Goal: Transaction & Acquisition: Book appointment/travel/reservation

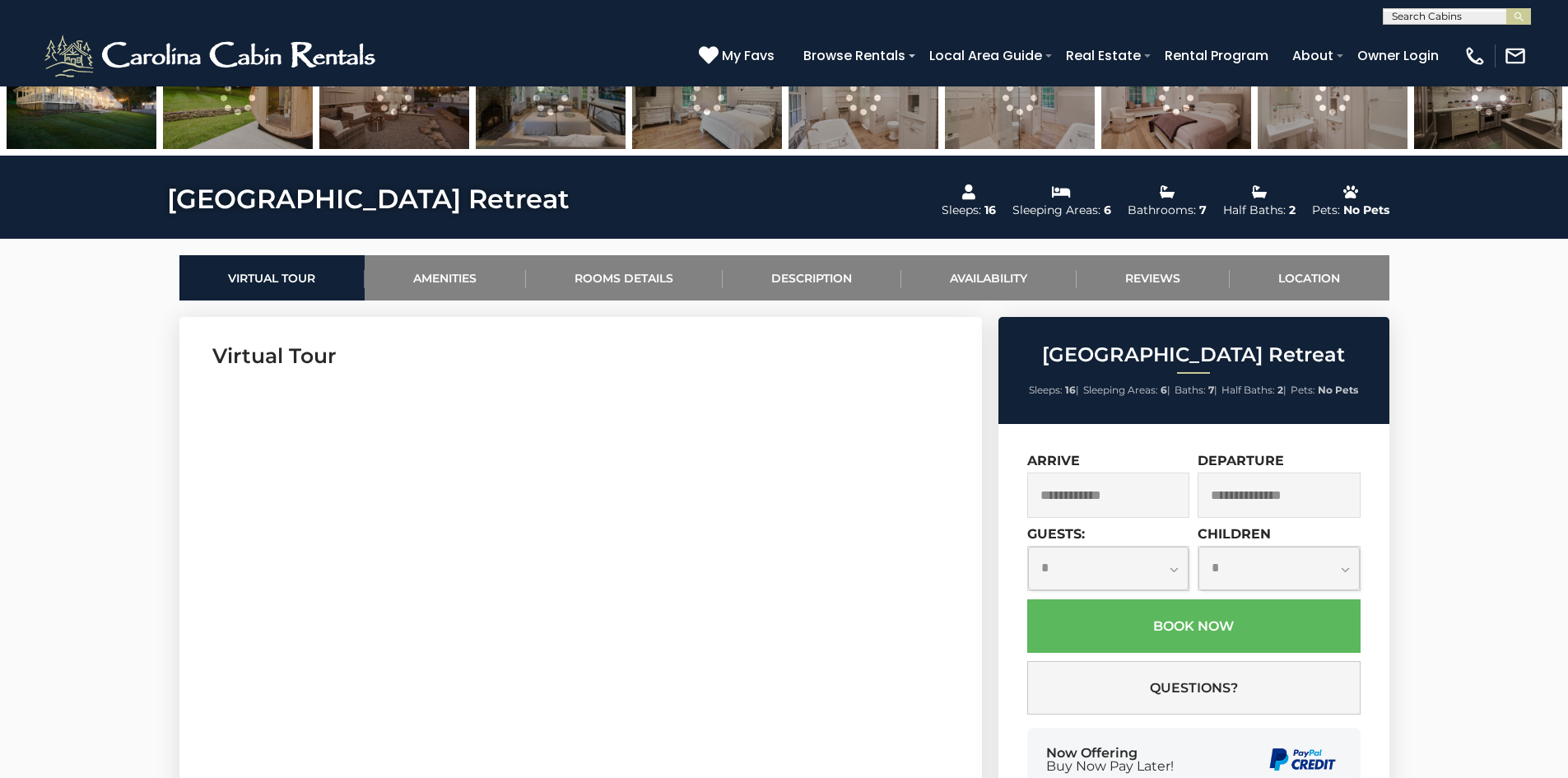
scroll to position [741, 0]
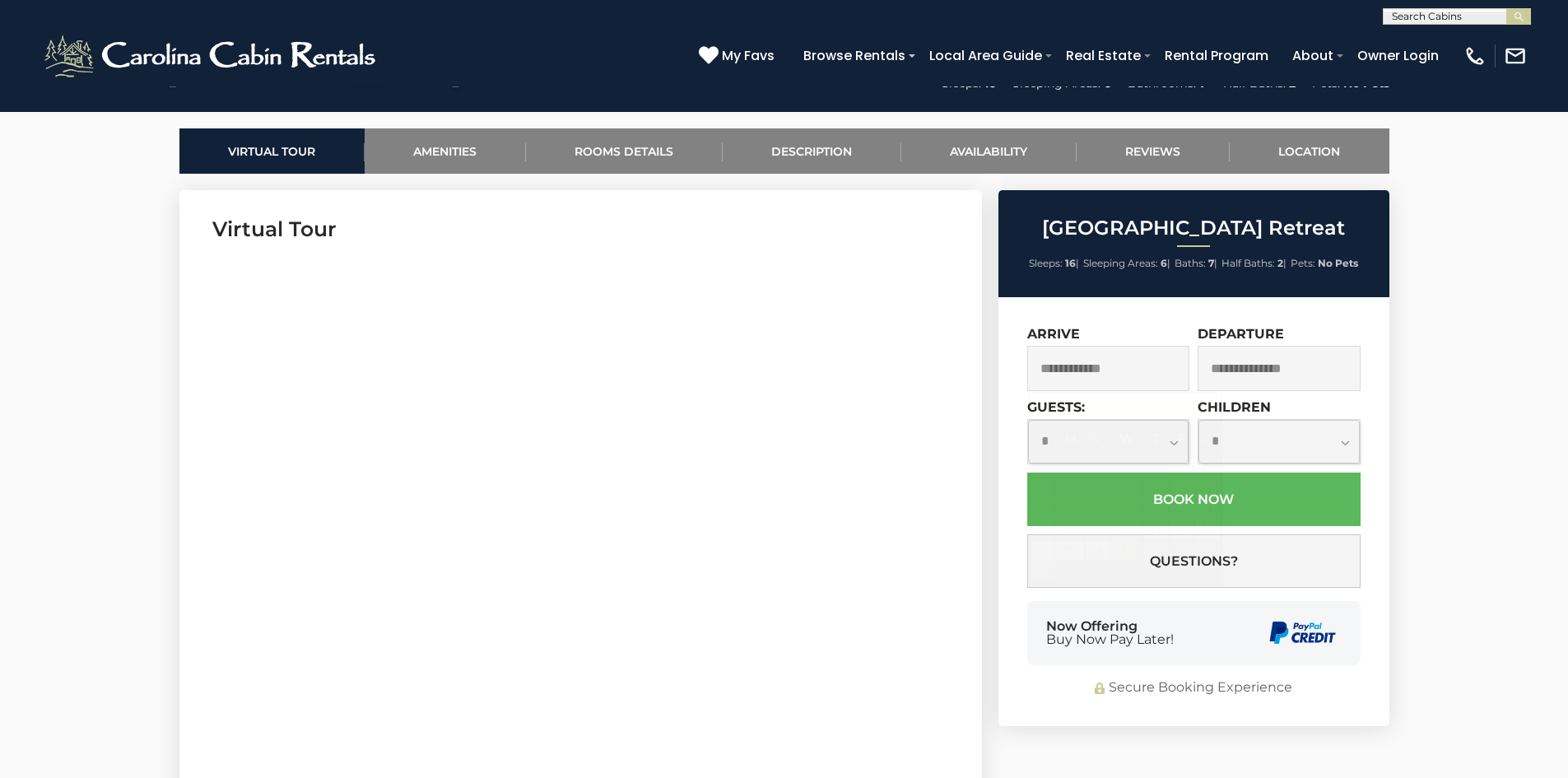
click at [1065, 373] on input "text" at bounding box center [1108, 369] width 163 height 45
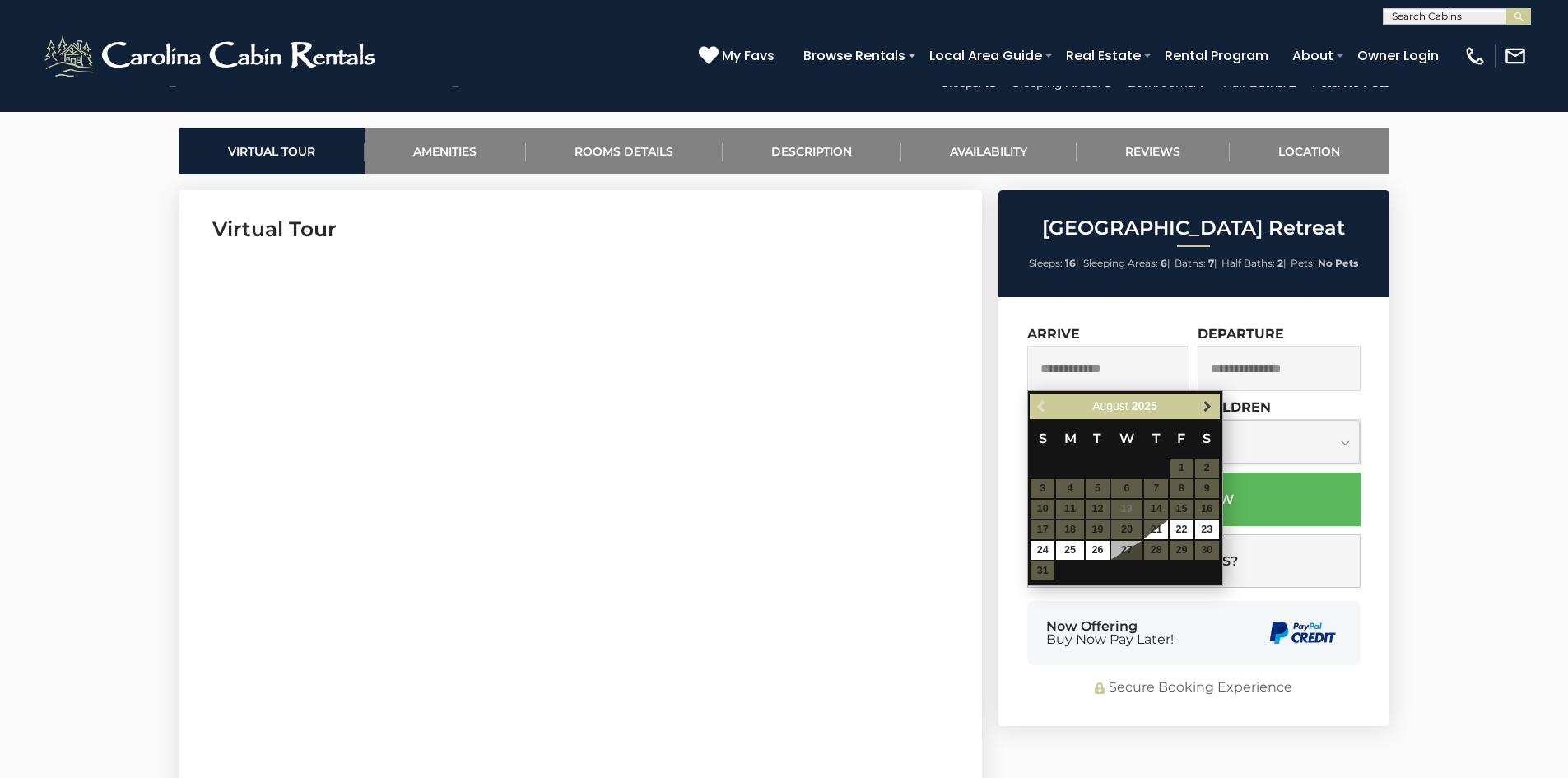
click at [1204, 403] on span "Next" at bounding box center [1207, 407] width 13 height 13
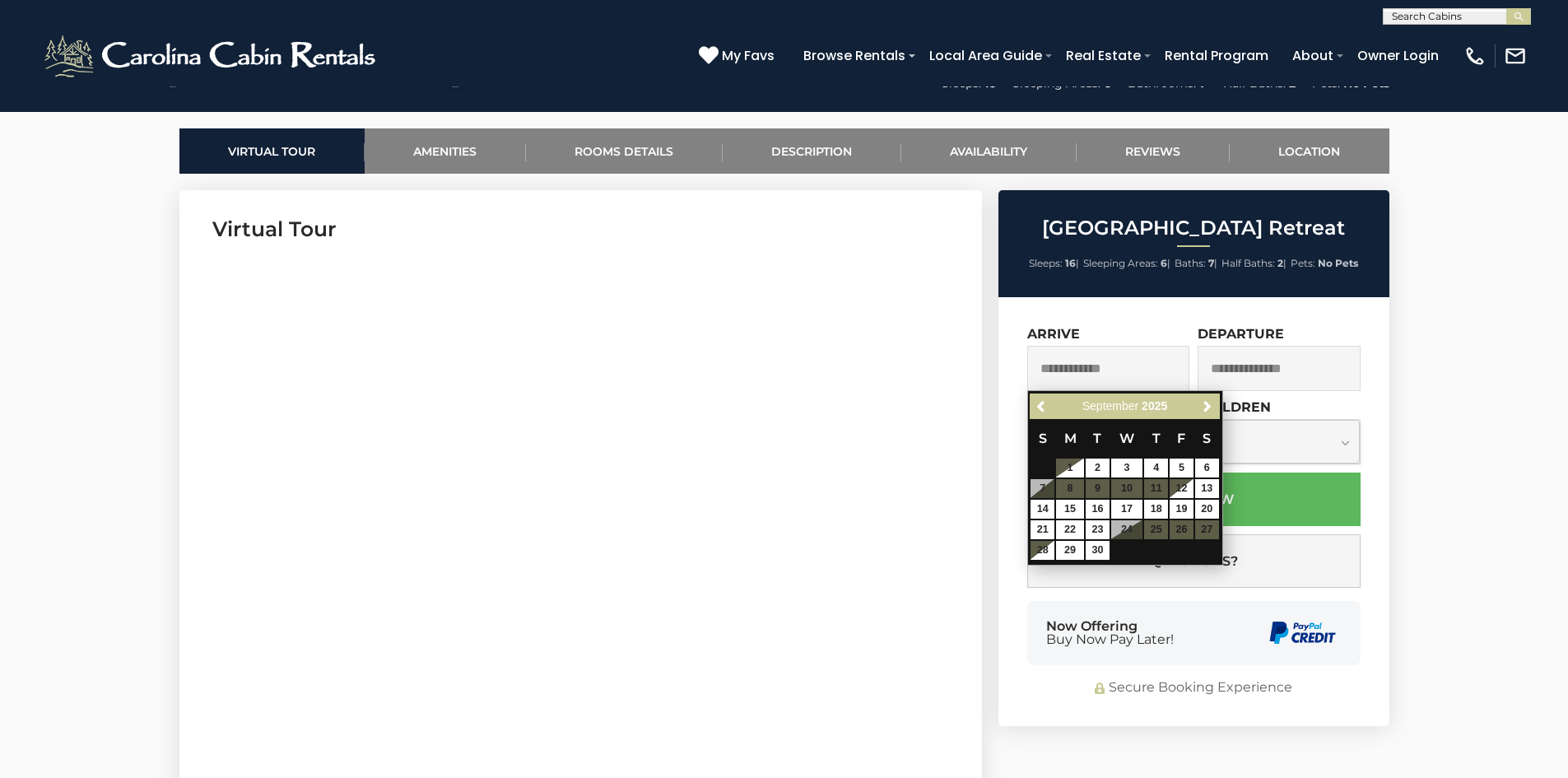
click at [1025, 510] on div "**********" at bounding box center [1193, 511] width 391 height 429
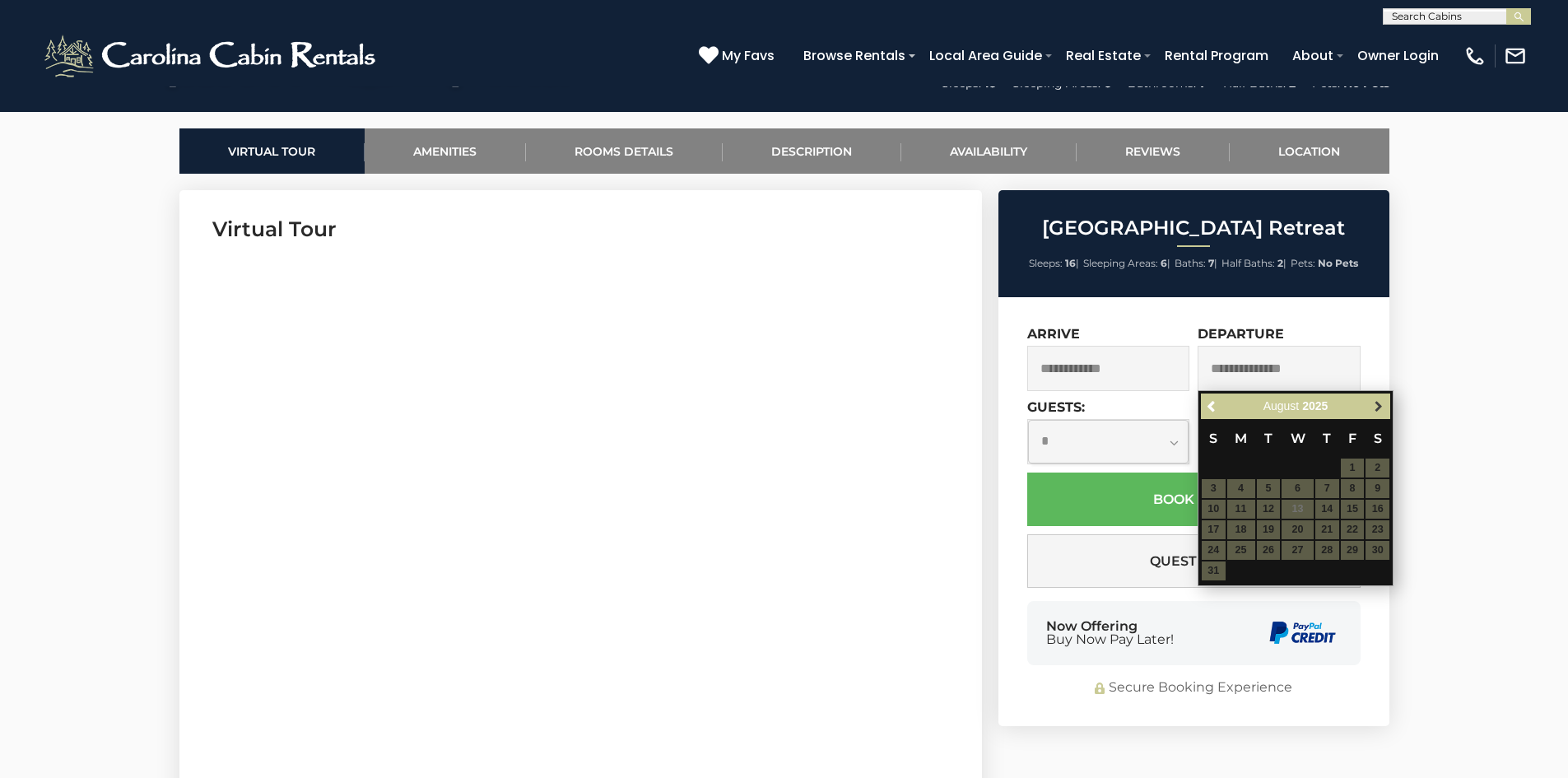
click at [1375, 404] on span "Next" at bounding box center [1379, 407] width 13 height 13
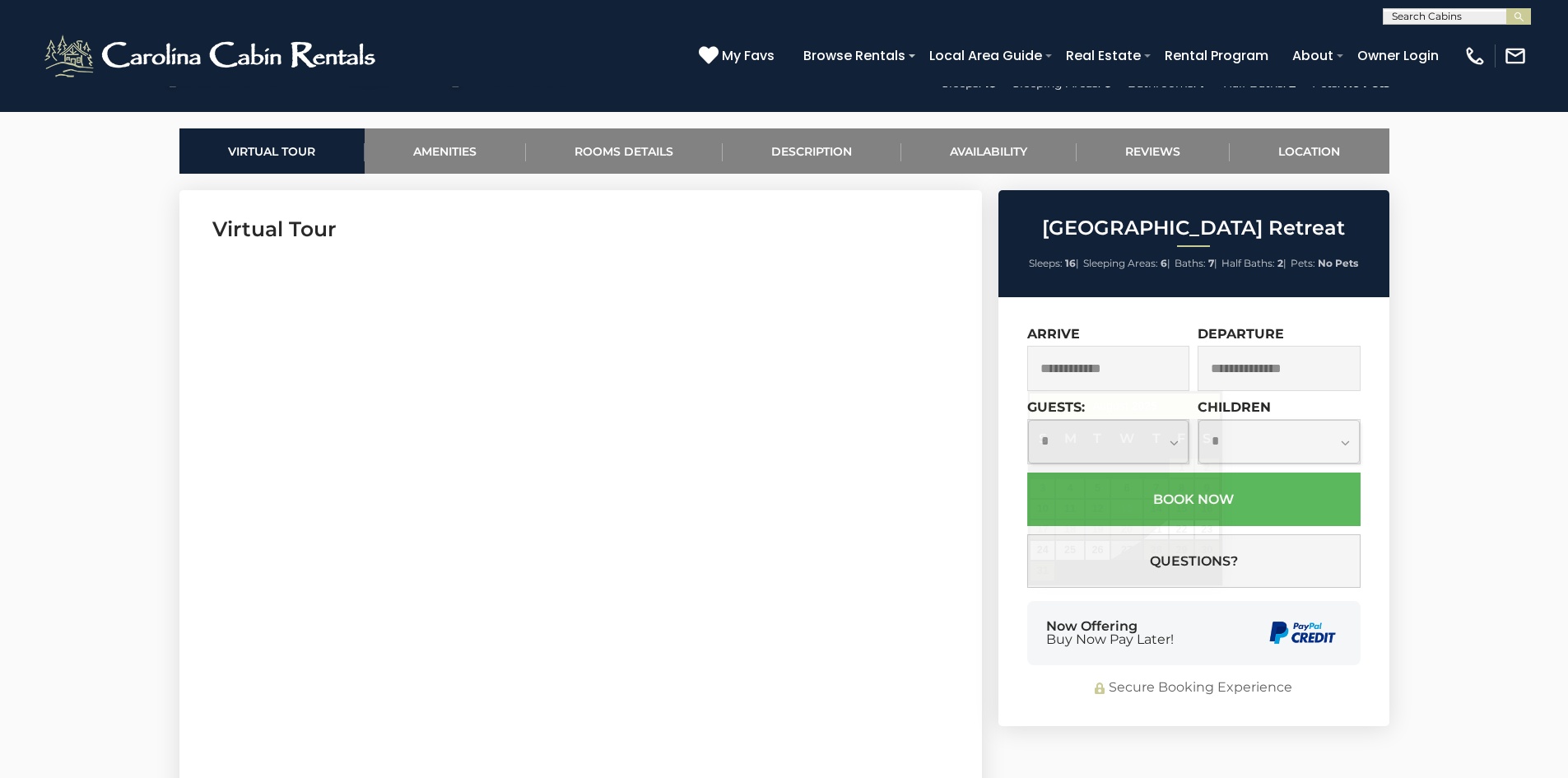
click at [1115, 369] on input "text" at bounding box center [1108, 369] width 163 height 45
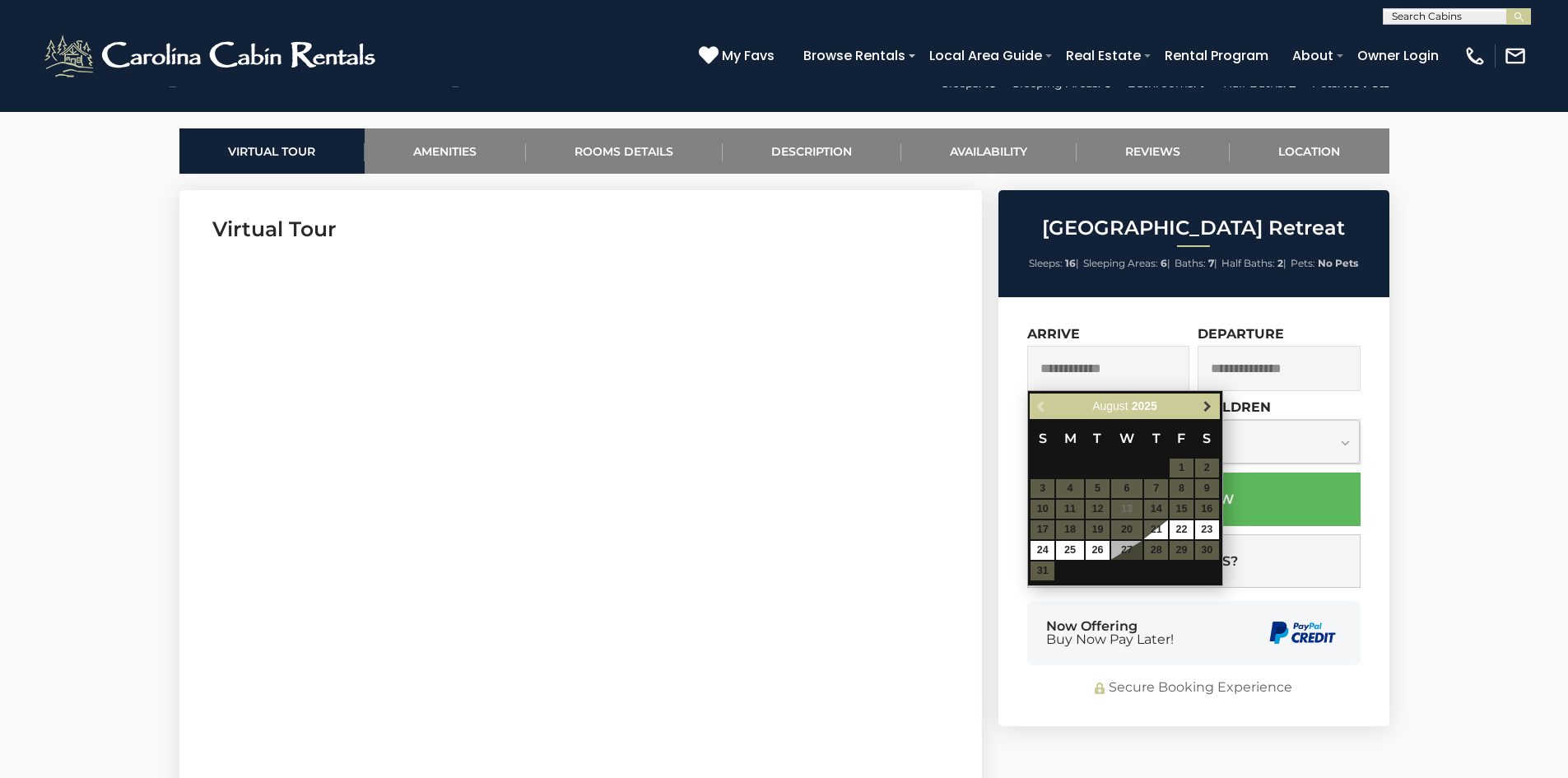
click at [1207, 413] on span "Next" at bounding box center [1207, 407] width 13 height 13
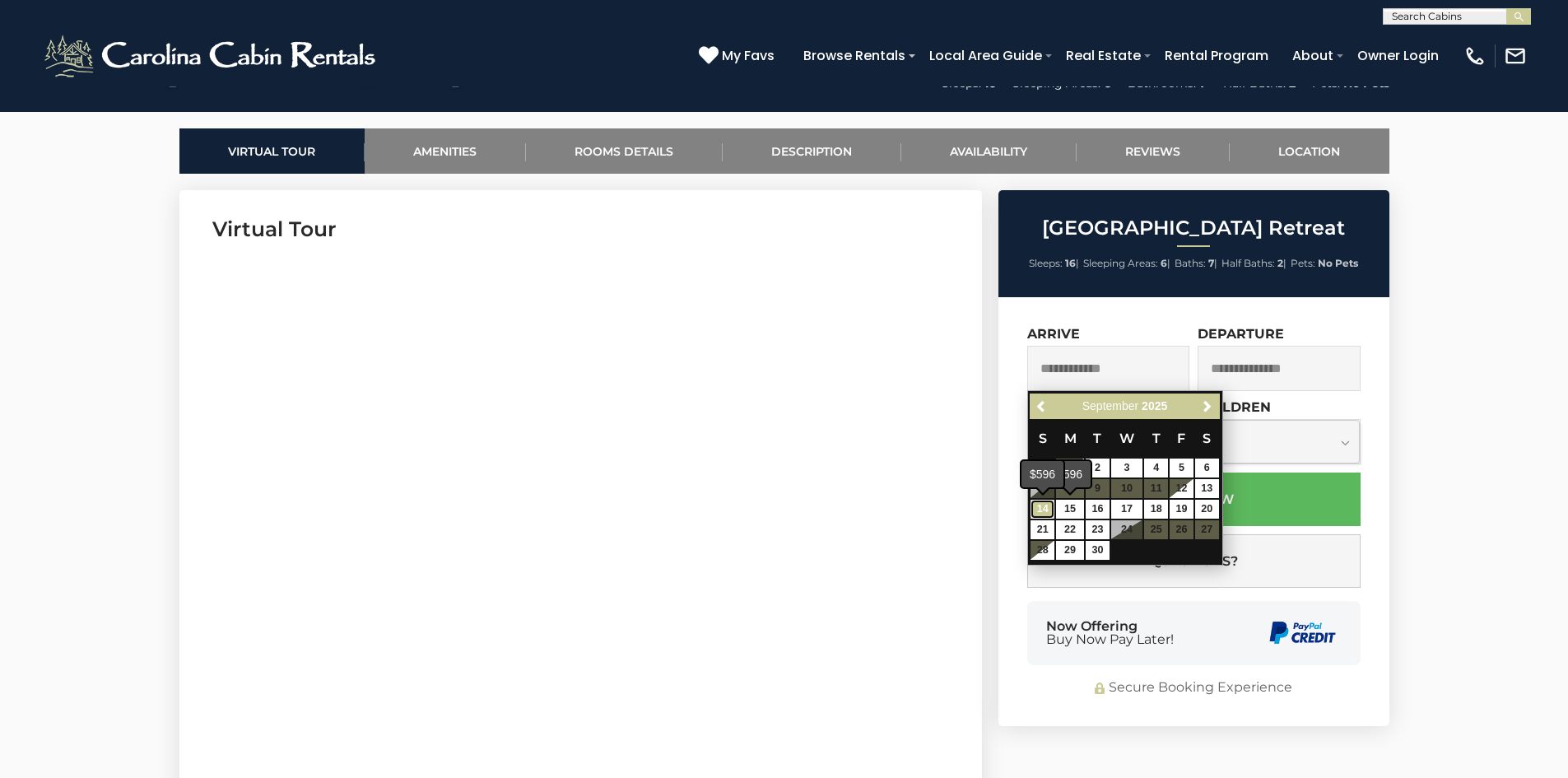
click at [1047, 507] on link "14" at bounding box center [1042, 509] width 24 height 19
type input "**********"
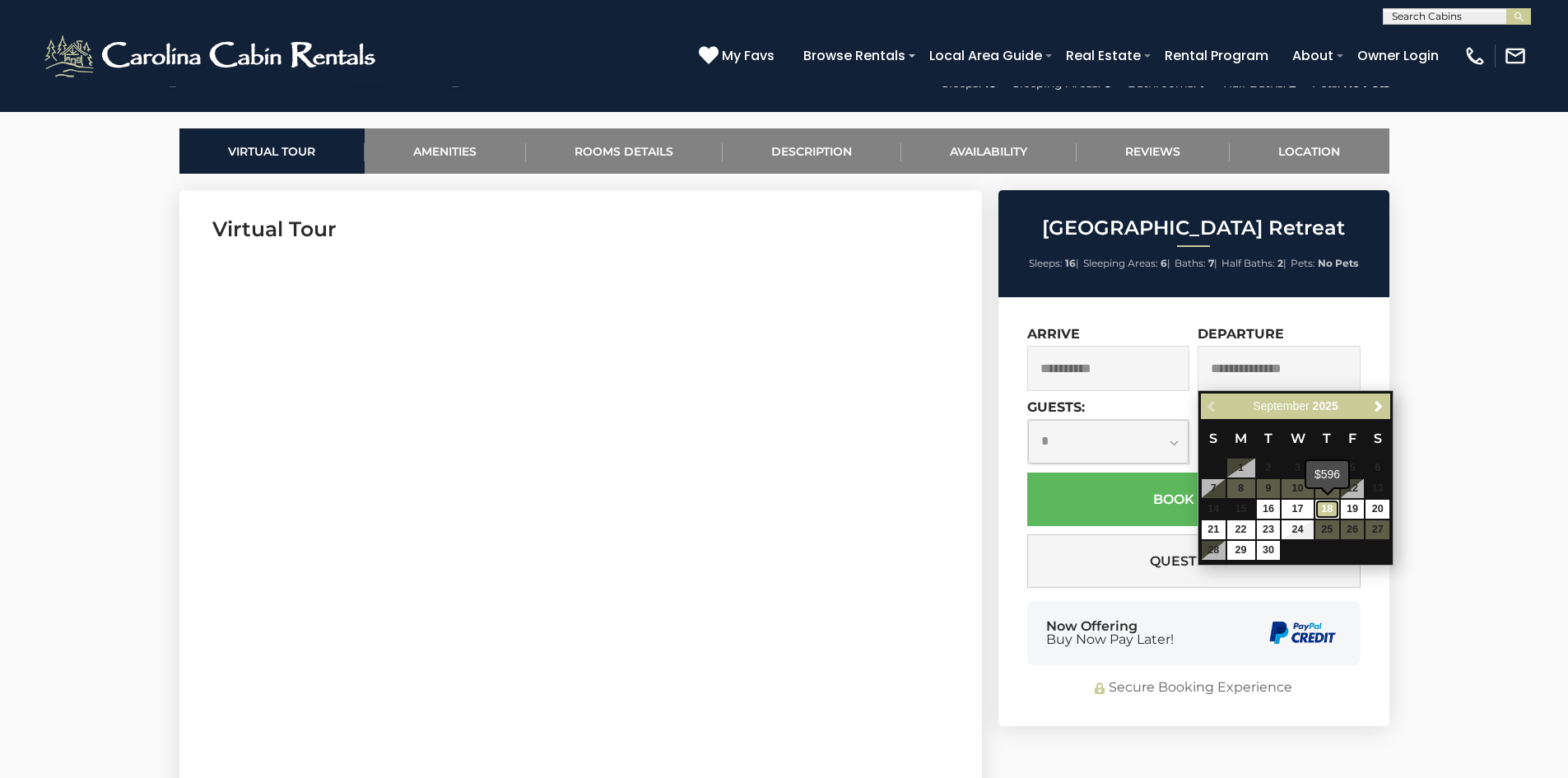
click at [1330, 512] on link "18" at bounding box center [1326, 509] width 24 height 19
type input "**********"
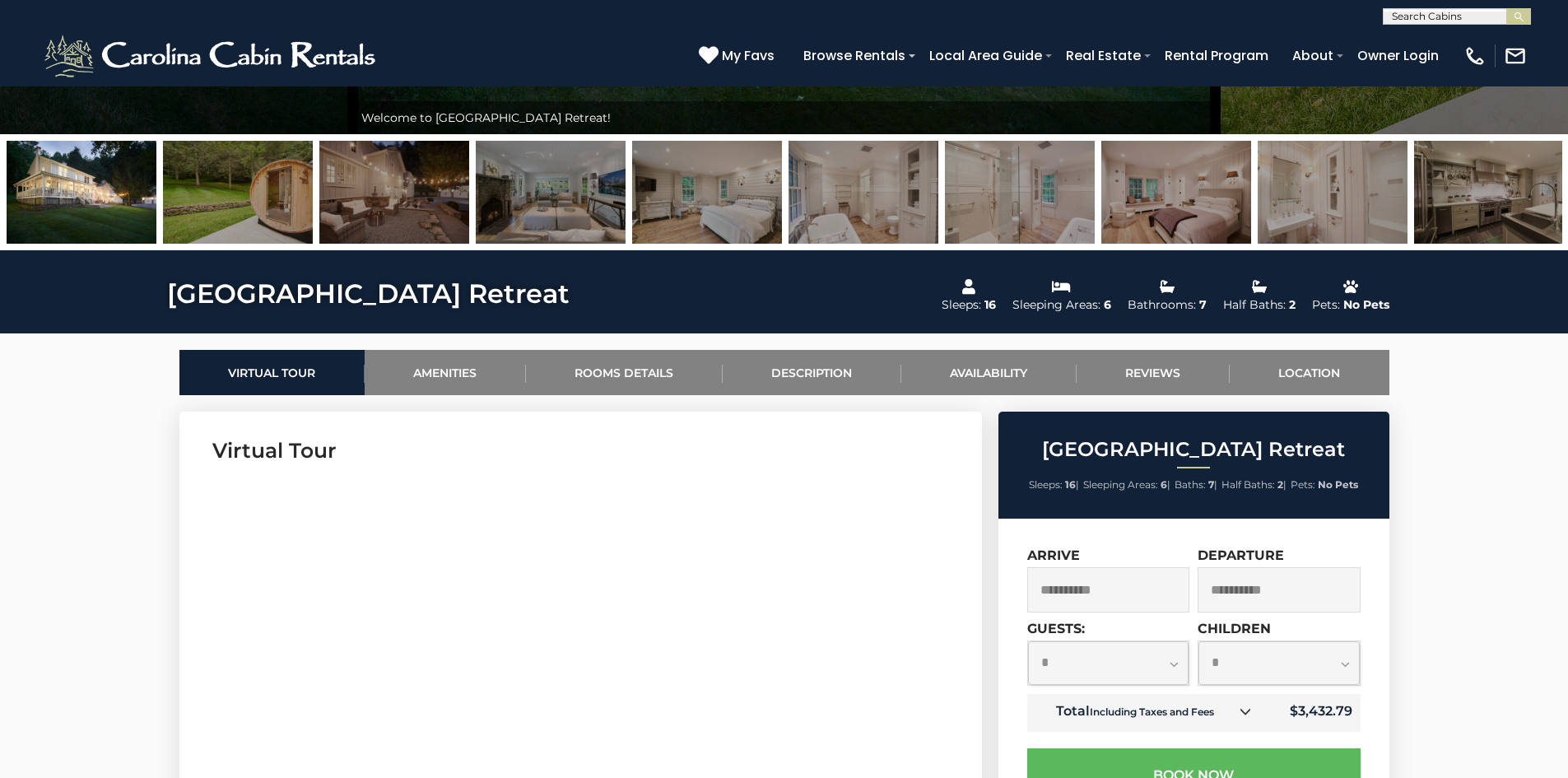
scroll to position [412, 0]
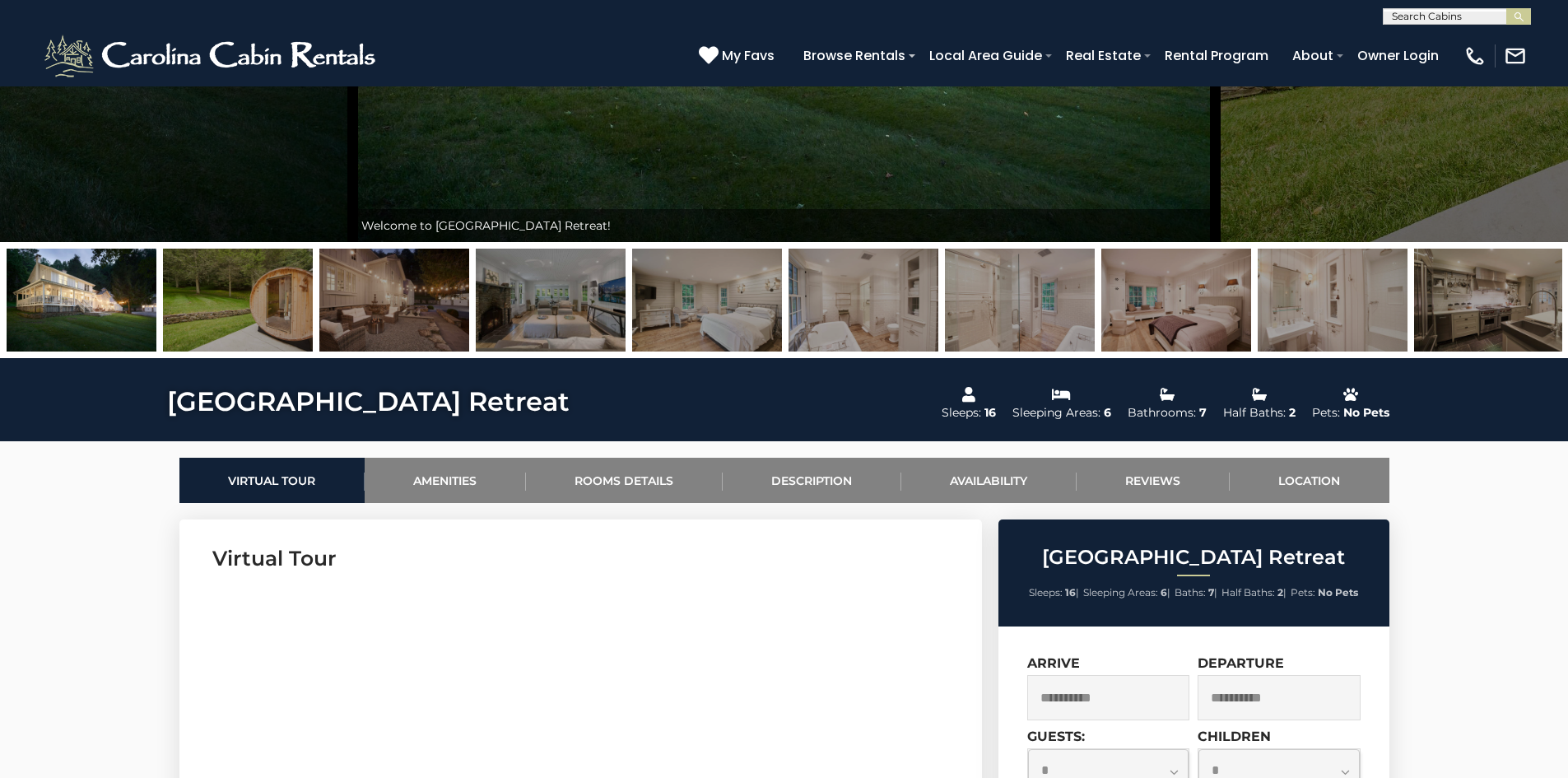
click at [664, 317] on img at bounding box center [707, 300] width 150 height 103
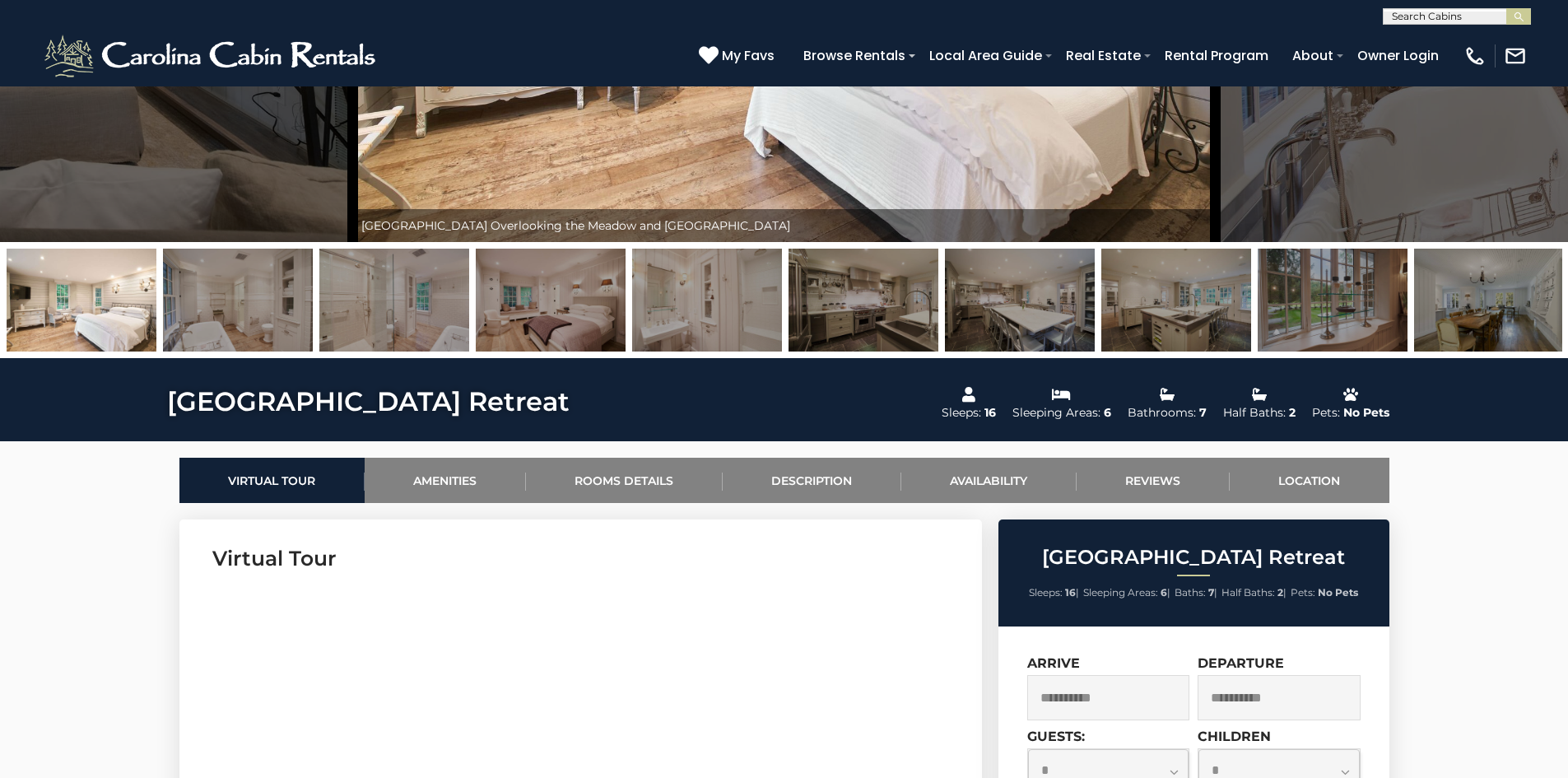
click at [593, 317] on img at bounding box center [550, 300] width 150 height 103
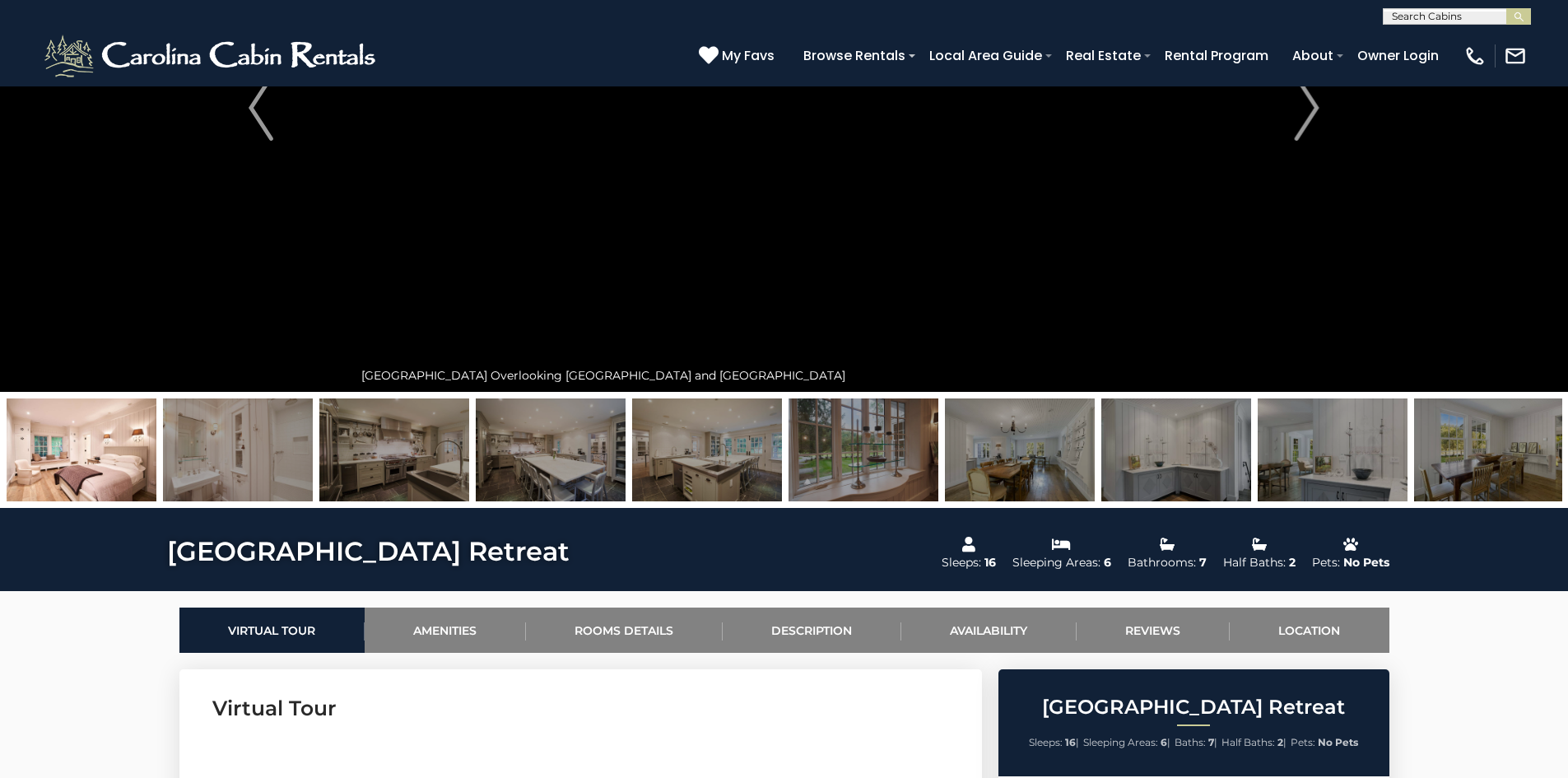
scroll to position [169, 0]
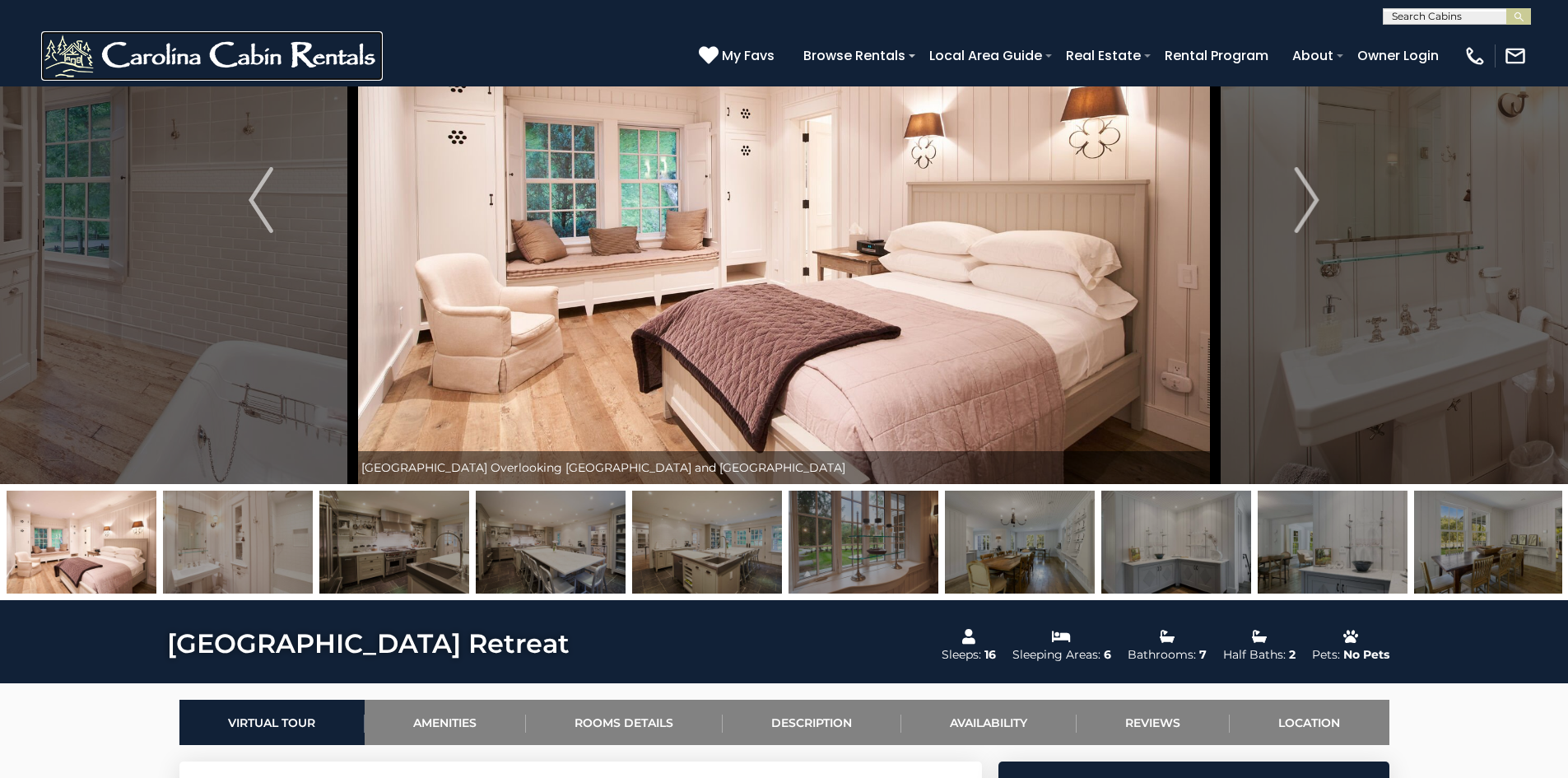
click at [326, 60] on img at bounding box center [212, 56] width 342 height 50
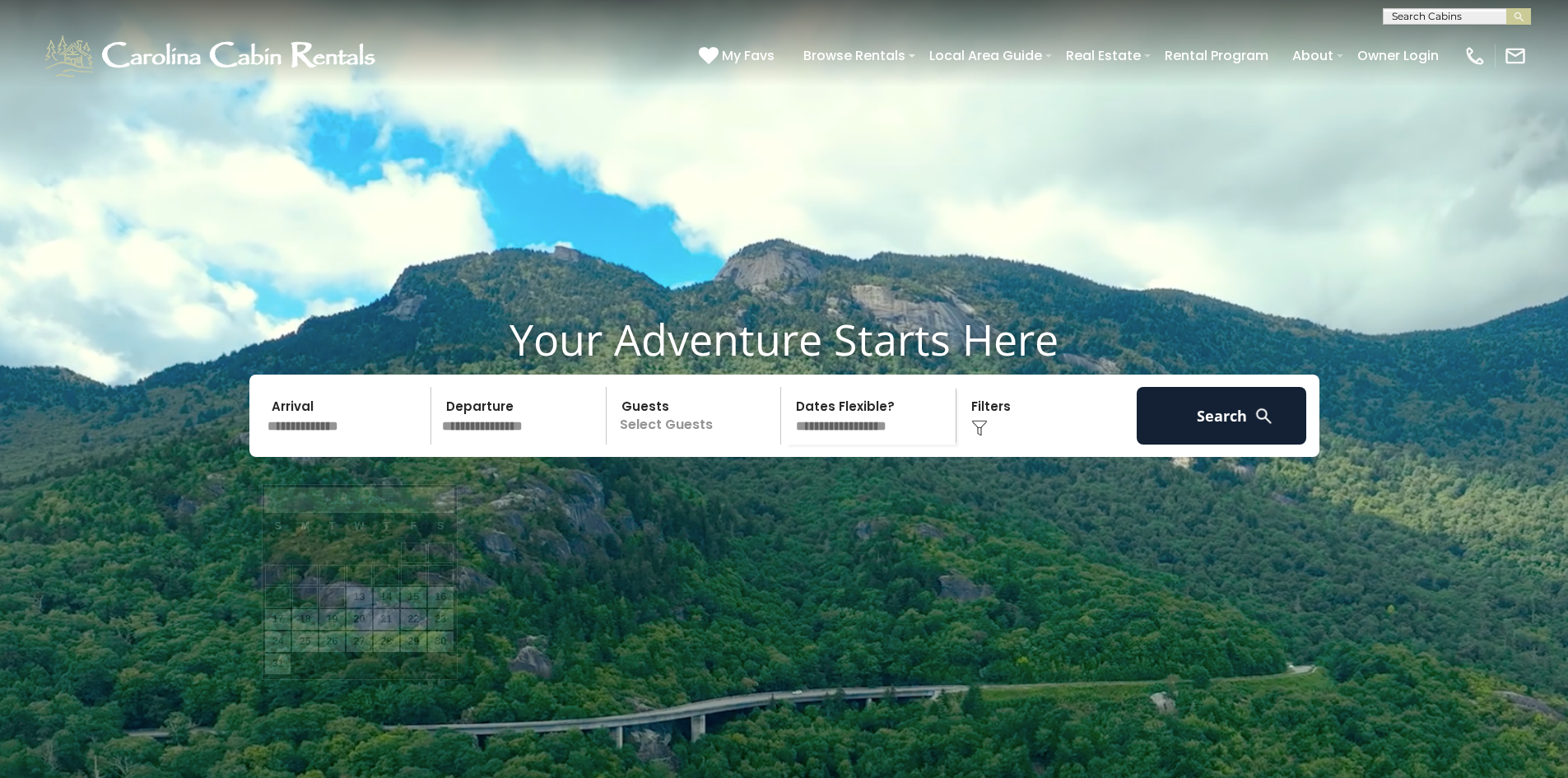
click at [328, 445] on input "text" at bounding box center [347, 416] width 170 height 57
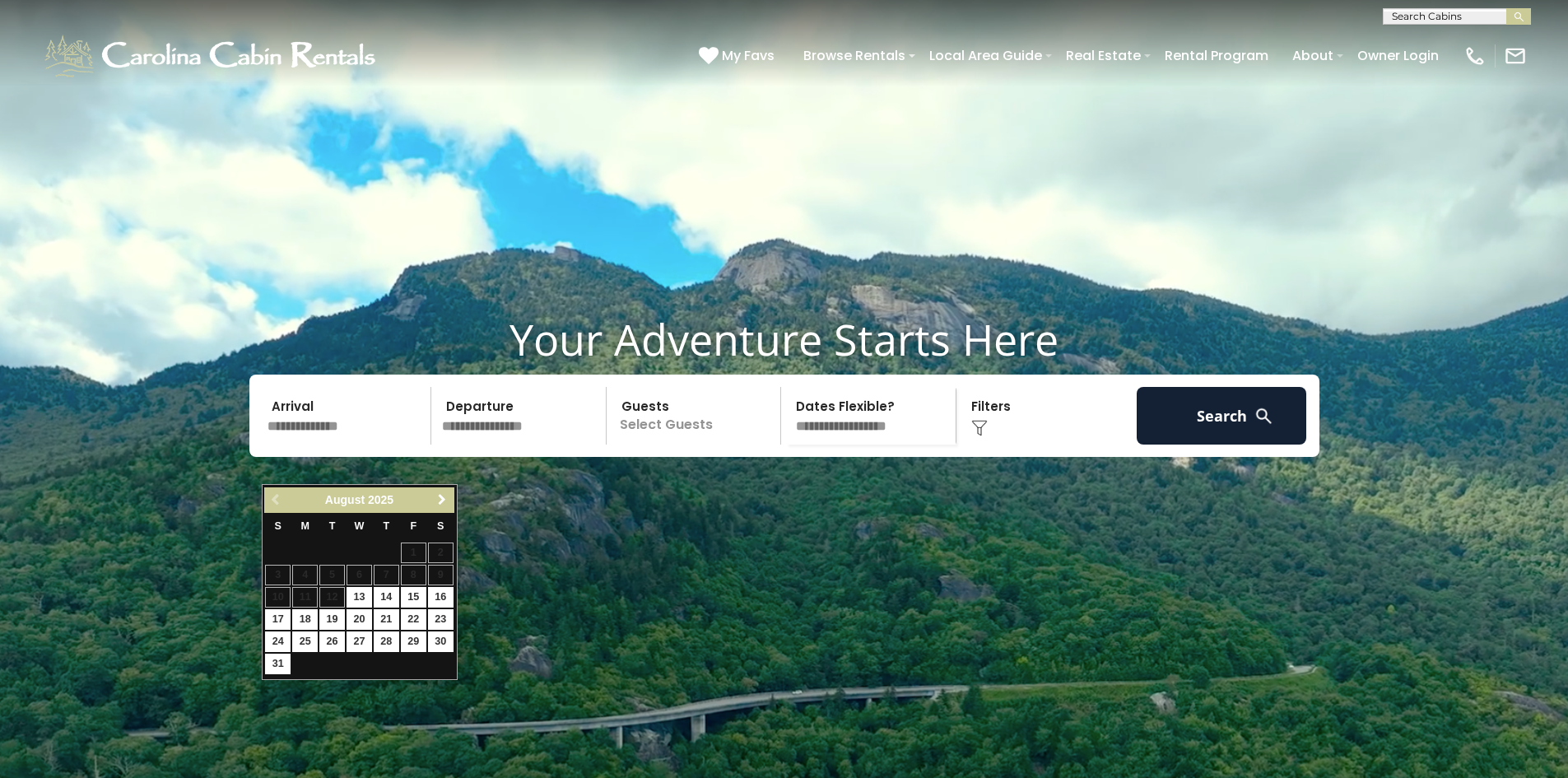
click at [439, 506] on link "Next" at bounding box center [442, 500] width 20 height 20
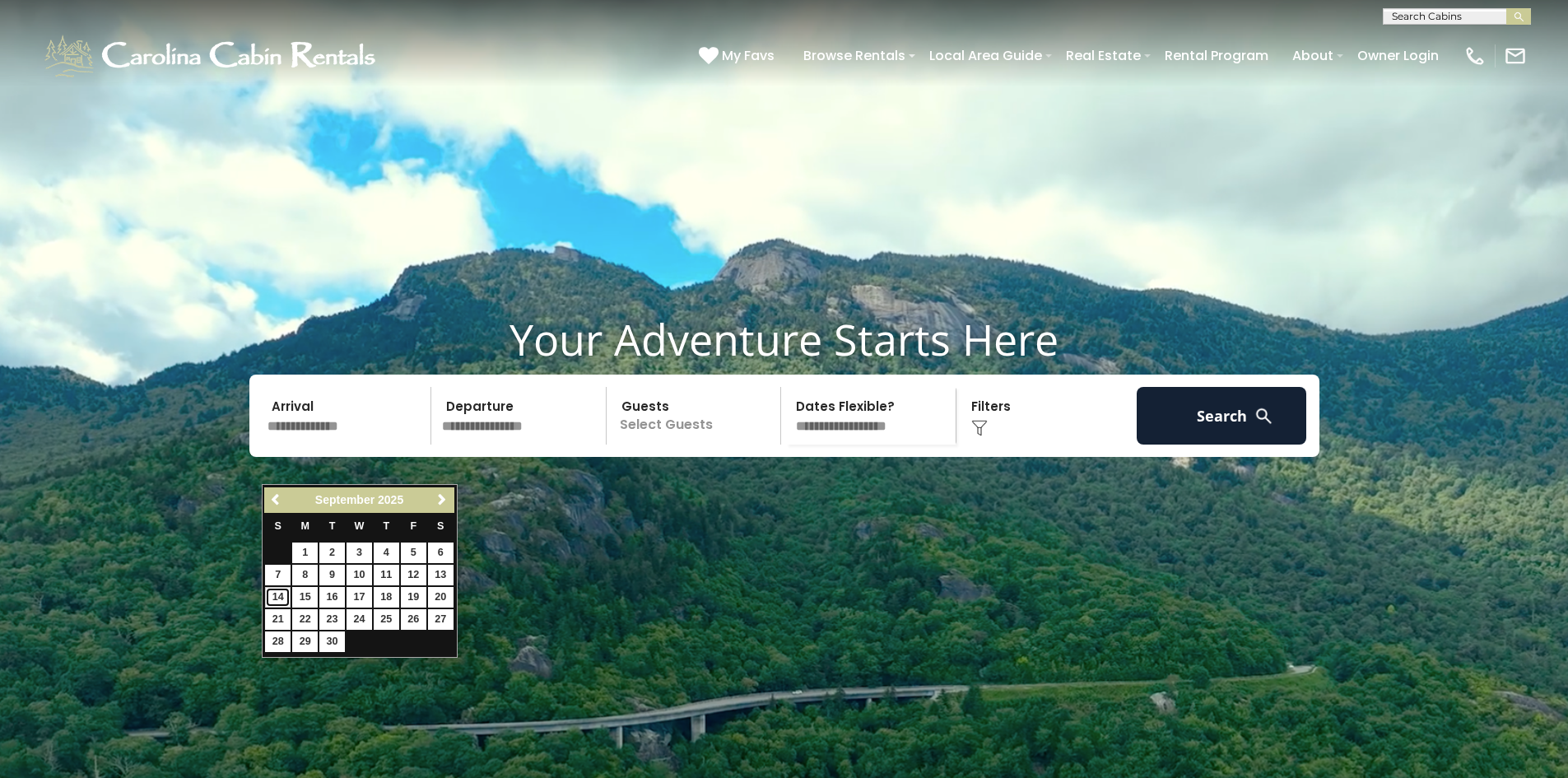
click at [277, 595] on link "14" at bounding box center [278, 597] width 25 height 20
type input "*******"
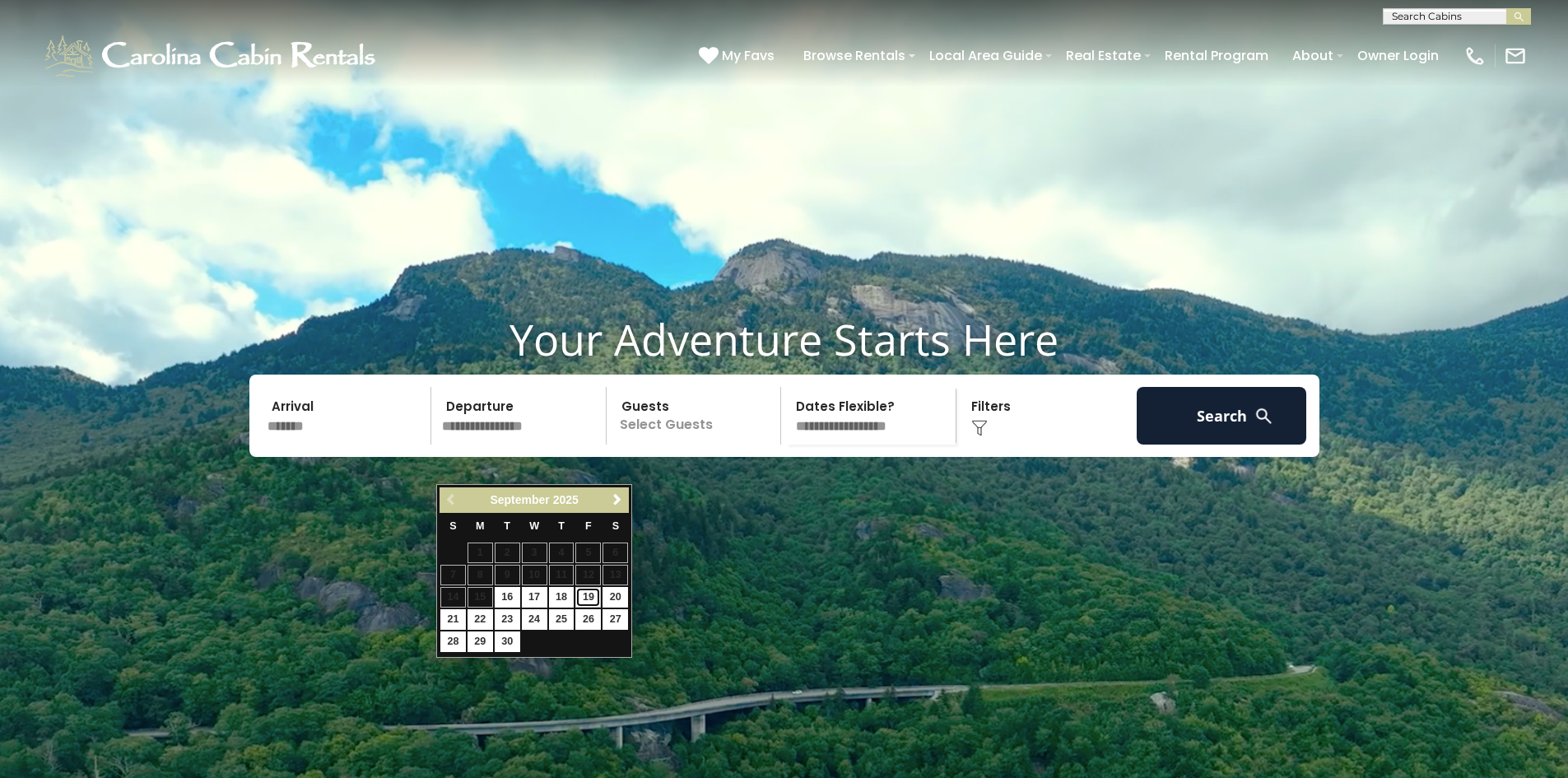
click at [590, 597] on link "19" at bounding box center [587, 597] width 25 height 20
type input "*******"
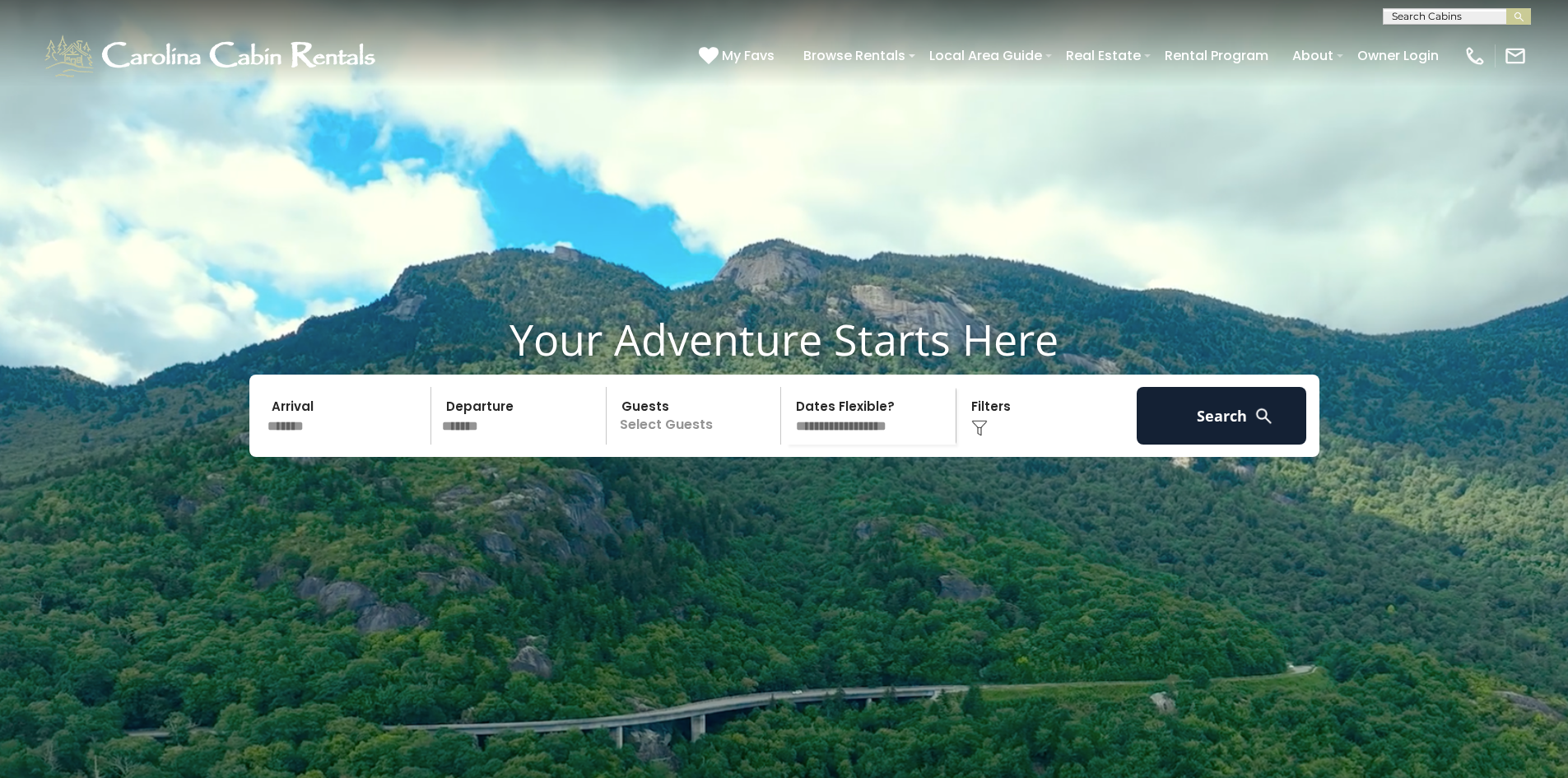
click at [699, 445] on p "Select Guests" at bounding box center [695, 416] width 169 height 57
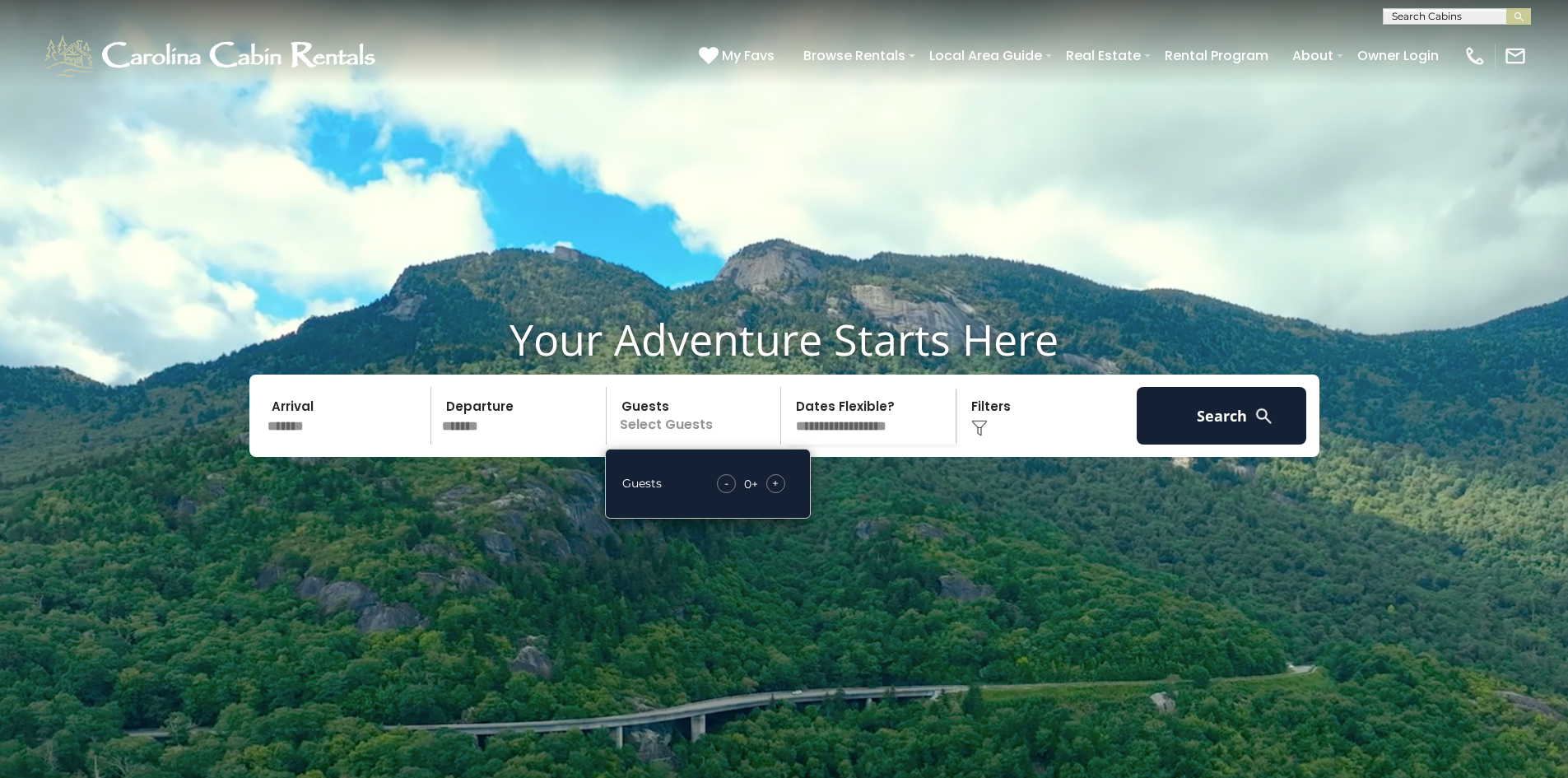
click at [776, 492] on span "+" at bounding box center [775, 483] width 7 height 17
click at [775, 492] on span "+" at bounding box center [775, 483] width 7 height 17
click at [806, 445] on select "**********" at bounding box center [870, 416] width 169 height 57
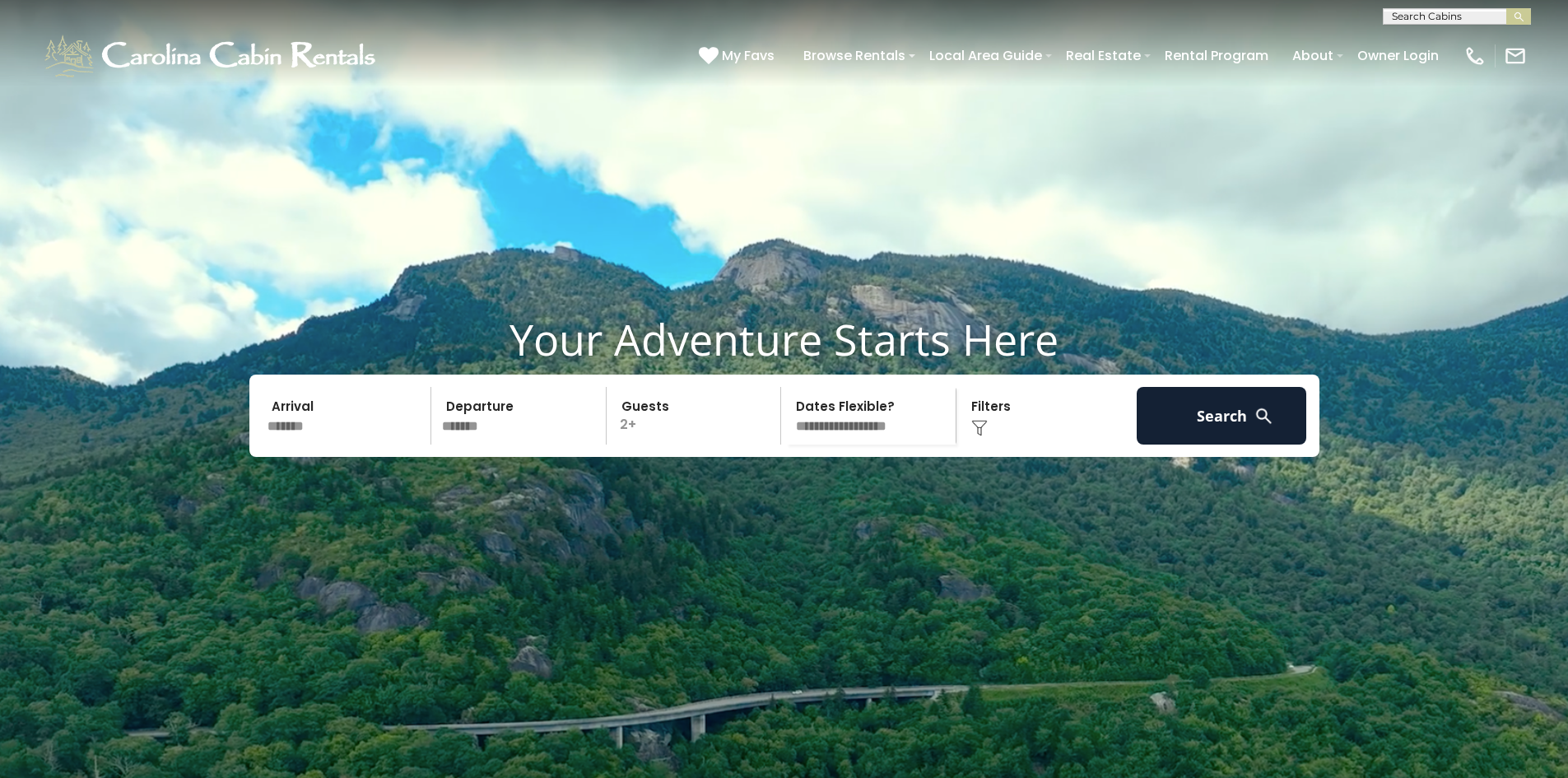
select select "*"
click at [786, 426] on select "**********" at bounding box center [870, 416] width 169 height 57
click at [1248, 445] on button "Search" at bounding box center [1221, 416] width 170 height 57
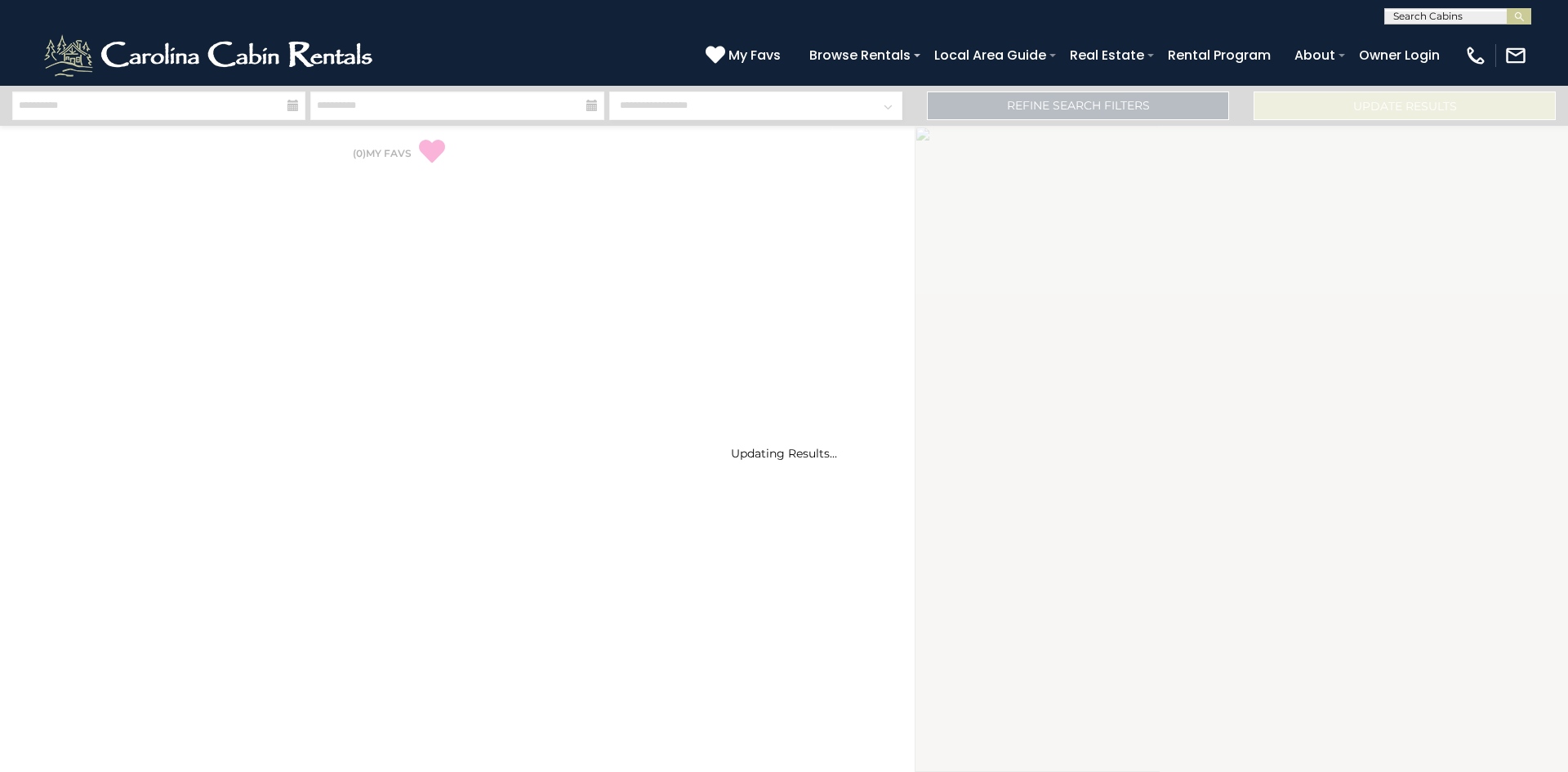
select select "*"
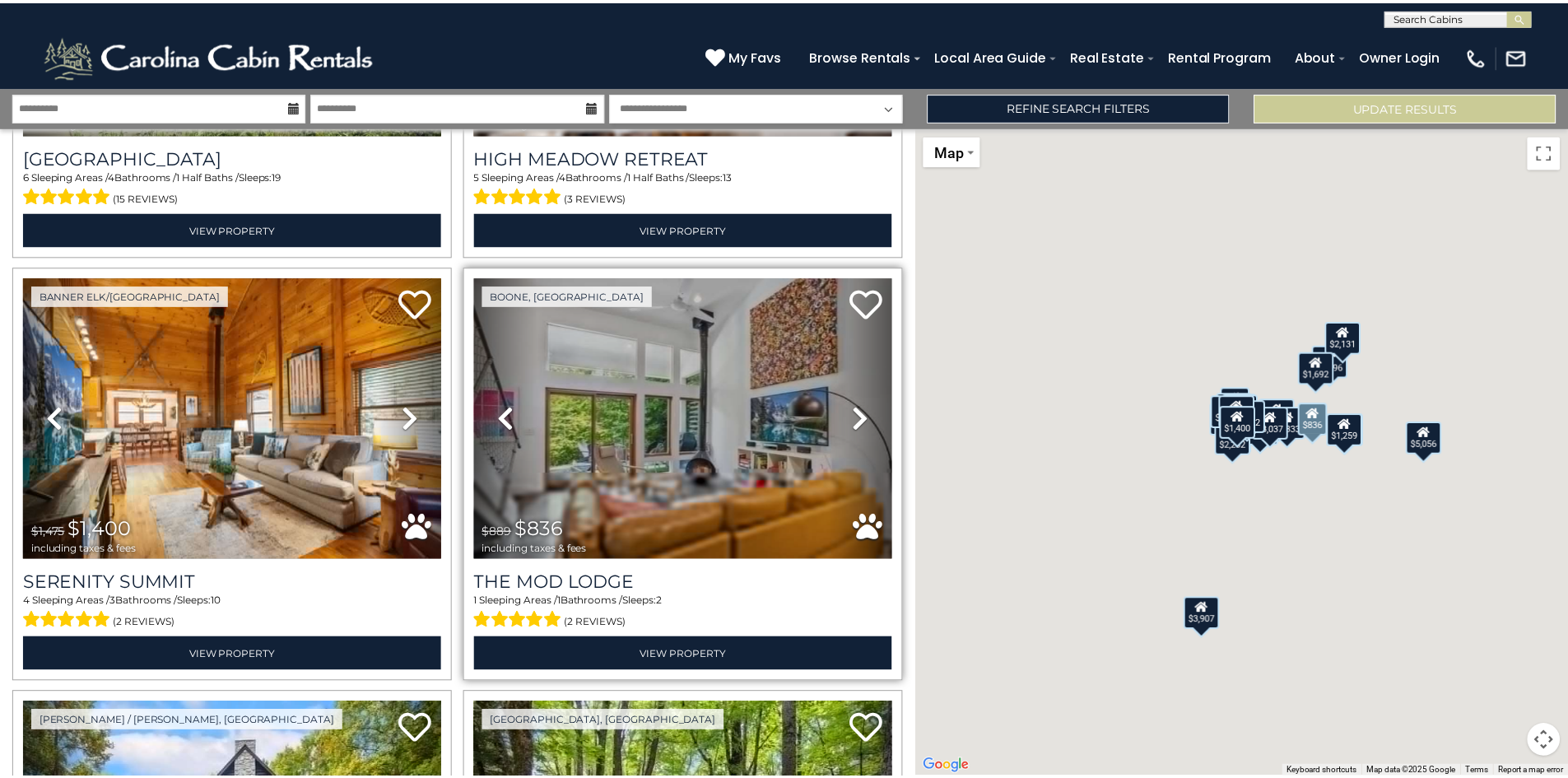
scroll to position [2140, 0]
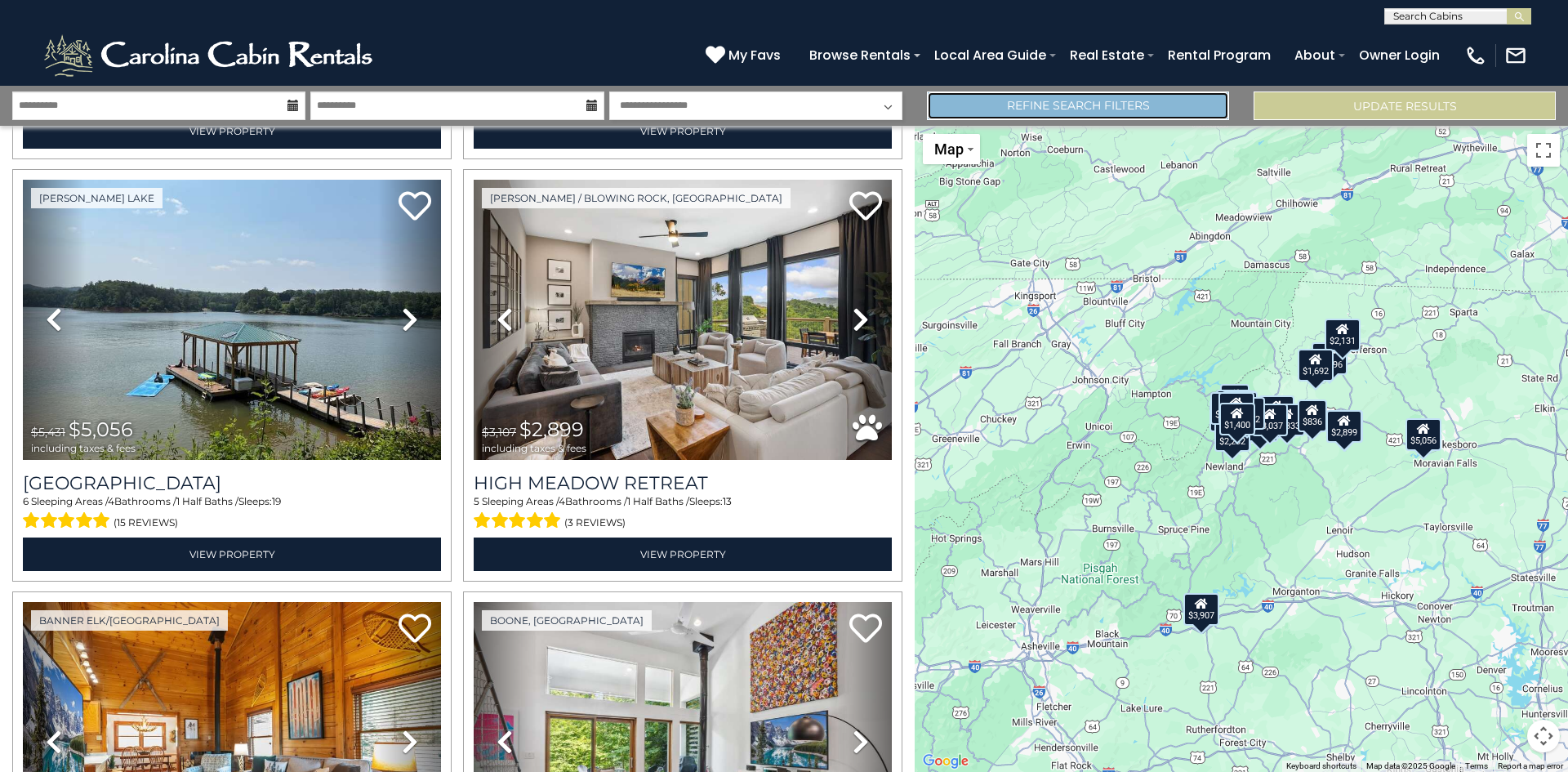
click at [1020, 109] on link "Refine Search Filters" at bounding box center [1078, 106] width 302 height 28
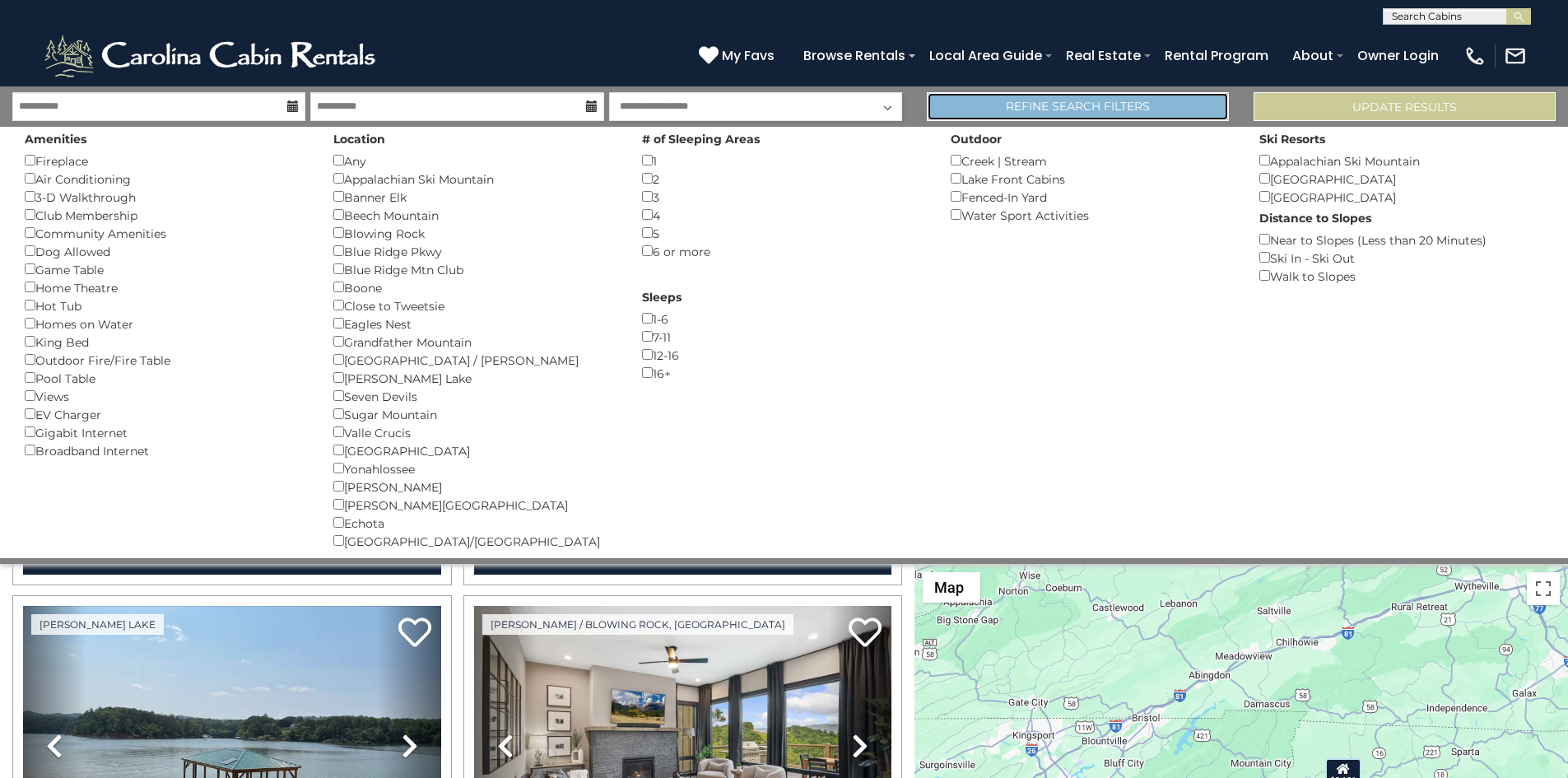
scroll to position [2128, 0]
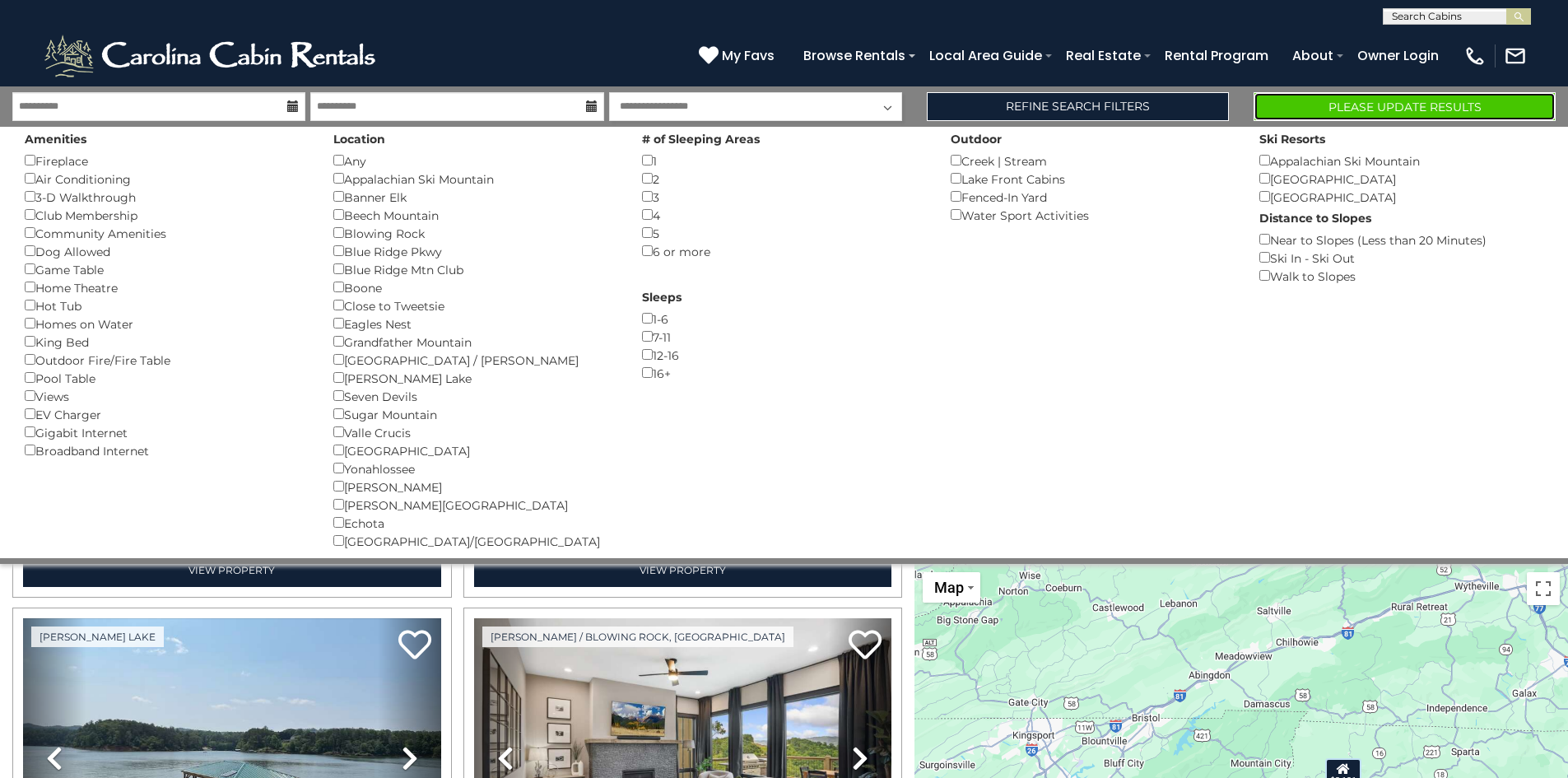
click at [1341, 104] on button "Please Update Results" at bounding box center [1404, 107] width 302 height 29
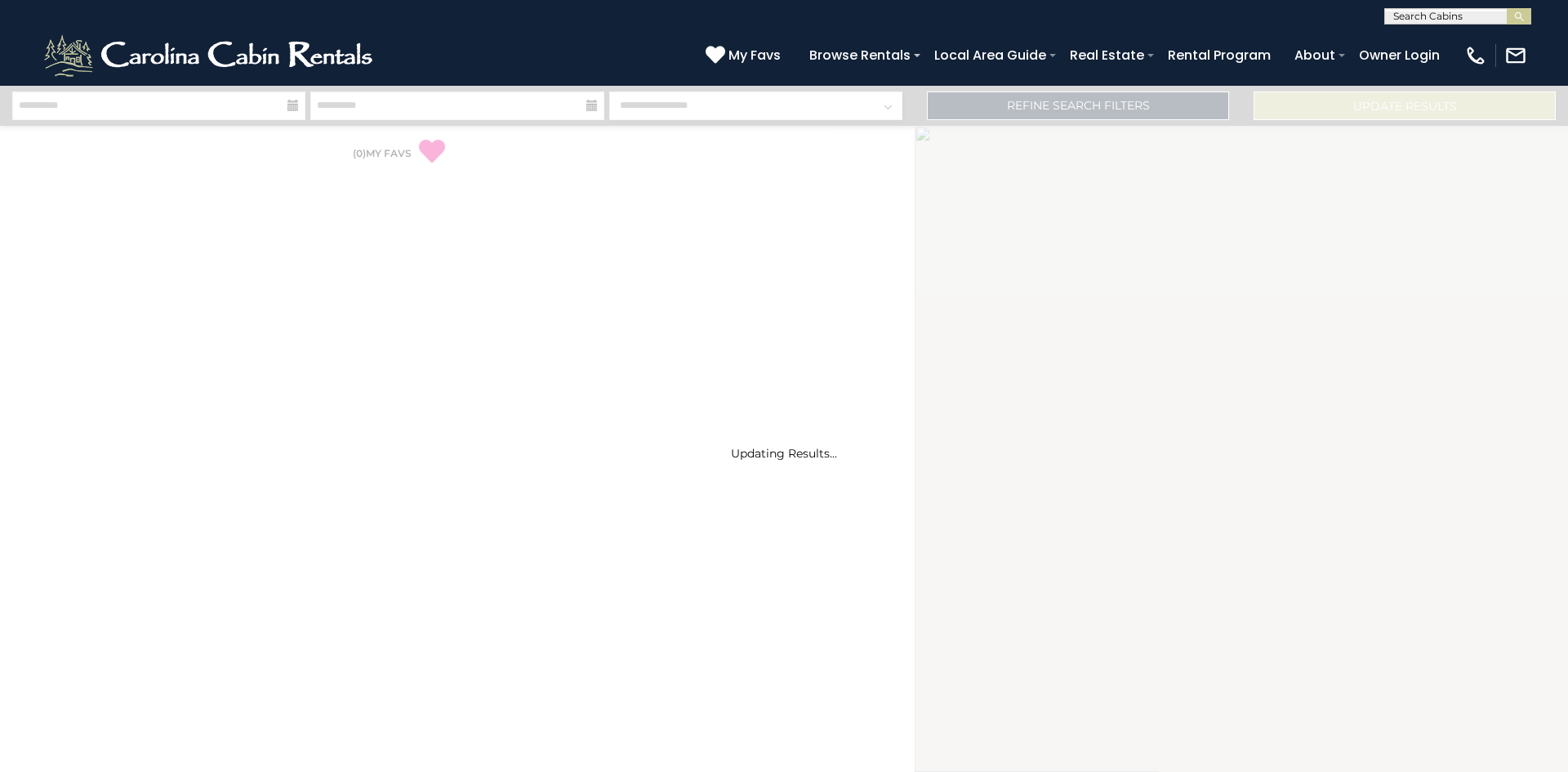
select select "*"
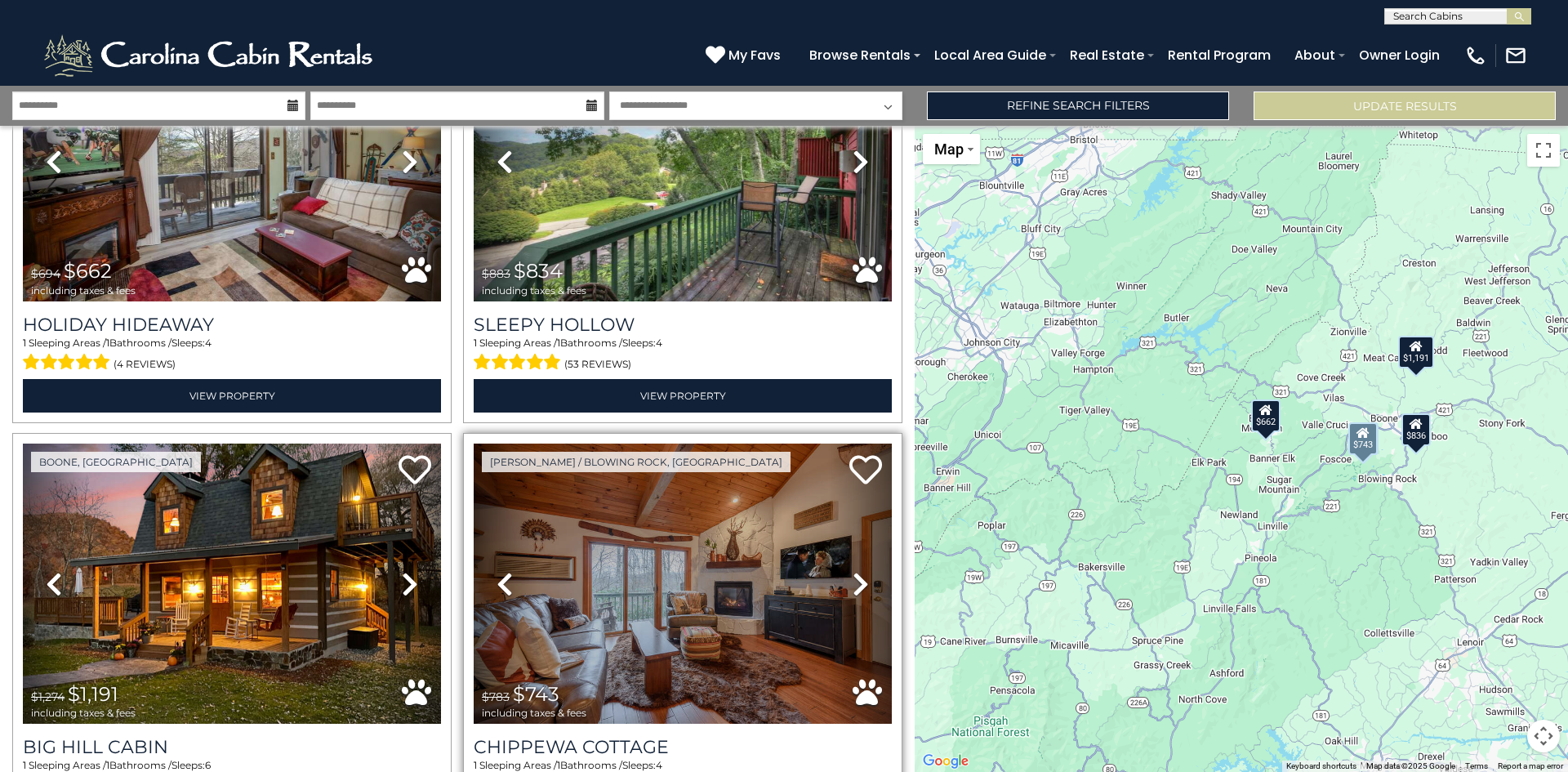
scroll to position [245, 0]
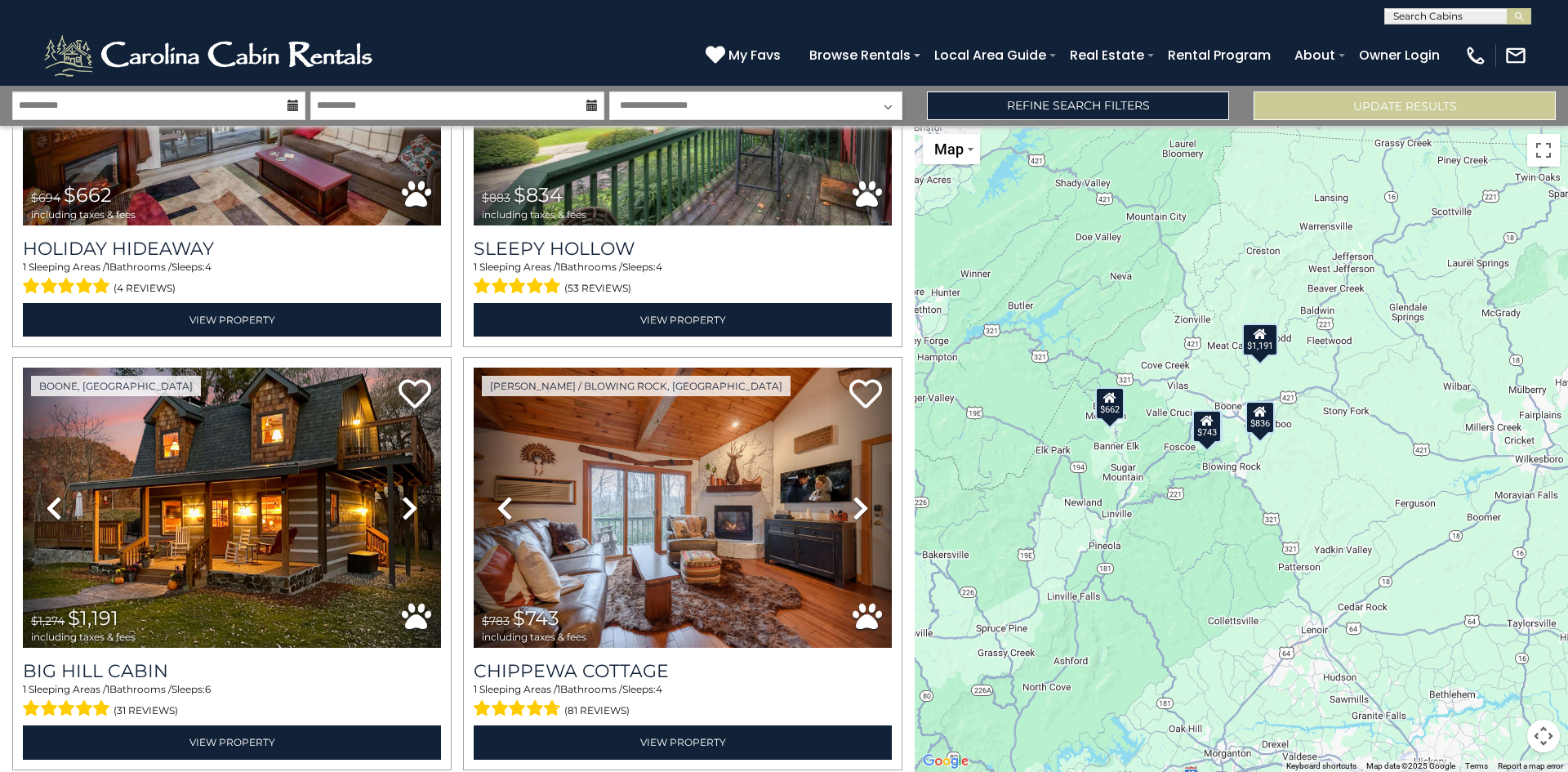
drag, startPoint x: 1106, startPoint y: 448, endPoint x: 950, endPoint y: 436, distance: 156.5
click at [950, 436] on div "$662 $834 $1,191 $743 $836" at bounding box center [1241, 449] width 653 height 646
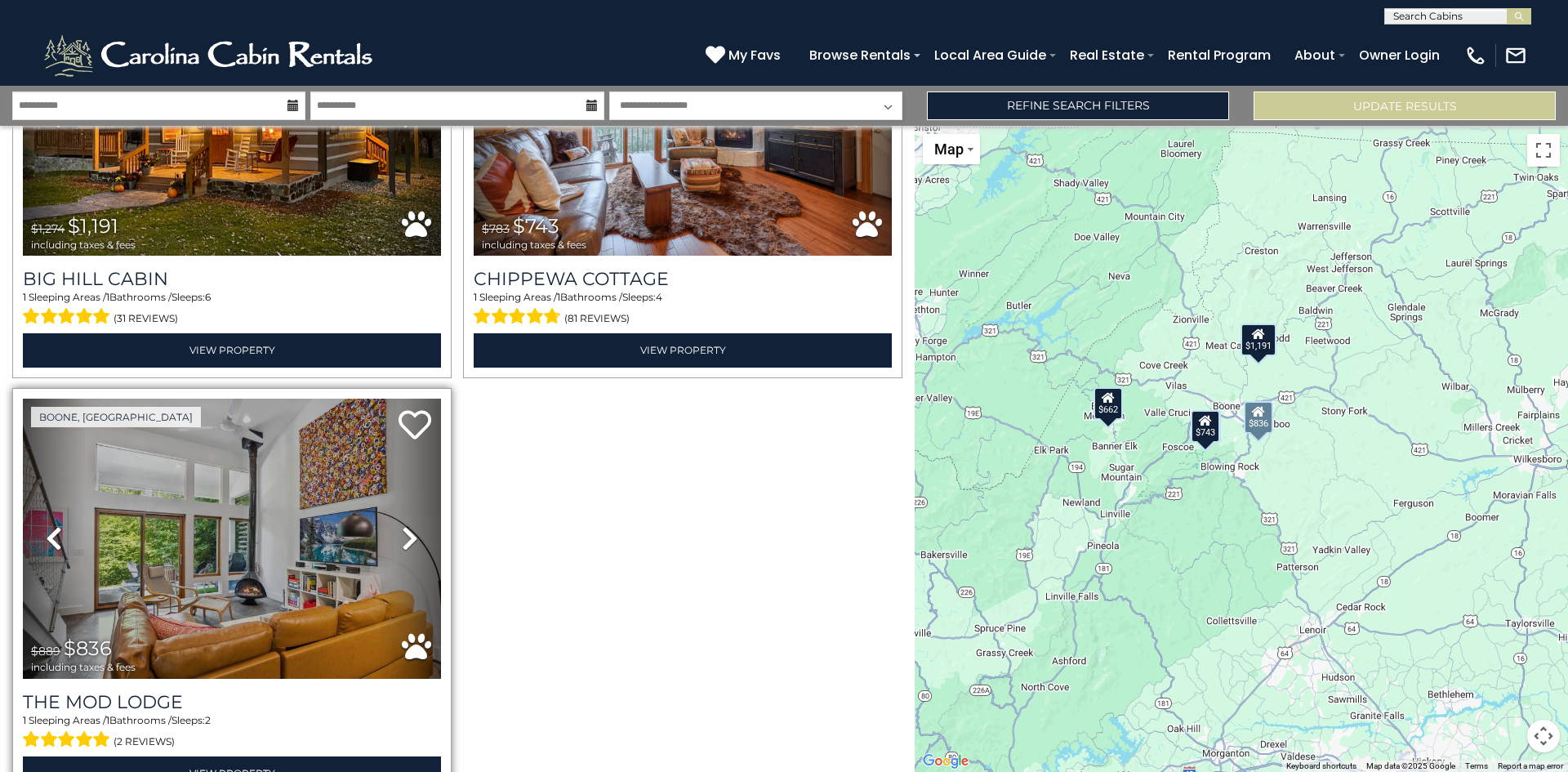
scroll to position [724, 0]
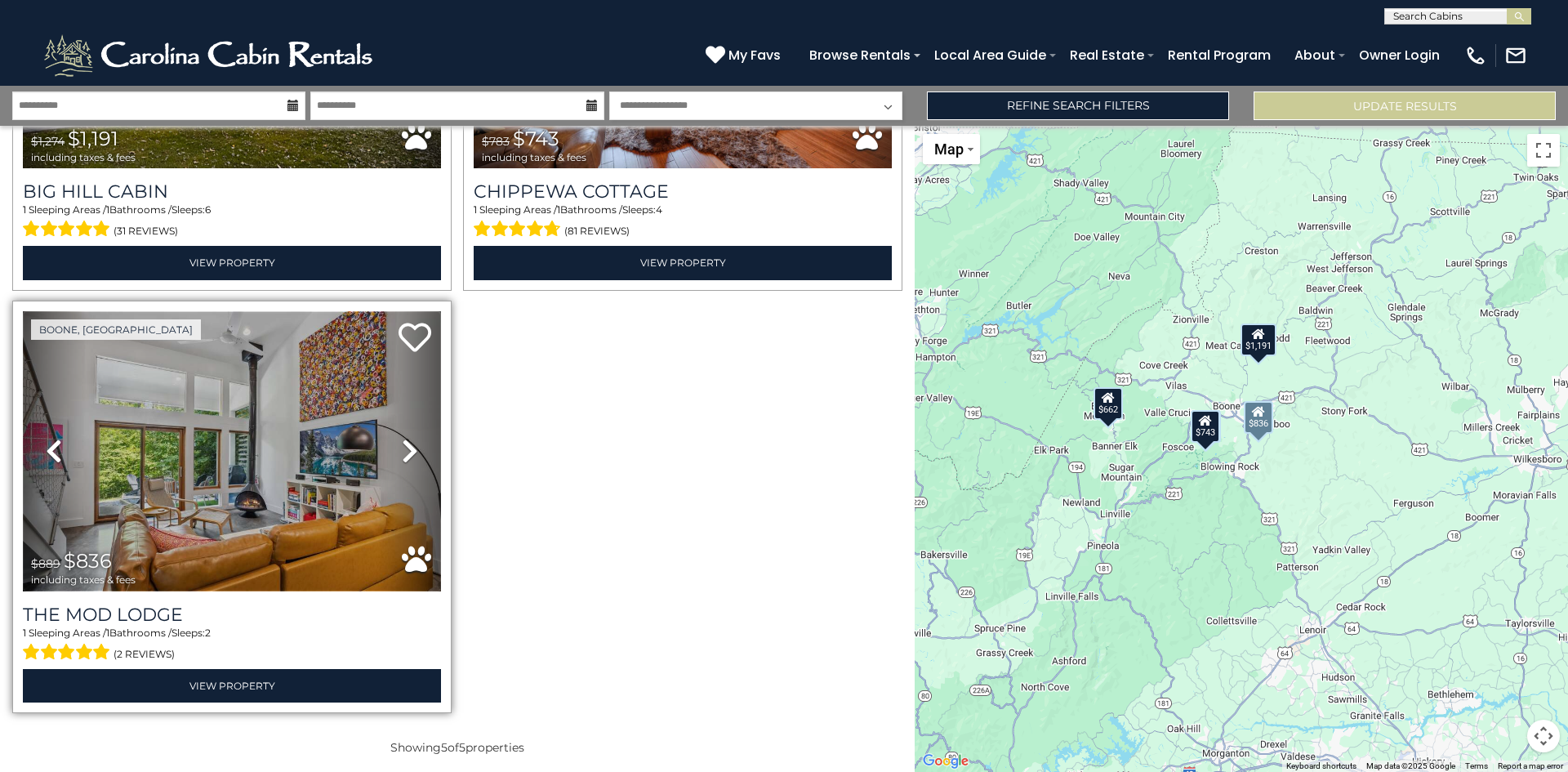
click at [238, 455] on img at bounding box center [231, 451] width 419 height 280
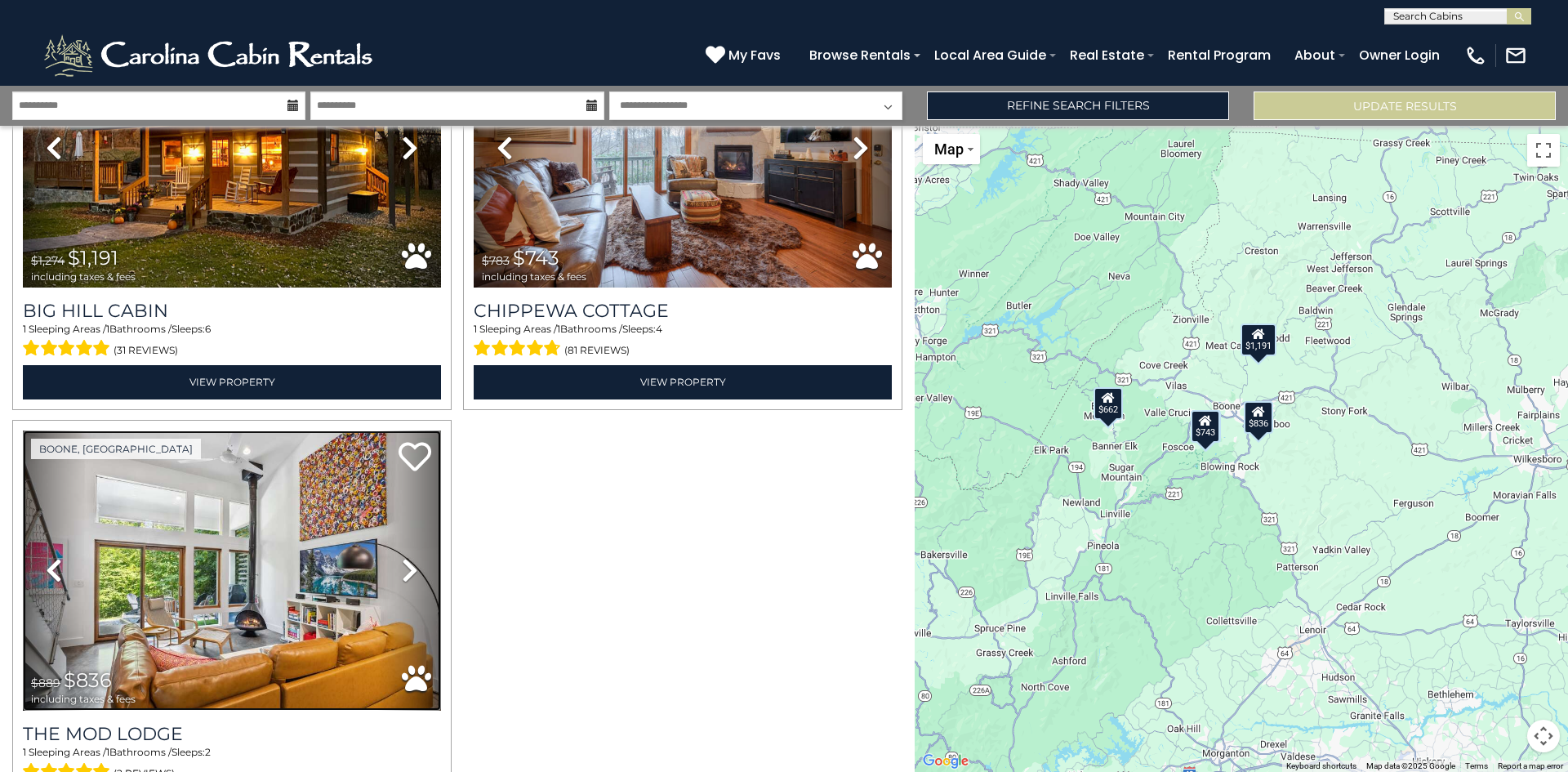
scroll to position [480, 0]
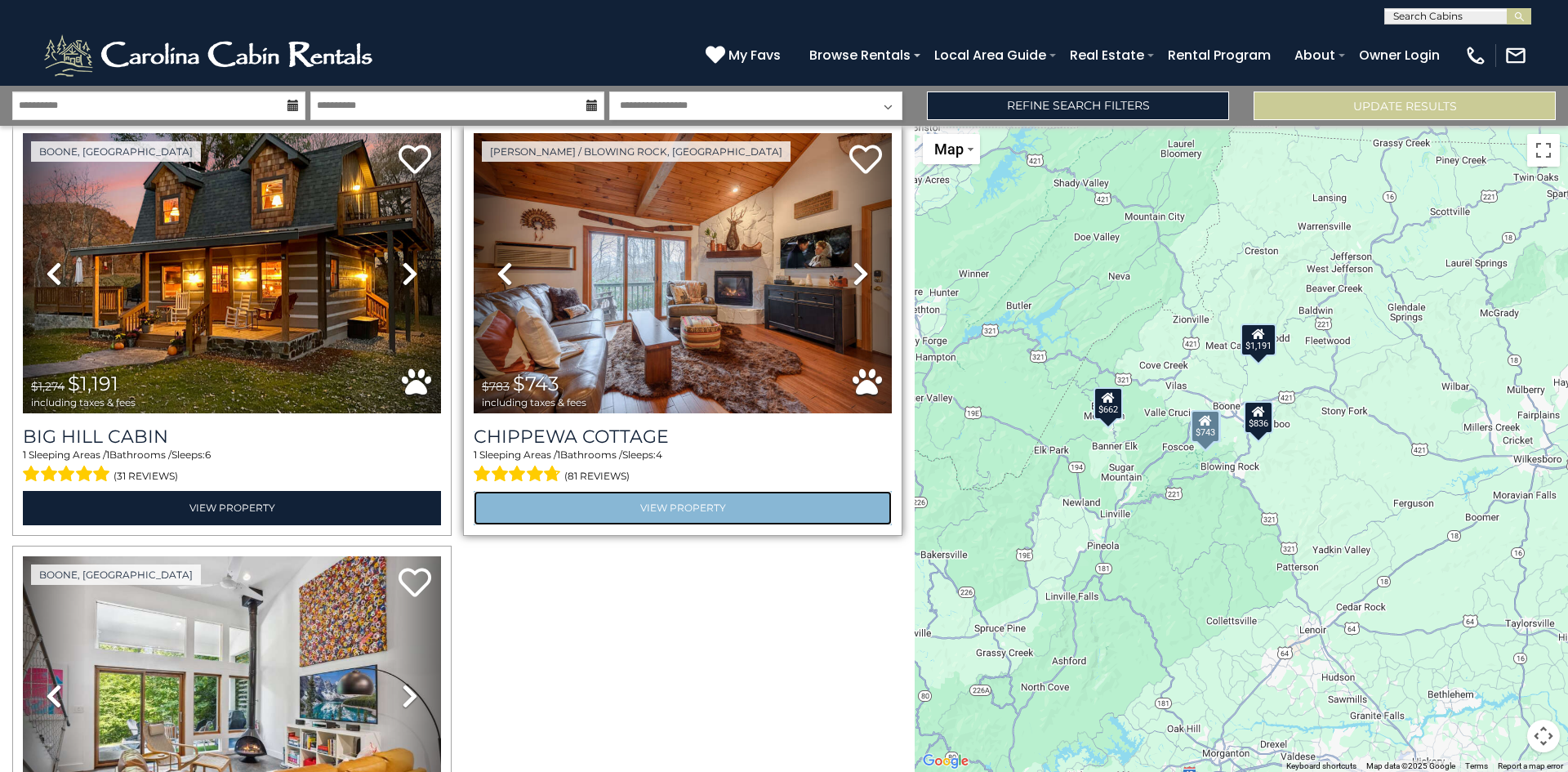
click at [594, 498] on link "View Property" at bounding box center [683, 508] width 419 height 33
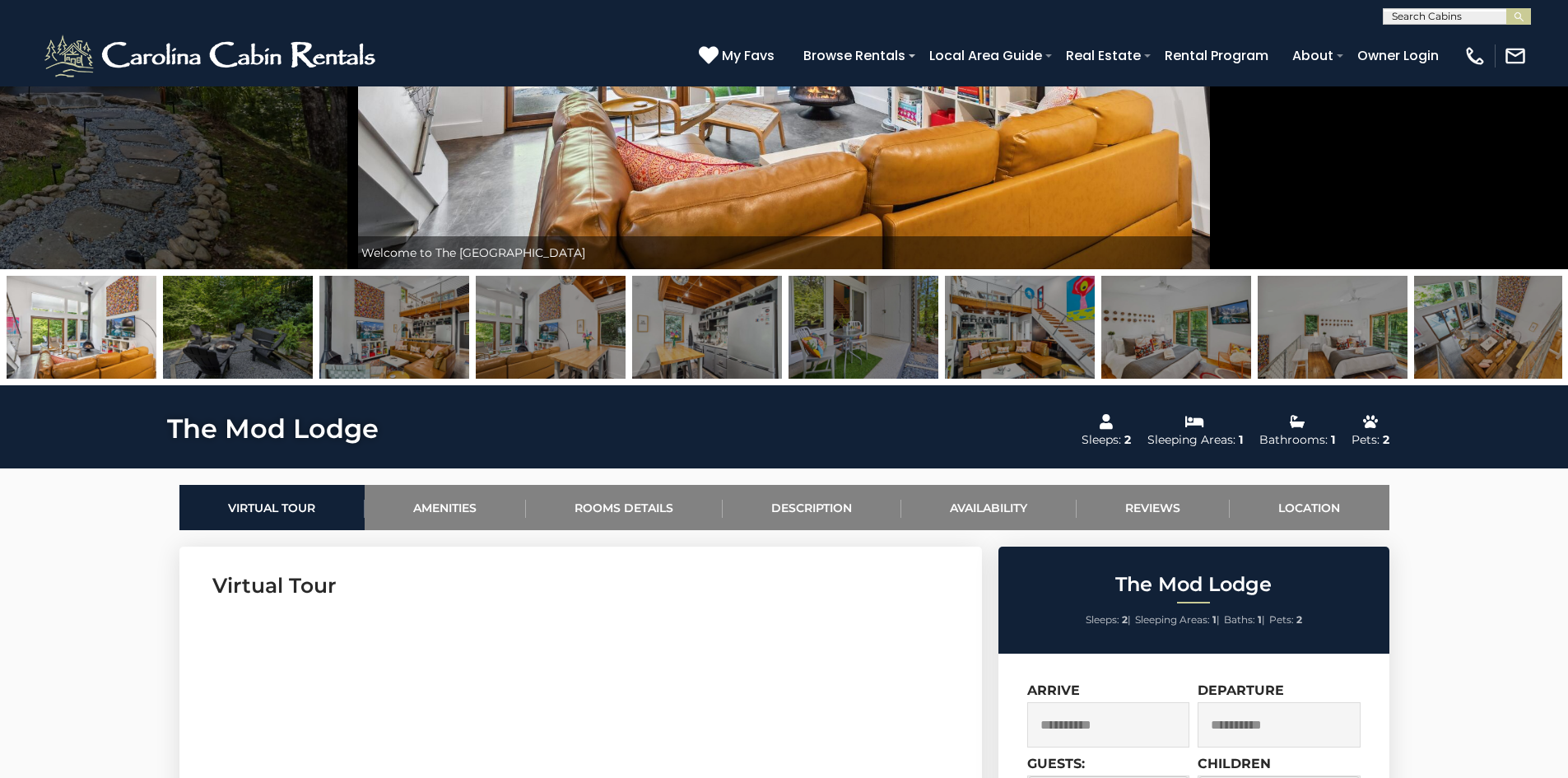
scroll to position [152, 0]
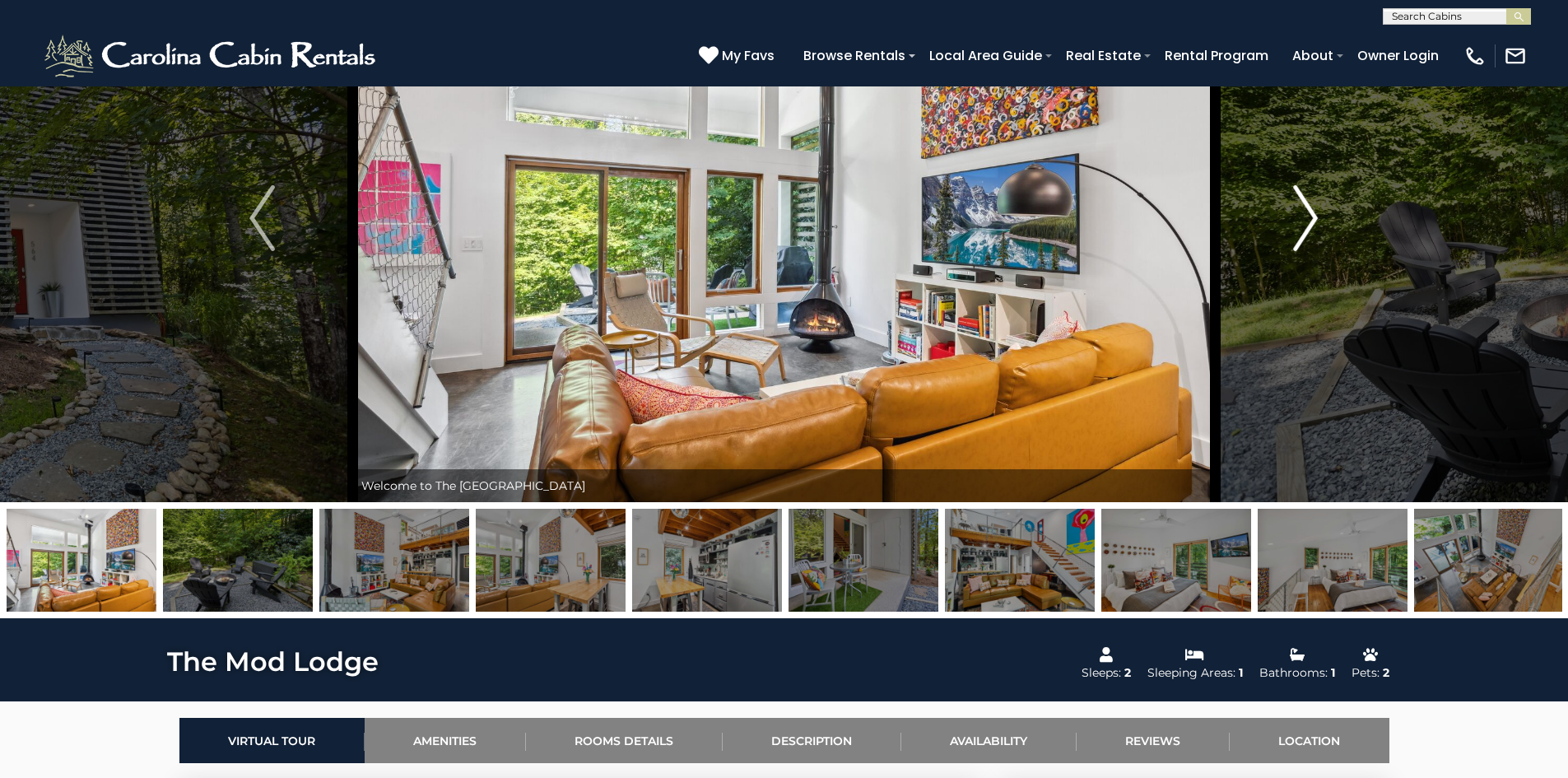
click at [1305, 224] on img "Next" at bounding box center [1305, 218] width 24 height 66
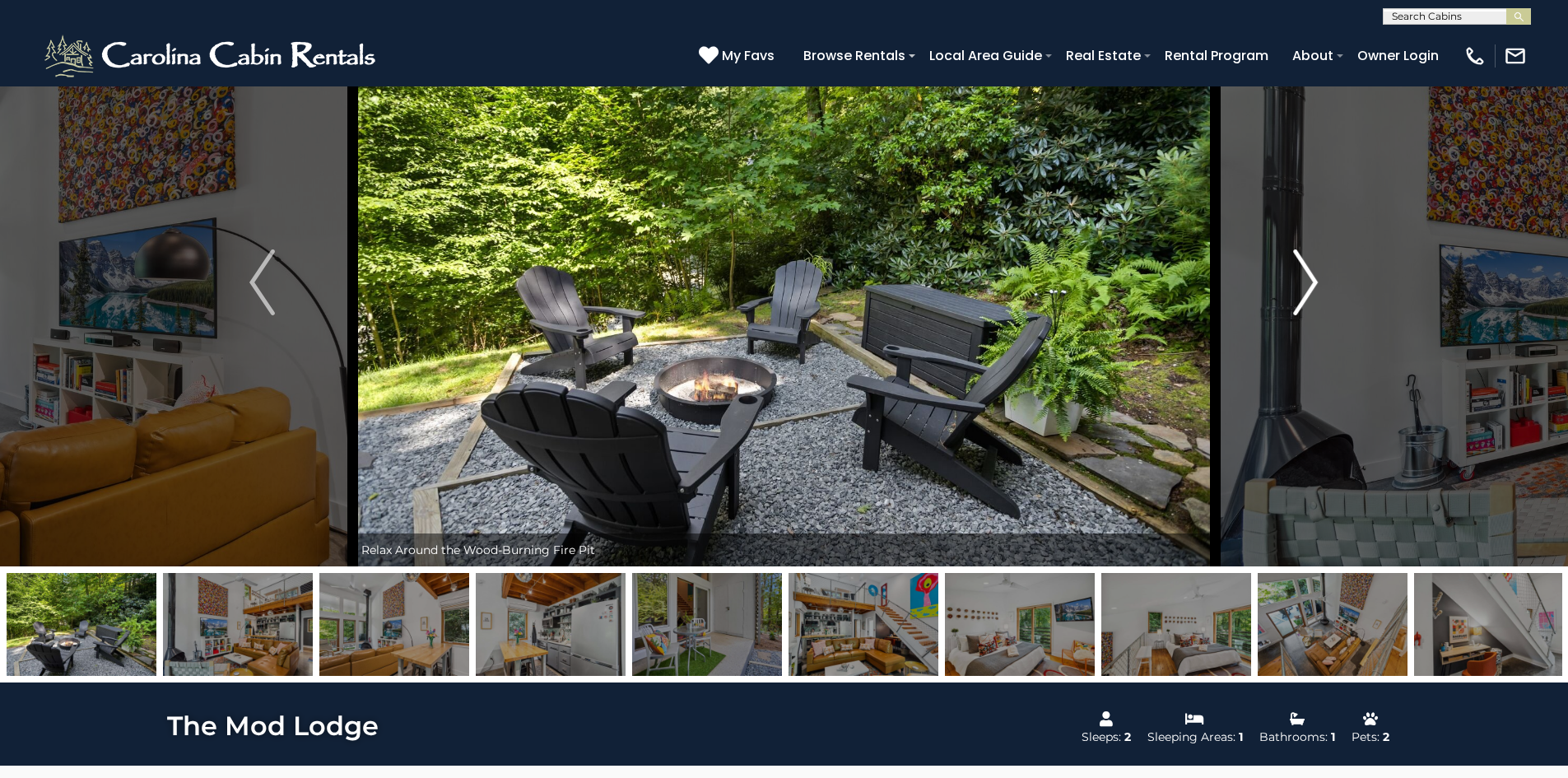
scroll to position [0, 0]
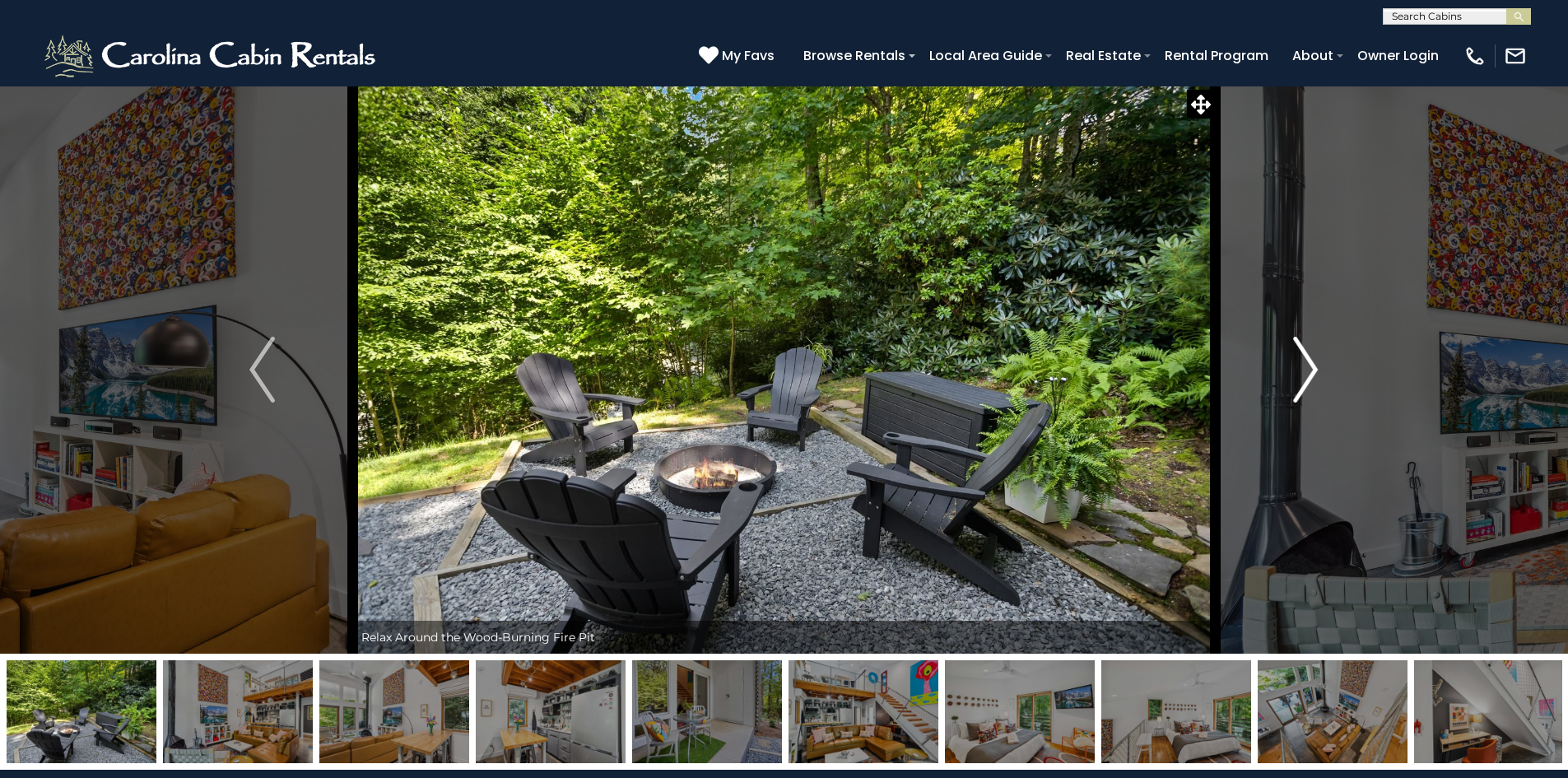
click at [1326, 371] on button "Next" at bounding box center [1305, 370] width 181 height 568
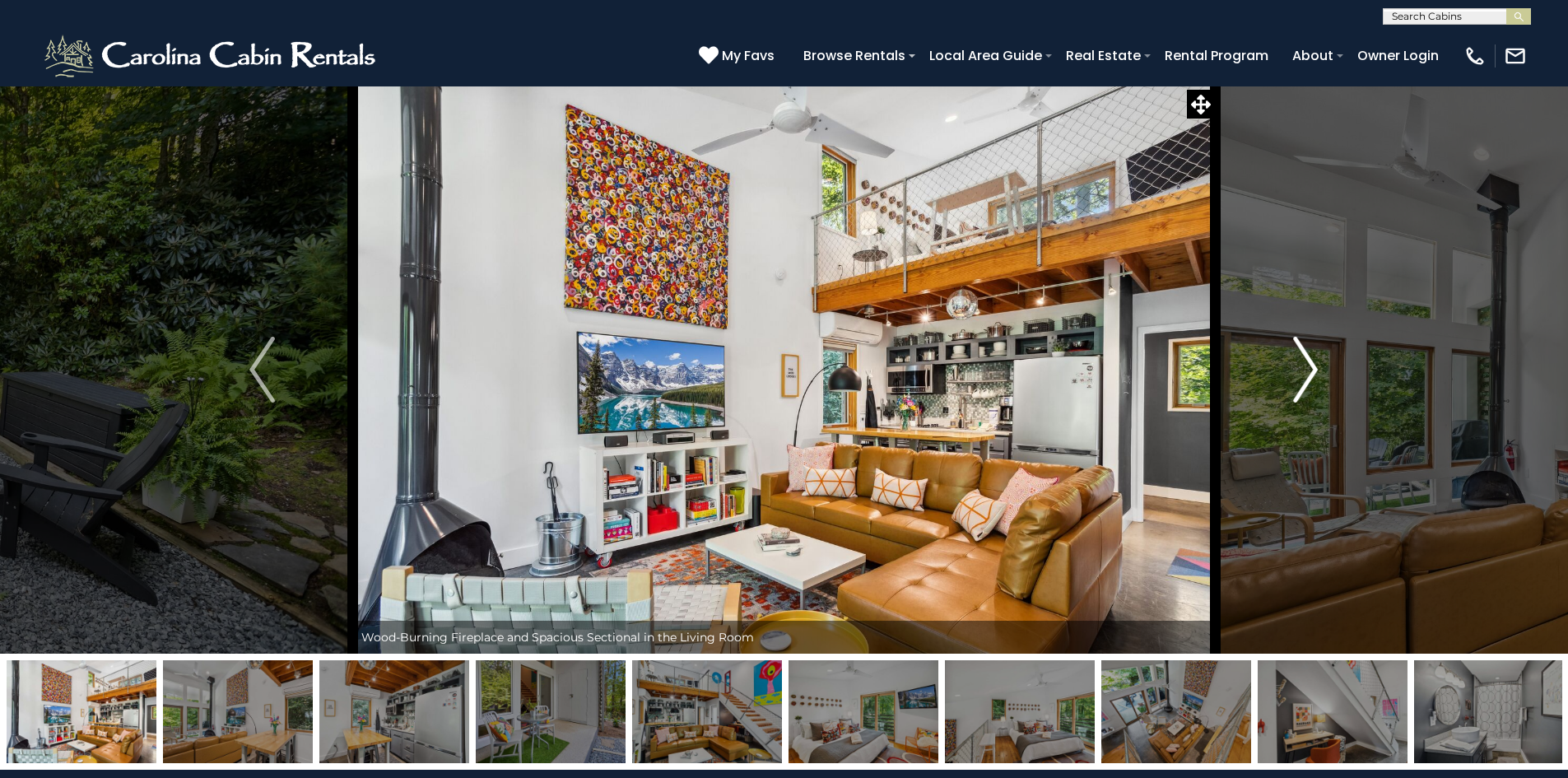
click at [1312, 371] on img "Next" at bounding box center [1305, 370] width 24 height 66
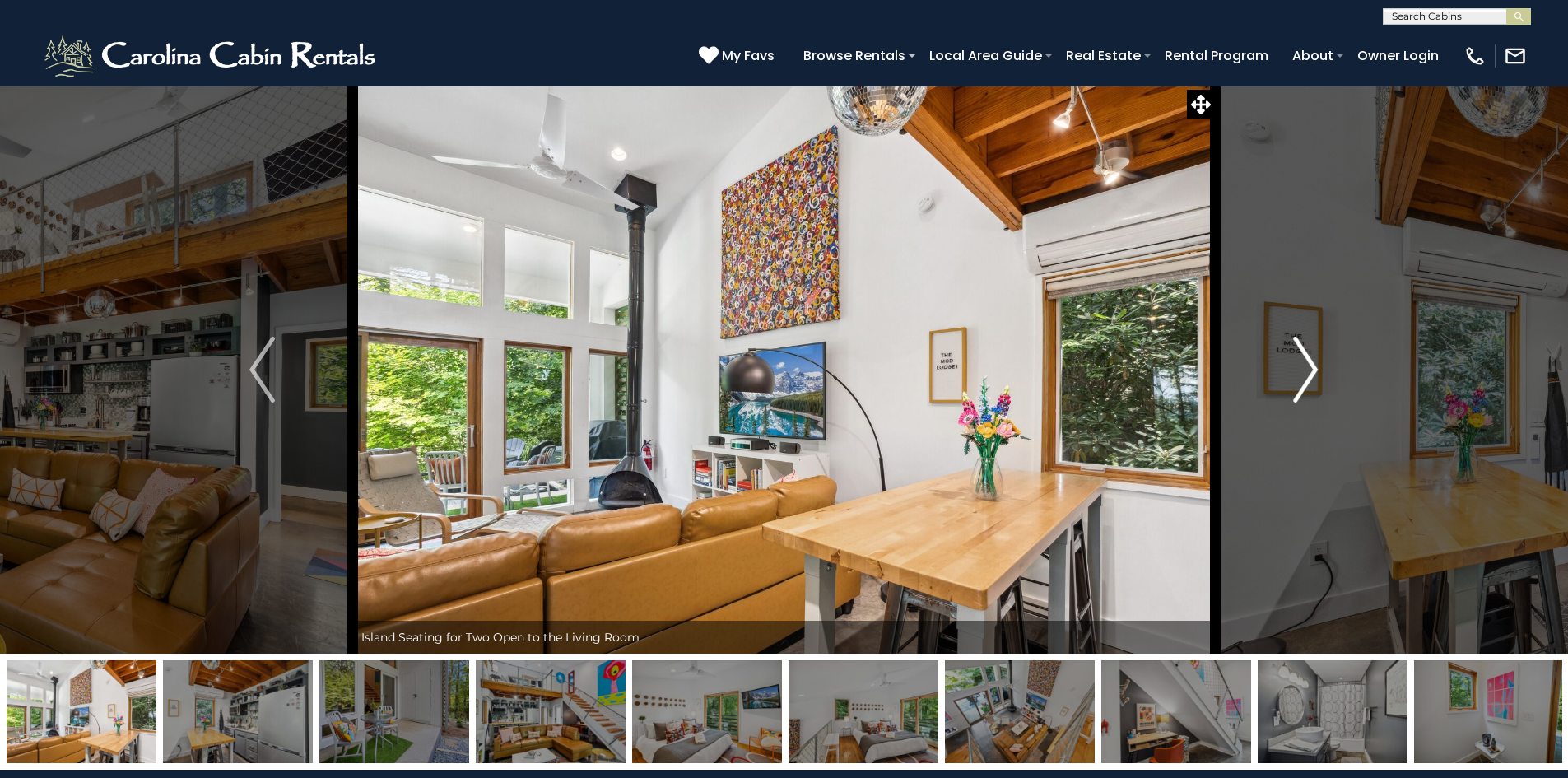
click at [1312, 371] on img "Next" at bounding box center [1305, 370] width 24 height 66
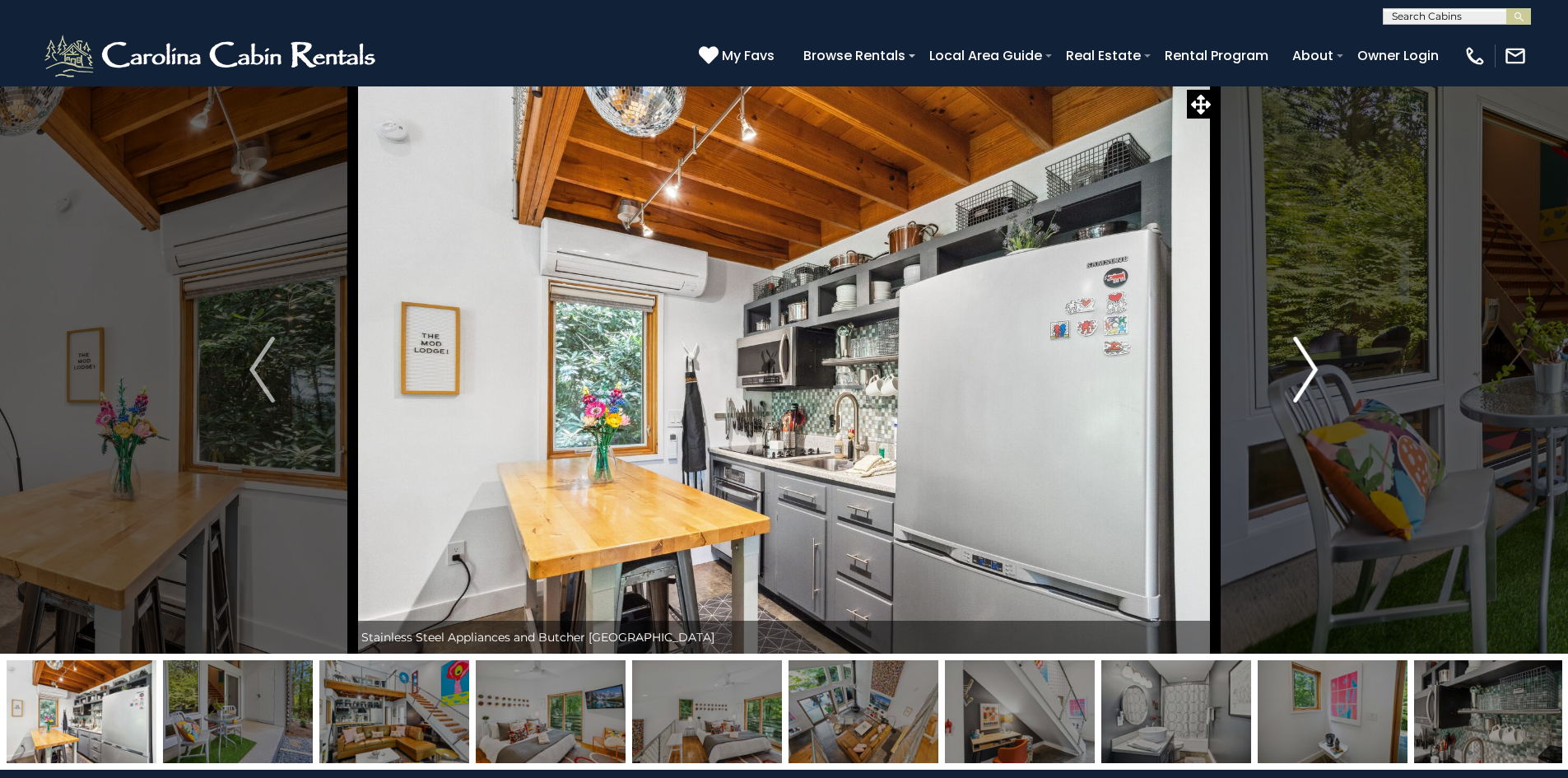
click at [1312, 371] on img "Next" at bounding box center [1305, 370] width 24 height 66
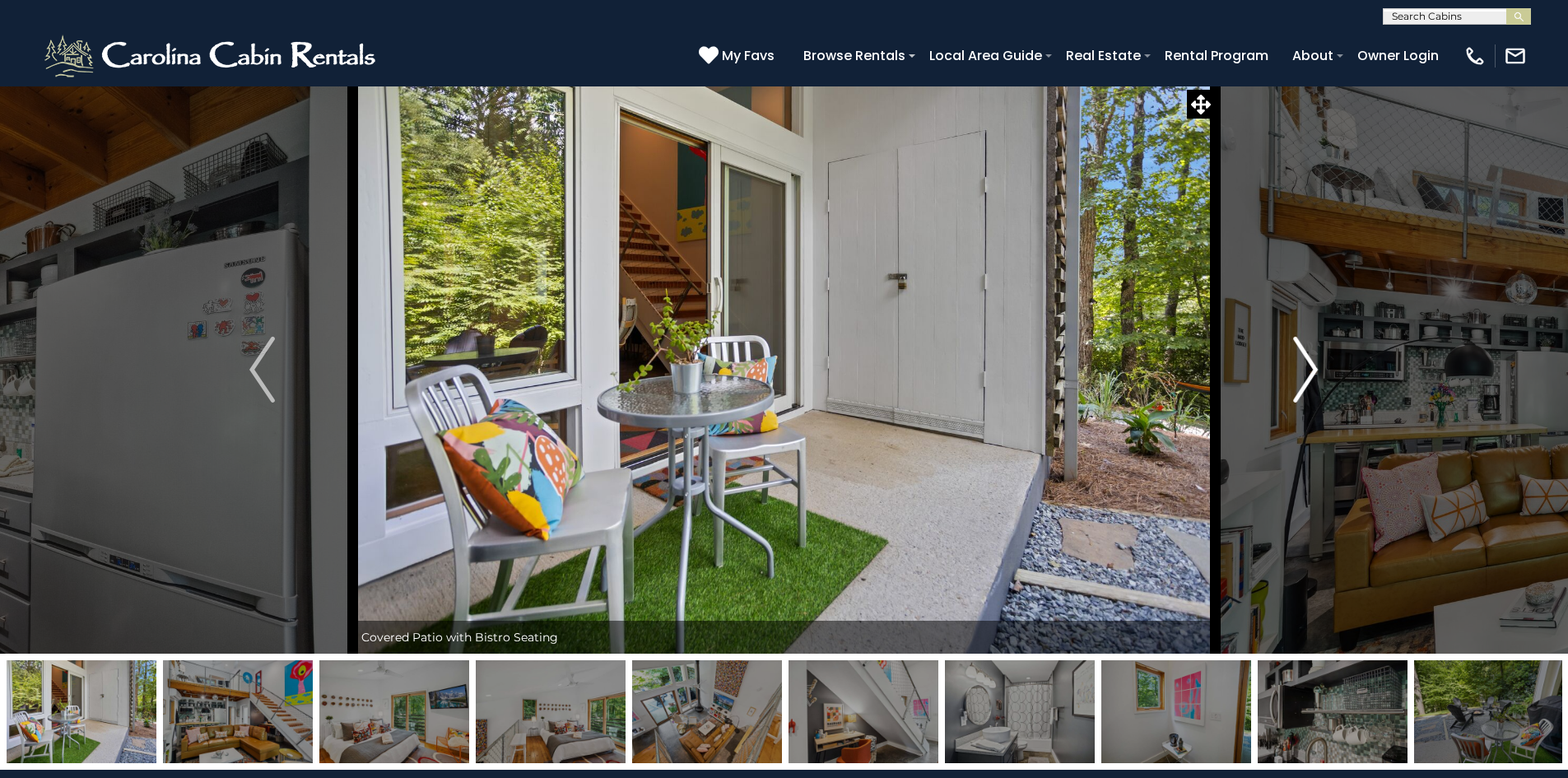
click at [1311, 371] on img "Next" at bounding box center [1305, 370] width 24 height 66
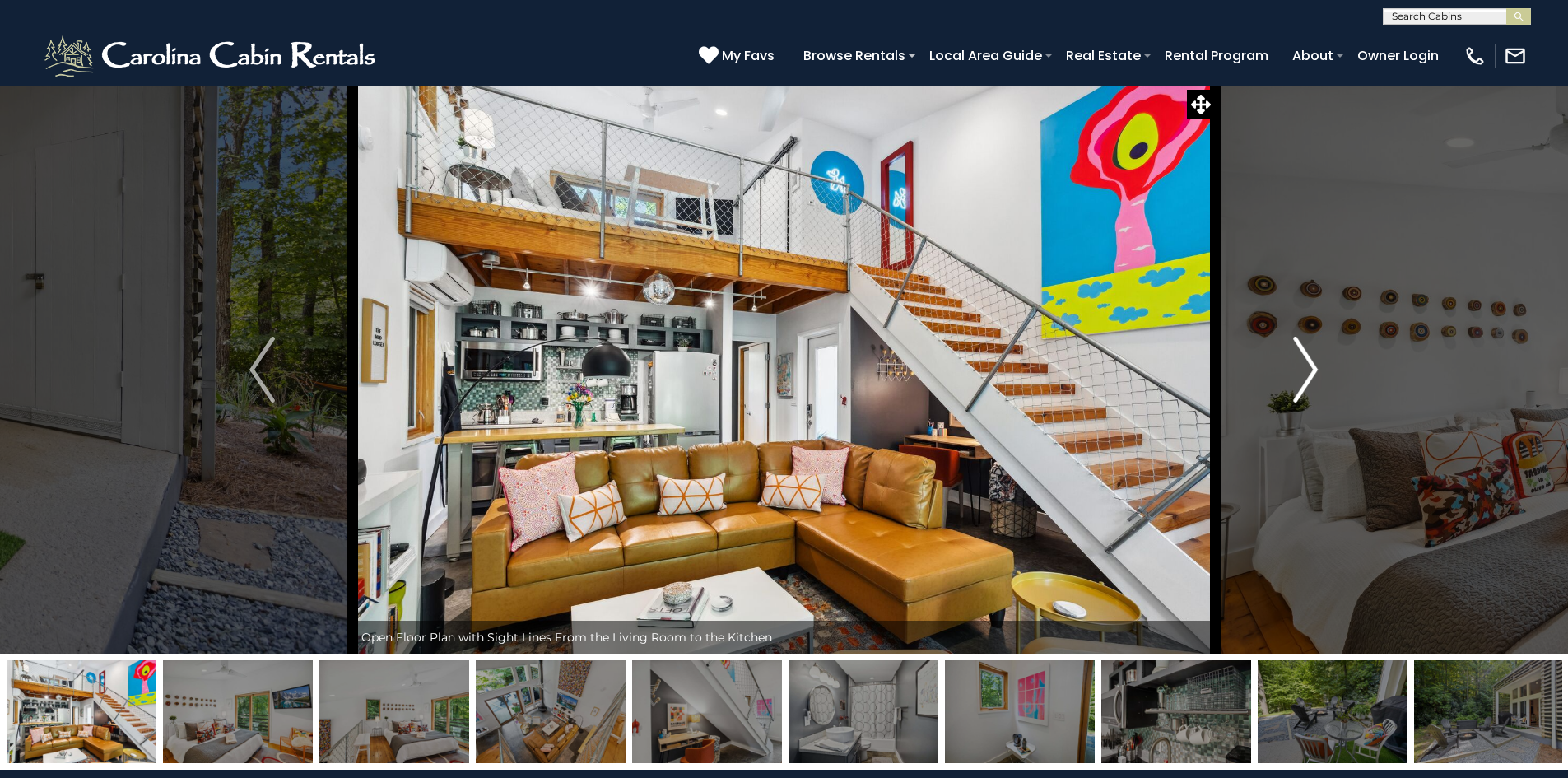
click at [1311, 371] on img "Next" at bounding box center [1305, 370] width 24 height 66
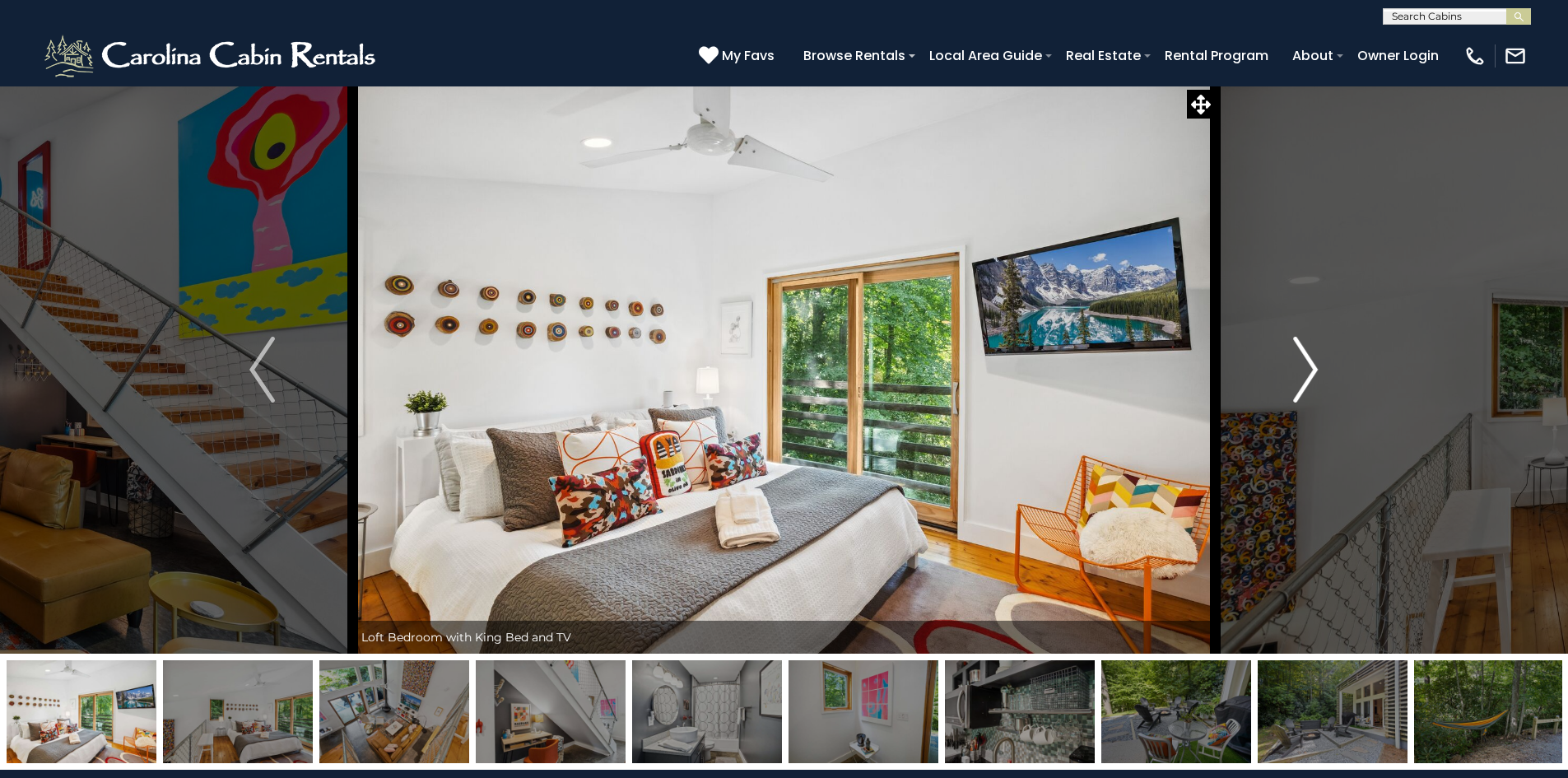
click at [1311, 371] on img "Next" at bounding box center [1305, 370] width 24 height 66
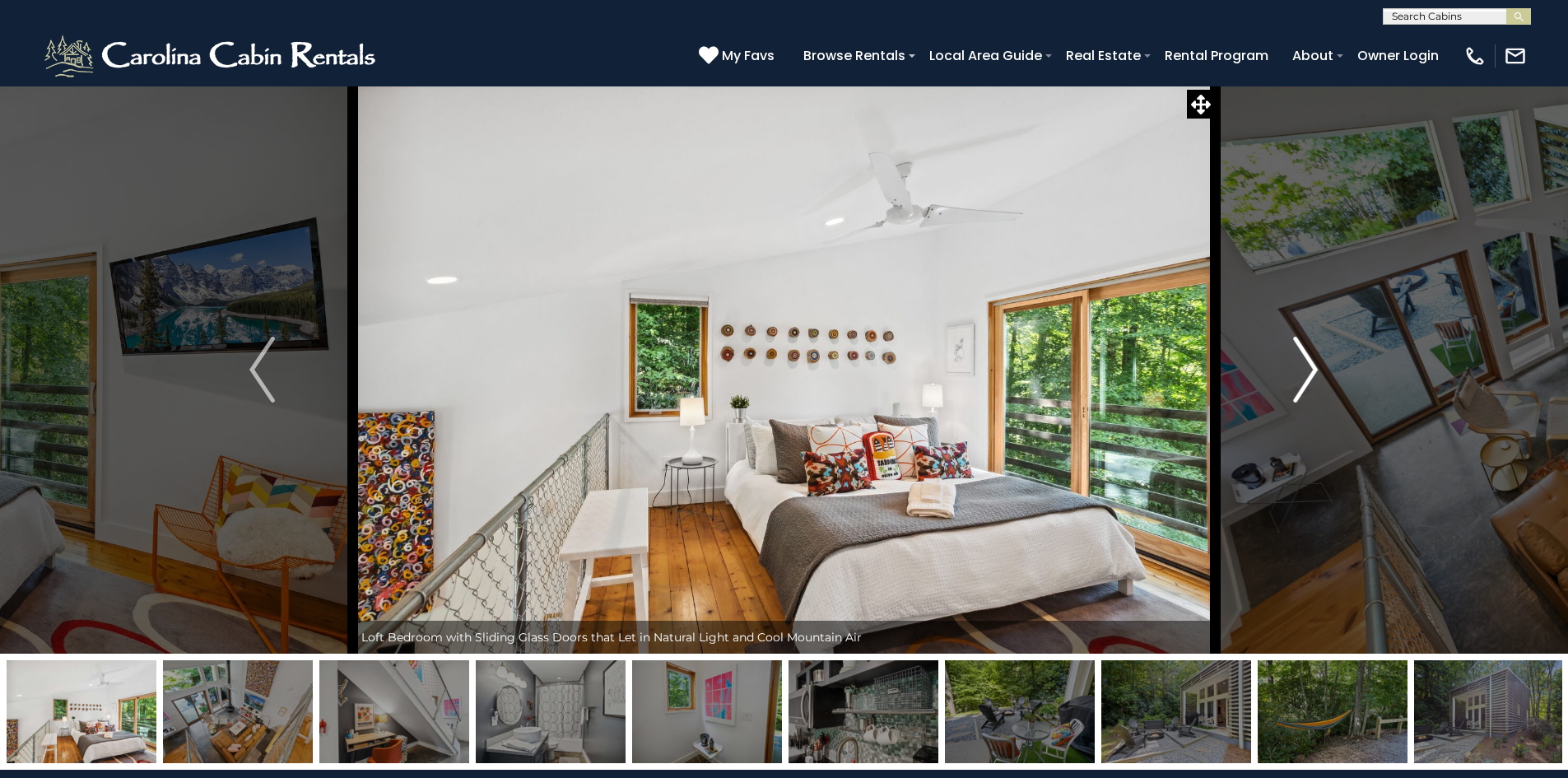
click at [1311, 371] on img "Next" at bounding box center [1305, 370] width 24 height 66
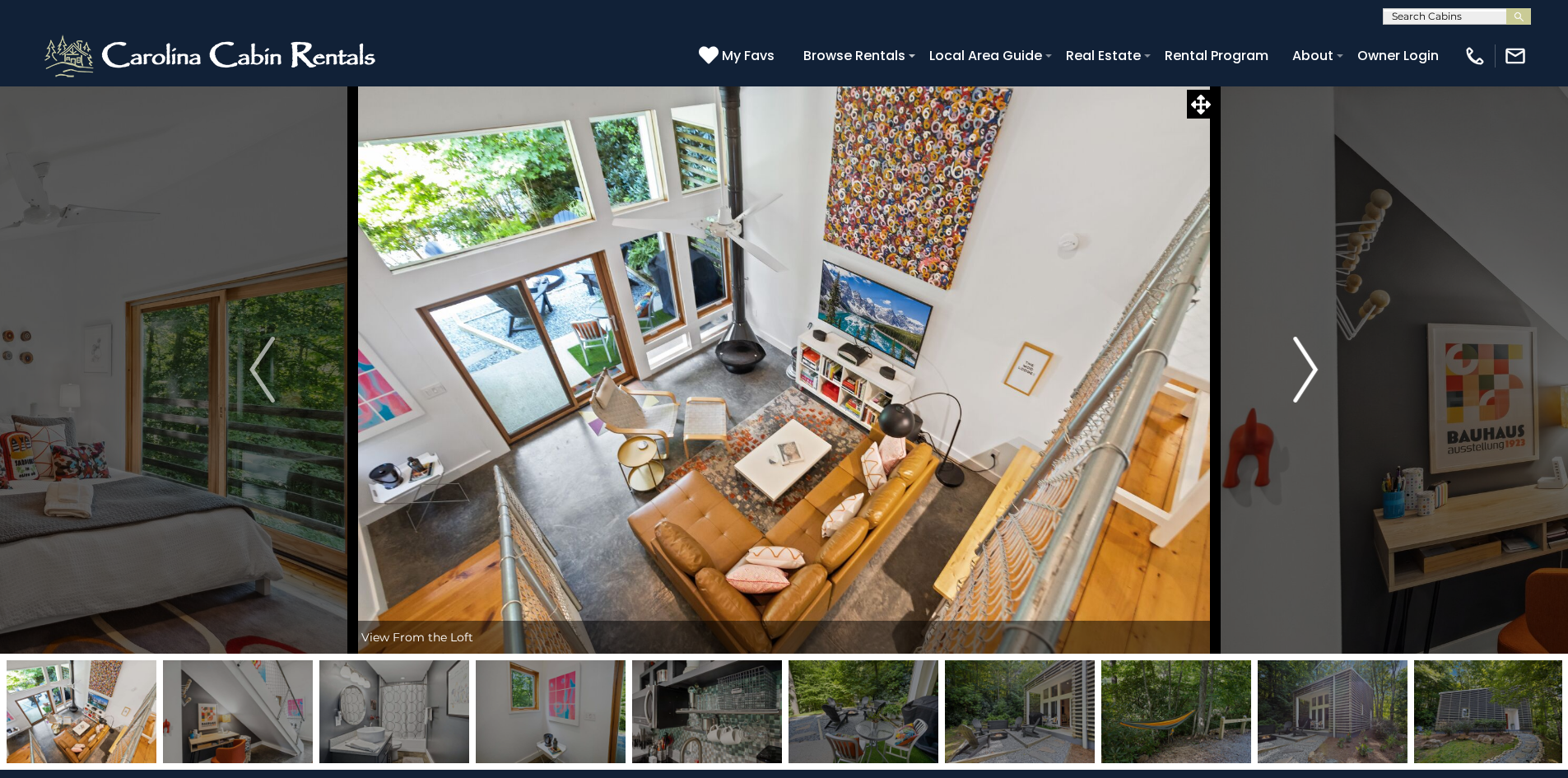
click at [1311, 371] on img "Next" at bounding box center [1305, 370] width 24 height 66
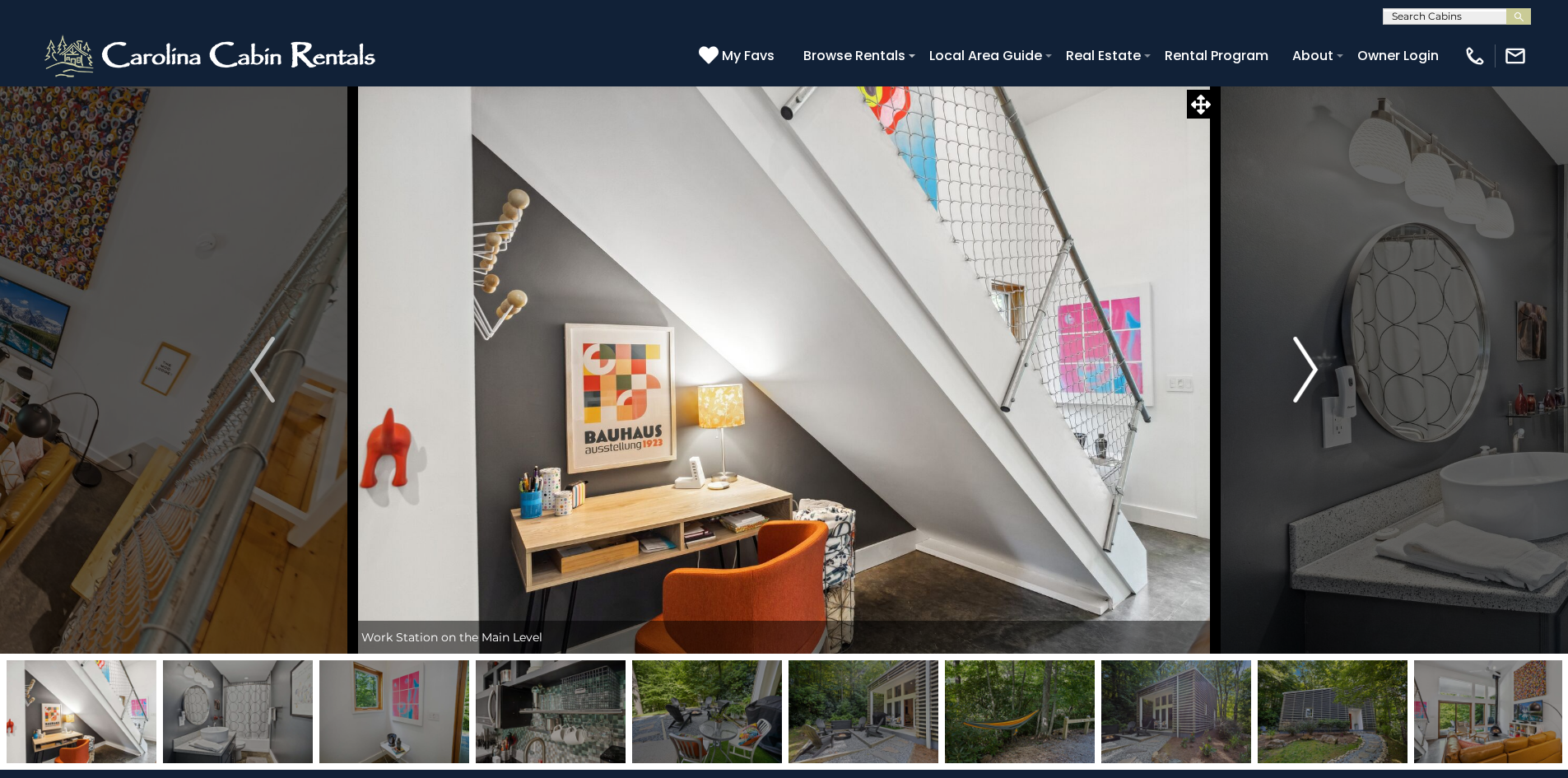
click at [1311, 371] on img "Next" at bounding box center [1305, 370] width 24 height 66
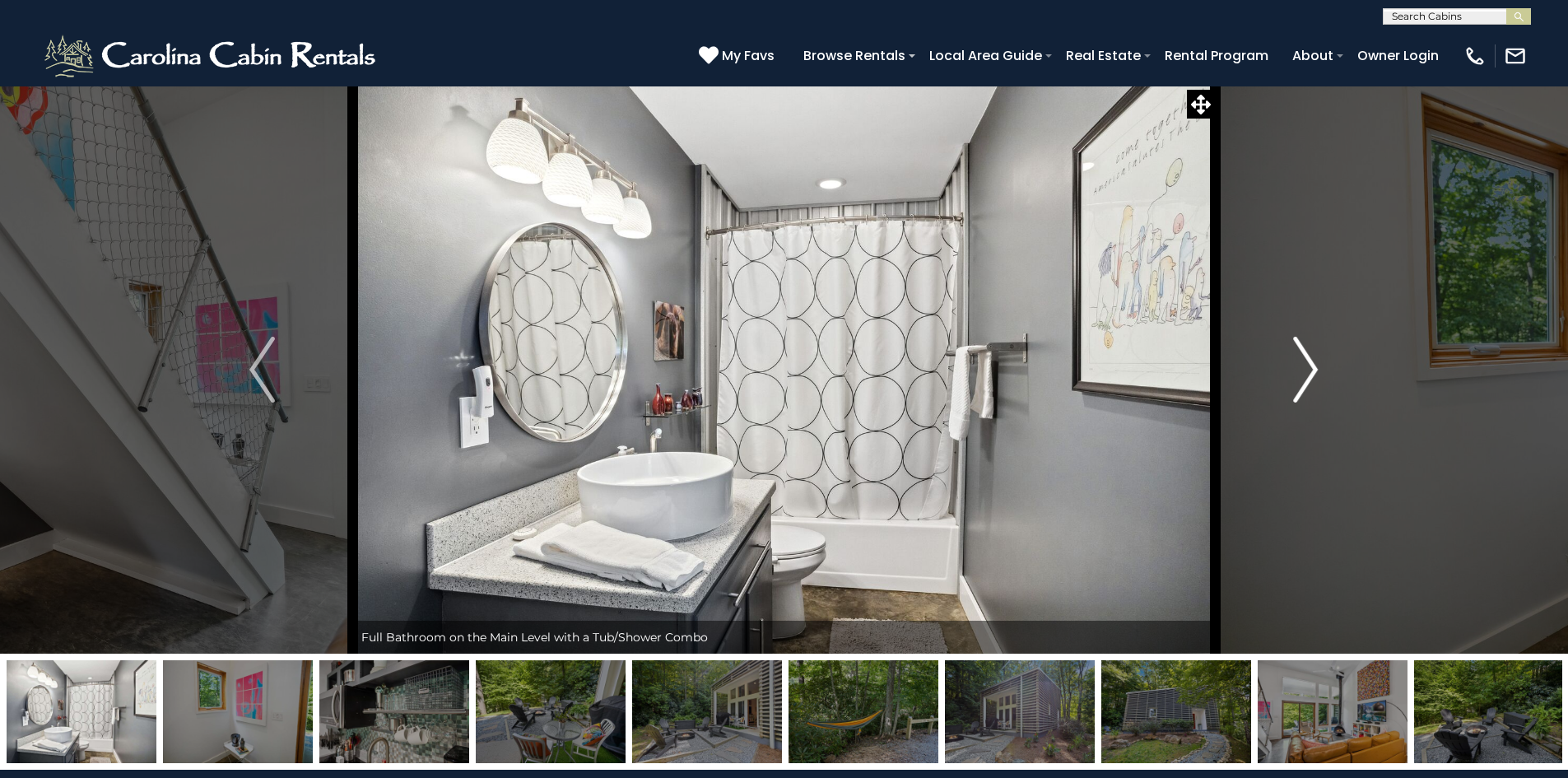
click at [1311, 371] on img "Next" at bounding box center [1305, 370] width 24 height 66
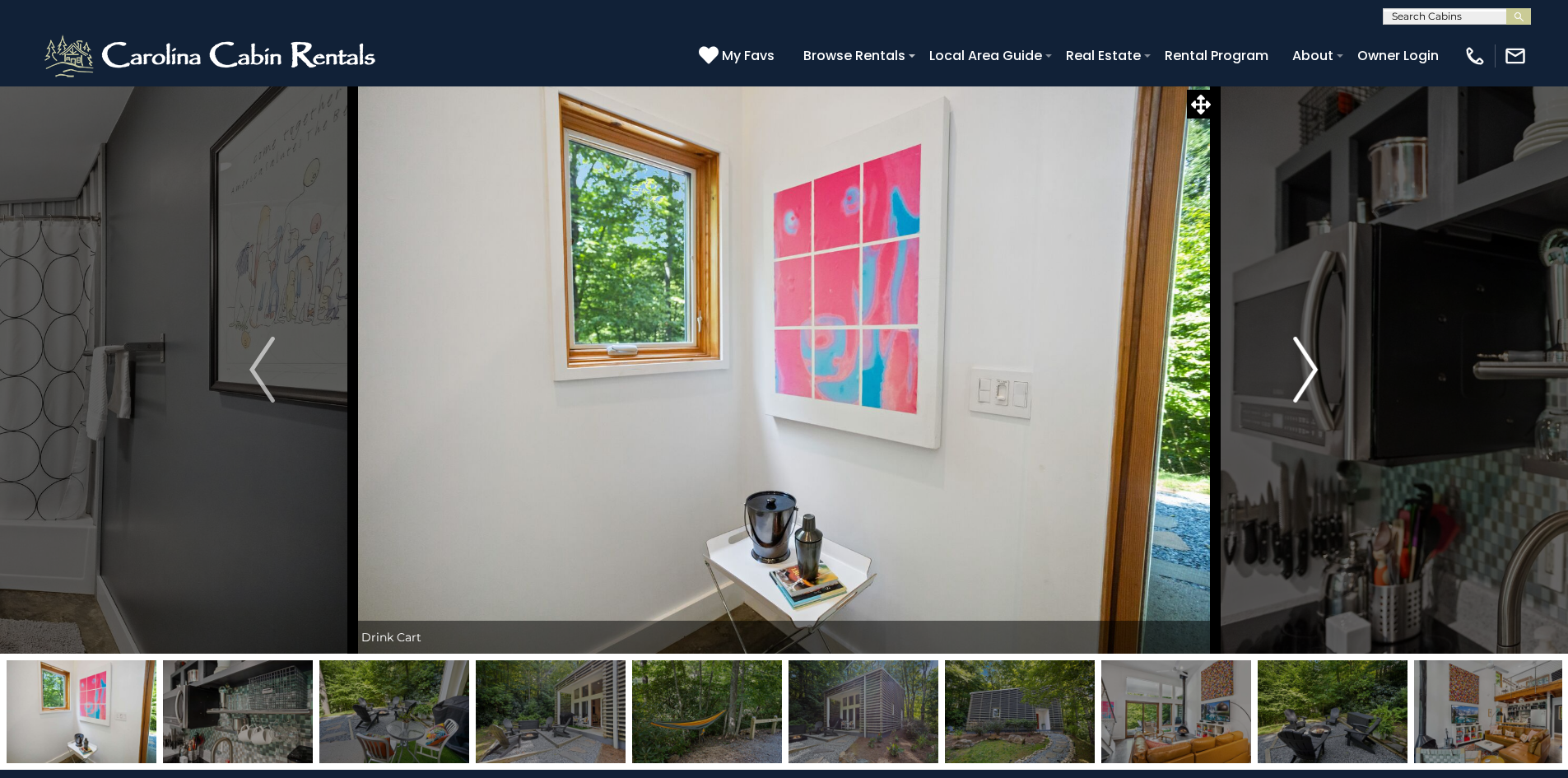
click at [1311, 371] on img "Next" at bounding box center [1305, 370] width 24 height 66
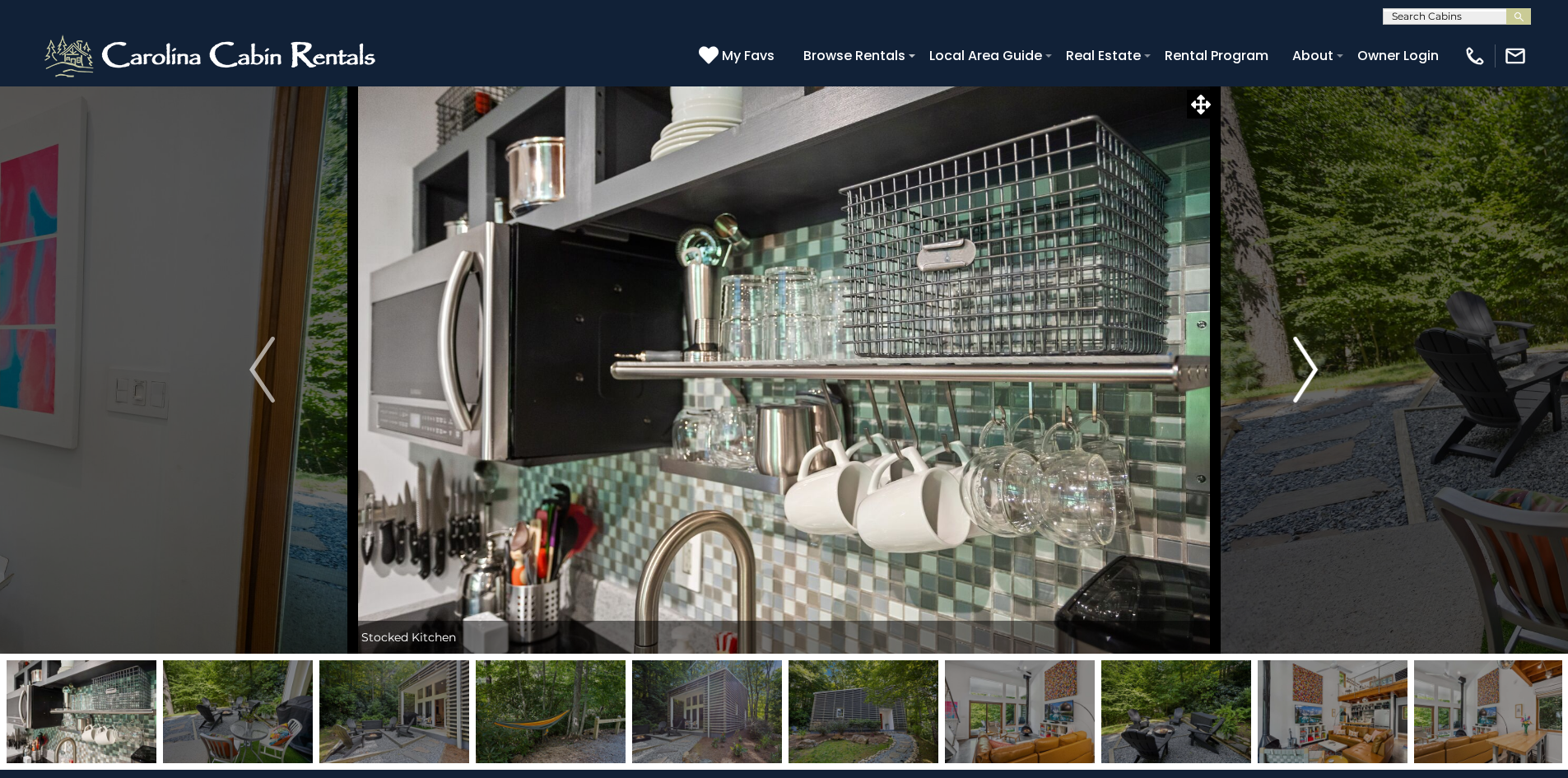
click at [1311, 371] on img "Next" at bounding box center [1305, 370] width 24 height 66
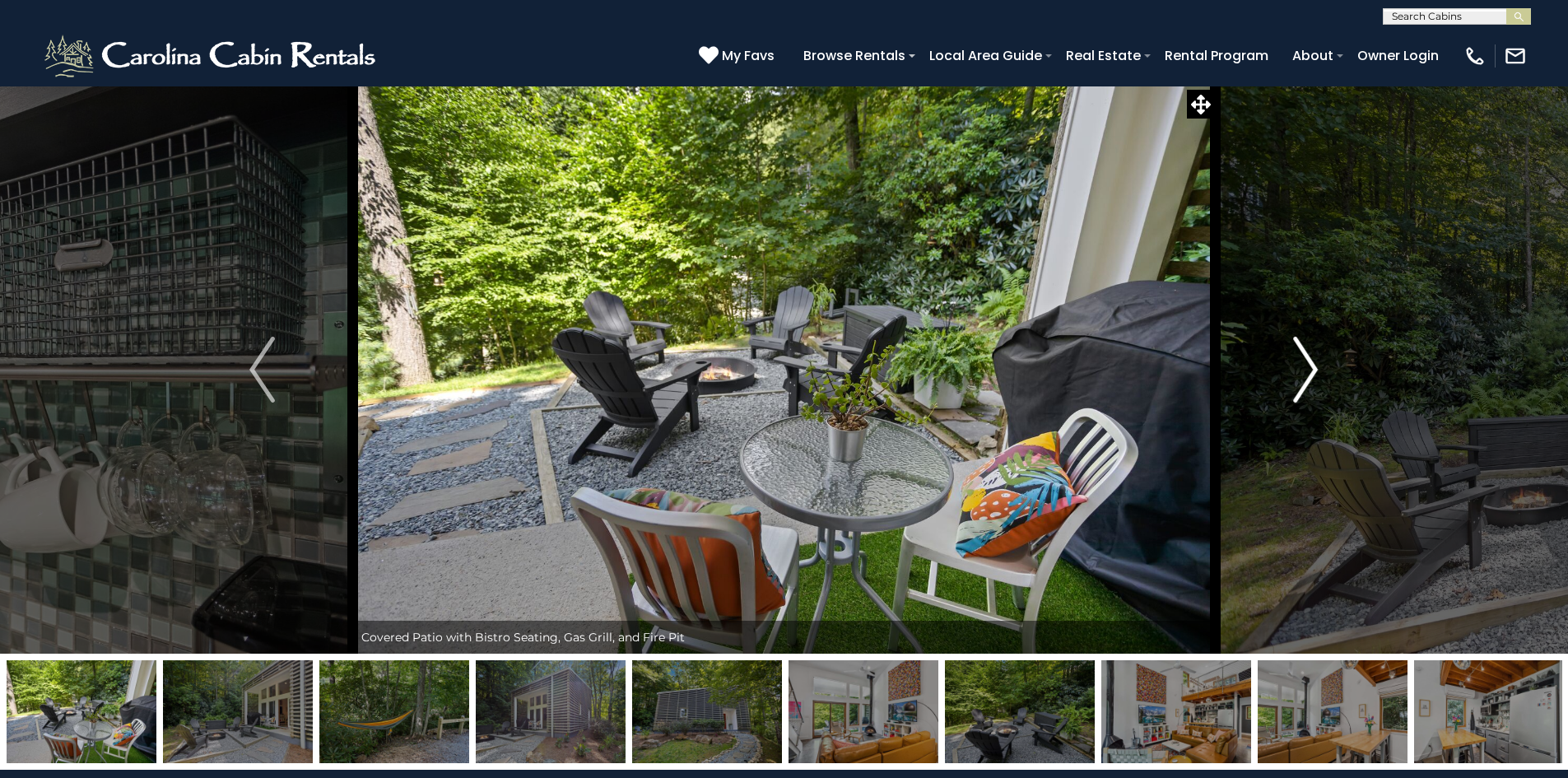
click at [1311, 371] on img "Next" at bounding box center [1305, 370] width 24 height 66
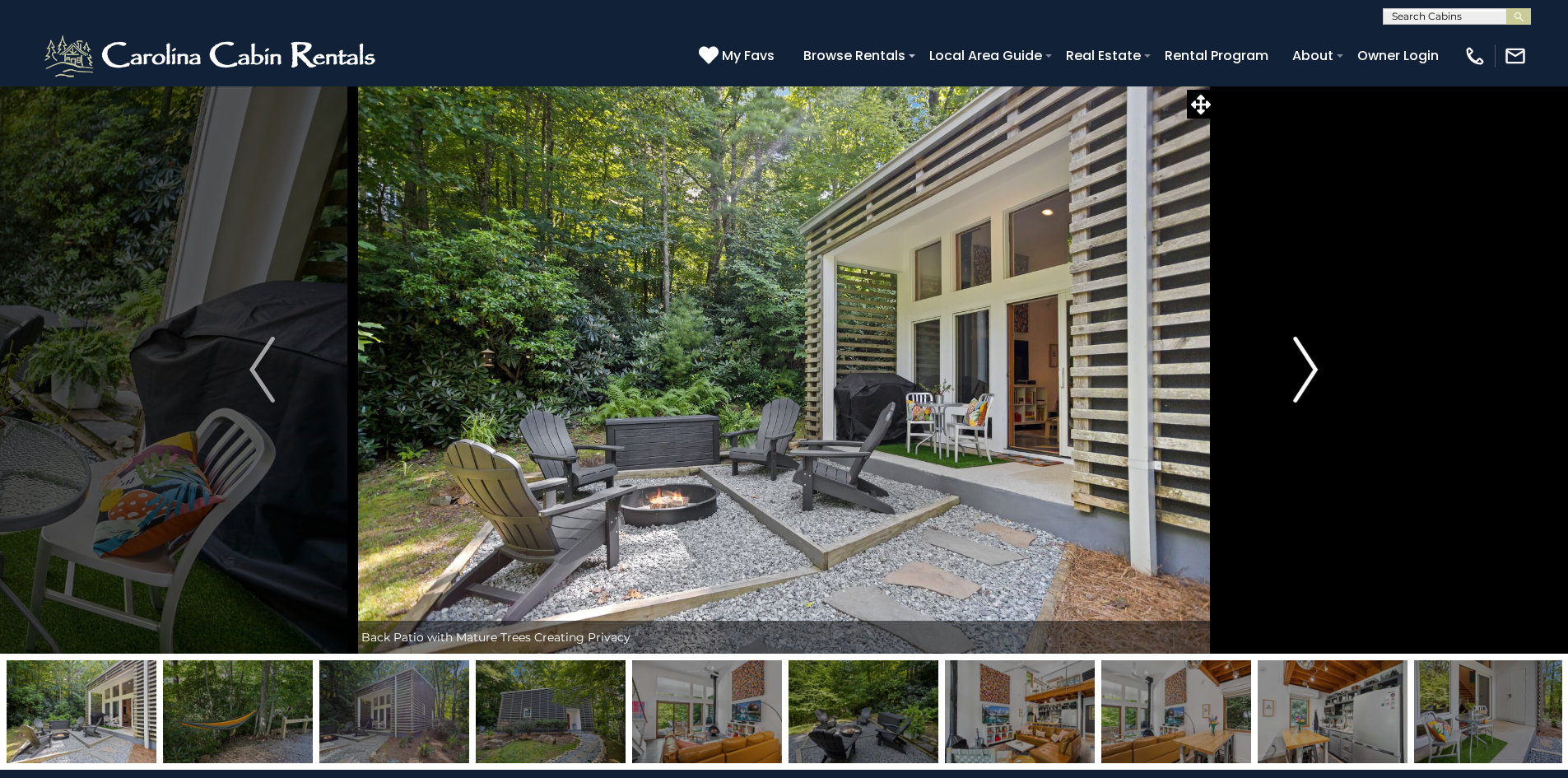
click at [1311, 371] on img "Next" at bounding box center [1305, 370] width 24 height 66
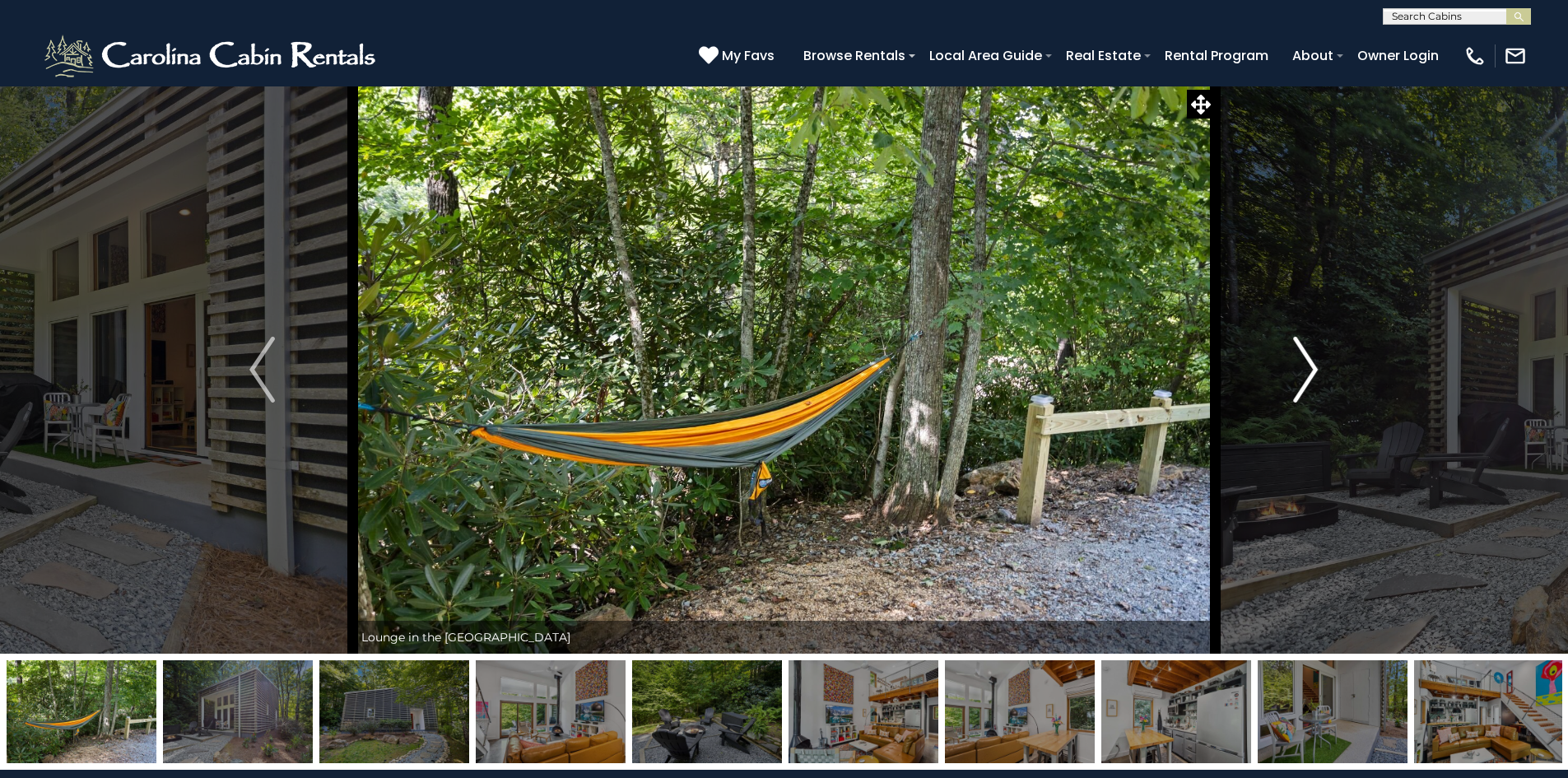
click at [1311, 371] on img "Next" at bounding box center [1305, 370] width 24 height 66
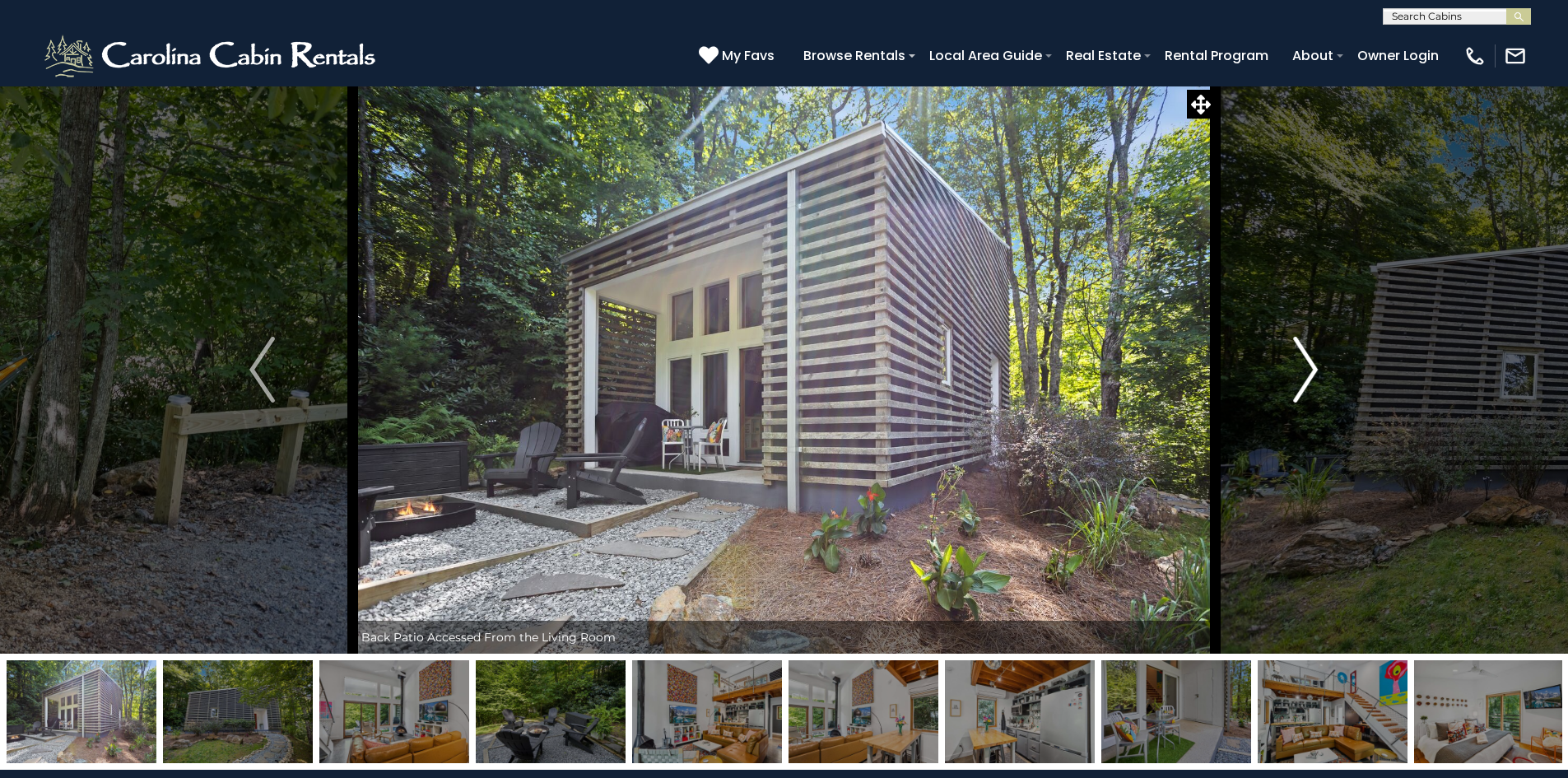
click at [1312, 370] on img "Next" at bounding box center [1305, 370] width 24 height 66
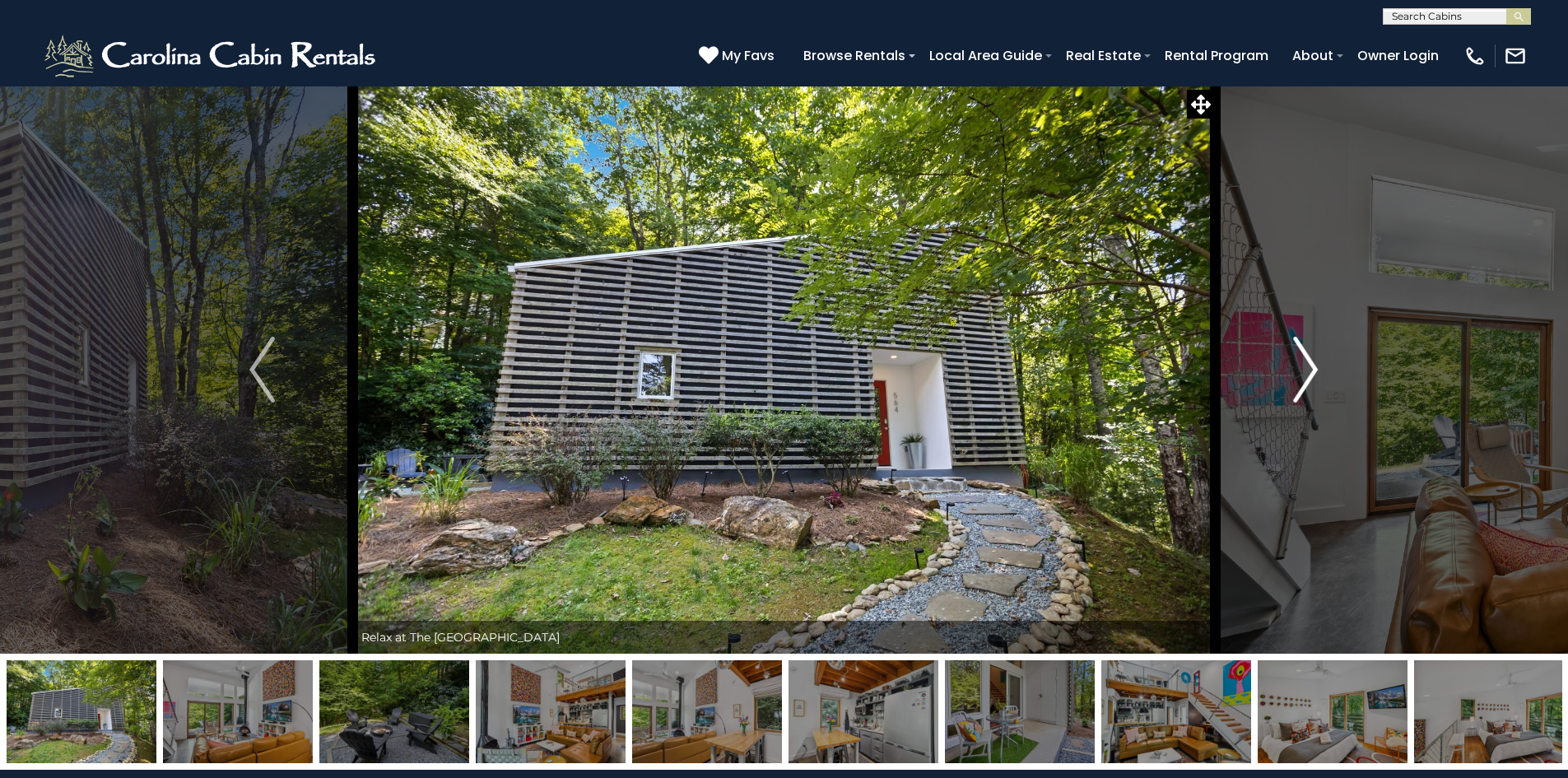
click at [1312, 370] on img "Next" at bounding box center [1305, 370] width 24 height 66
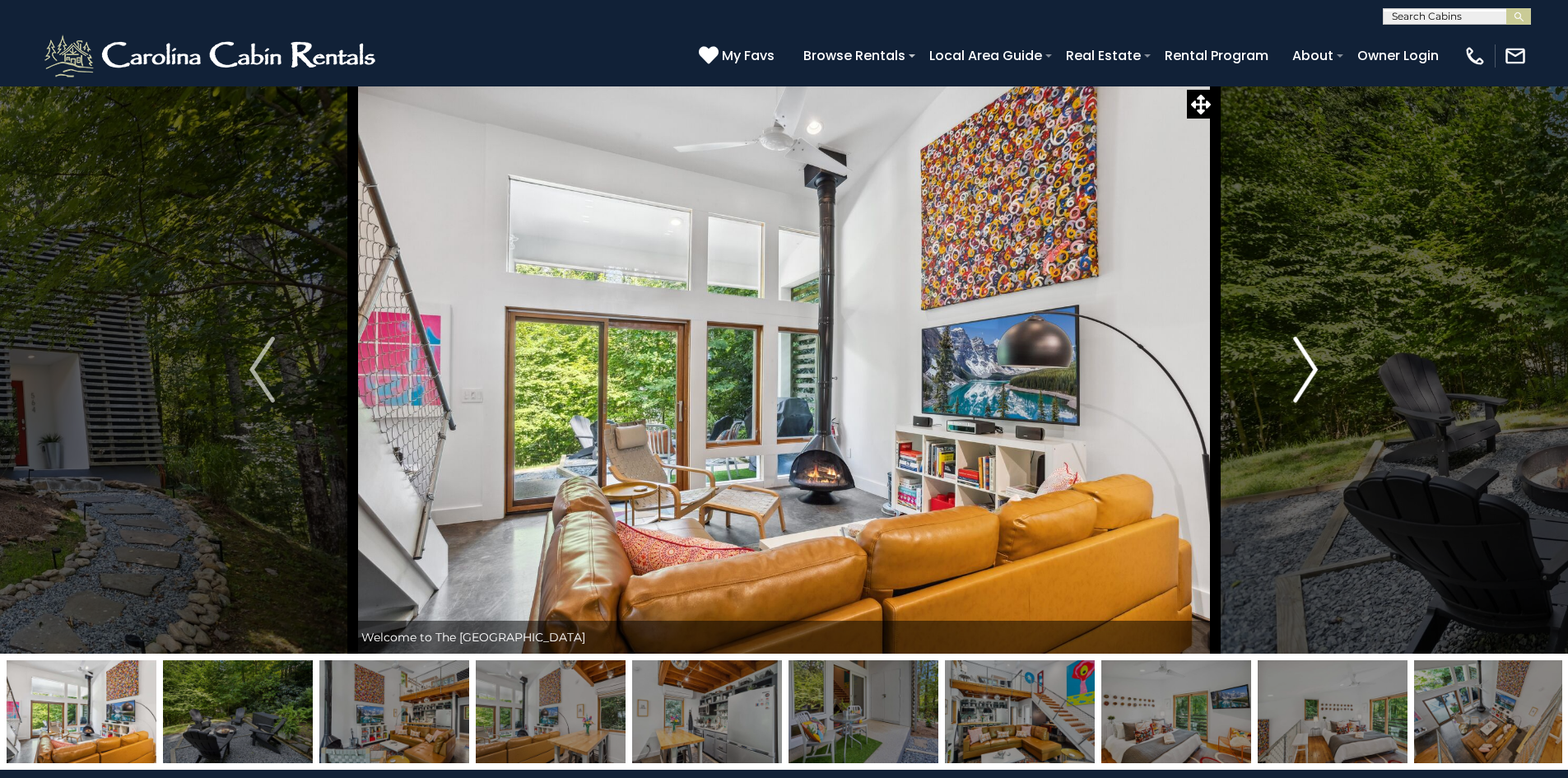
click at [1312, 370] on img "Next" at bounding box center [1305, 370] width 24 height 66
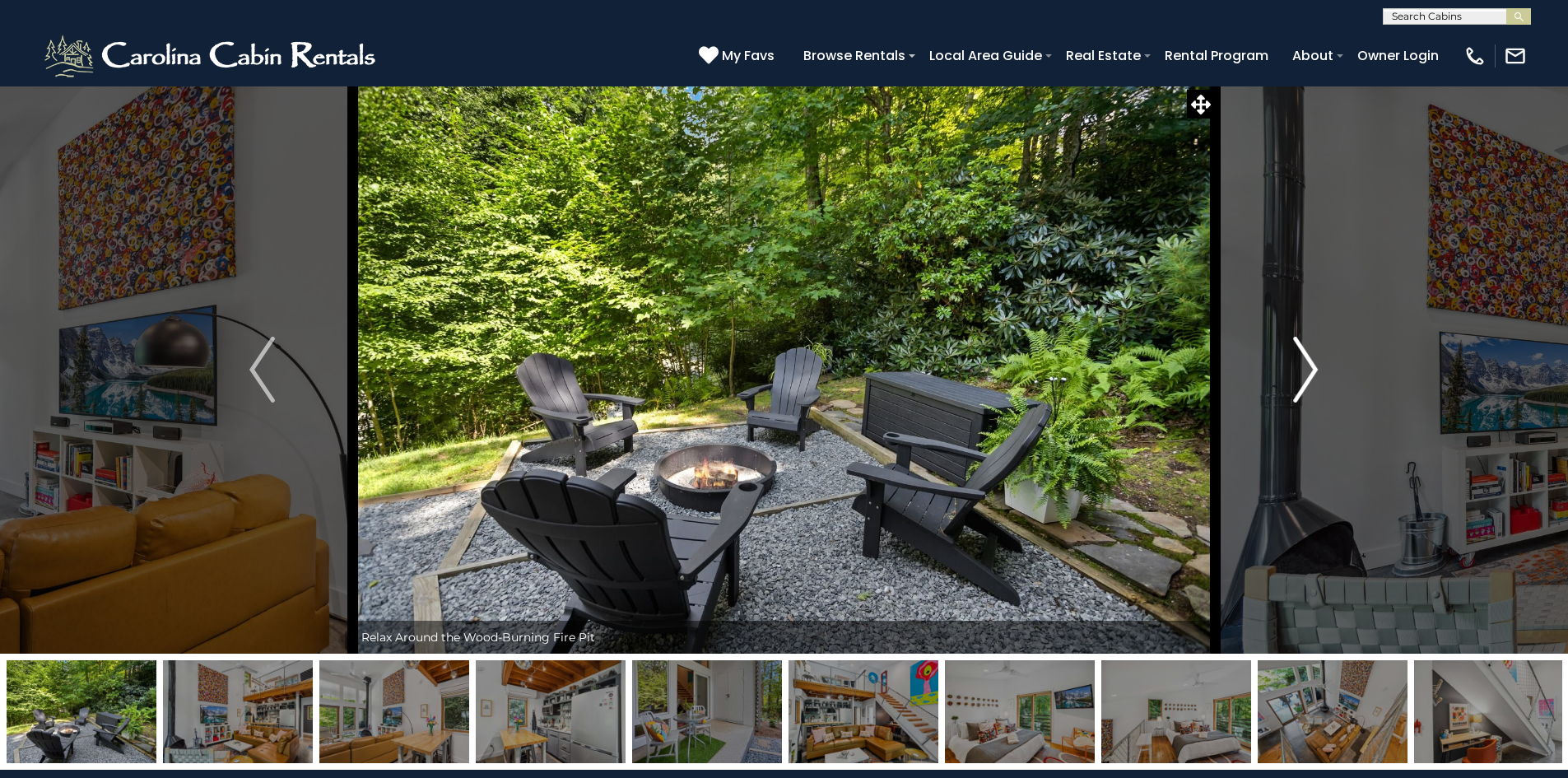
click at [1312, 370] on img "Next" at bounding box center [1305, 370] width 24 height 66
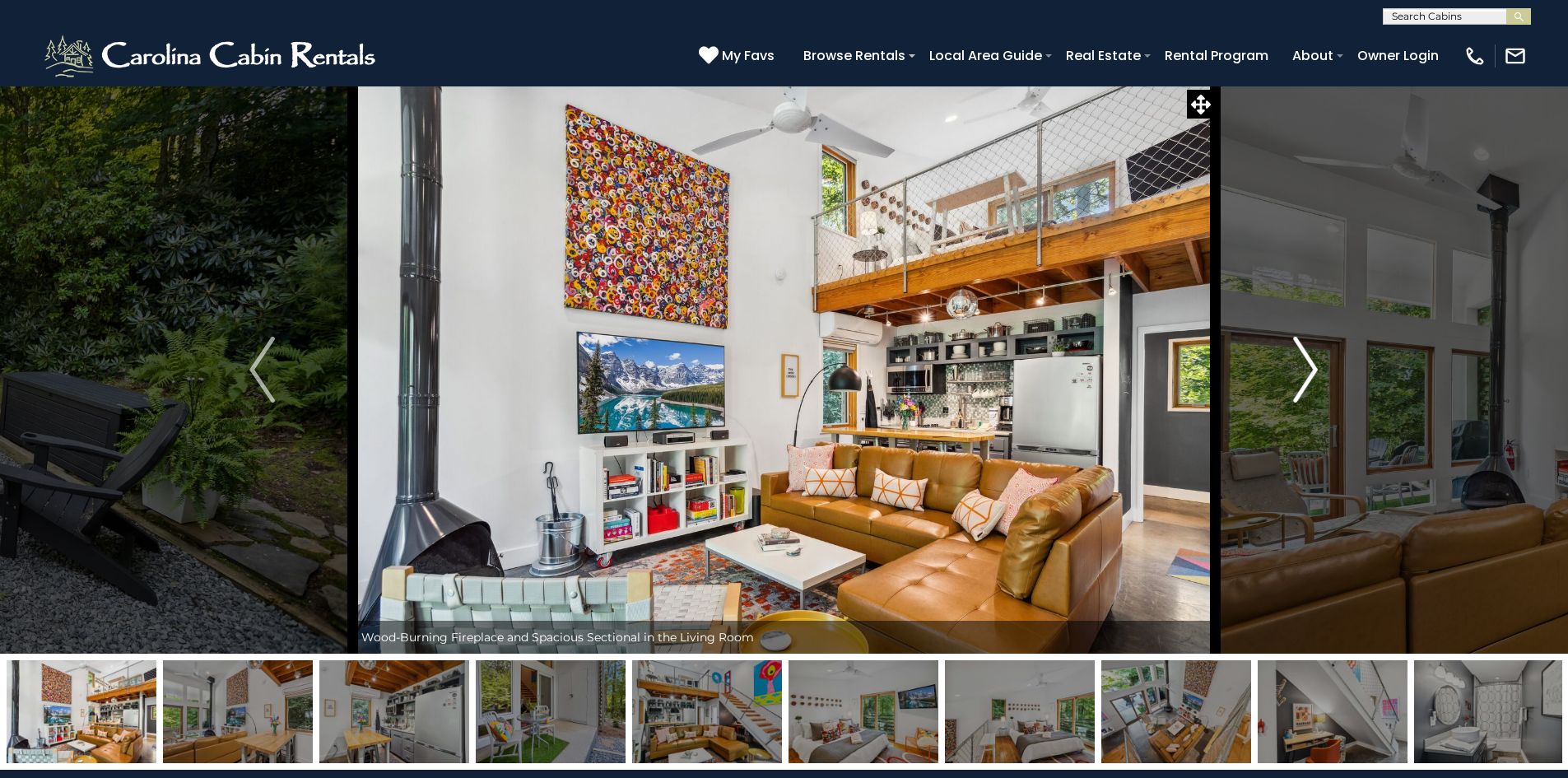
click at [1312, 370] on img "Next" at bounding box center [1305, 370] width 24 height 66
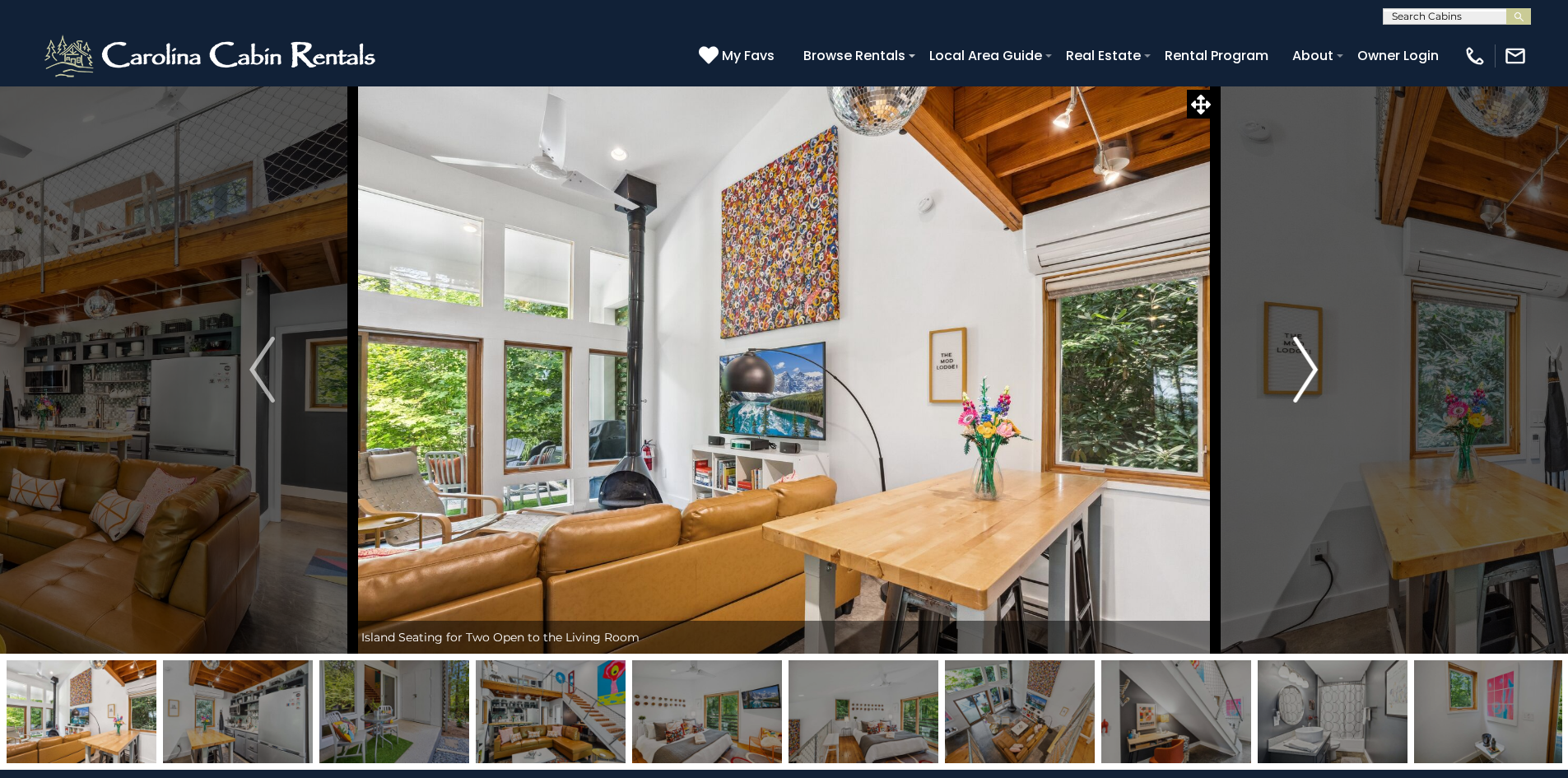
click at [1312, 370] on img "Next" at bounding box center [1305, 370] width 24 height 66
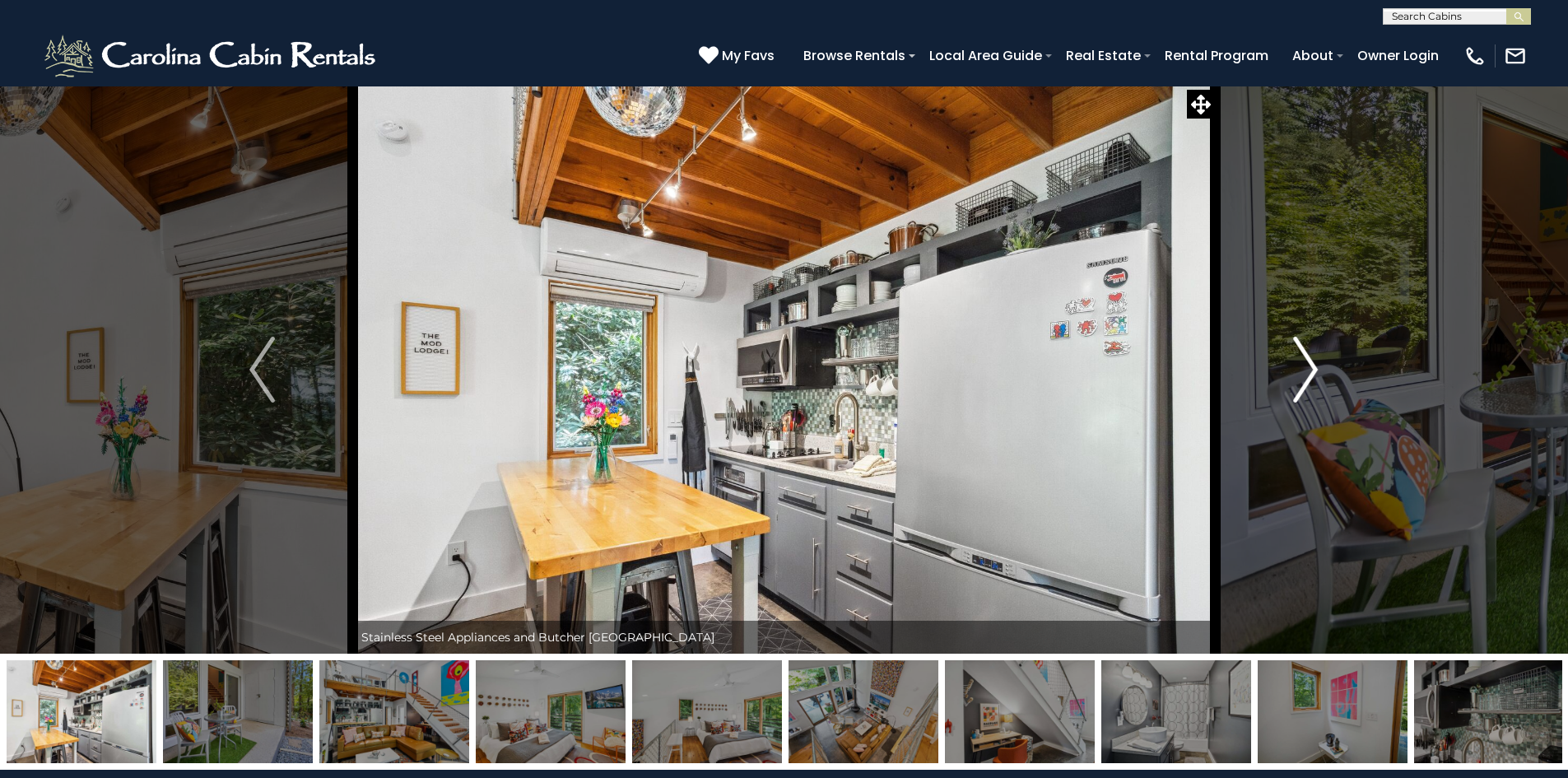
click at [1312, 370] on img "Next" at bounding box center [1305, 370] width 24 height 66
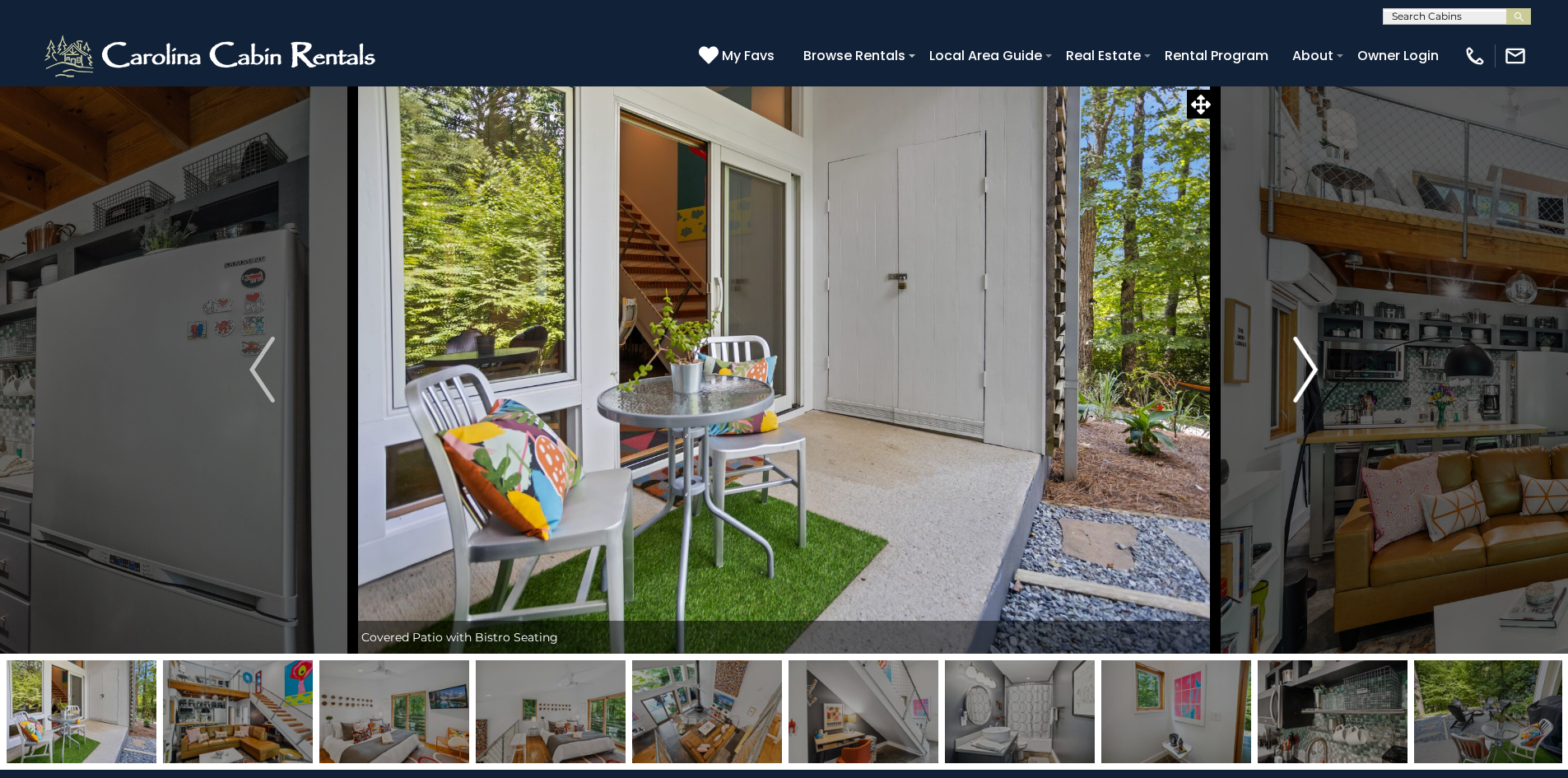
click at [1312, 370] on img "Next" at bounding box center [1305, 370] width 24 height 66
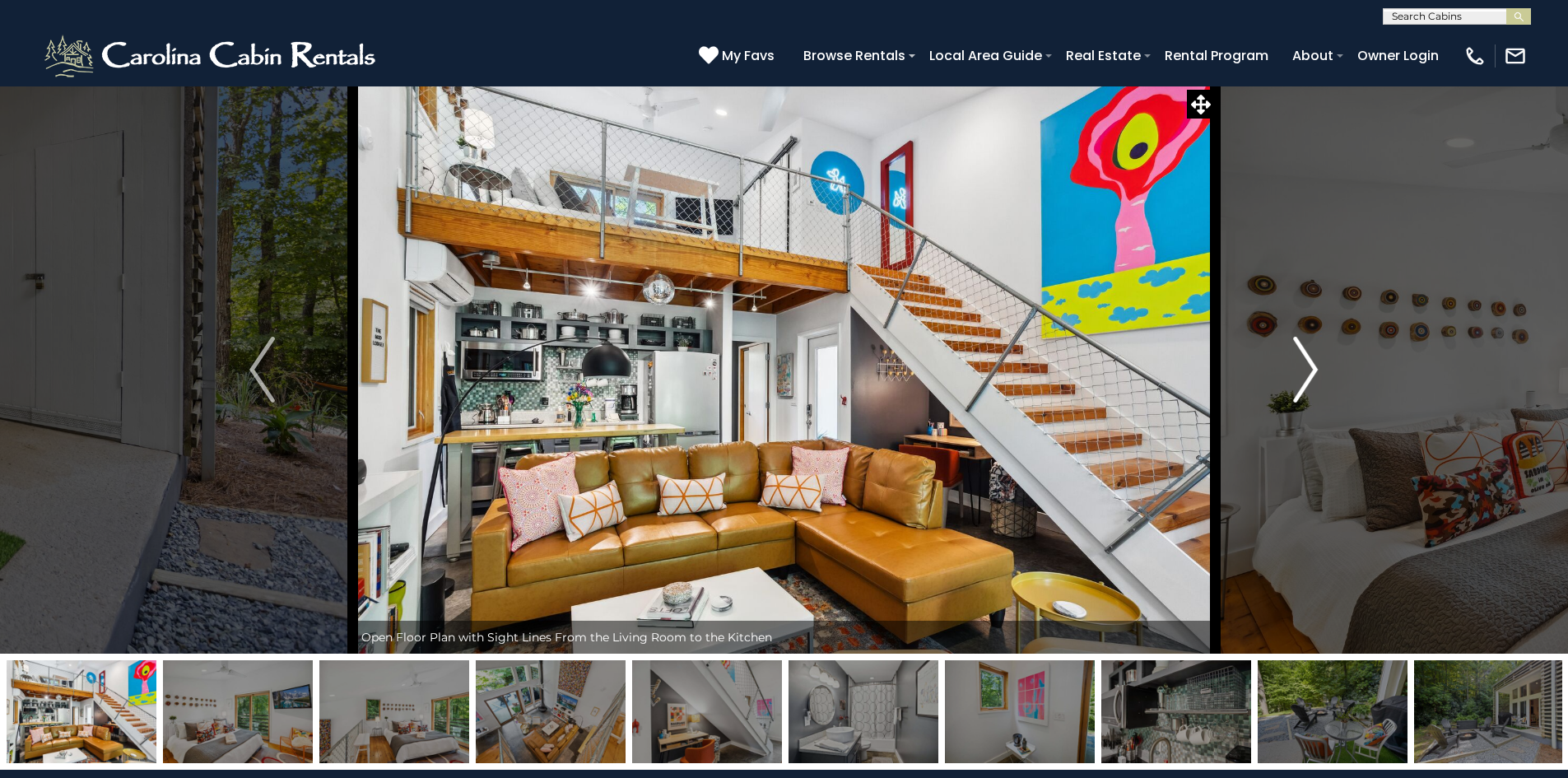
click at [1312, 370] on img "Next" at bounding box center [1305, 370] width 24 height 66
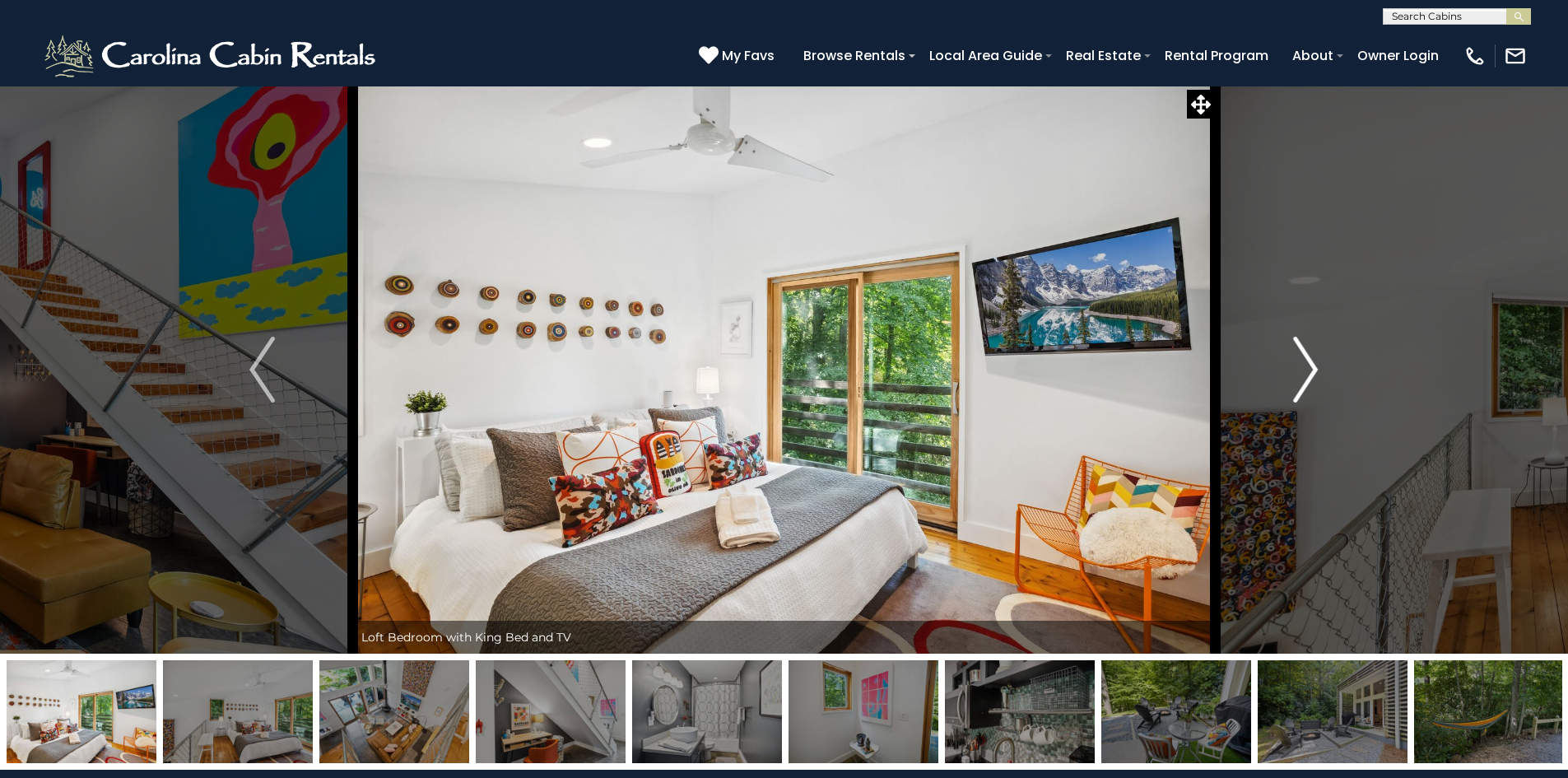
click at [1312, 370] on img "Next" at bounding box center [1305, 370] width 24 height 66
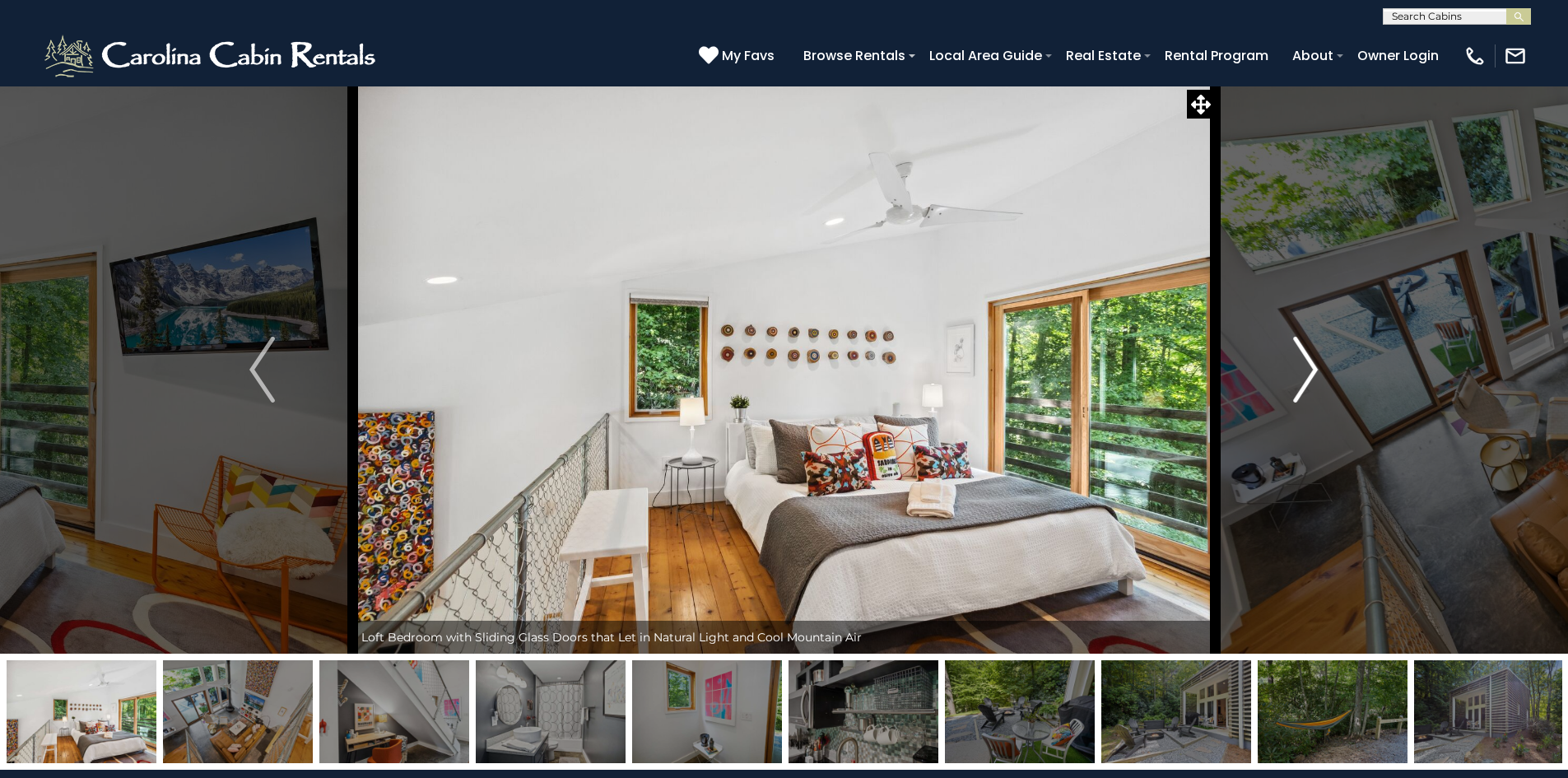
click at [1312, 370] on img "Next" at bounding box center [1305, 370] width 24 height 66
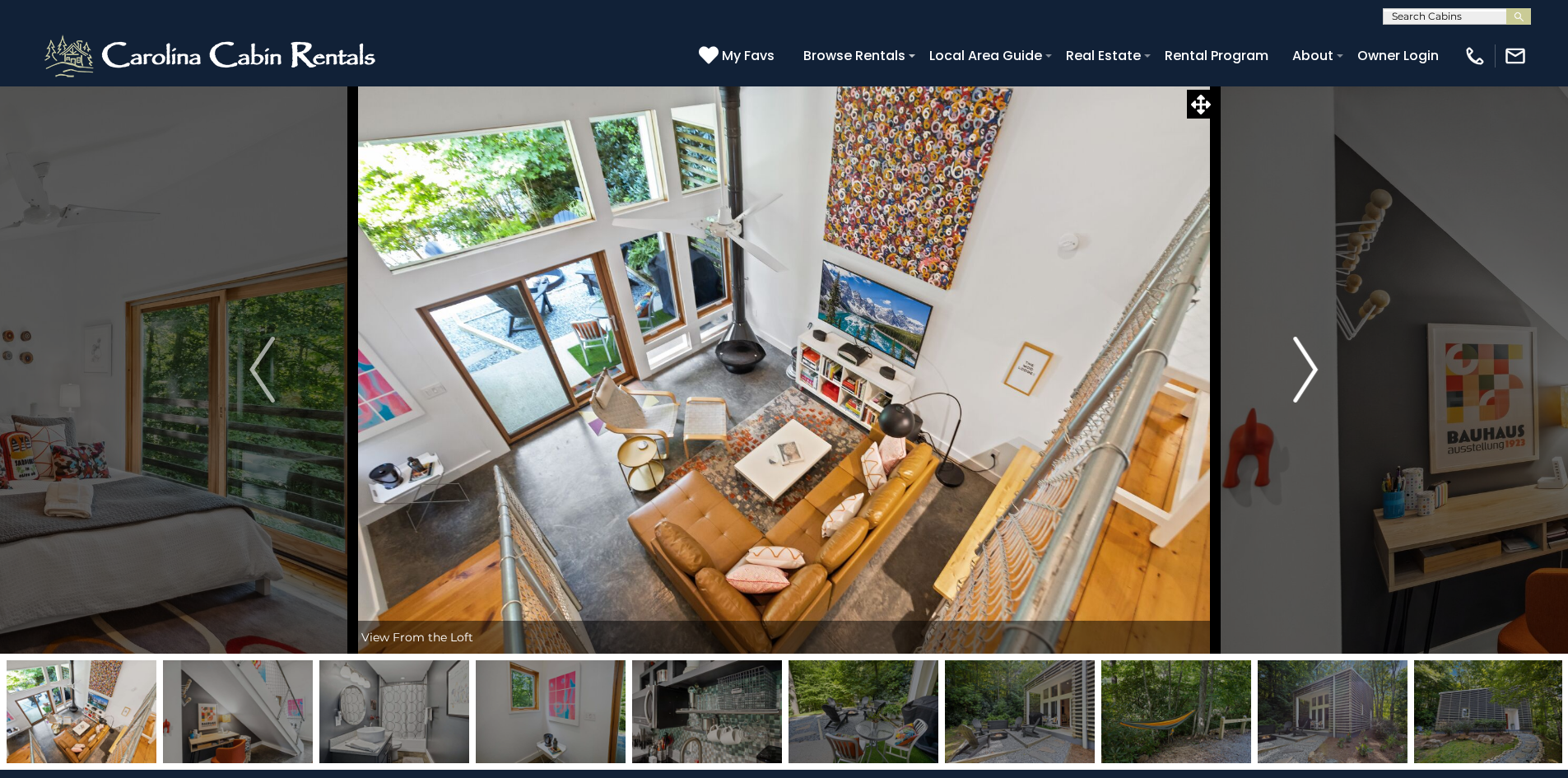
click at [1312, 370] on img "Next" at bounding box center [1305, 370] width 24 height 66
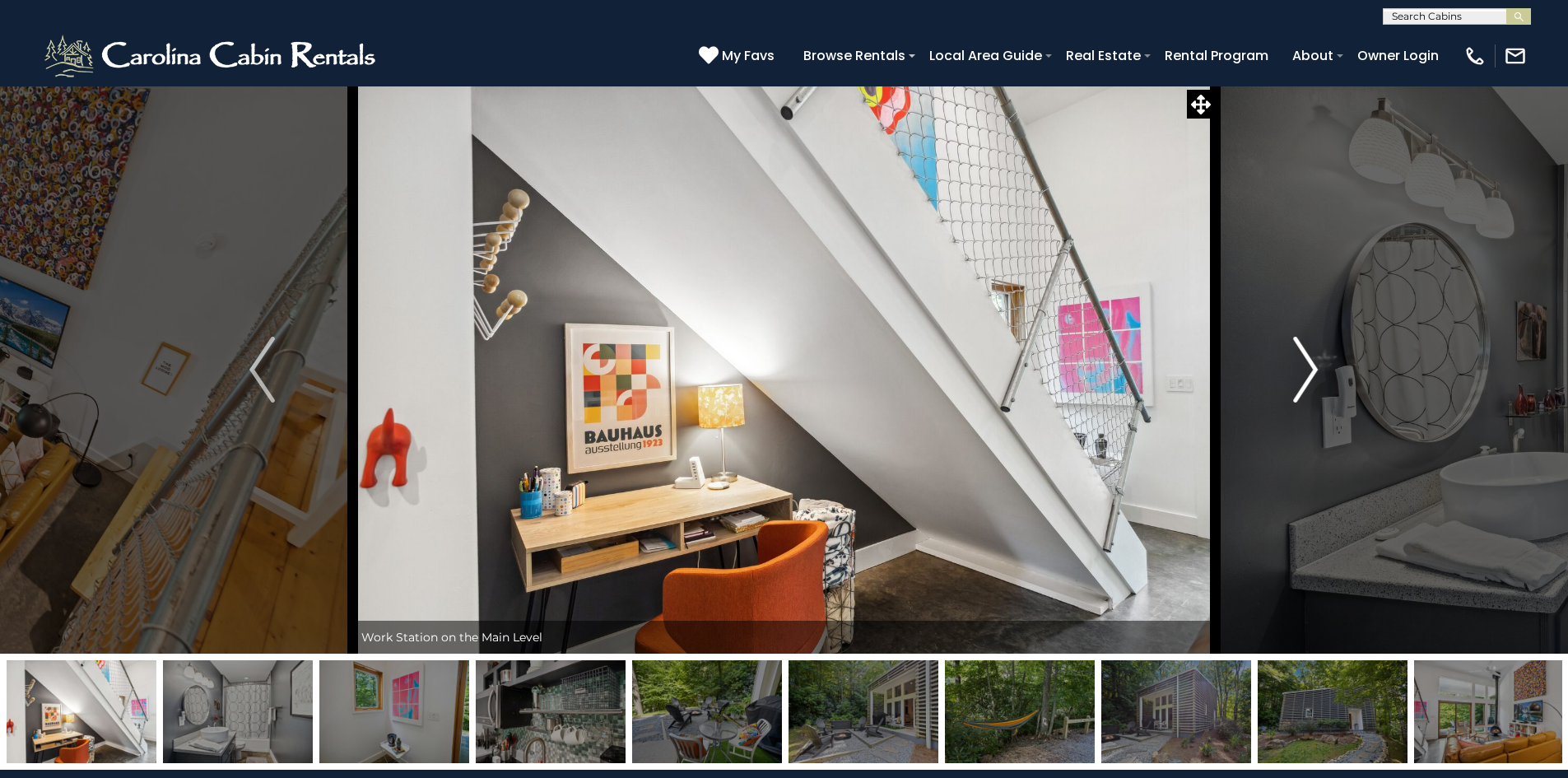
click at [1312, 370] on img "Next" at bounding box center [1305, 370] width 24 height 66
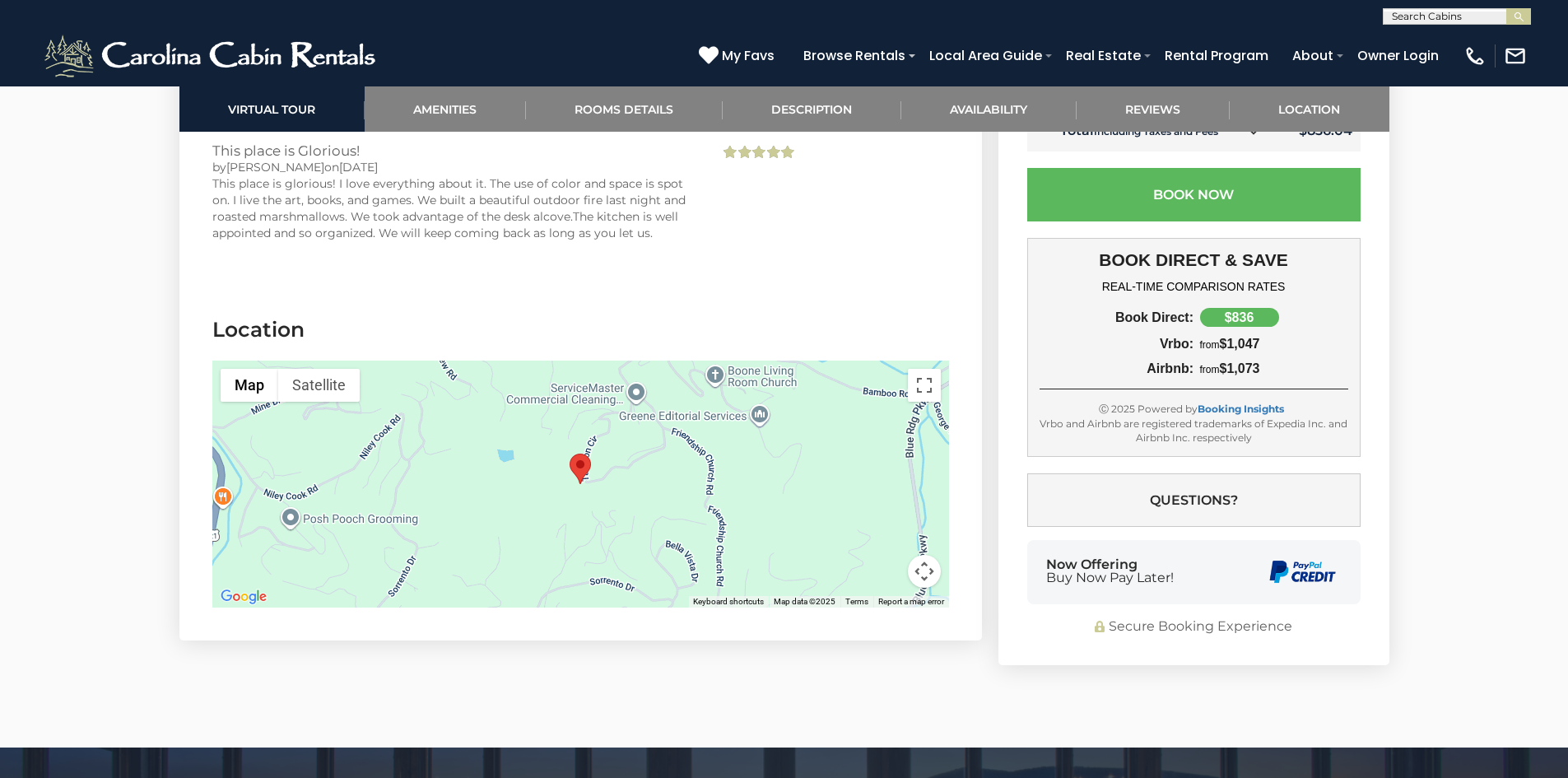
scroll to position [3869, 0]
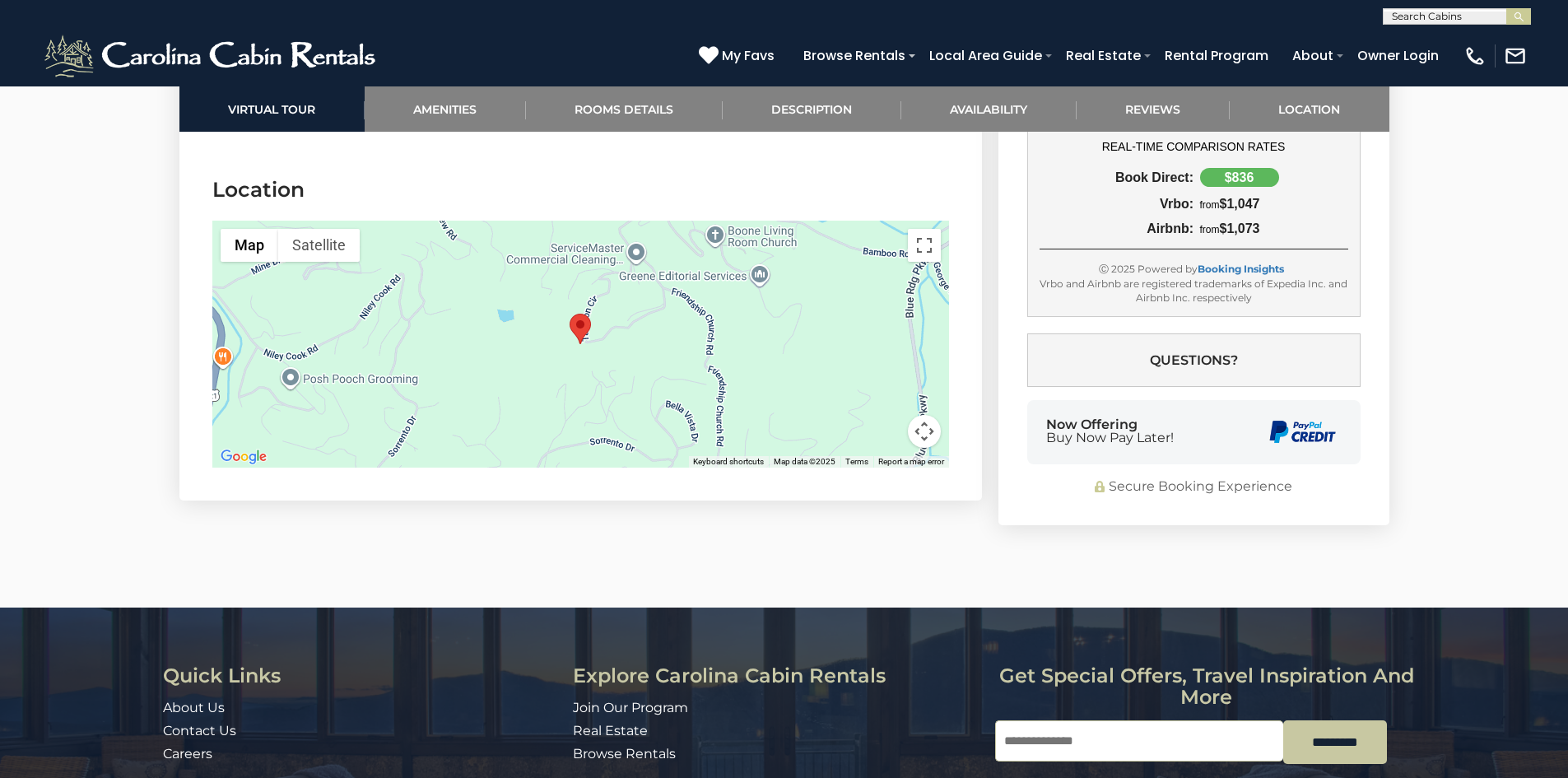
click at [588, 328] on div at bounding box center [580, 344] width 736 height 247
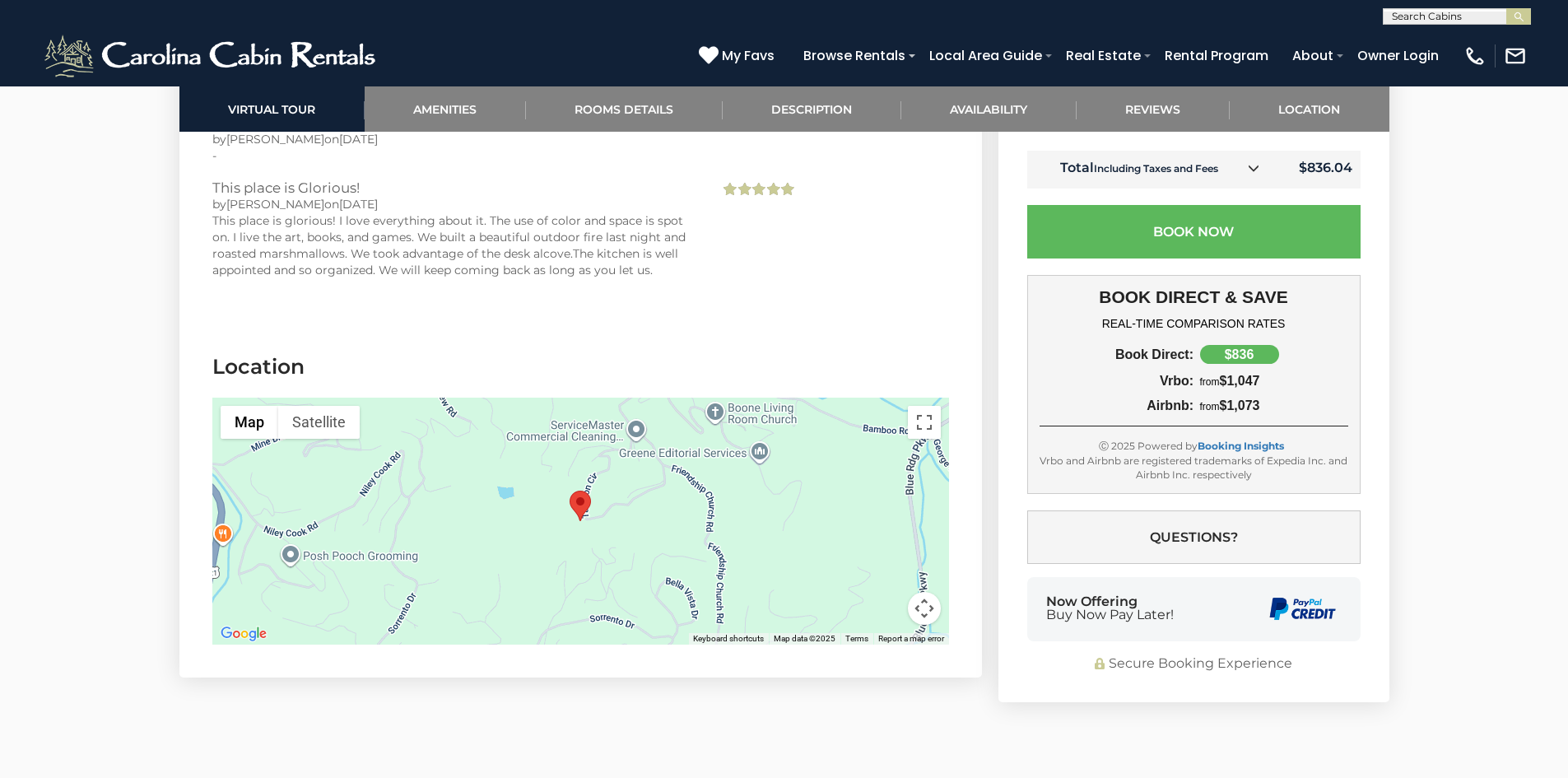
scroll to position [3786, 0]
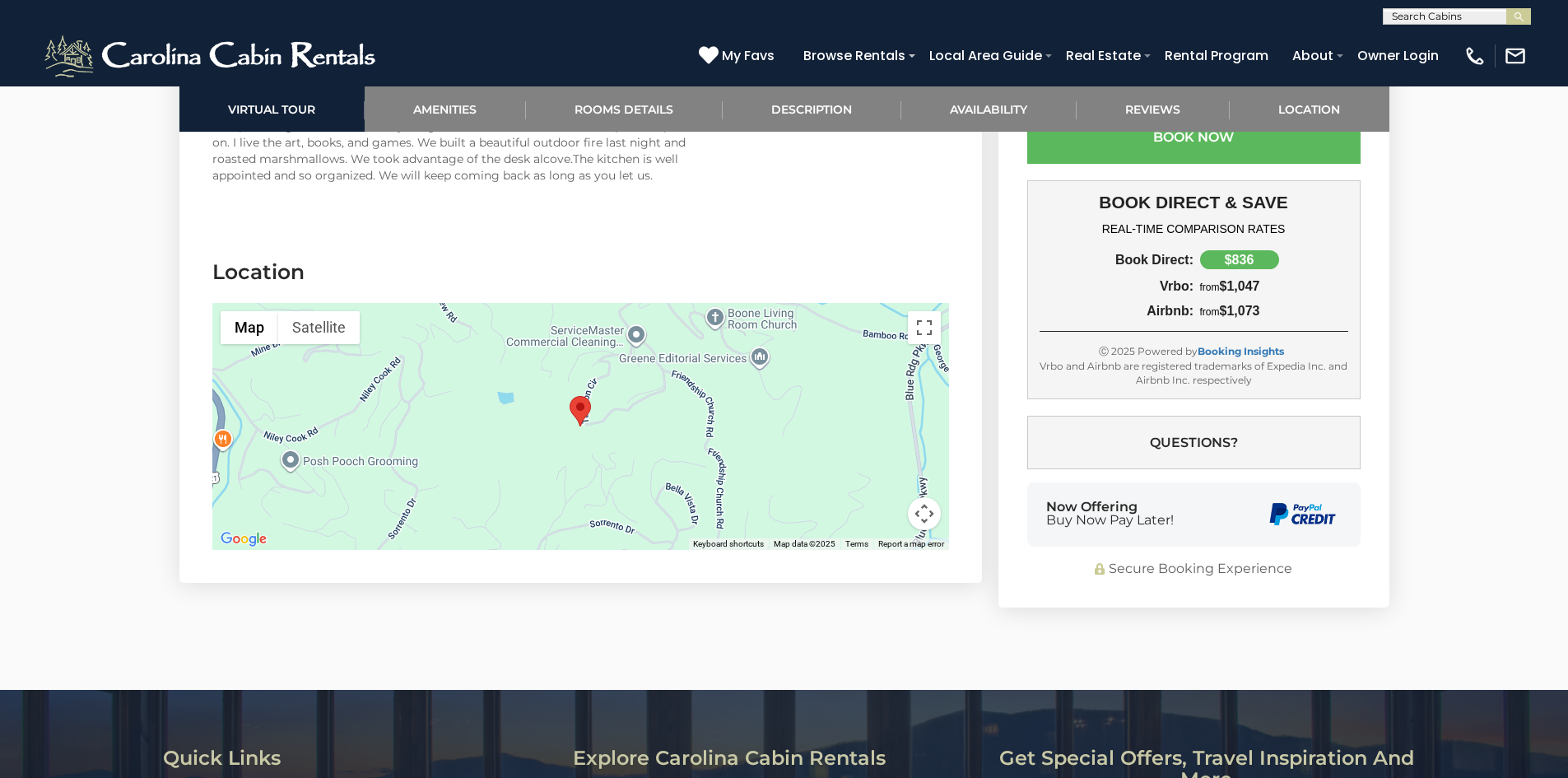
click at [924, 498] on button "Map camera controls" at bounding box center [923, 514] width 33 height 33
click at [882, 415] on button "Zoom in" at bounding box center [883, 431] width 33 height 33
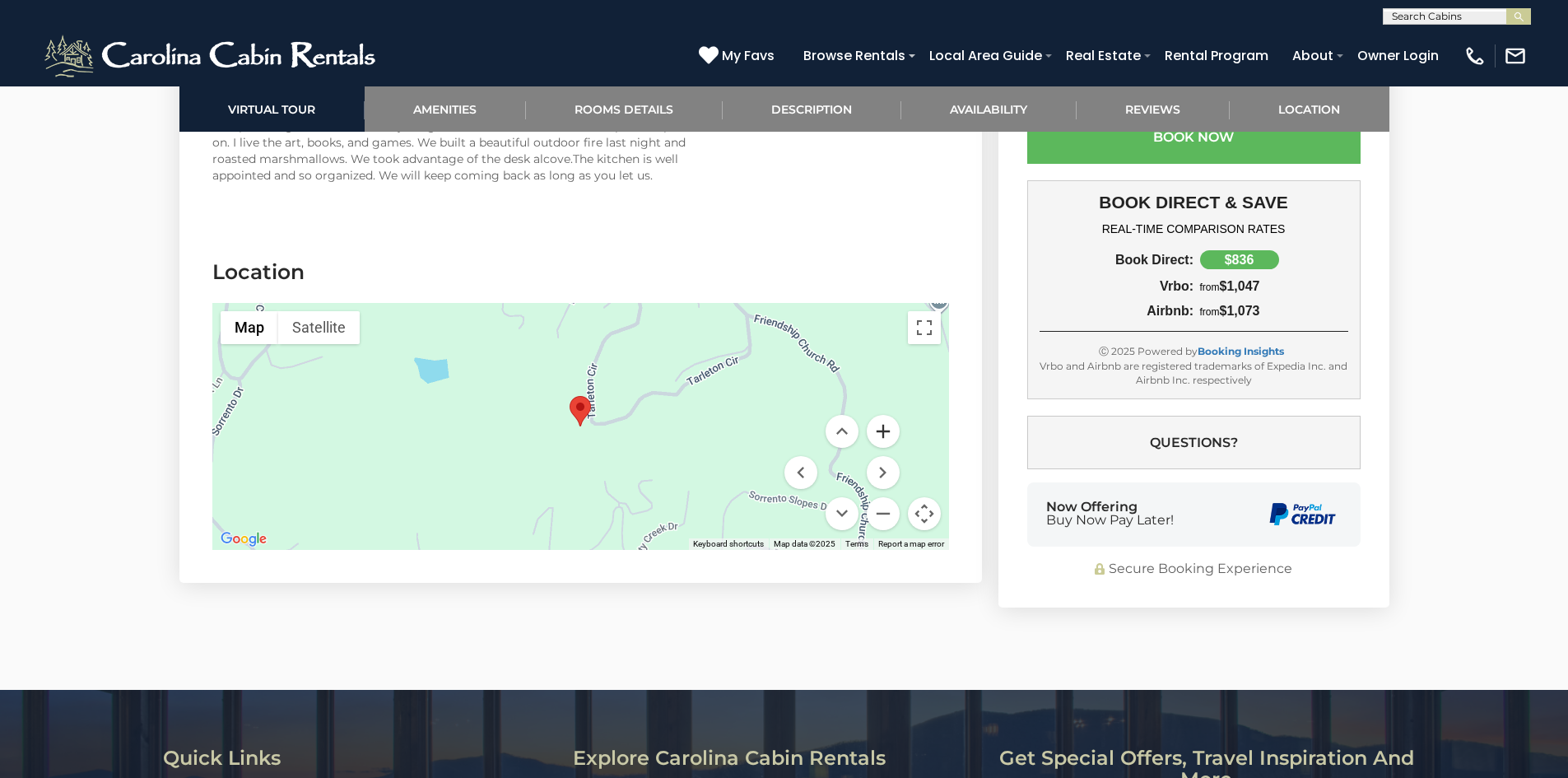
click at [882, 415] on button "Zoom in" at bounding box center [883, 431] width 33 height 33
click at [888, 498] on button "Zoom out" at bounding box center [883, 514] width 33 height 33
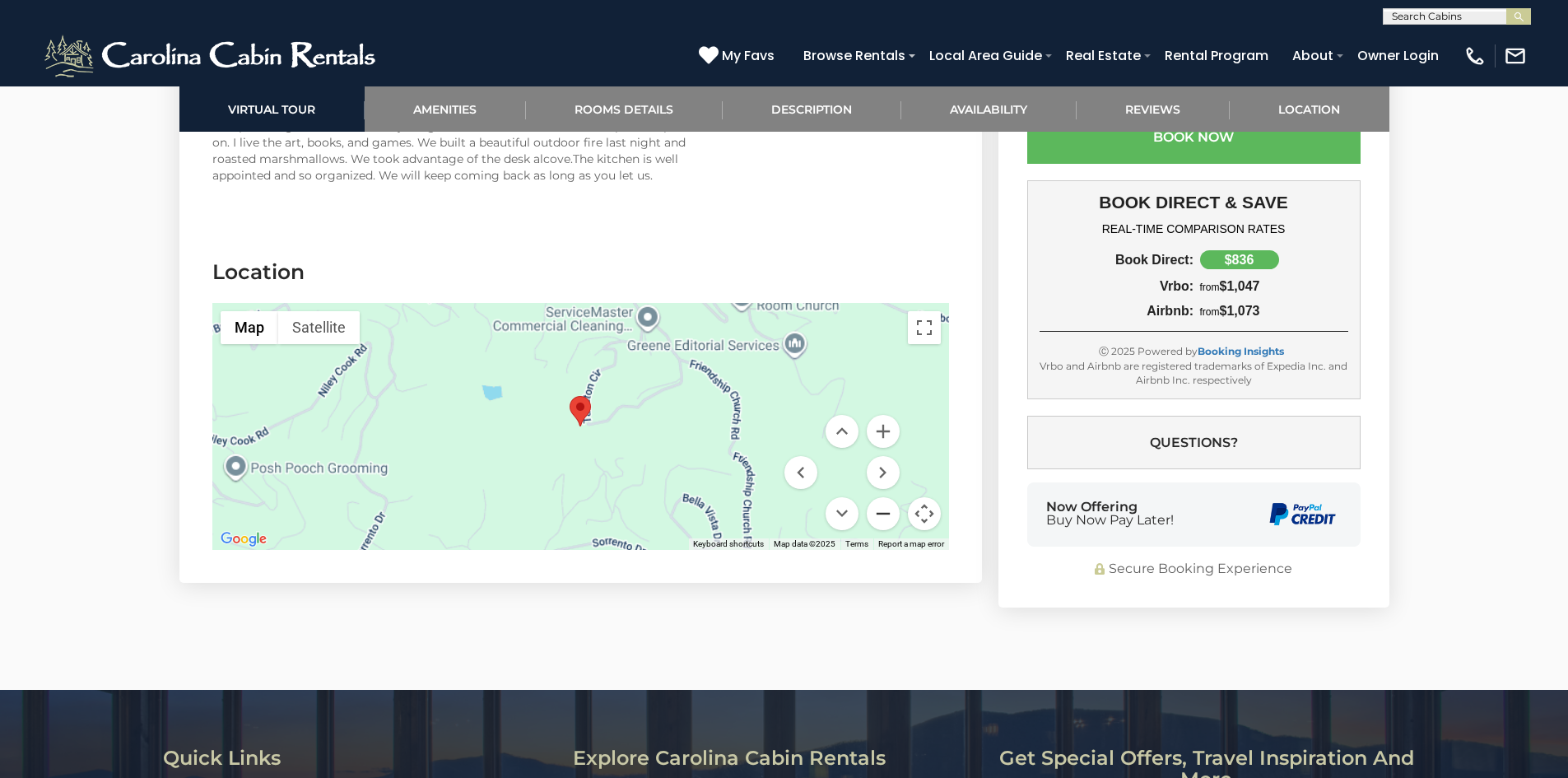
click at [888, 498] on button "Zoom out" at bounding box center [883, 514] width 33 height 33
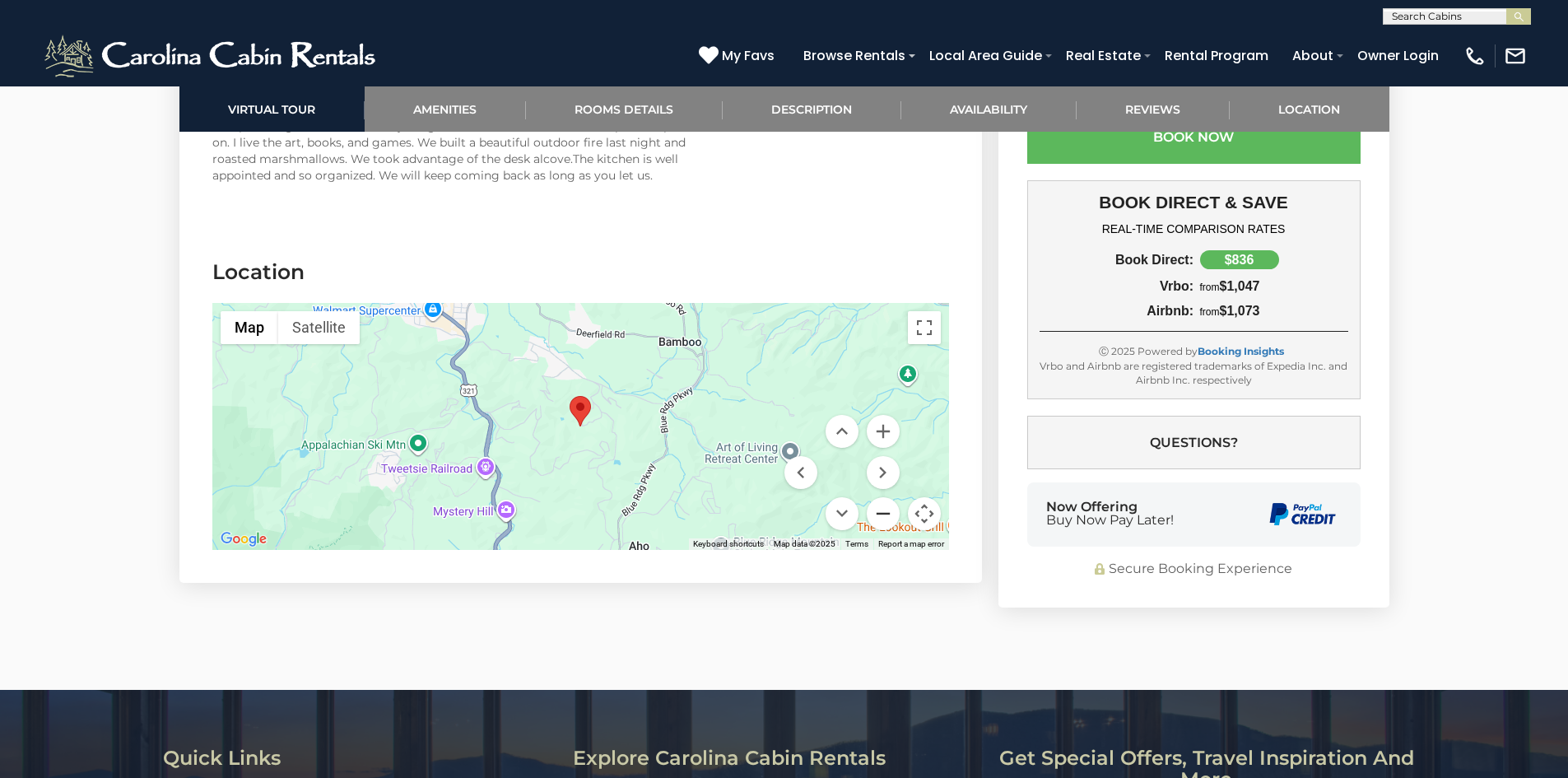
click at [888, 498] on button "Zoom out" at bounding box center [883, 514] width 33 height 33
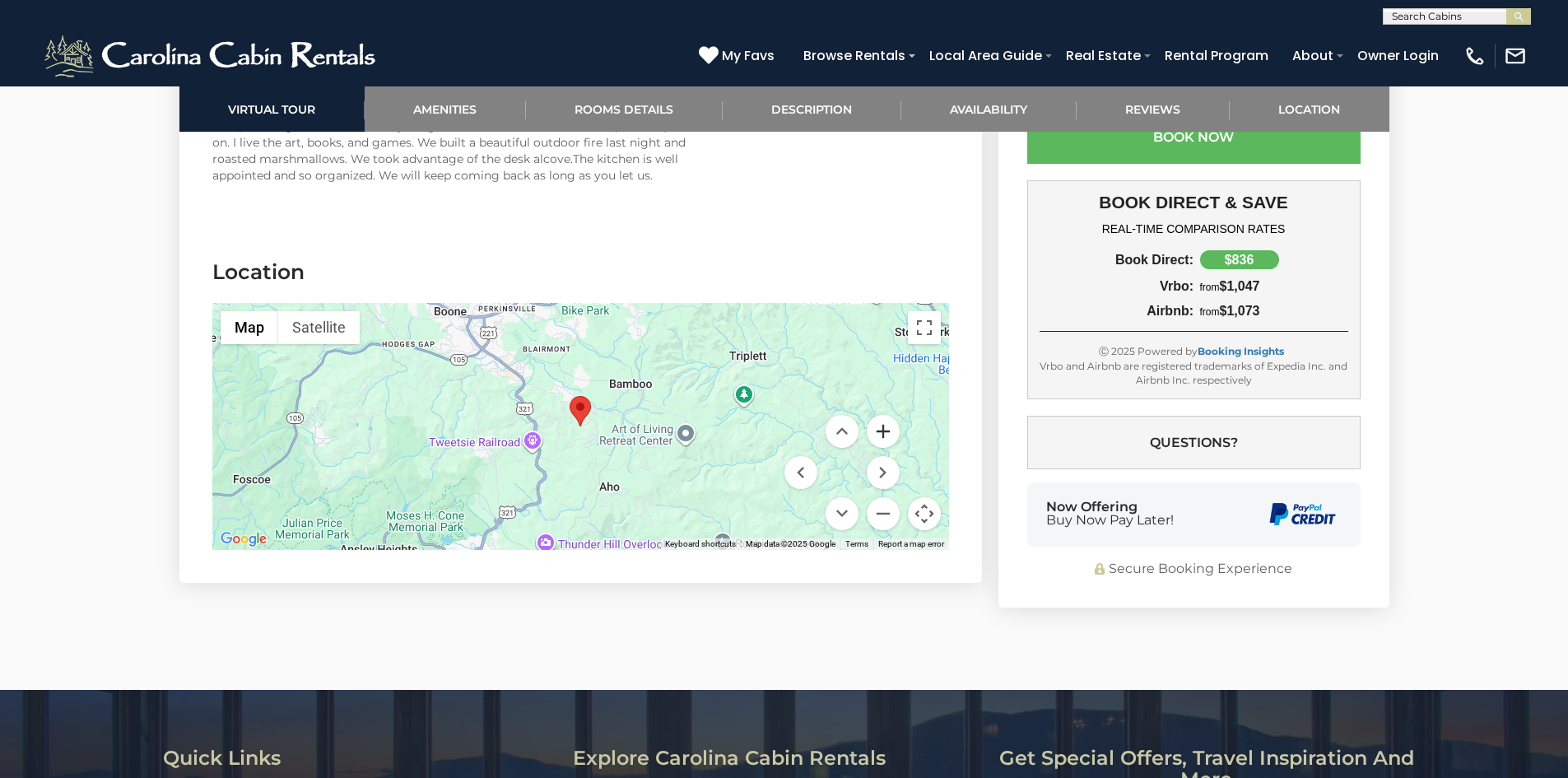
click at [882, 415] on button "Zoom in" at bounding box center [883, 431] width 33 height 33
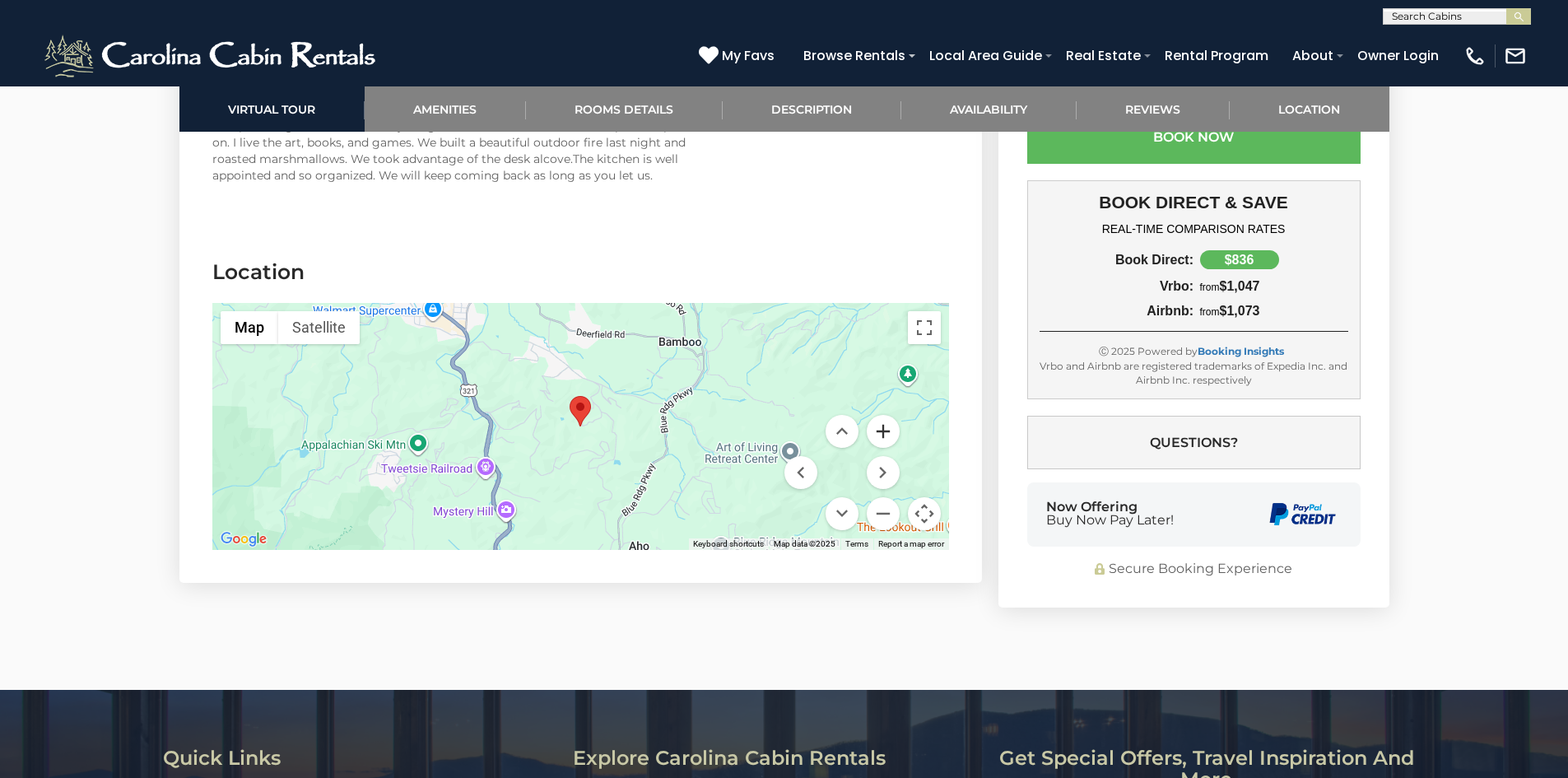
click at [882, 415] on button "Zoom in" at bounding box center [883, 431] width 33 height 33
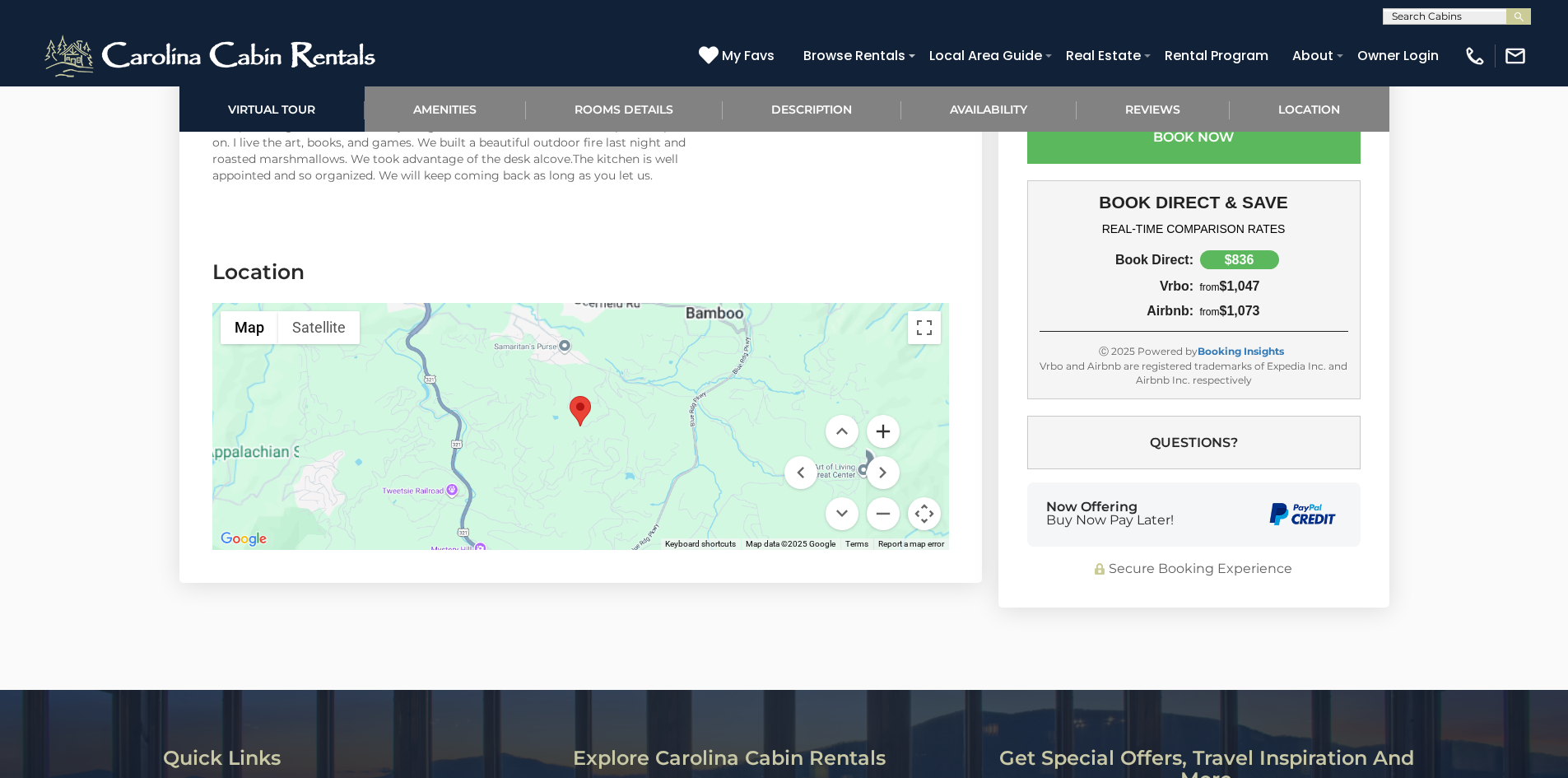
click at [882, 415] on button "Zoom in" at bounding box center [883, 431] width 33 height 33
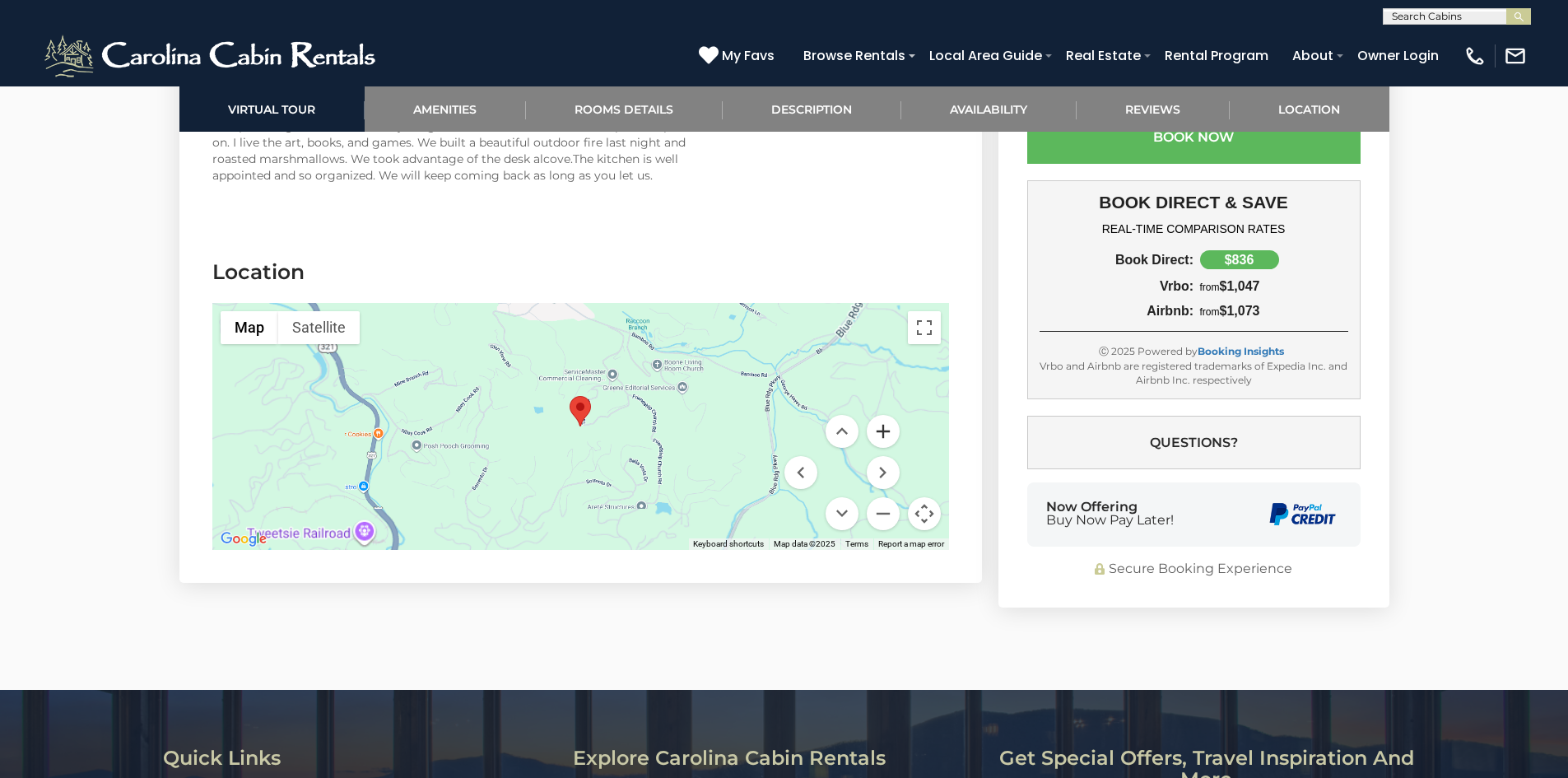
click at [882, 415] on button "Zoom in" at bounding box center [883, 431] width 33 height 33
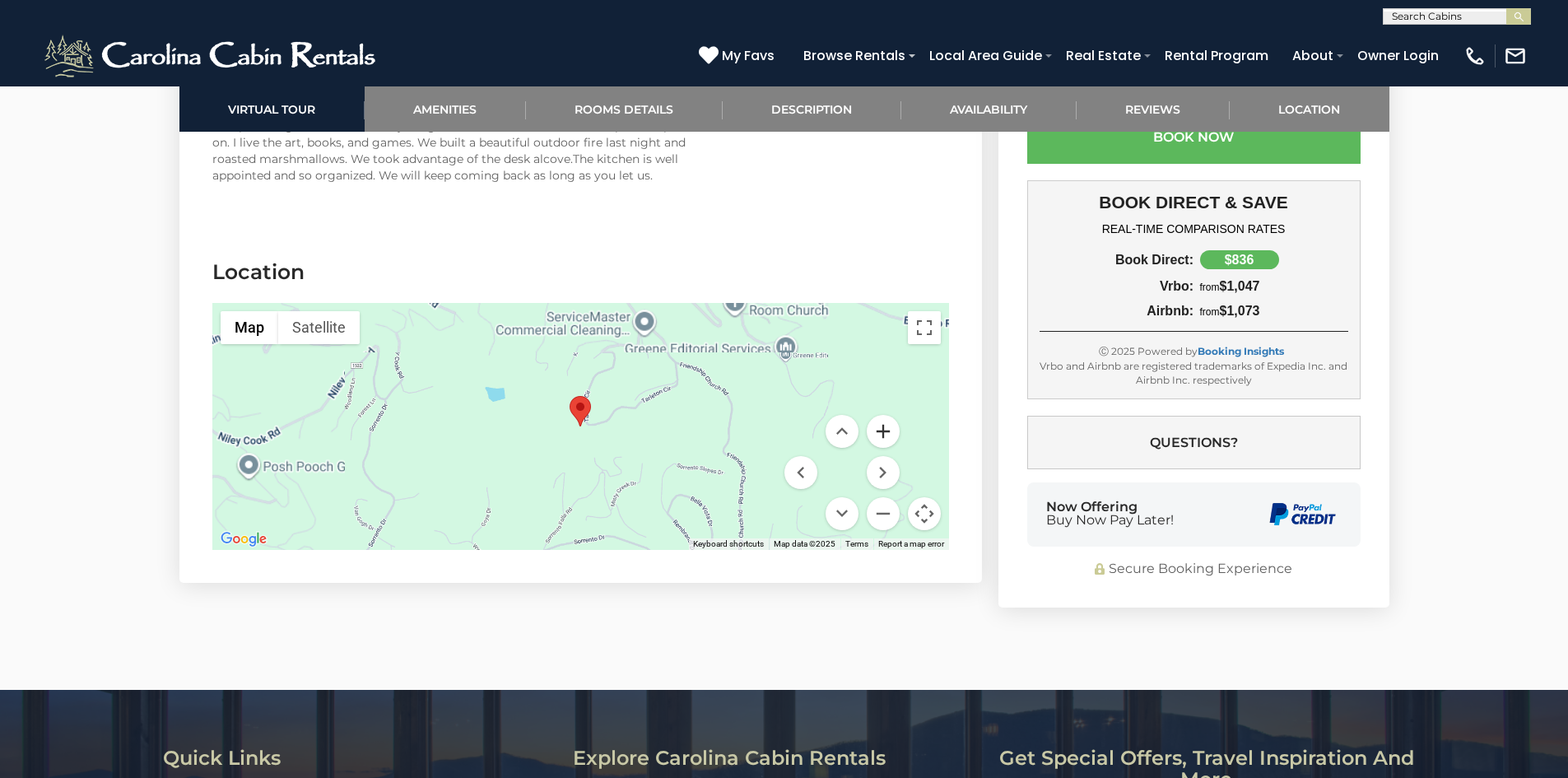
click at [882, 415] on button "Zoom in" at bounding box center [883, 431] width 33 height 33
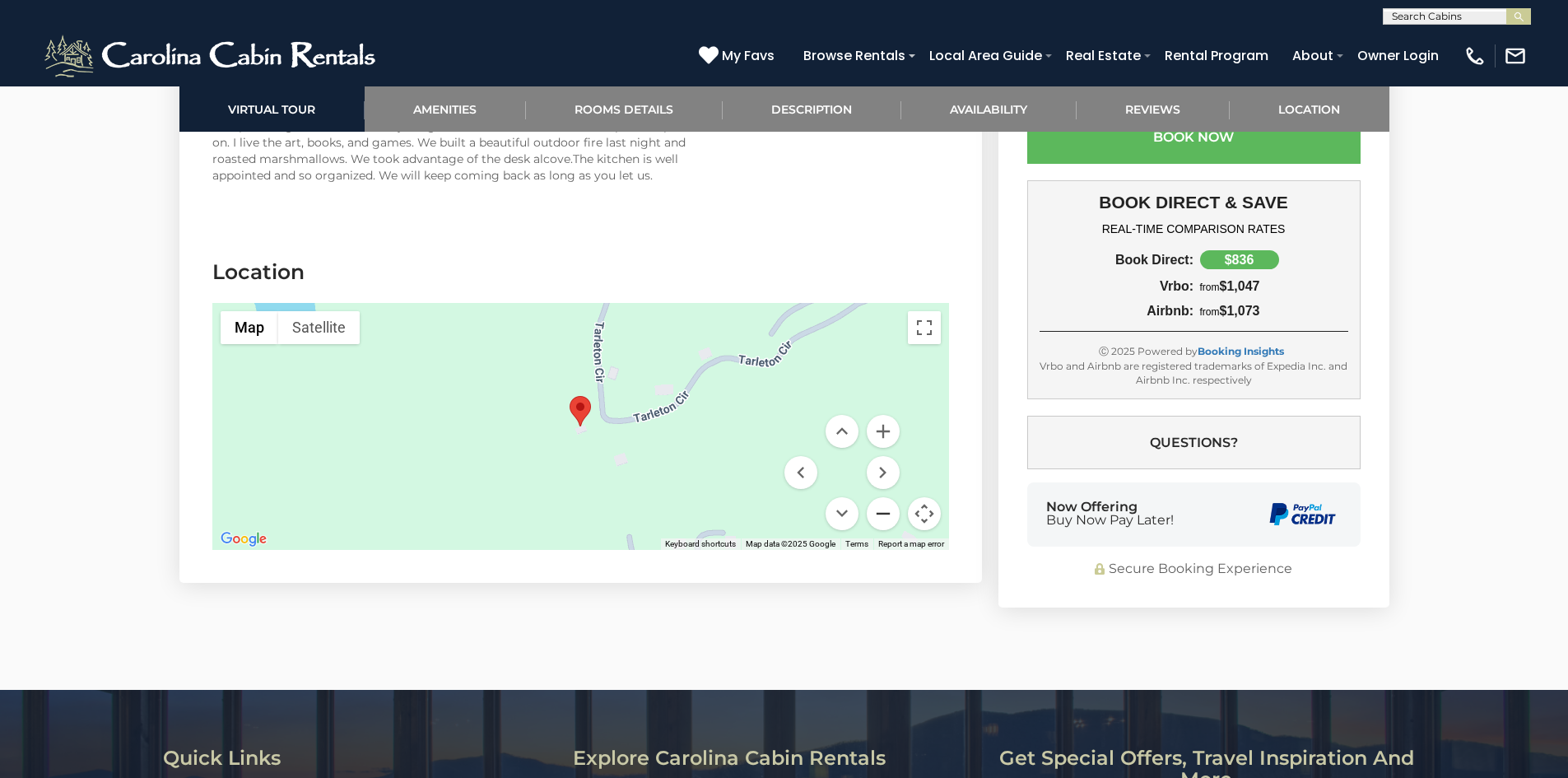
click at [883, 498] on button "Zoom out" at bounding box center [883, 514] width 33 height 33
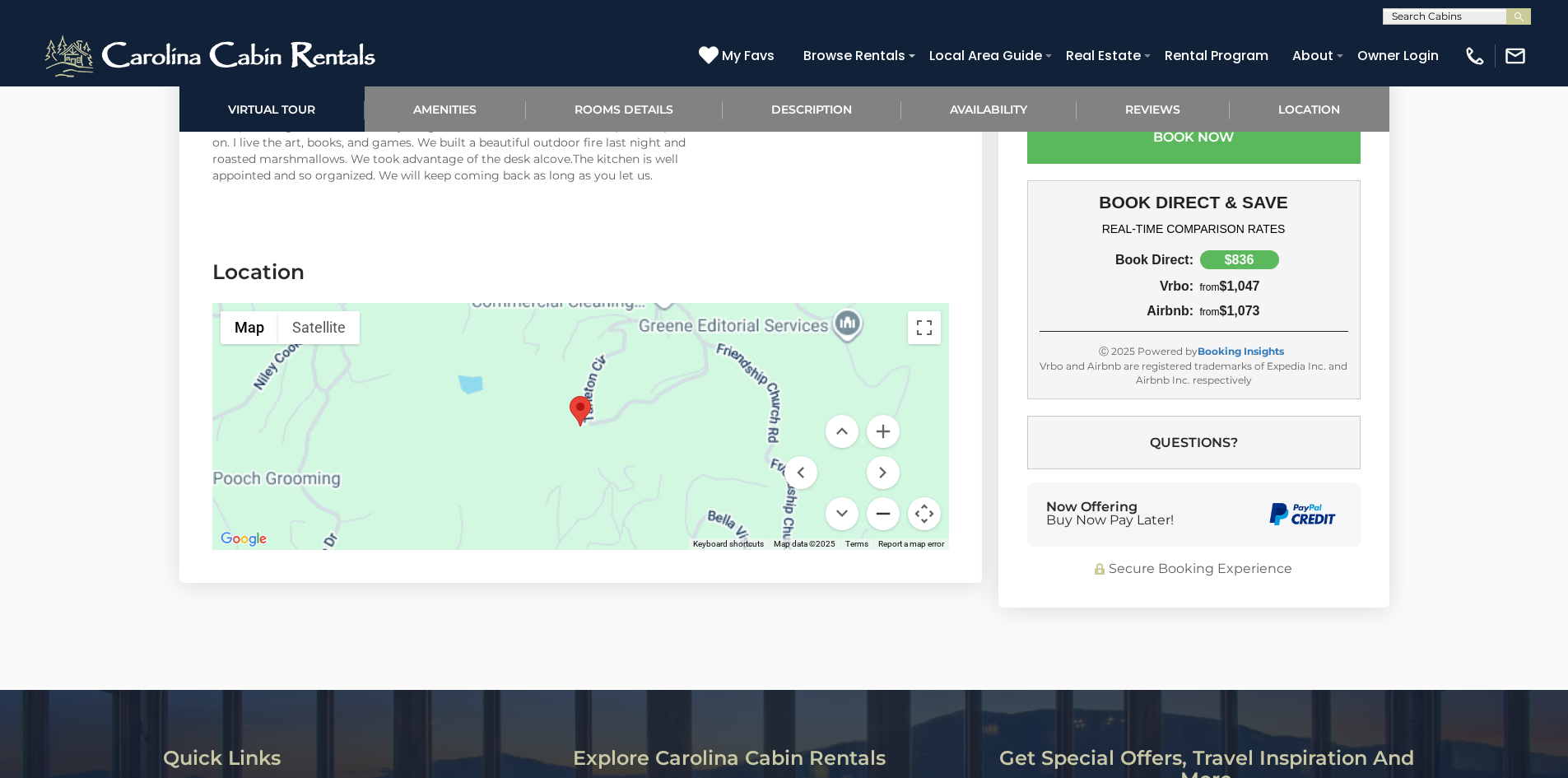
click at [883, 498] on button "Zoom out" at bounding box center [883, 514] width 33 height 33
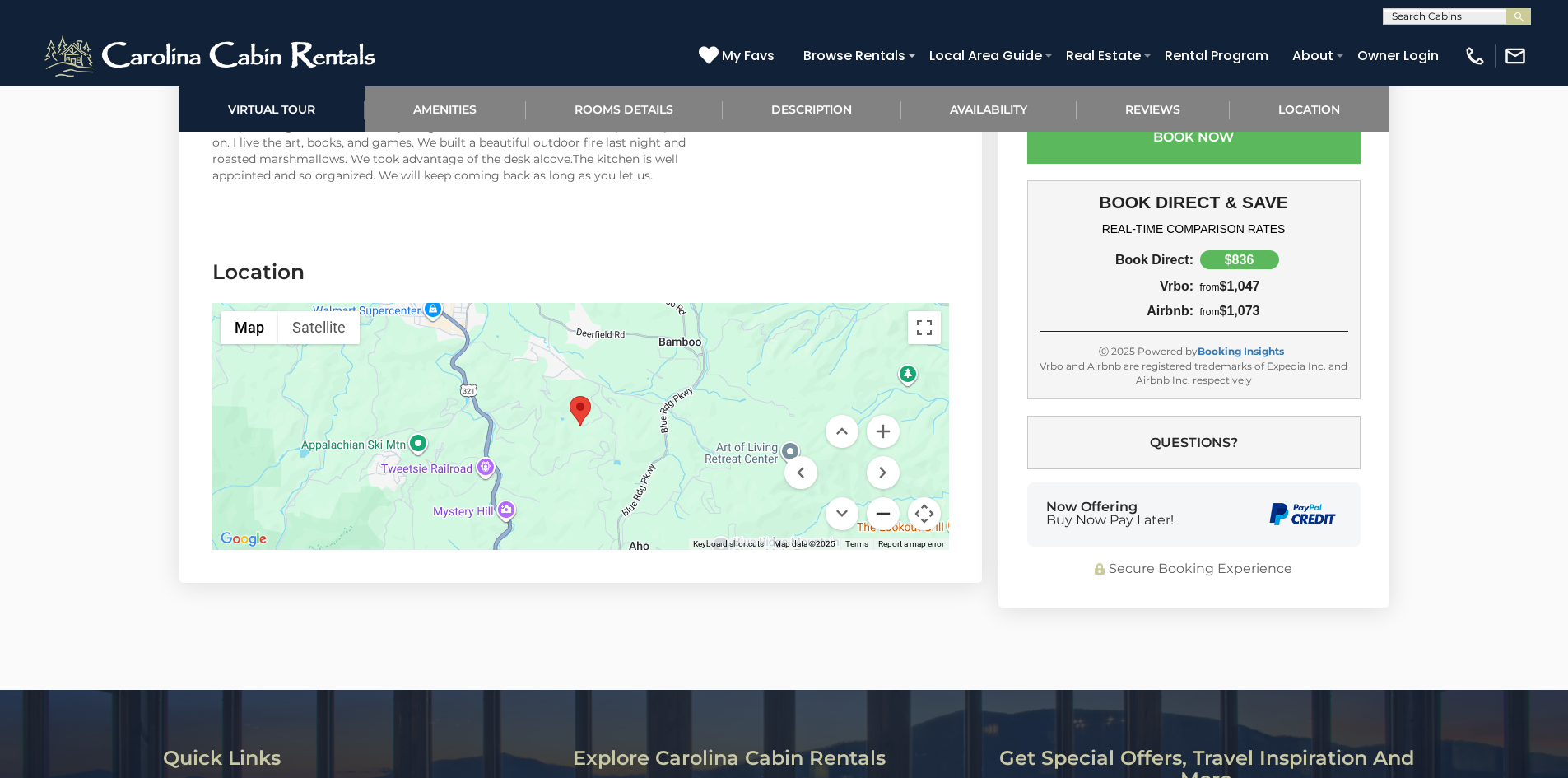
click at [883, 498] on button "Zoom out" at bounding box center [883, 514] width 33 height 33
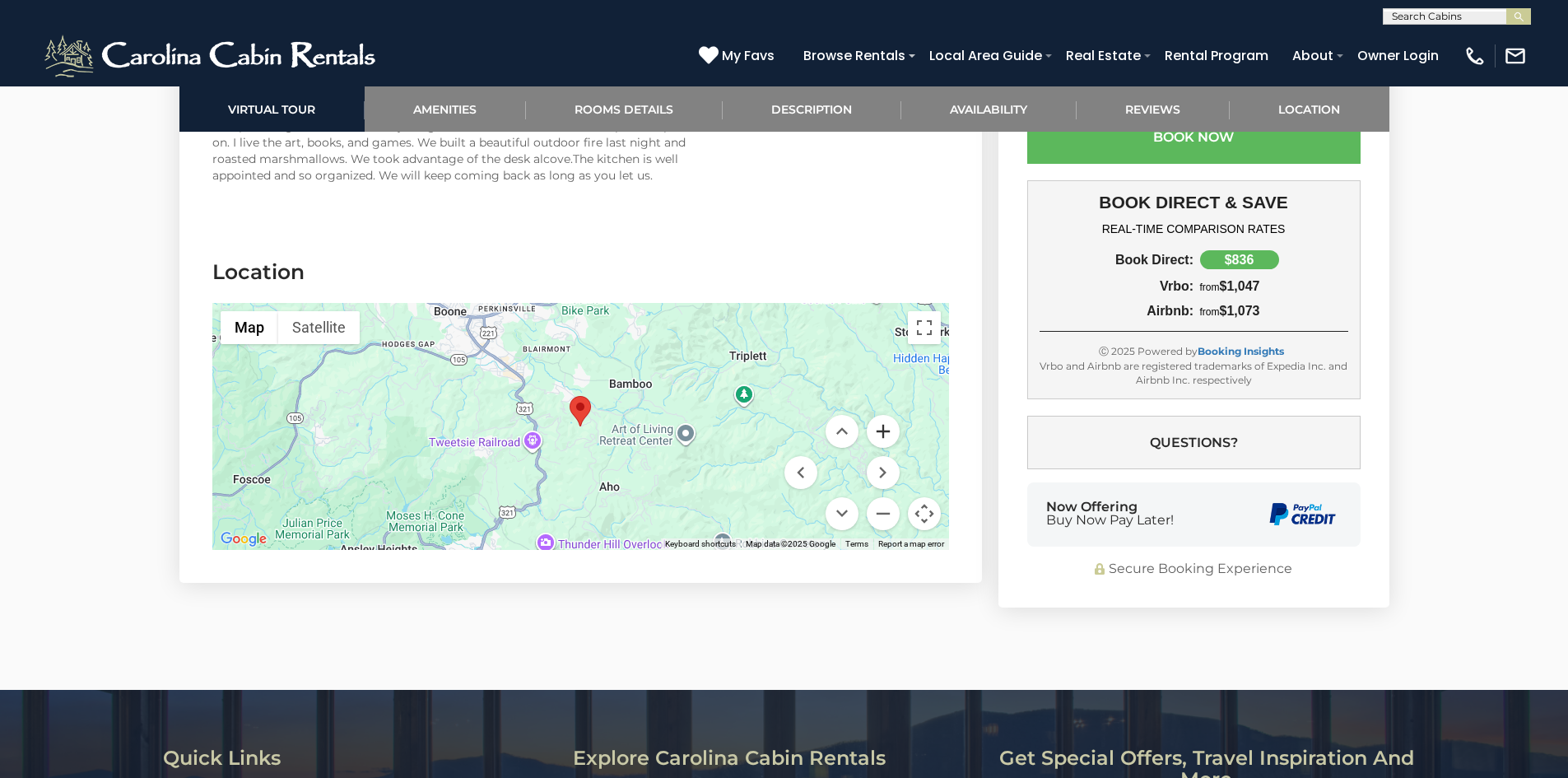
click at [874, 415] on button "Zoom in" at bounding box center [883, 431] width 33 height 33
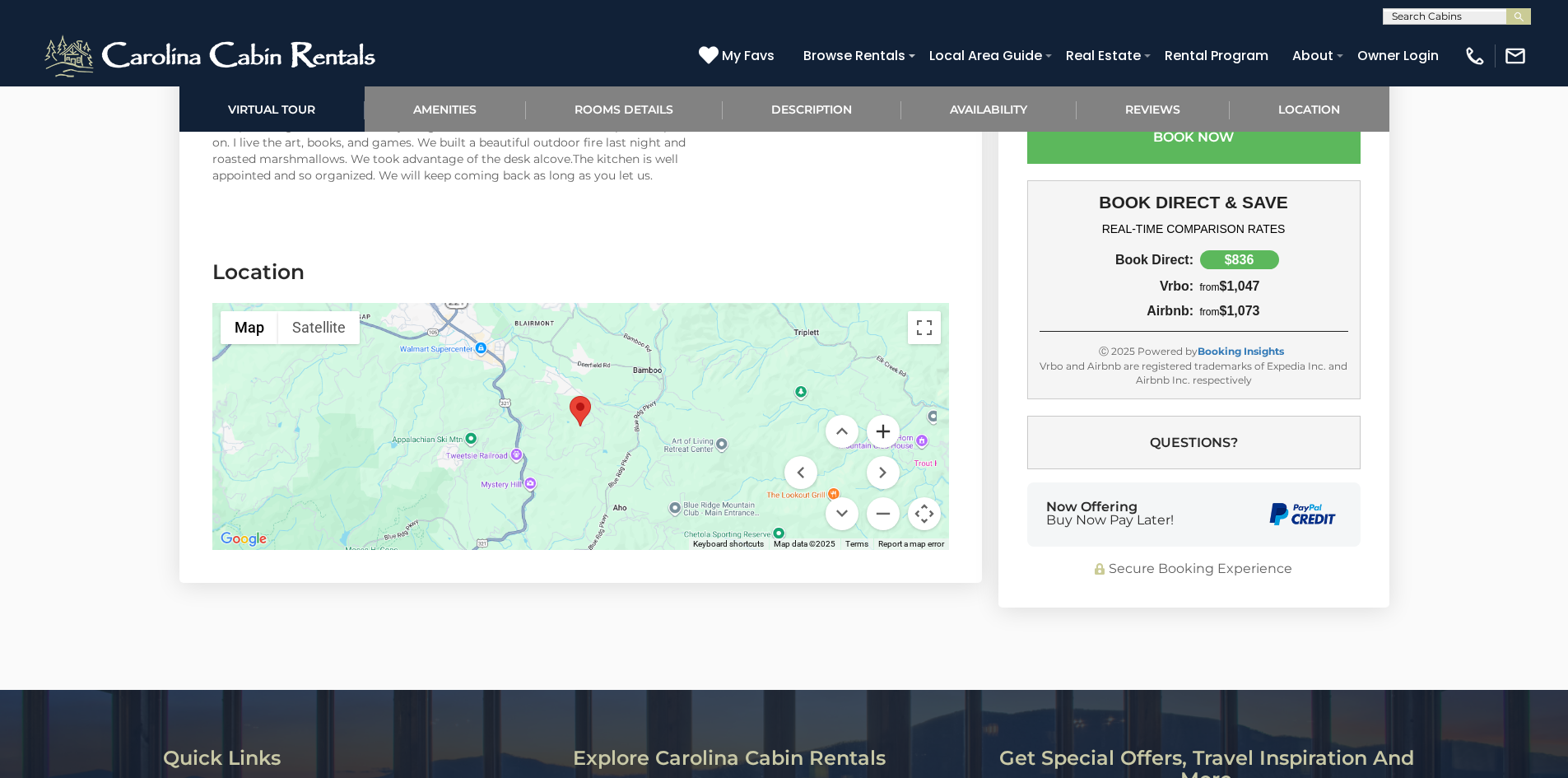
click at [874, 415] on button "Zoom in" at bounding box center [883, 431] width 33 height 33
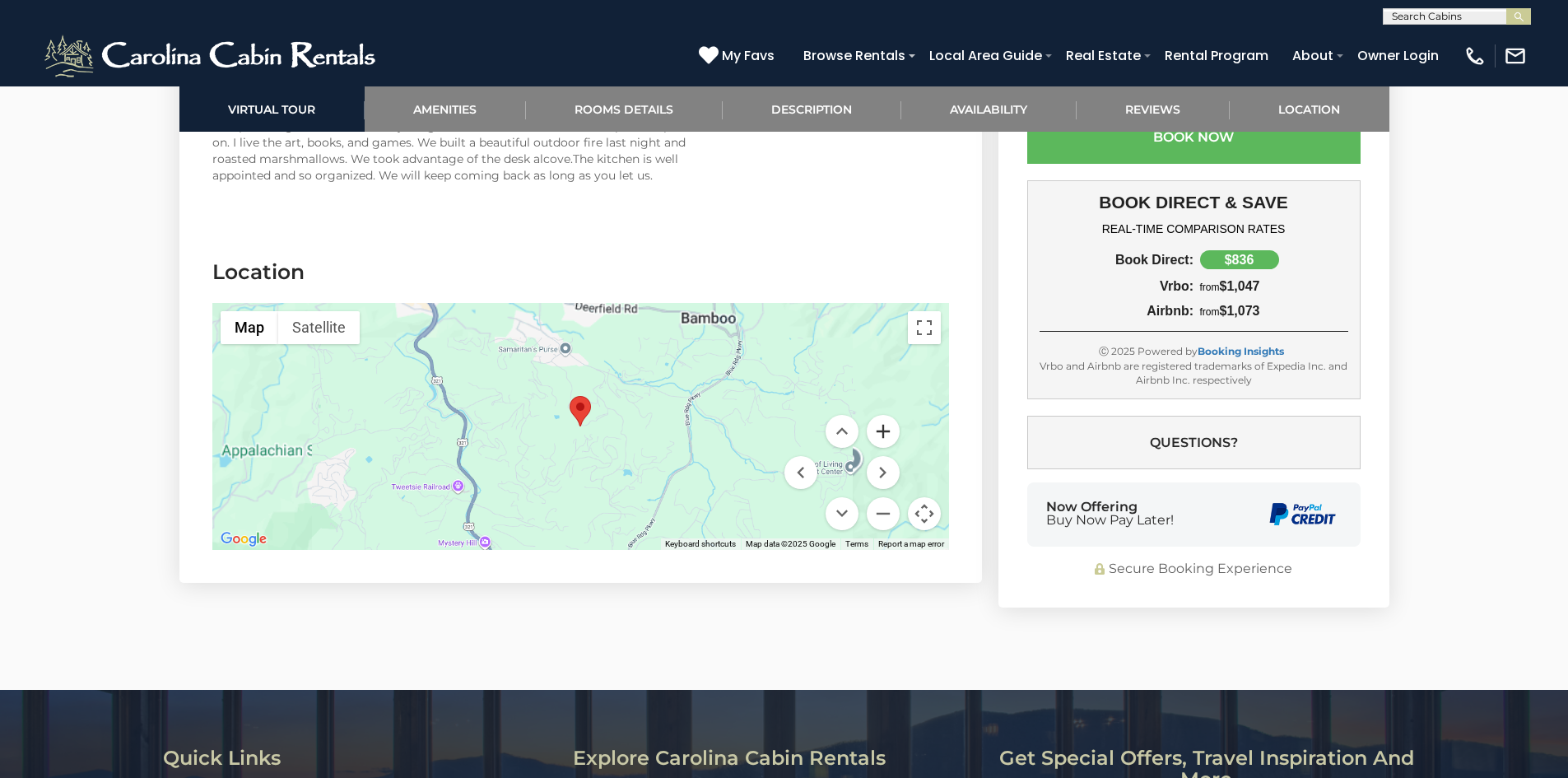
click at [874, 415] on button "Zoom in" at bounding box center [883, 431] width 33 height 33
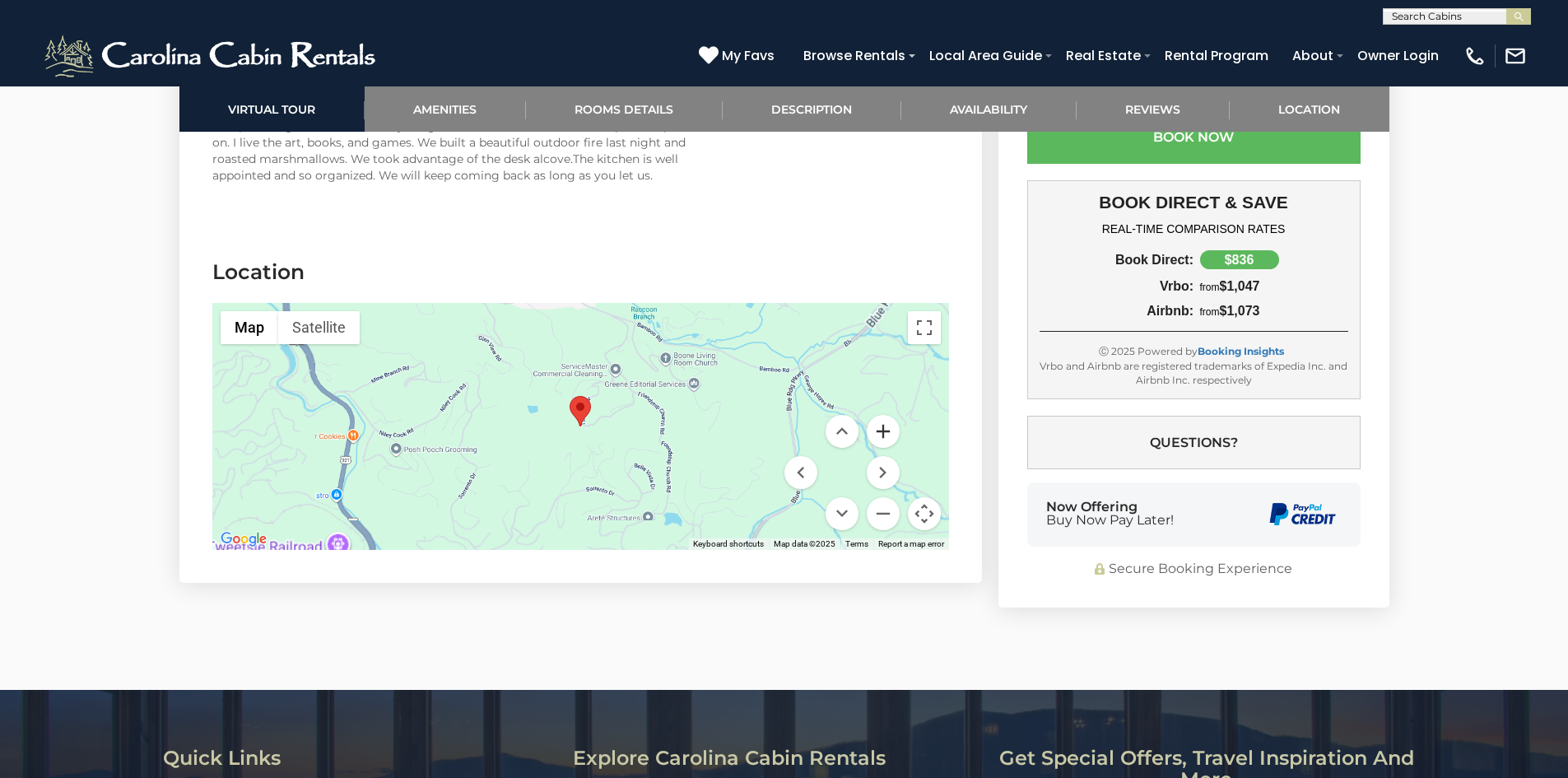
click at [874, 415] on button "Zoom in" at bounding box center [883, 431] width 33 height 33
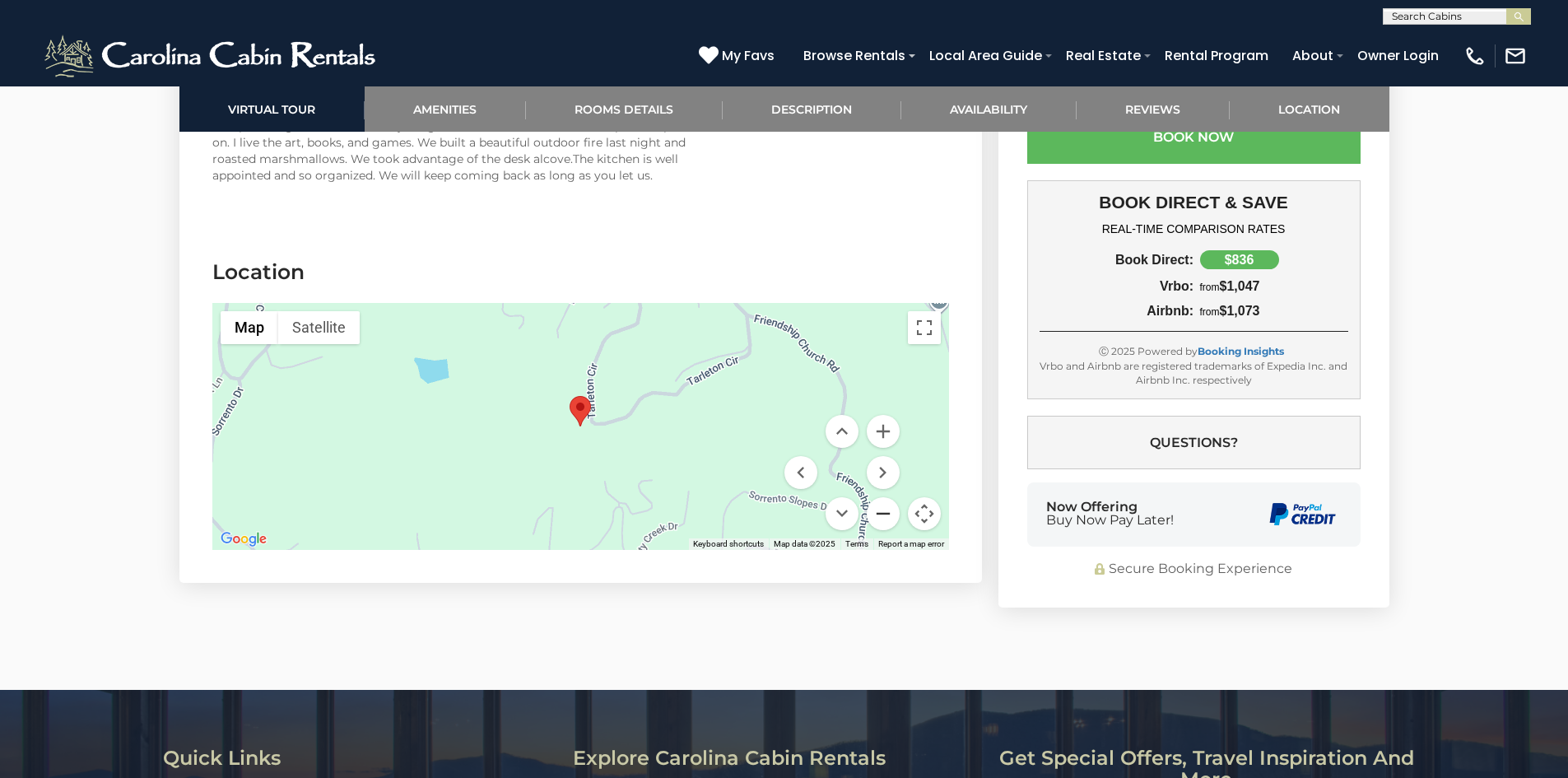
click at [893, 498] on button "Zoom out" at bounding box center [883, 514] width 33 height 33
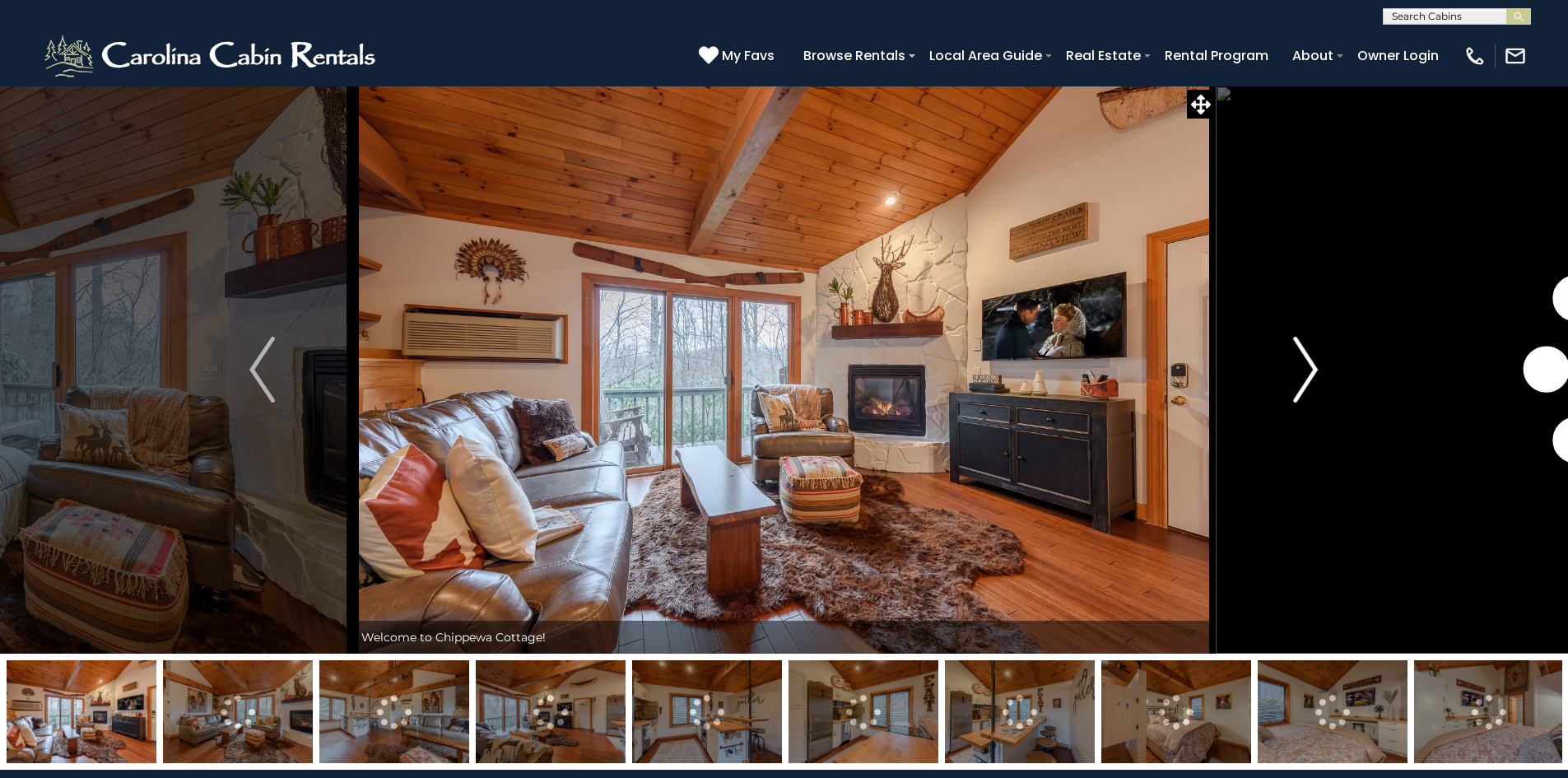
click at [1310, 371] on img "Next" at bounding box center [1305, 370] width 24 height 66
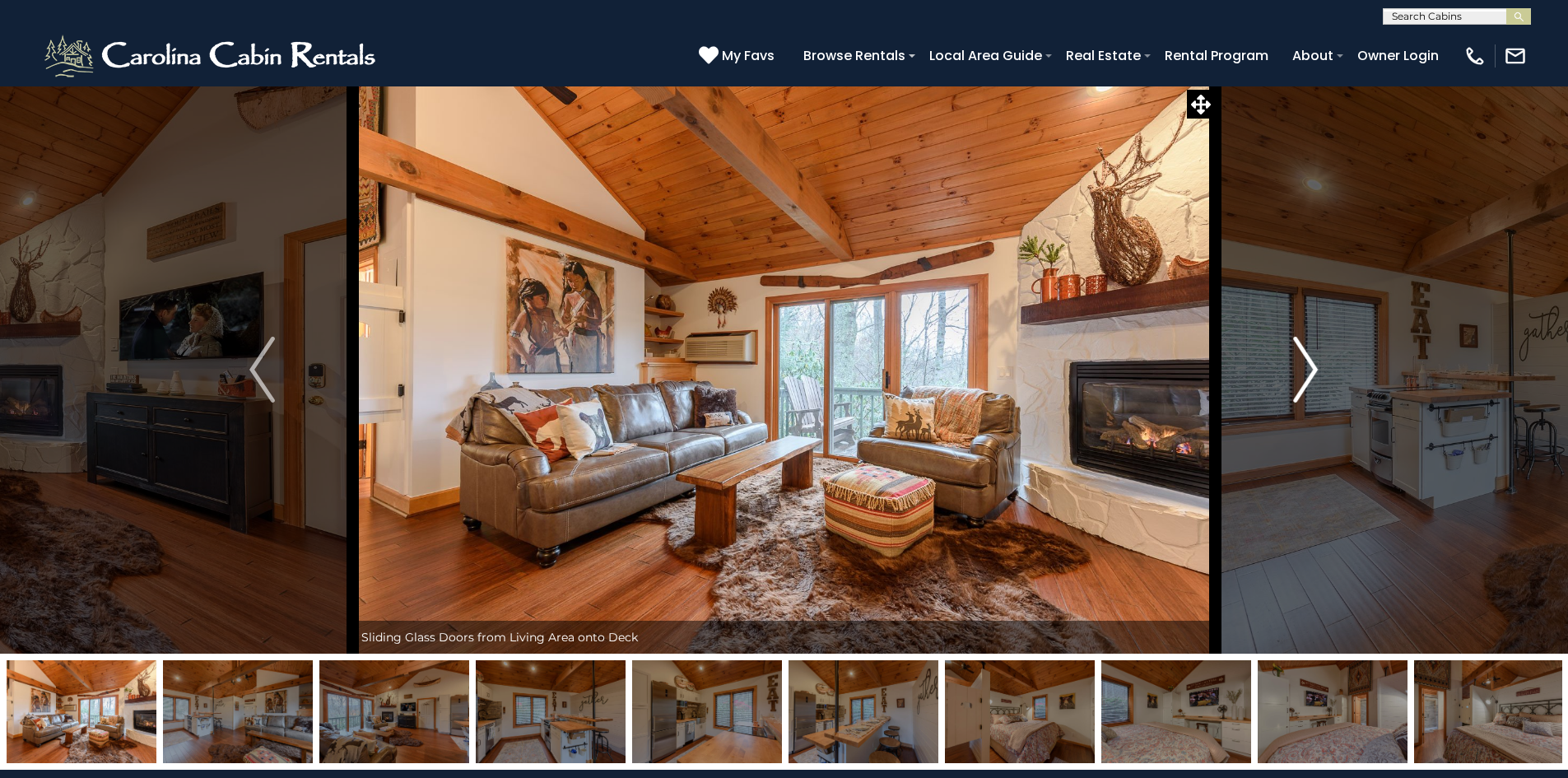
click at [1310, 371] on img "Next" at bounding box center [1305, 370] width 24 height 66
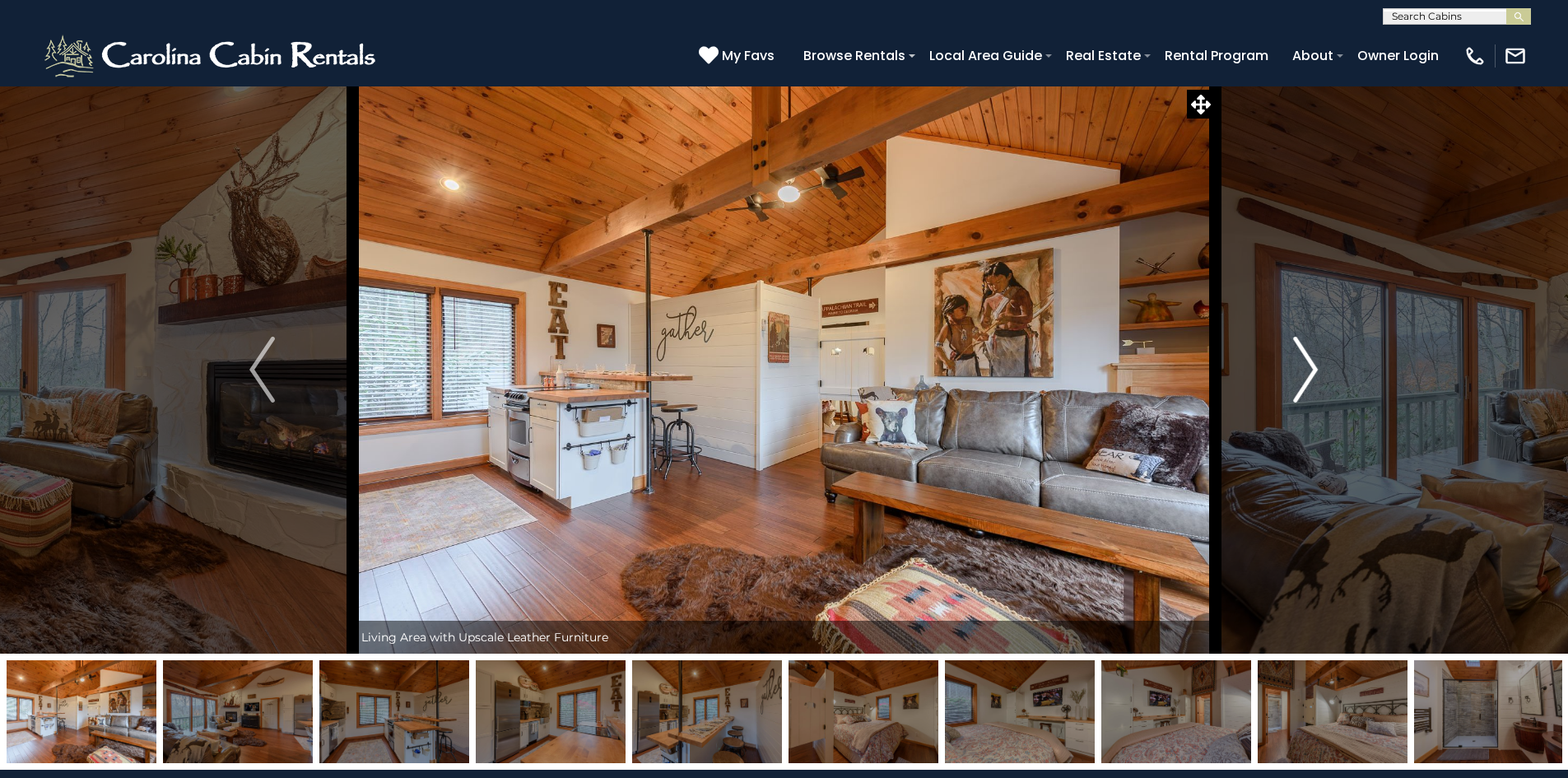
click at [1310, 371] on img "Next" at bounding box center [1305, 370] width 24 height 66
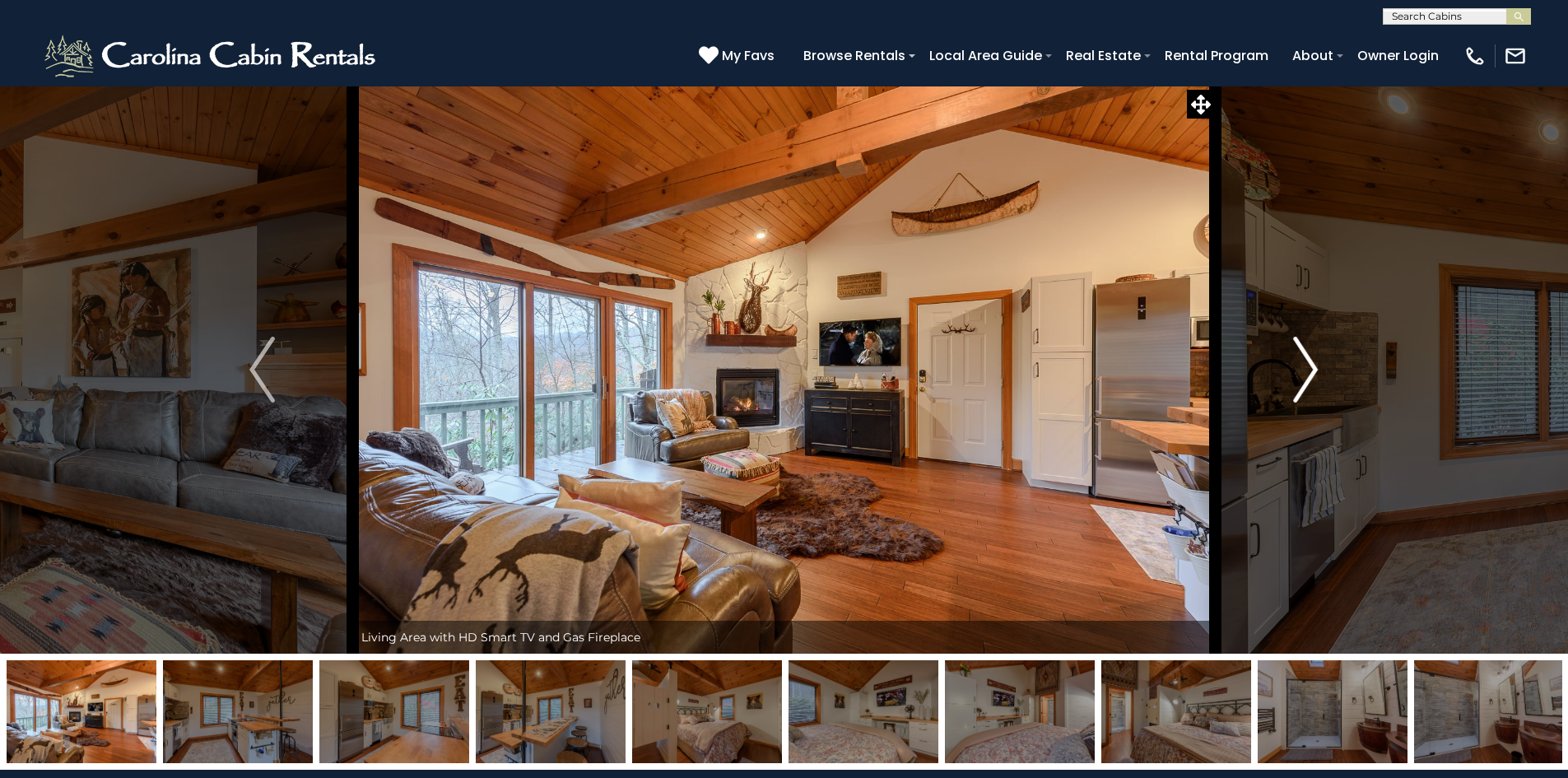
click at [1310, 371] on img "Next" at bounding box center [1305, 370] width 24 height 66
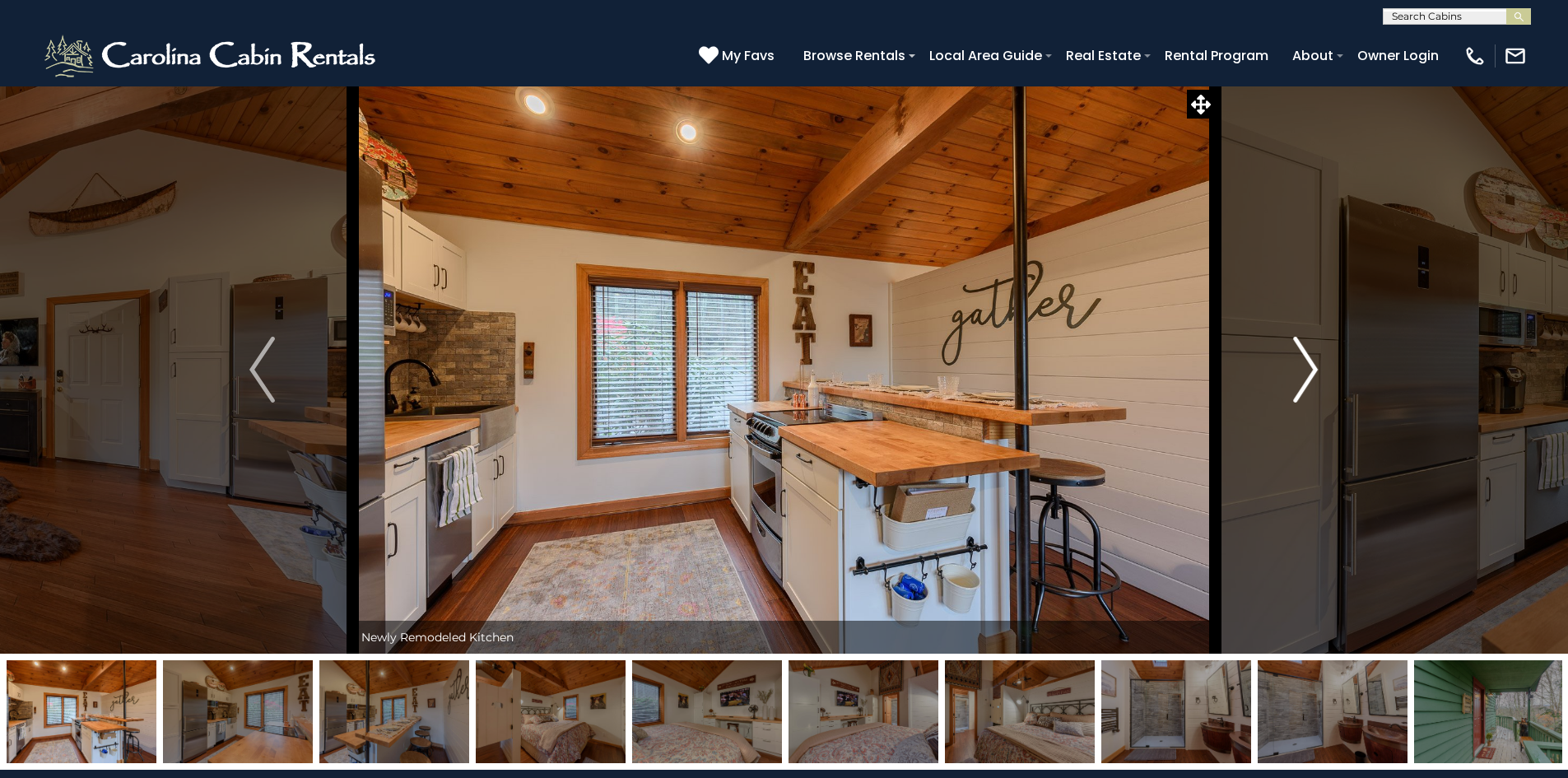
click at [1310, 371] on img "Next" at bounding box center [1305, 370] width 24 height 66
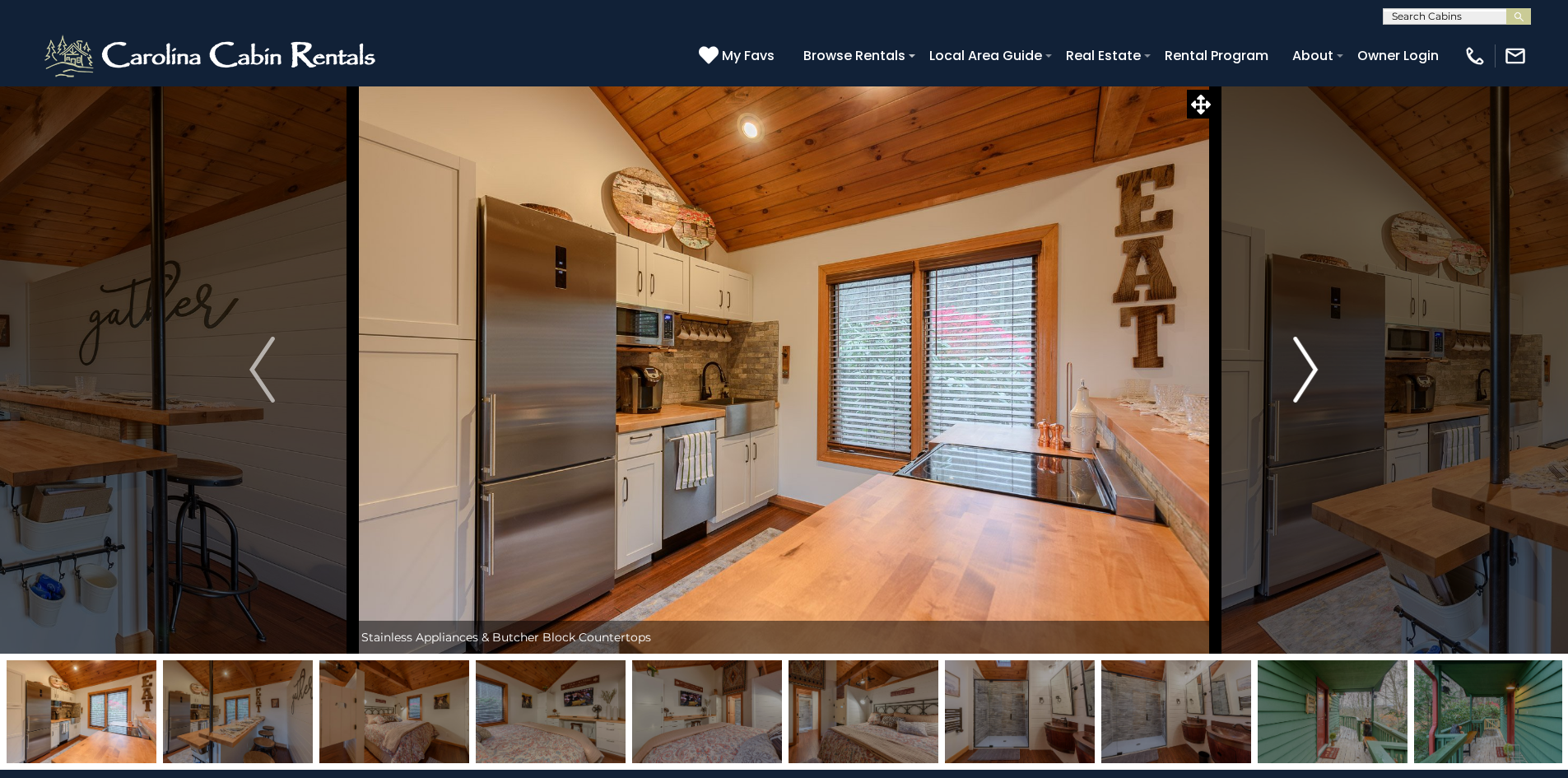
click at [1310, 371] on img "Next" at bounding box center [1305, 370] width 24 height 66
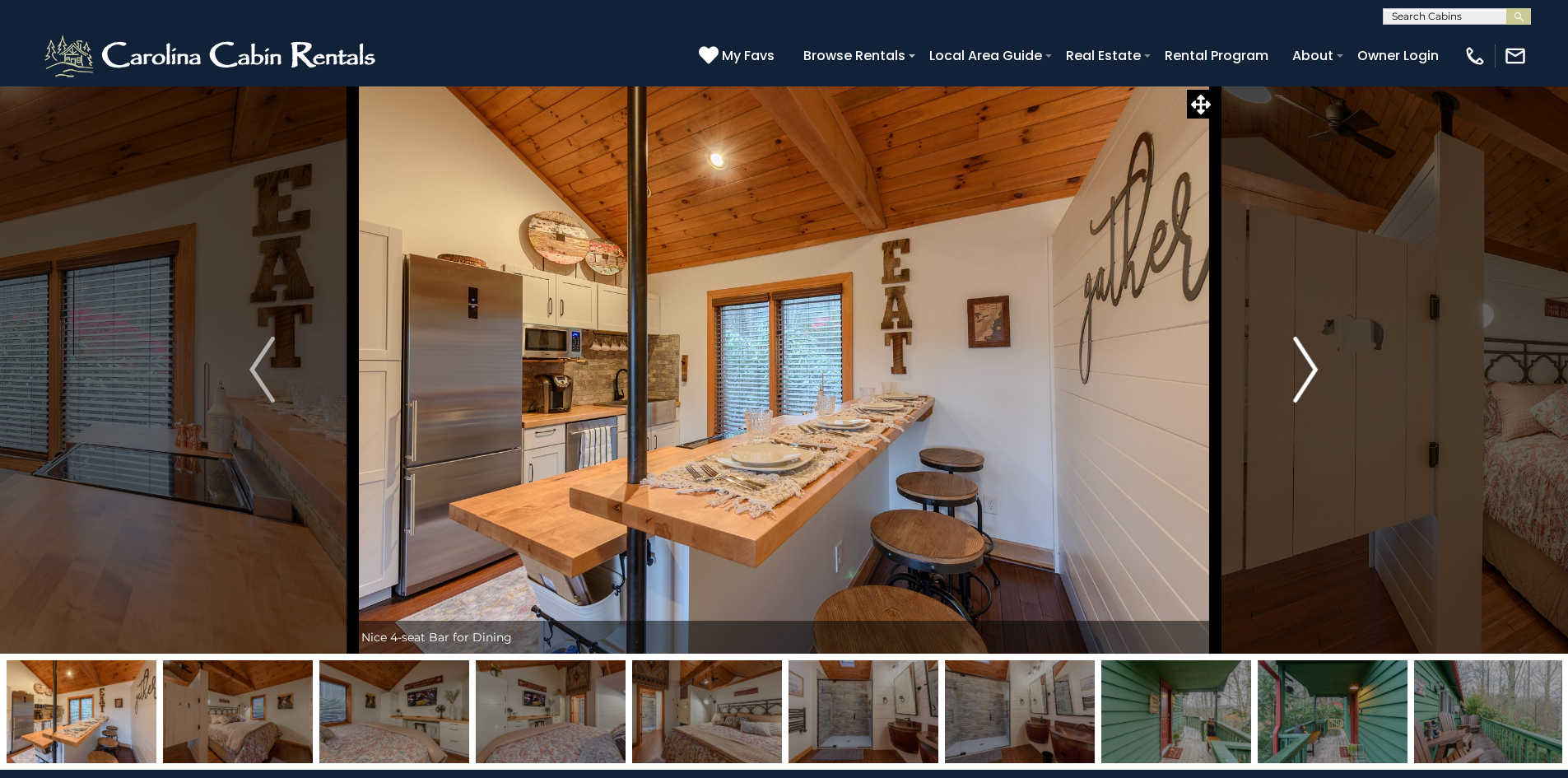
click at [1310, 371] on img "Next" at bounding box center [1305, 370] width 24 height 66
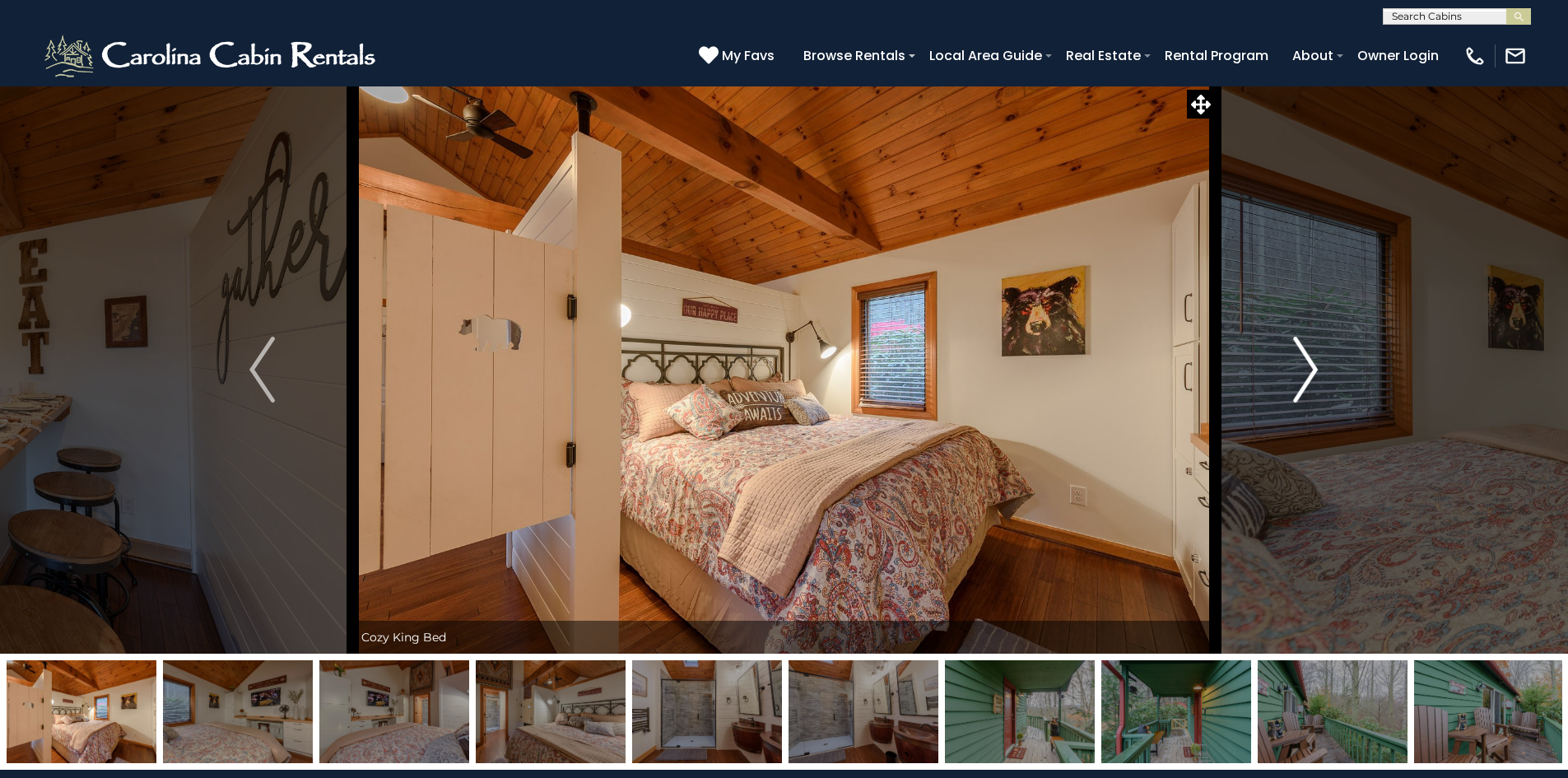
click at [1310, 371] on img "Next" at bounding box center [1305, 370] width 24 height 66
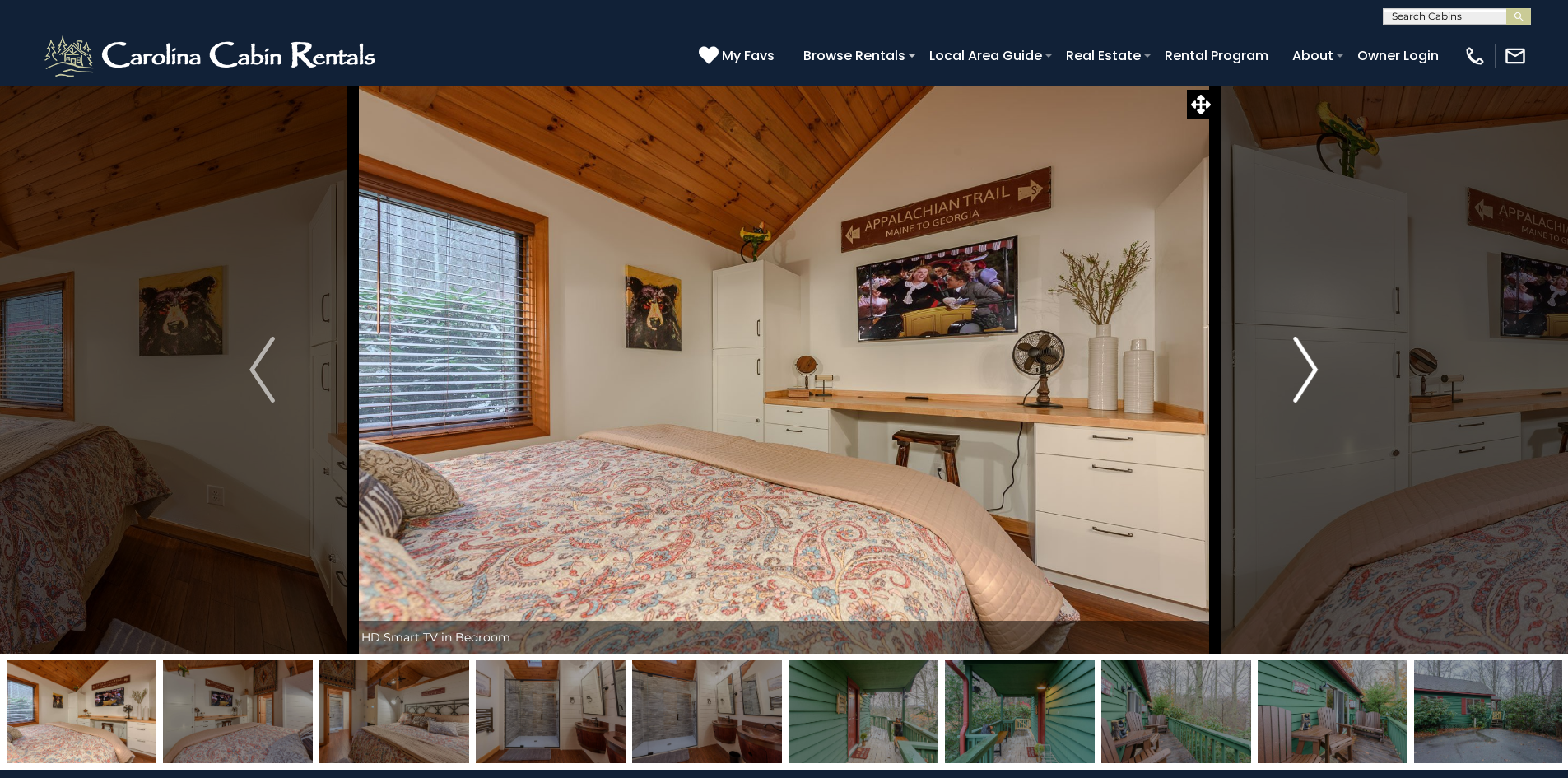
click at [1310, 371] on img "Next" at bounding box center [1305, 370] width 24 height 66
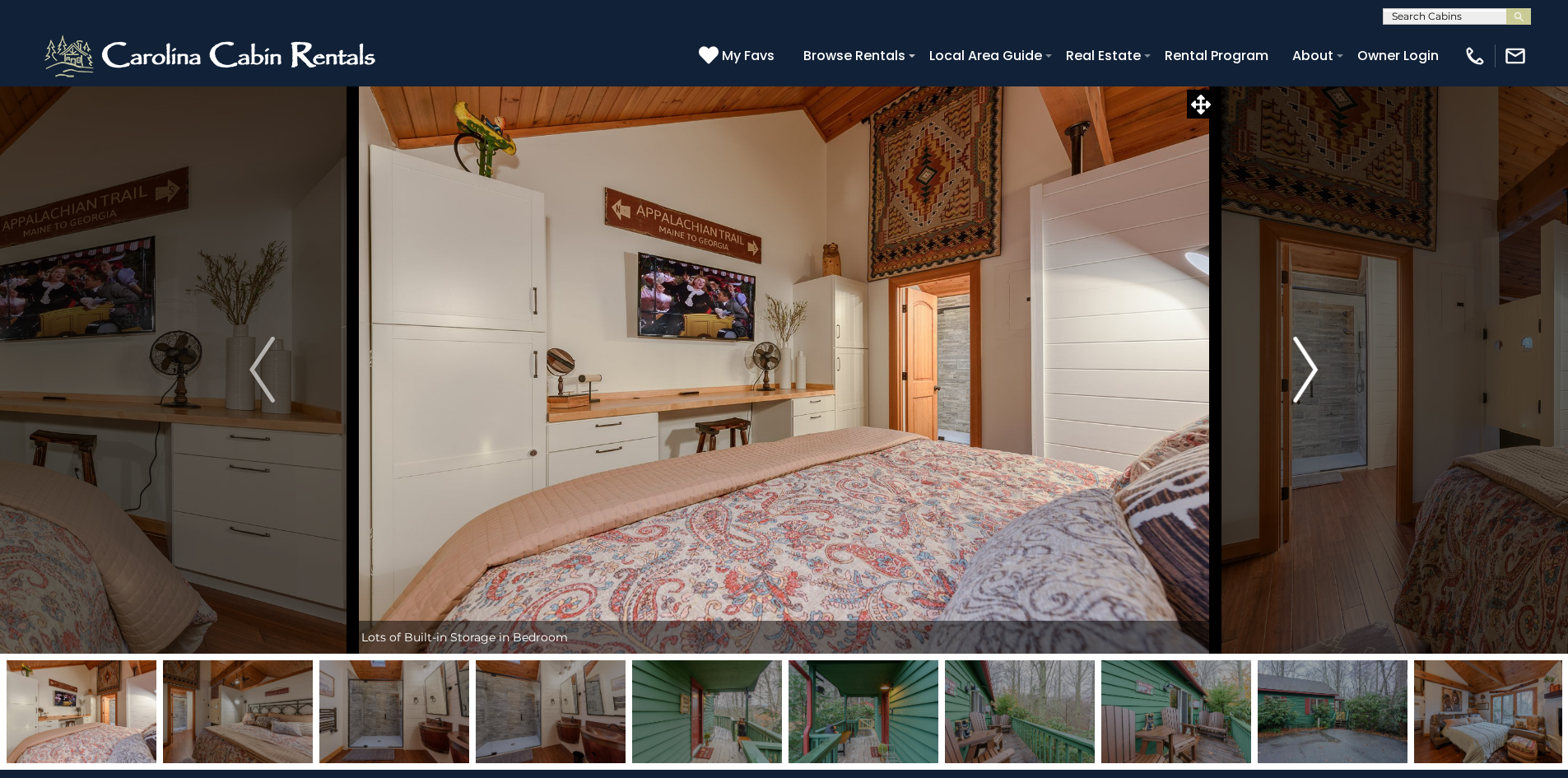
click at [1310, 371] on img "Next" at bounding box center [1305, 370] width 24 height 66
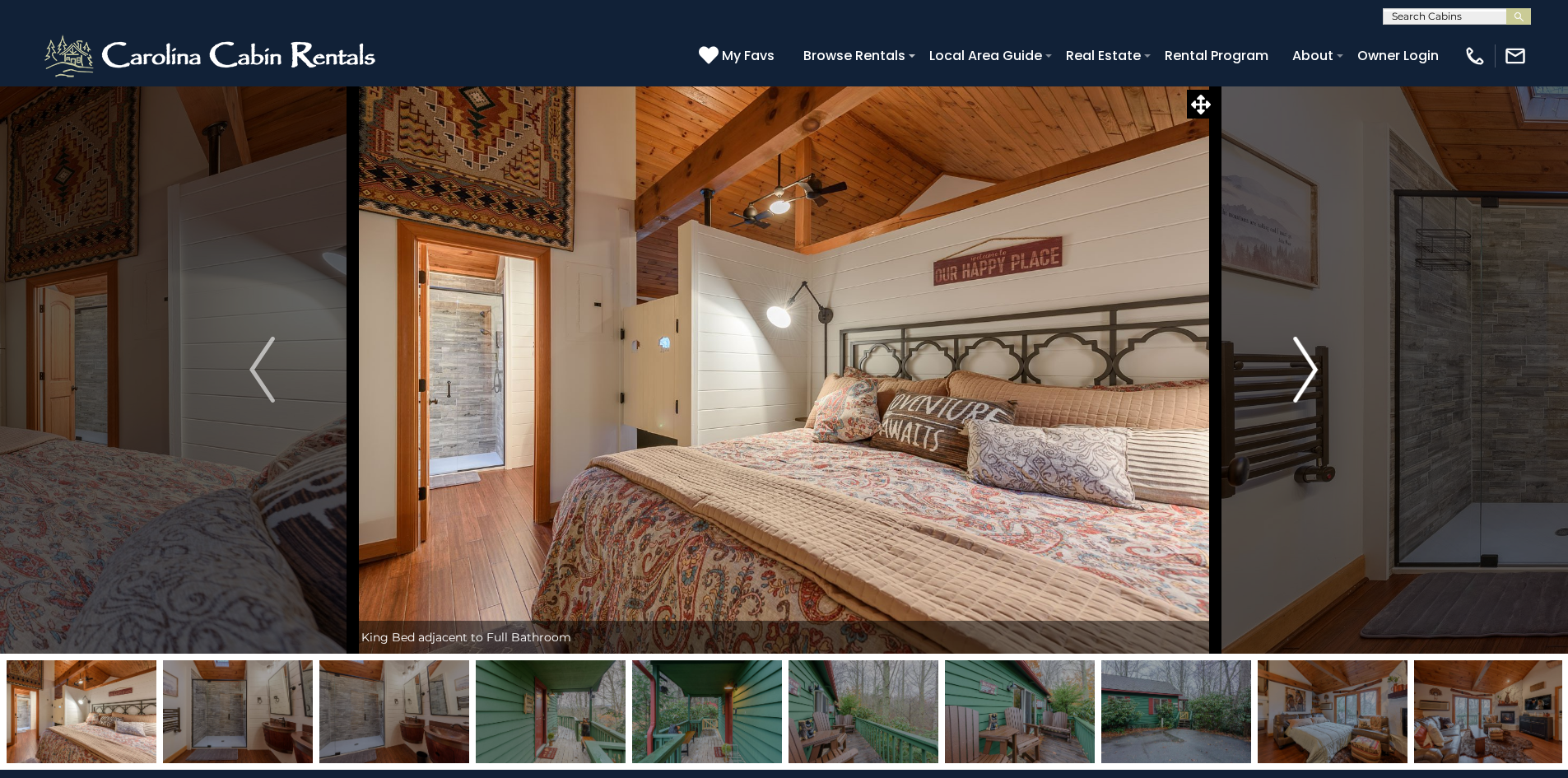
click at [1310, 371] on img "Next" at bounding box center [1305, 370] width 24 height 66
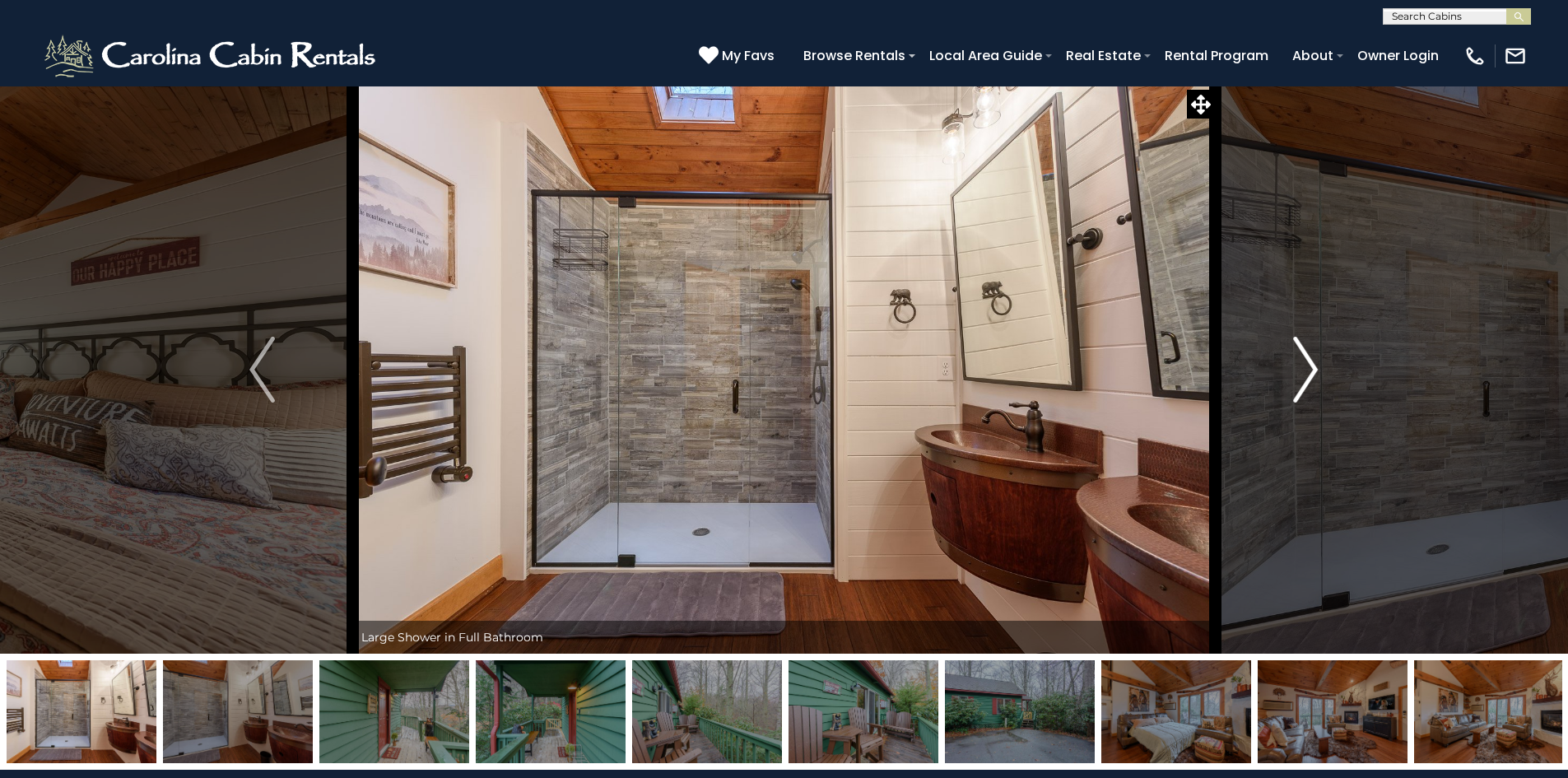
click at [1310, 371] on img "Next" at bounding box center [1305, 370] width 24 height 66
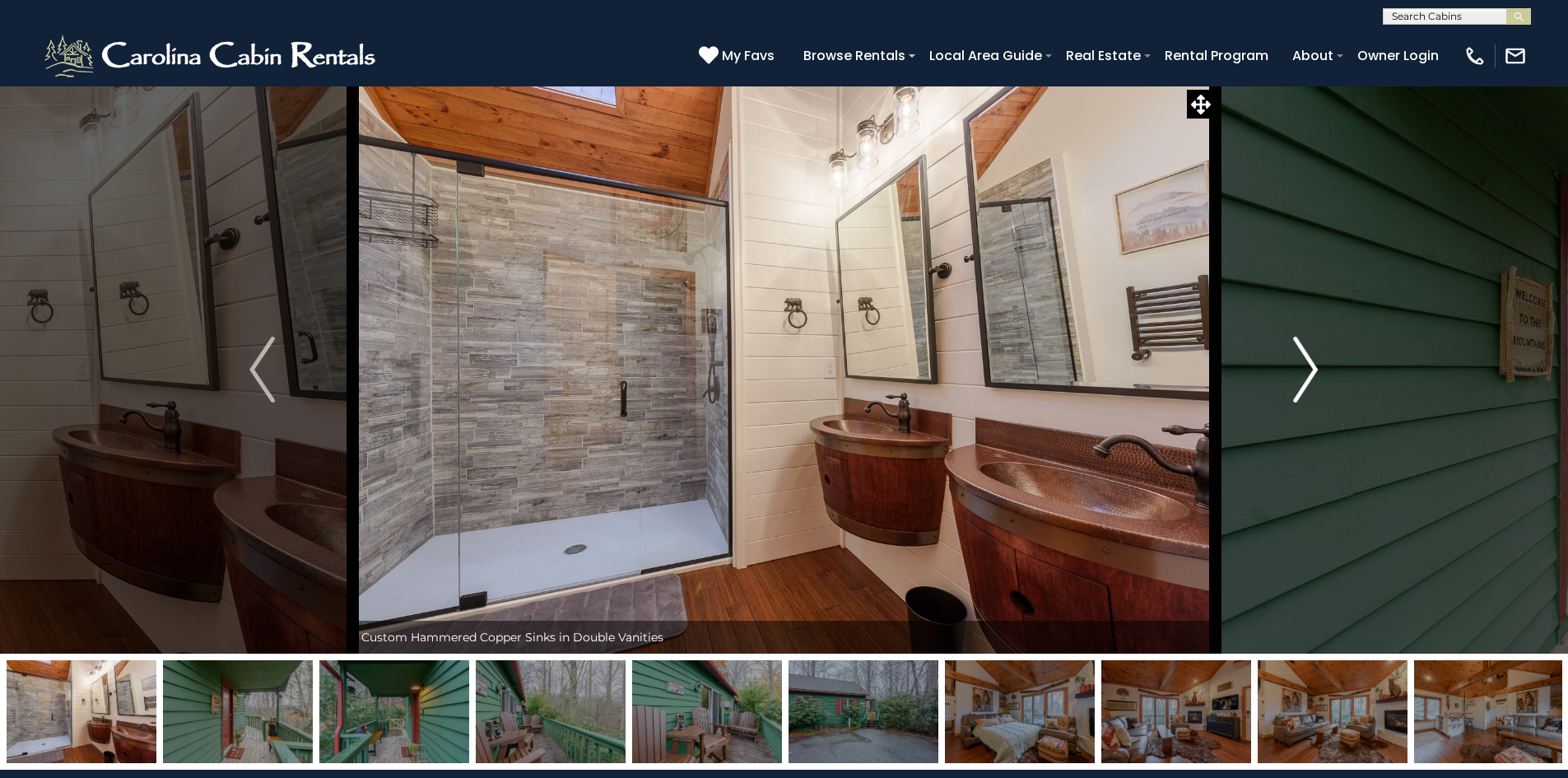
click at [1310, 371] on img "Next" at bounding box center [1305, 370] width 24 height 66
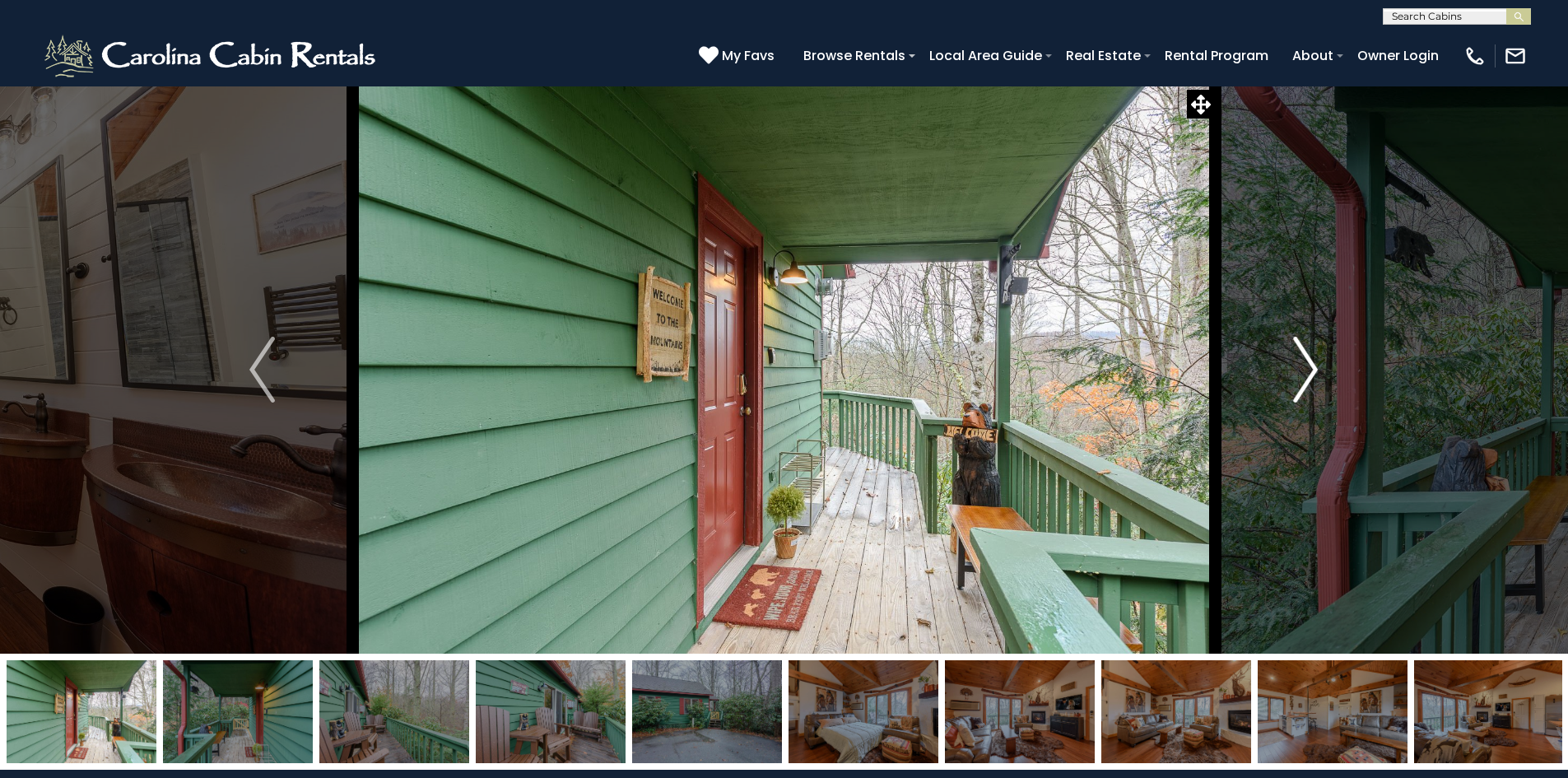
click at [1310, 371] on img "Next" at bounding box center [1305, 370] width 24 height 66
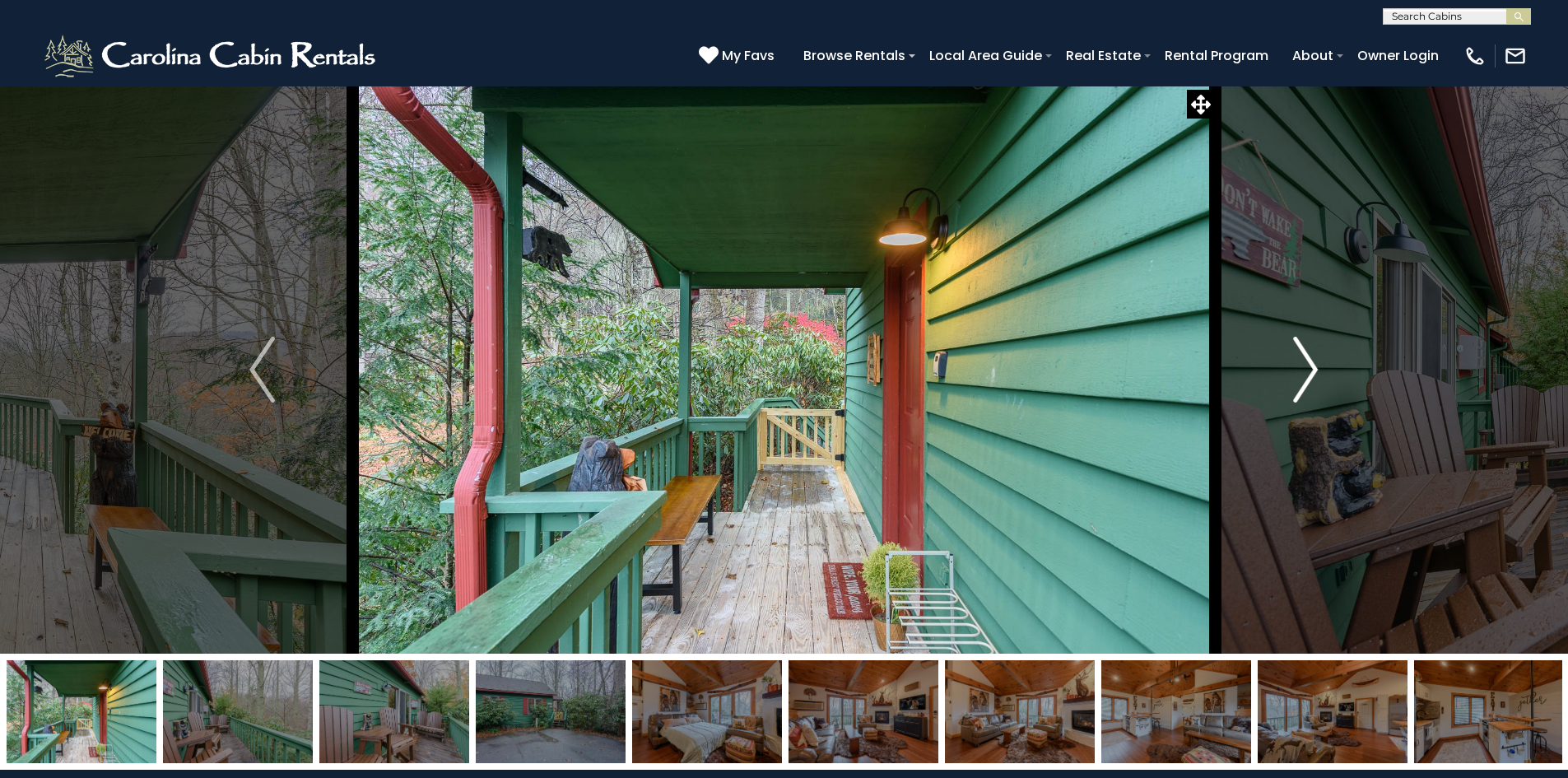
click at [1310, 371] on img "Next" at bounding box center [1305, 370] width 24 height 66
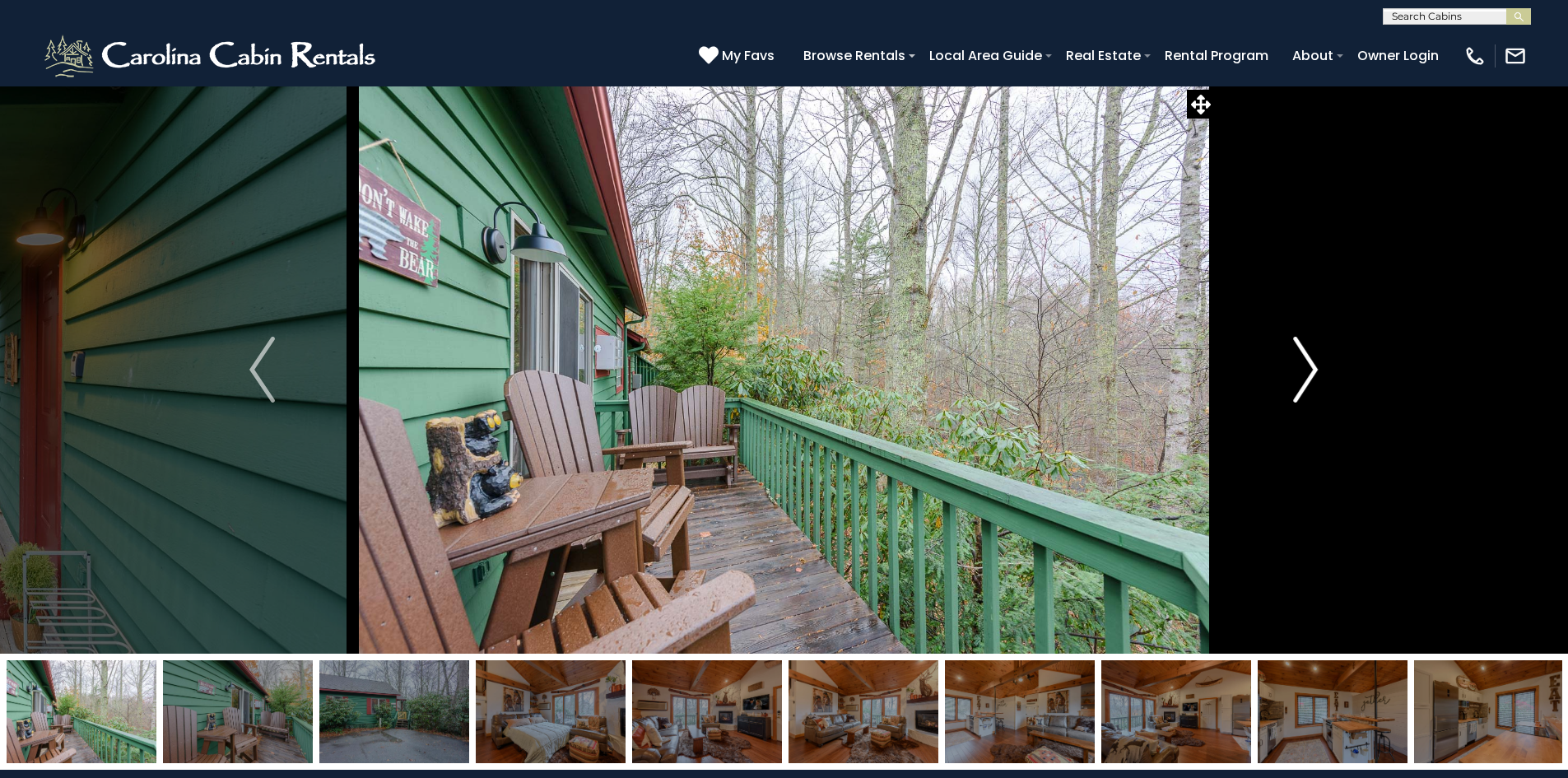
click at [1310, 371] on img "Next" at bounding box center [1305, 370] width 24 height 66
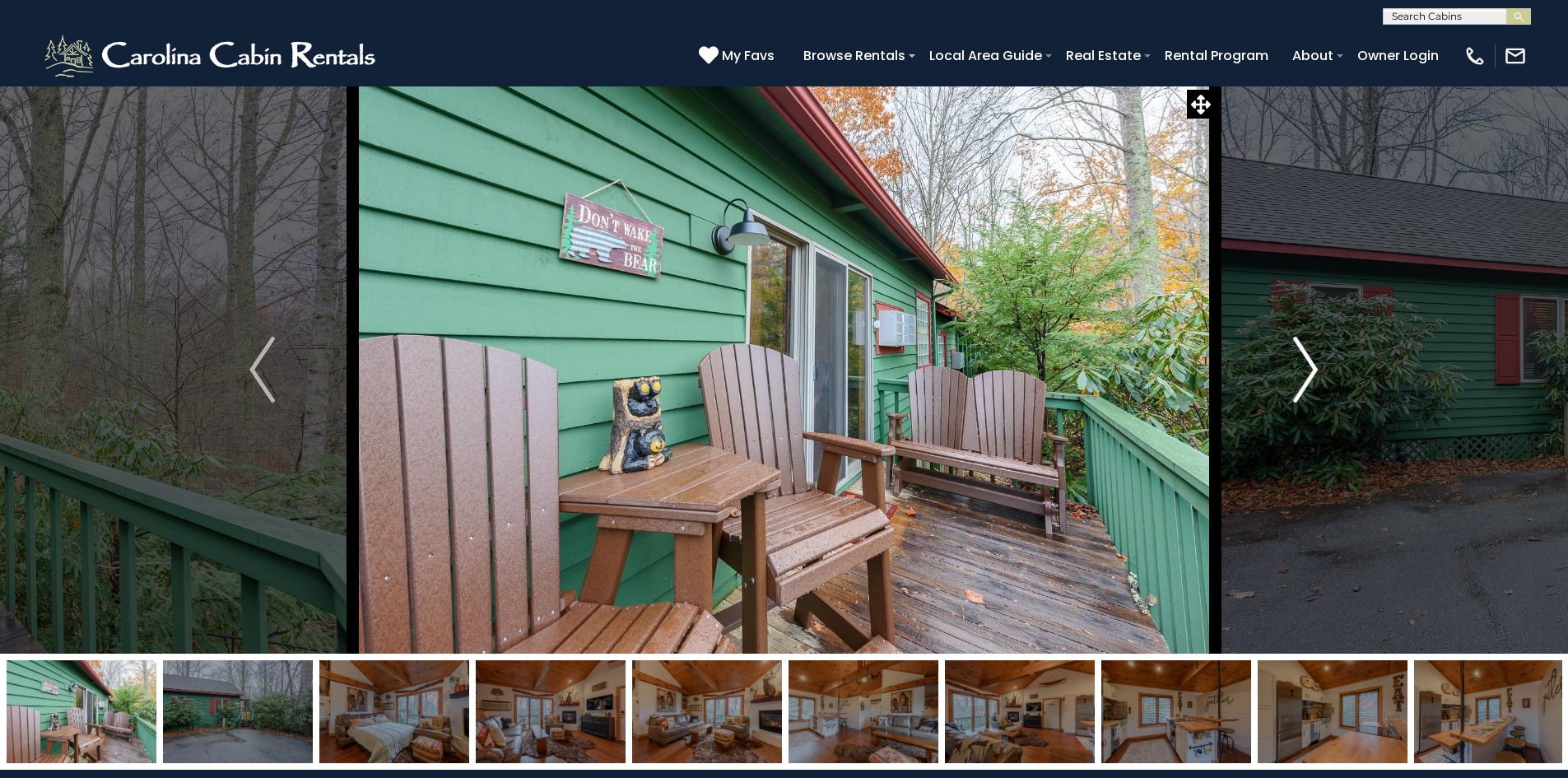
click at [1310, 371] on img "Next" at bounding box center [1305, 370] width 24 height 66
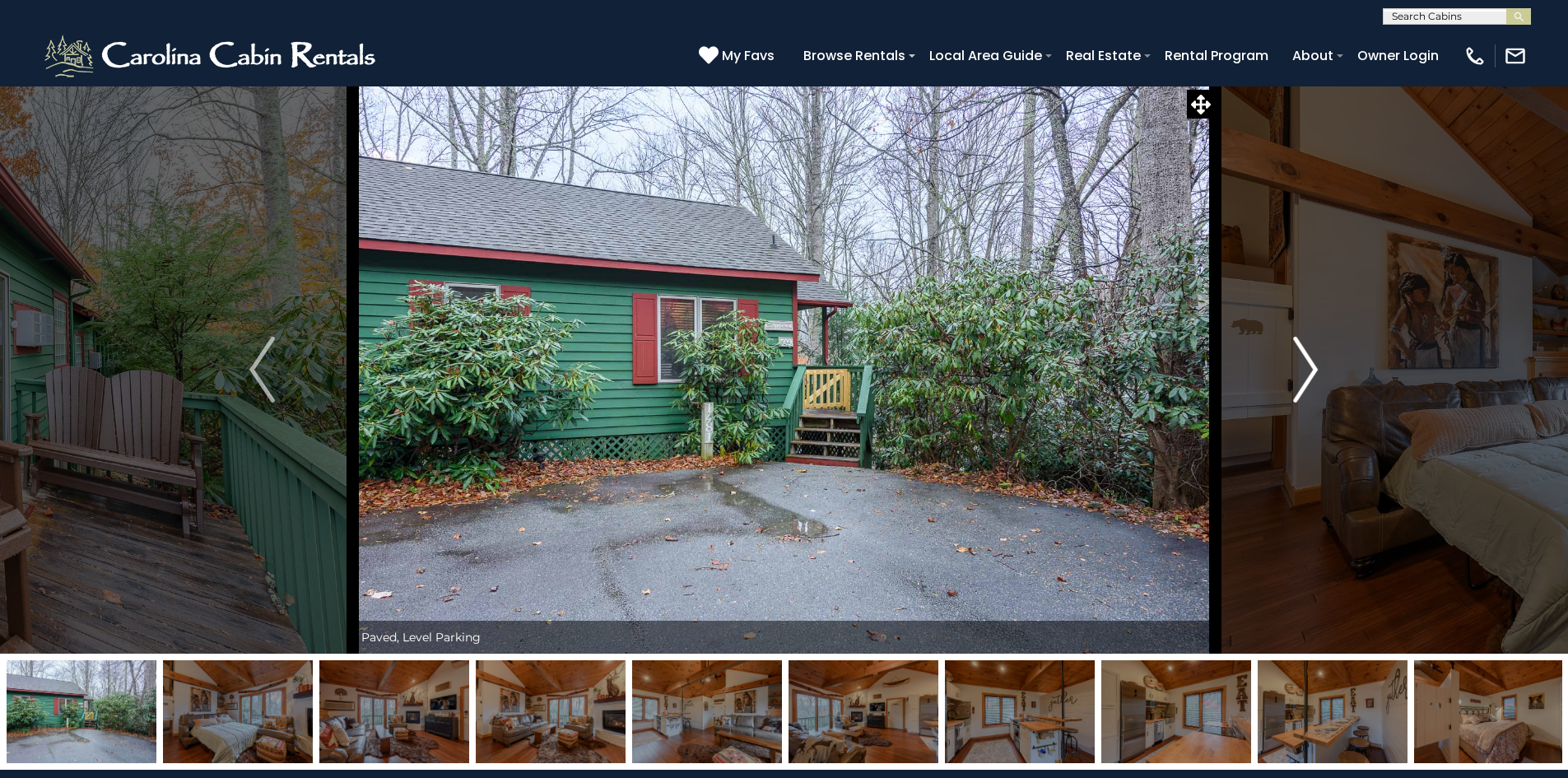
click at [1310, 371] on img "Next" at bounding box center [1305, 370] width 24 height 66
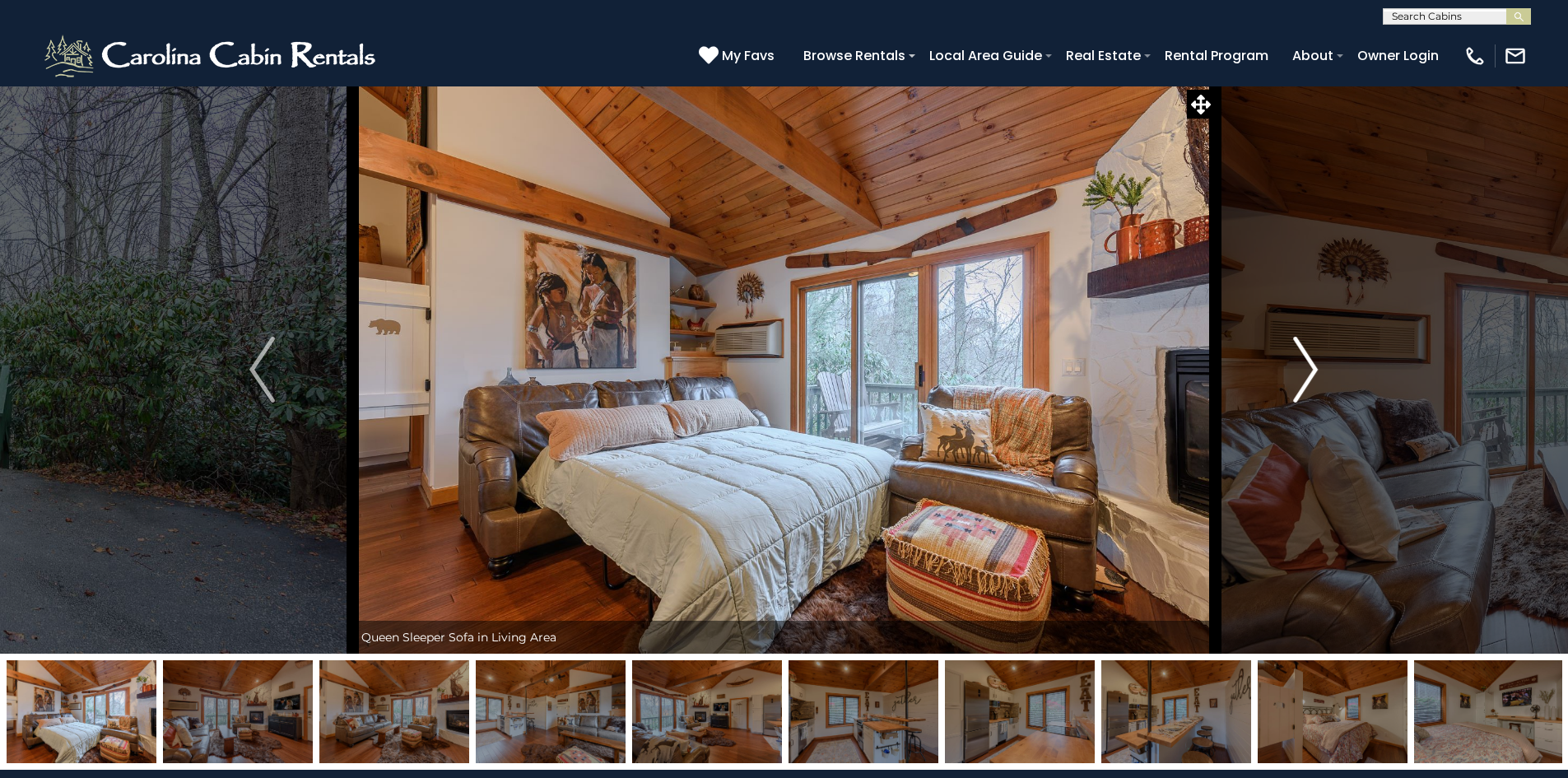
click at [1310, 371] on img "Next" at bounding box center [1305, 370] width 24 height 66
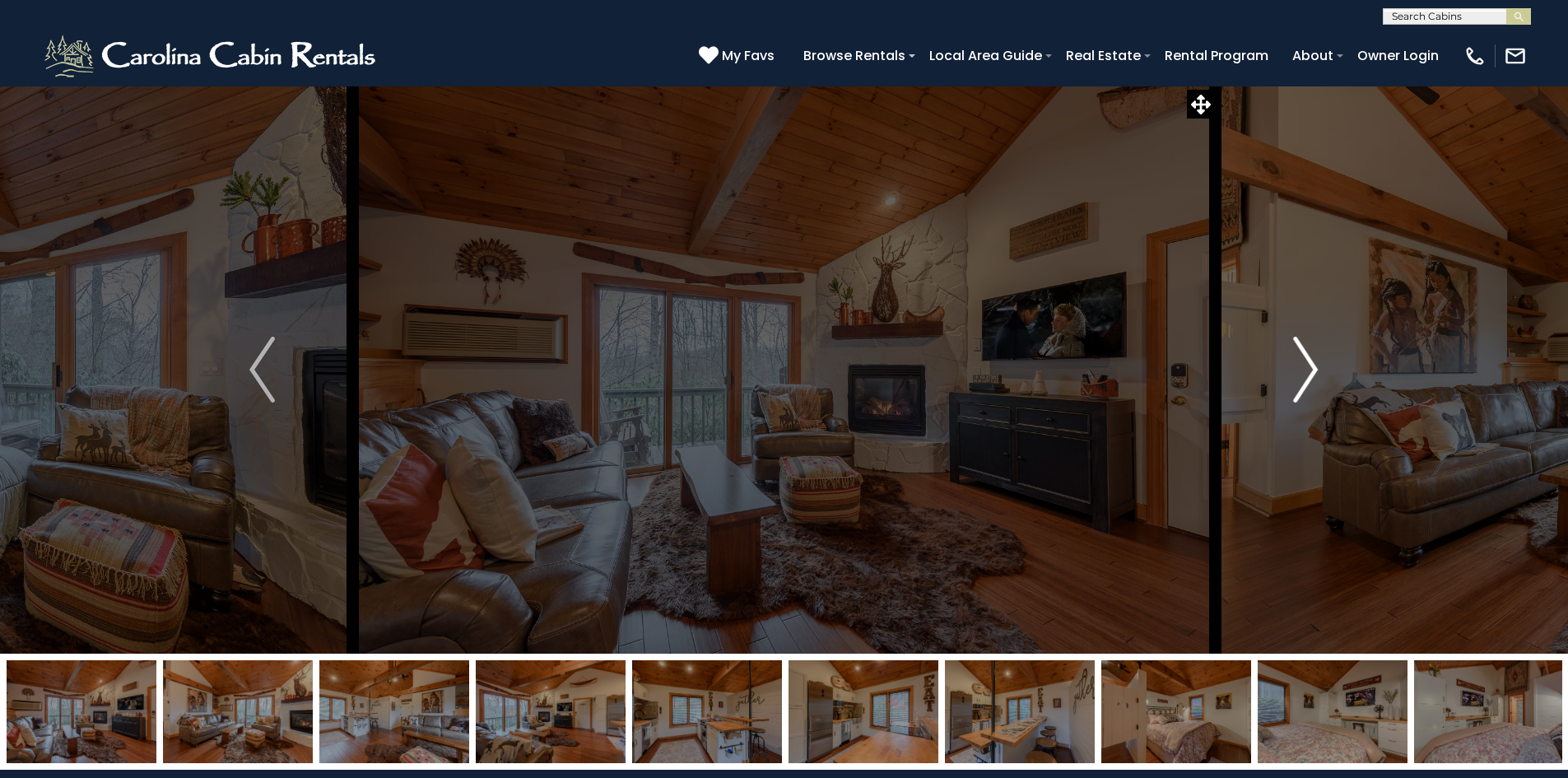
click at [1310, 371] on img "Next" at bounding box center [1305, 370] width 24 height 66
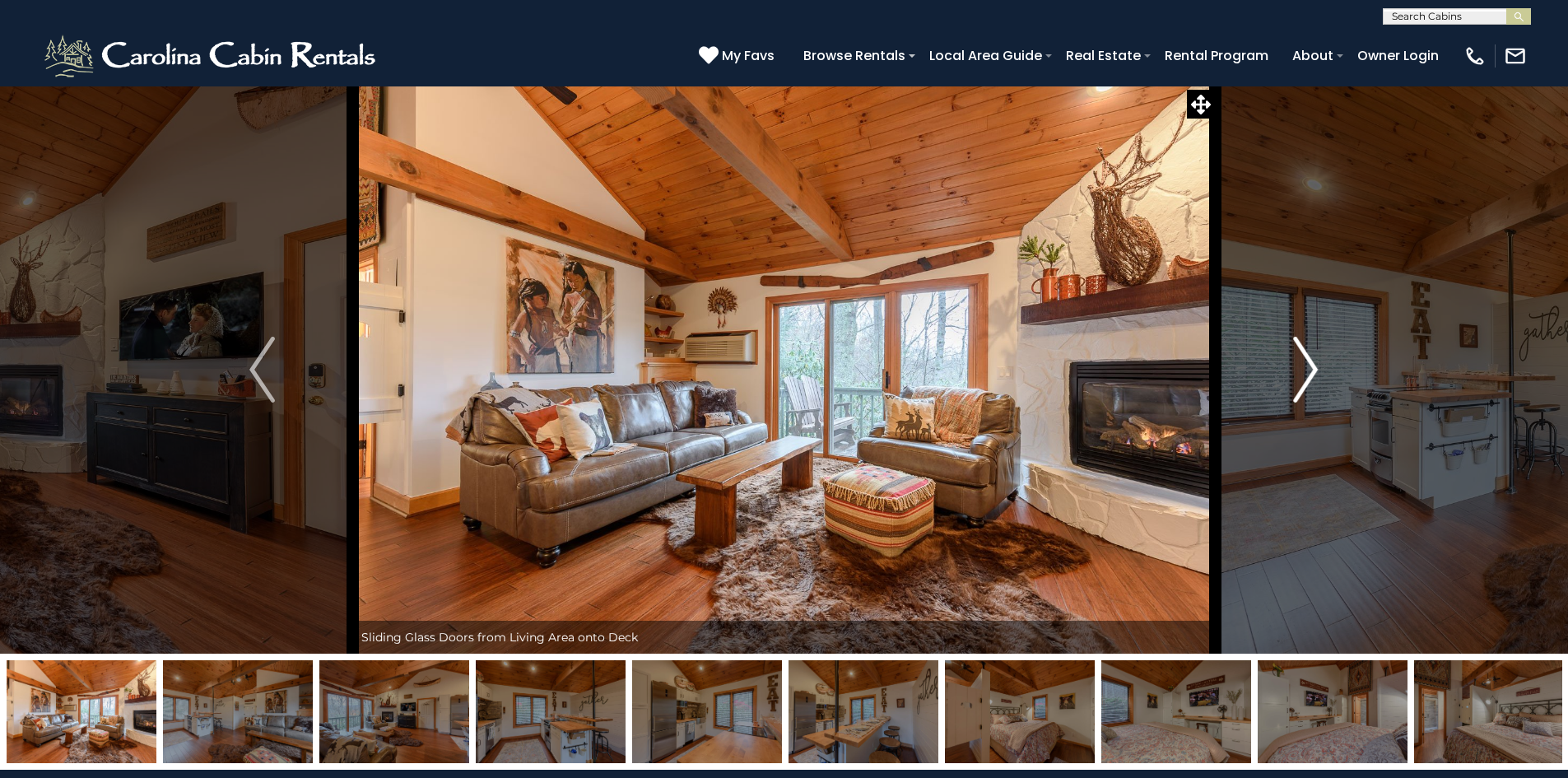
click at [1310, 371] on img "Next" at bounding box center [1305, 370] width 24 height 66
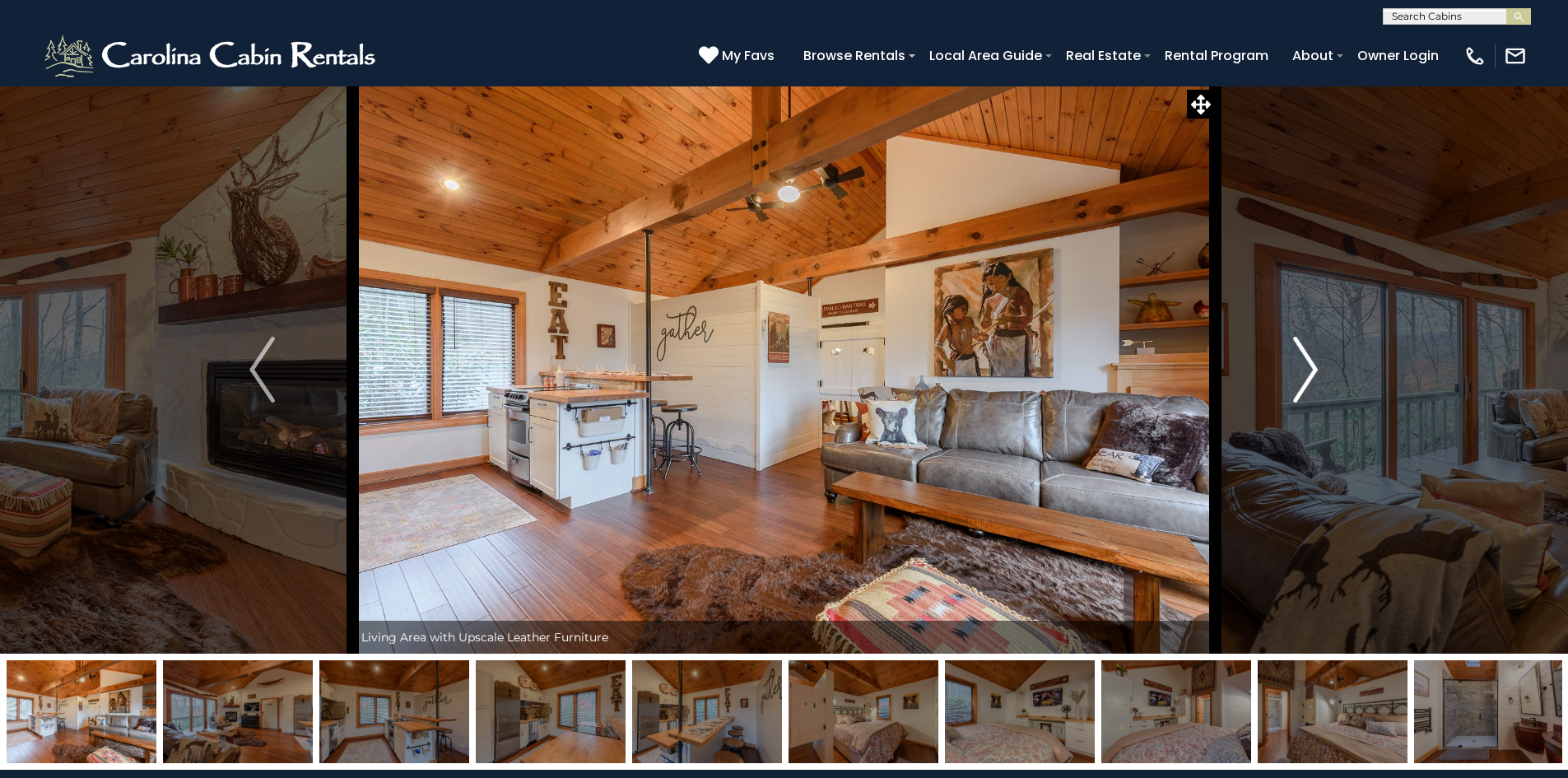
click at [1310, 371] on img "Next" at bounding box center [1305, 370] width 24 height 66
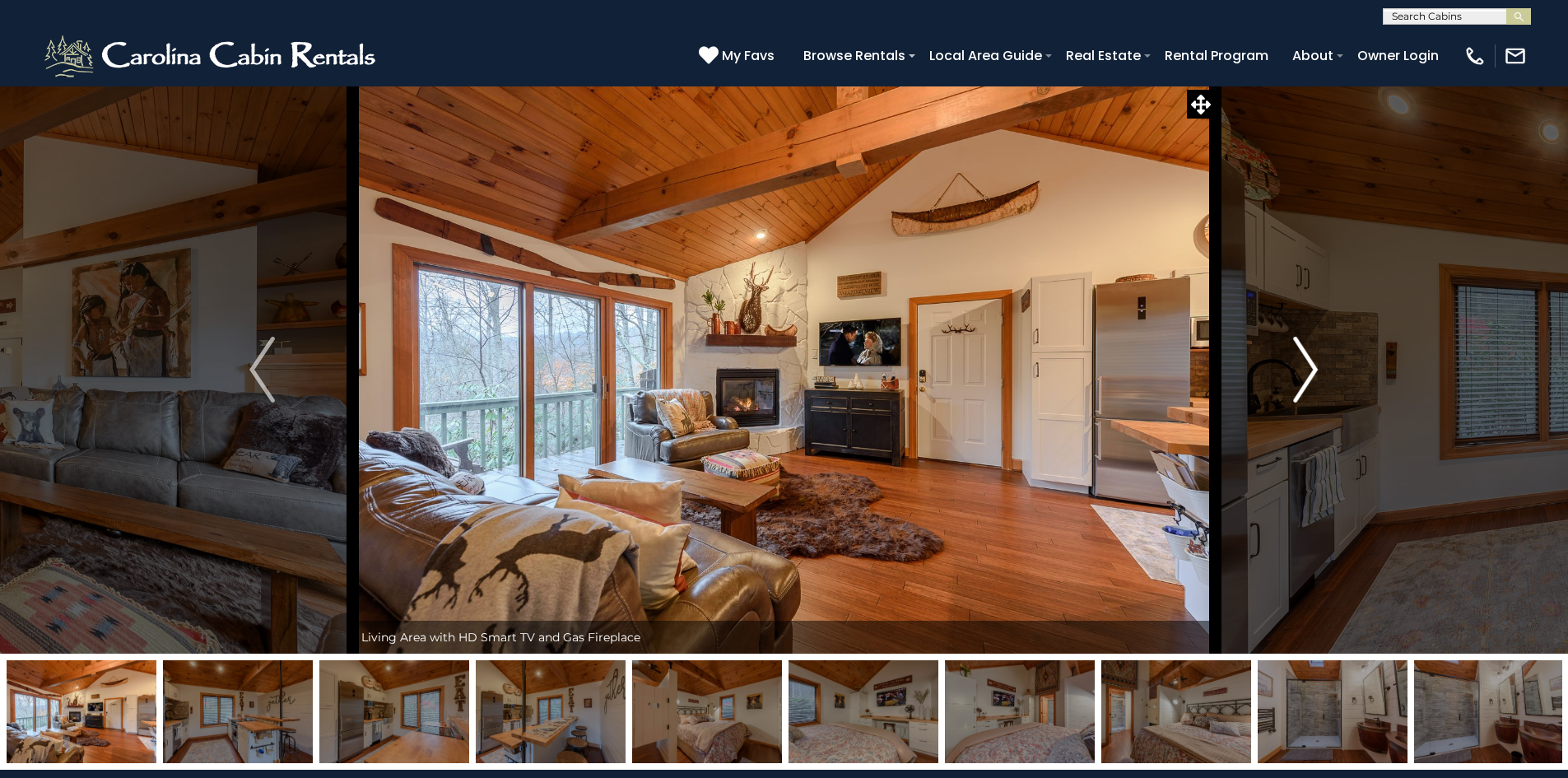
click at [1310, 371] on img "Next" at bounding box center [1305, 370] width 24 height 66
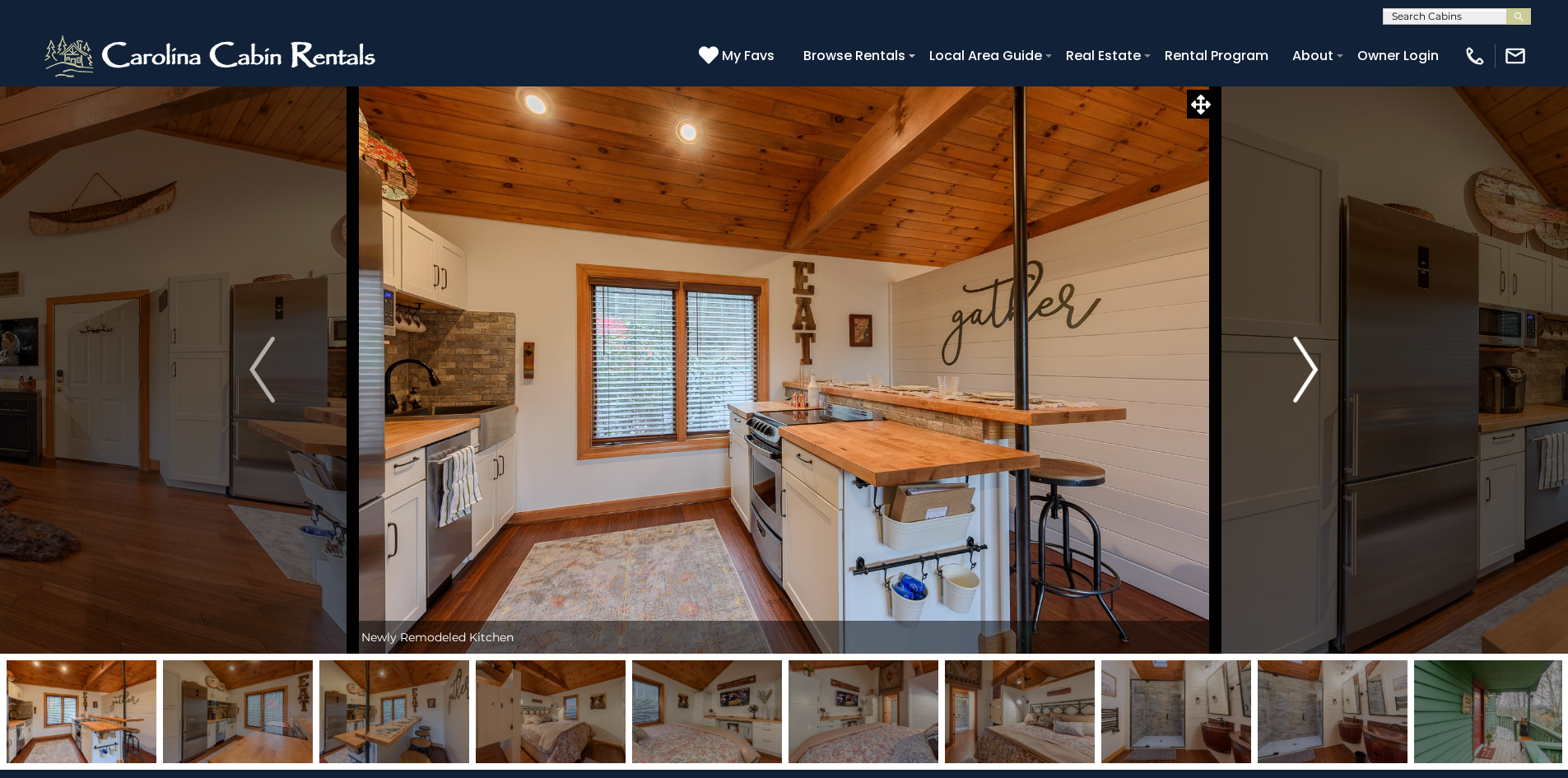
click at [1310, 371] on img "Next" at bounding box center [1305, 370] width 24 height 66
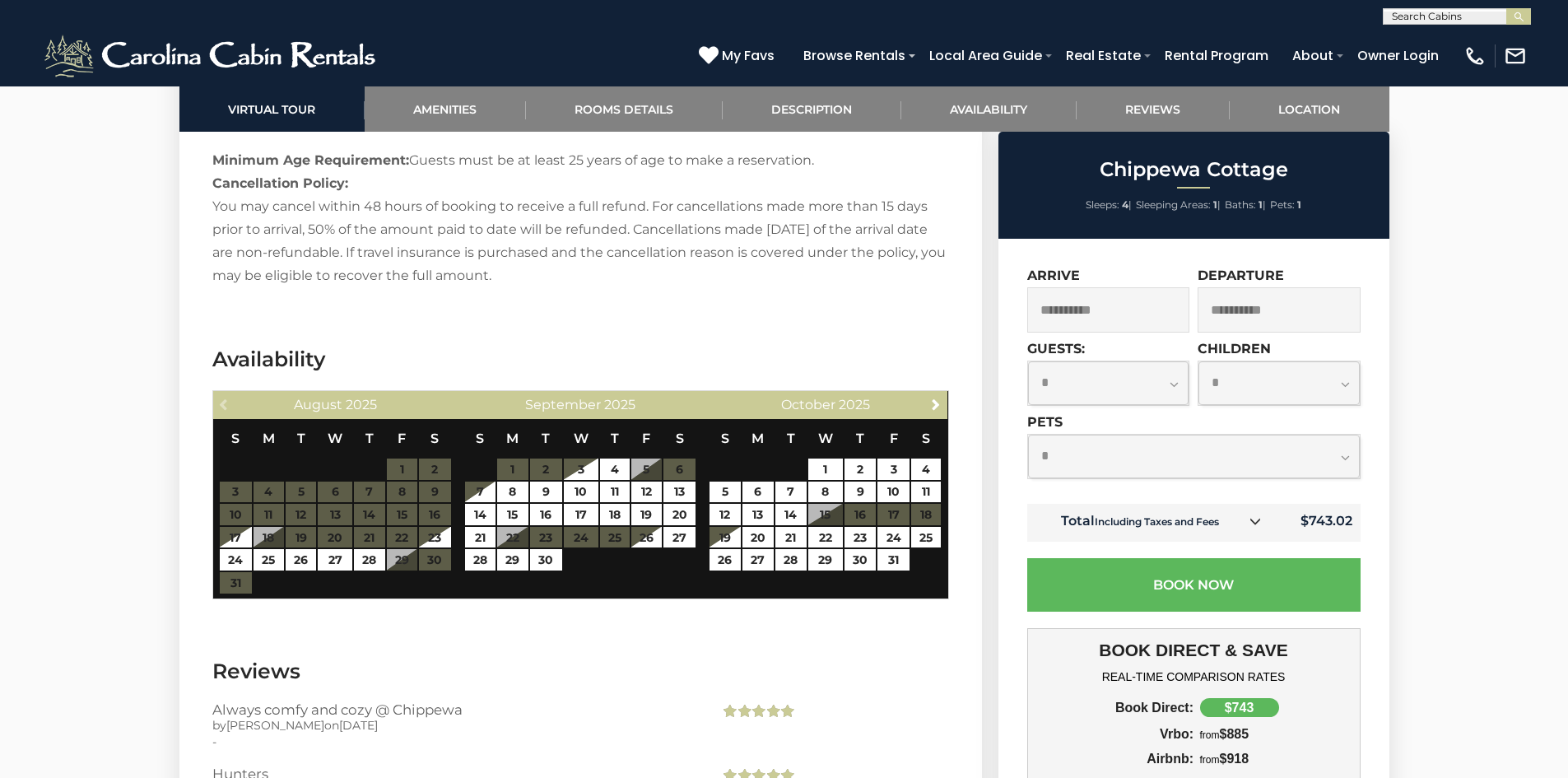
scroll to position [2635, 0]
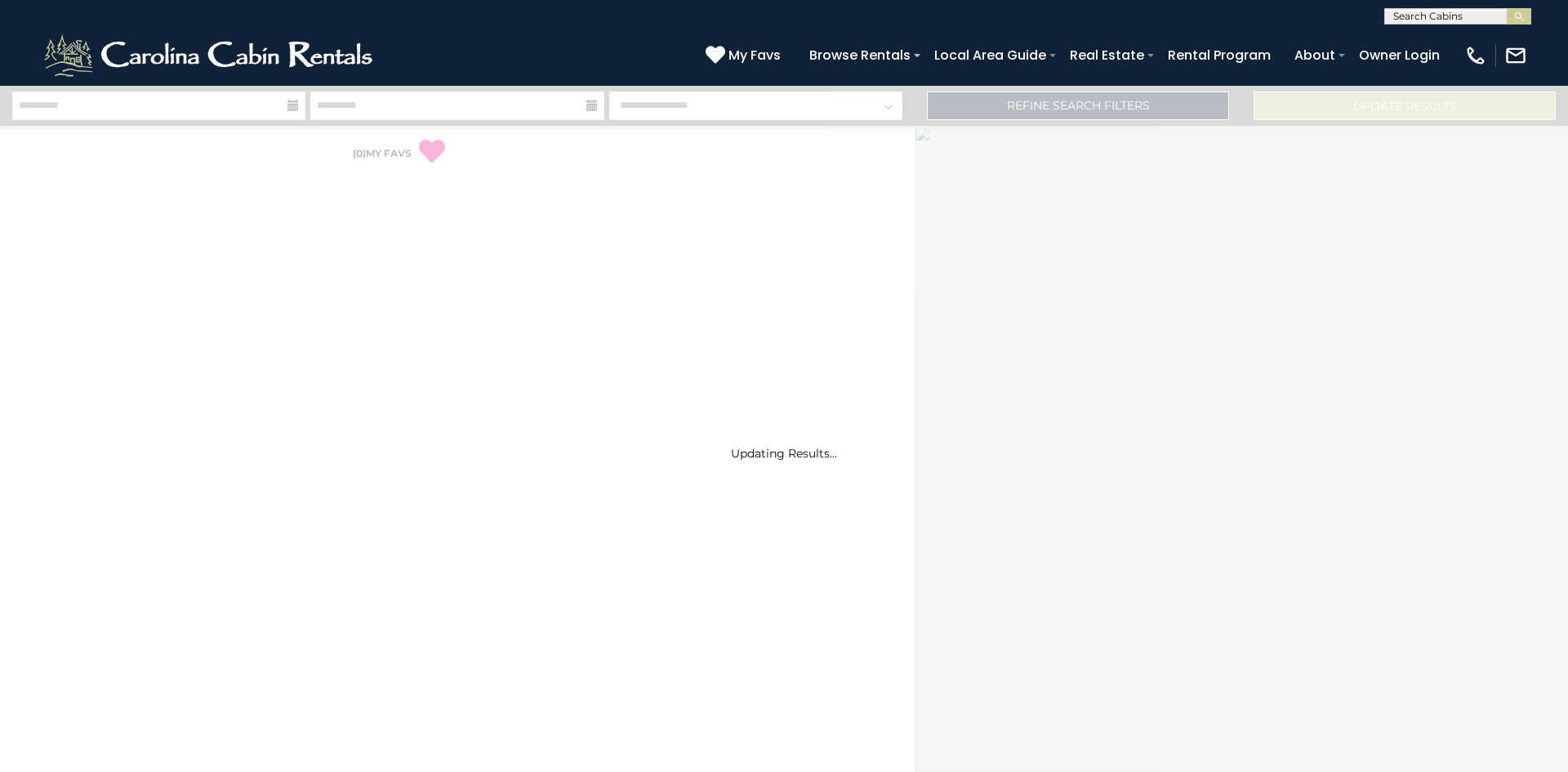
select select "*"
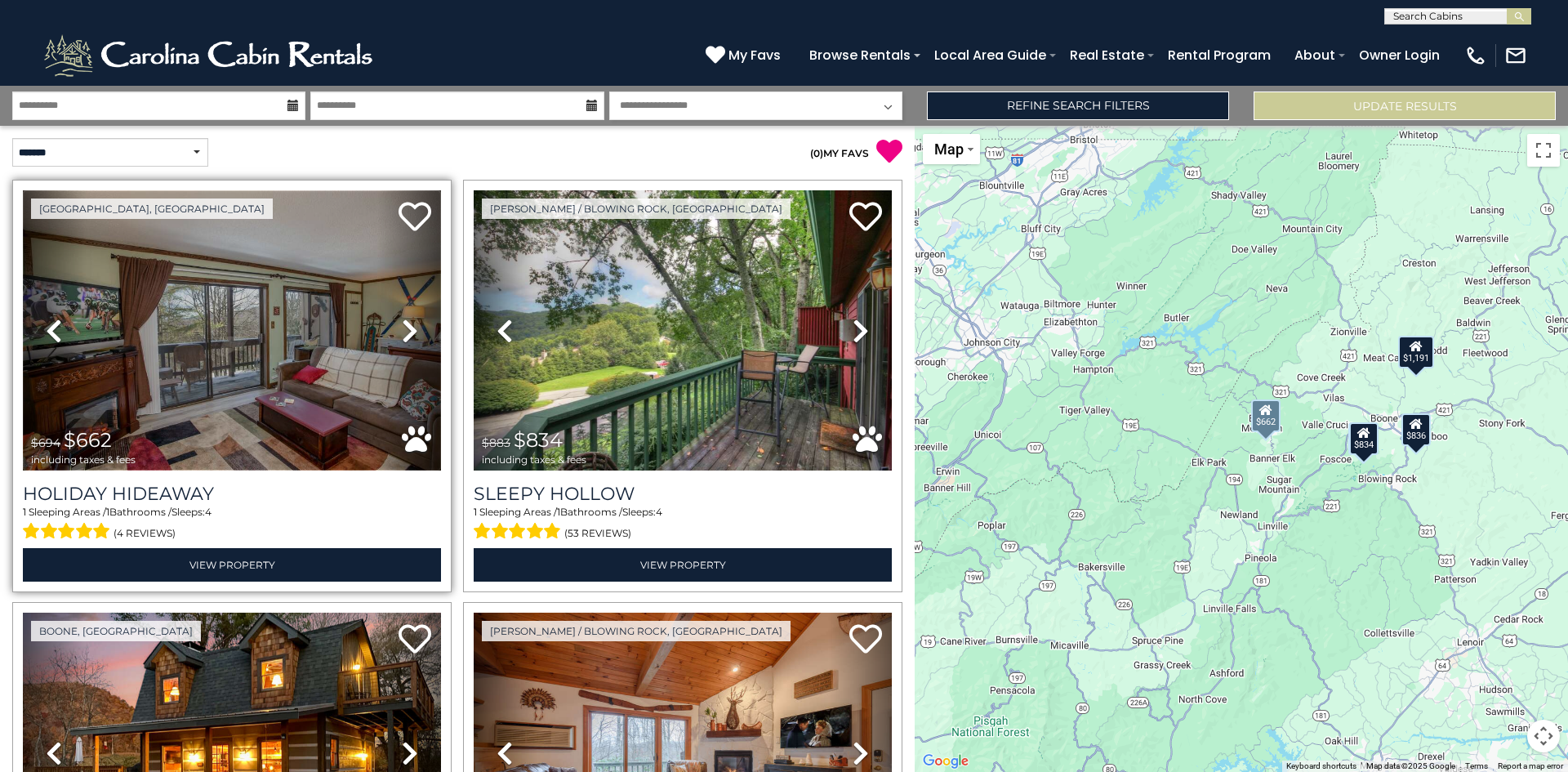
click at [172, 377] on img at bounding box center [231, 330] width 419 height 280
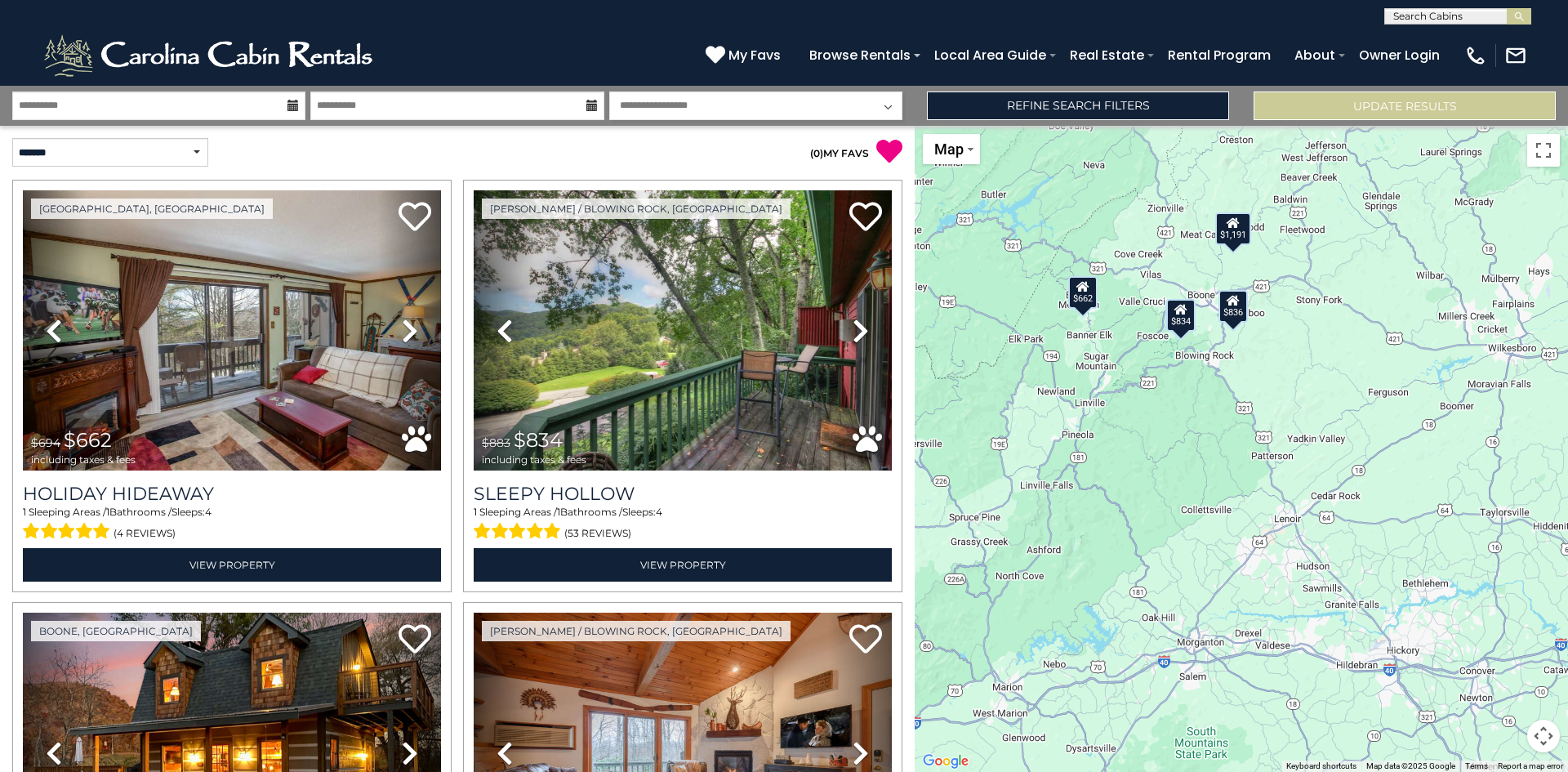
drag, startPoint x: 1388, startPoint y: 524, endPoint x: 1212, endPoint y: 400, distance: 215.3
click at [1209, 400] on div "$662 $834 $1,191 $743 $836" at bounding box center [1241, 449] width 653 height 646
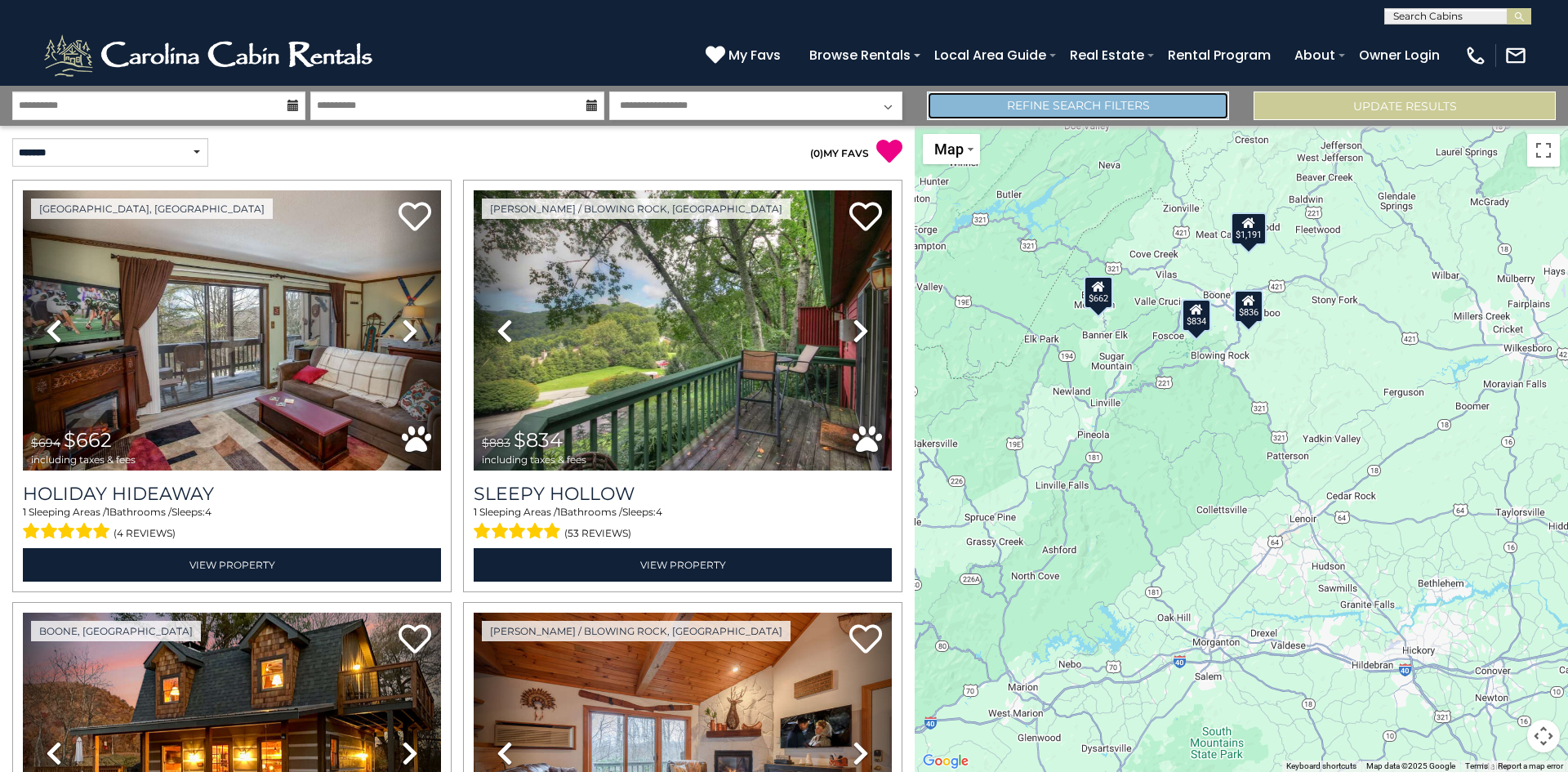
click at [1097, 101] on link "Refine Search Filters" at bounding box center [1078, 106] width 302 height 28
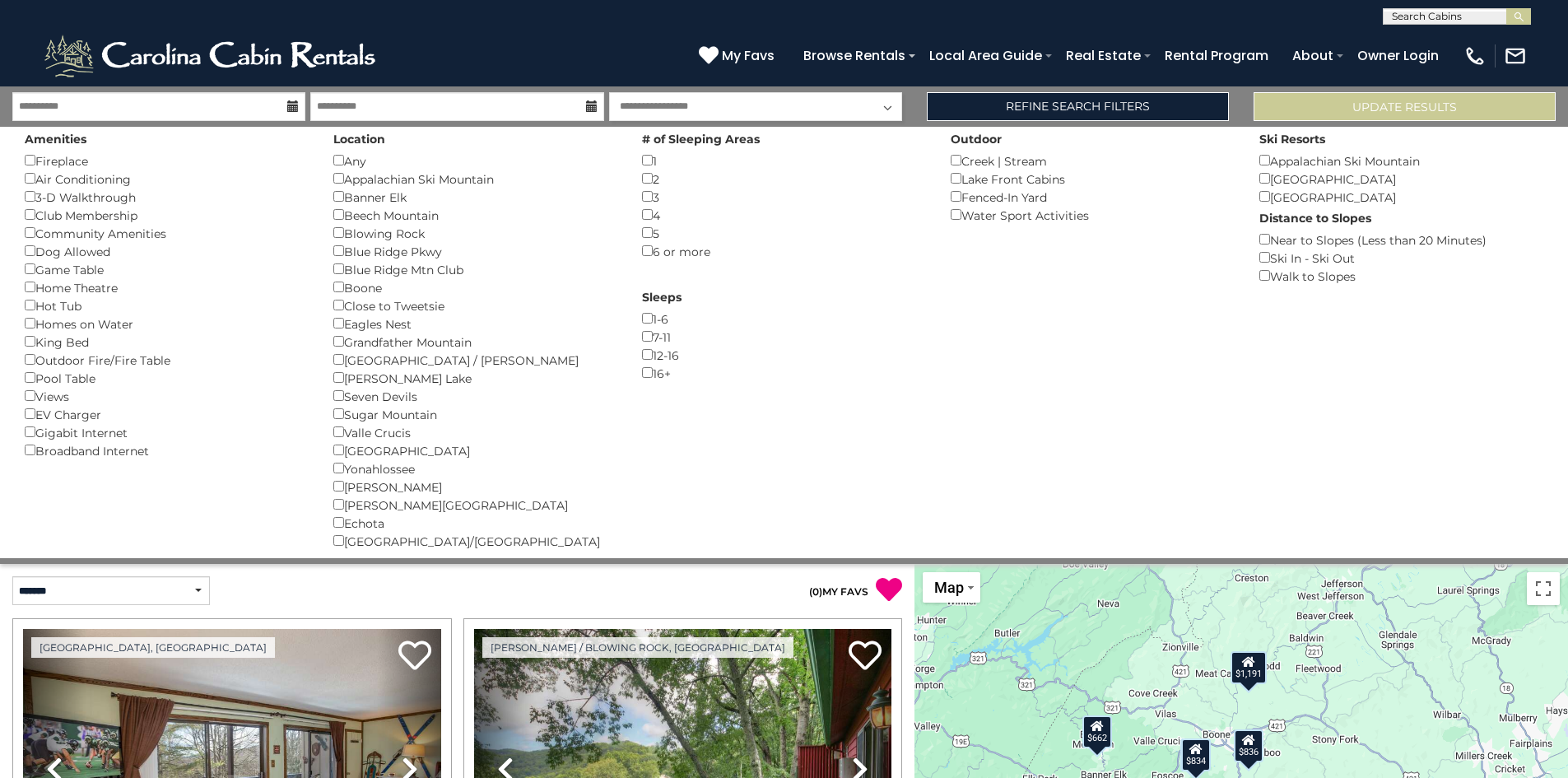
click at [652, 177] on div "2 ()" at bounding box center [784, 179] width 284 height 19
click at [646, 153] on div "1 ()" at bounding box center [784, 161] width 284 height 19
click at [1380, 109] on button "Please Update Results" at bounding box center [1404, 107] width 302 height 29
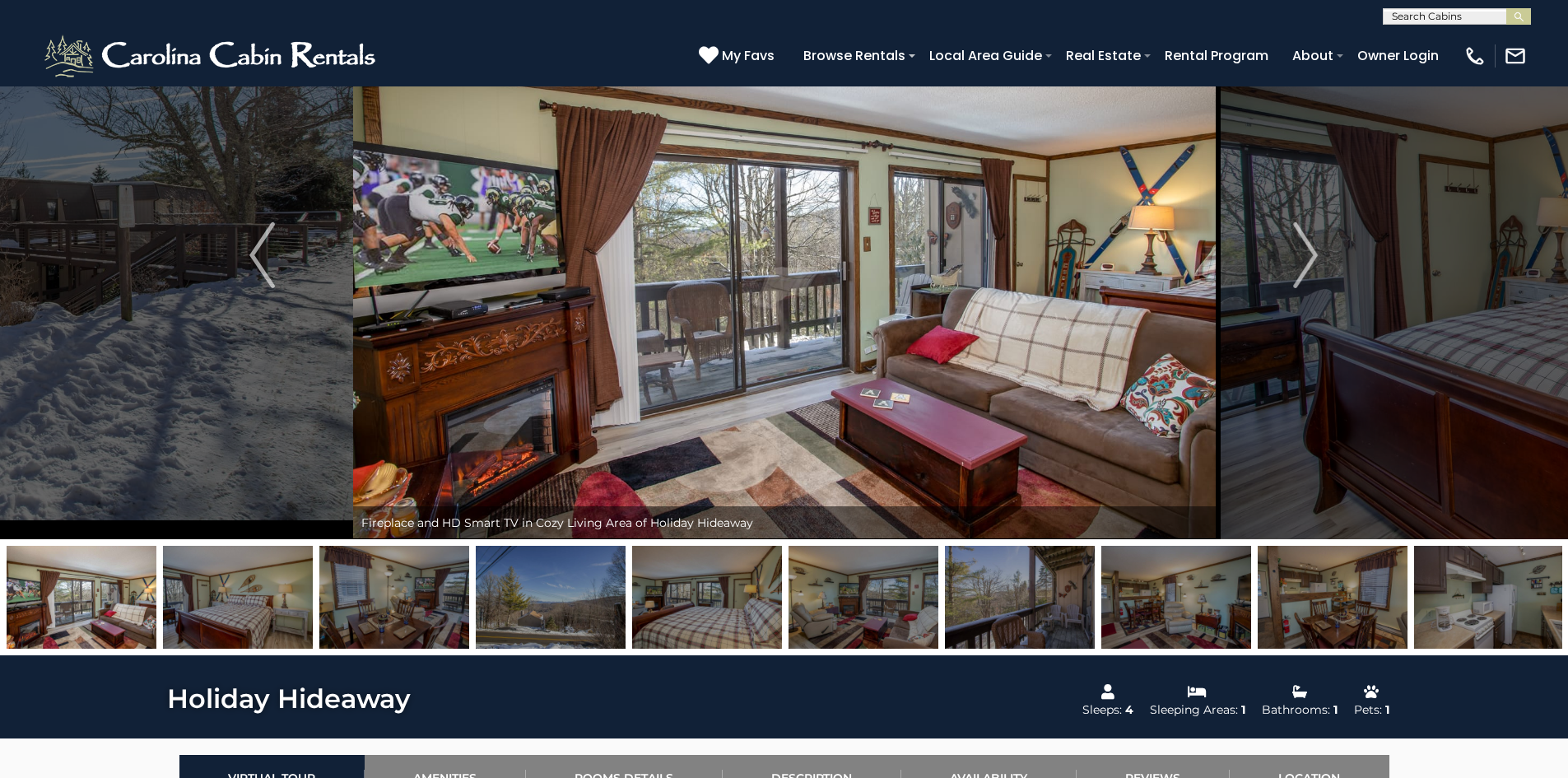
scroll to position [33, 0]
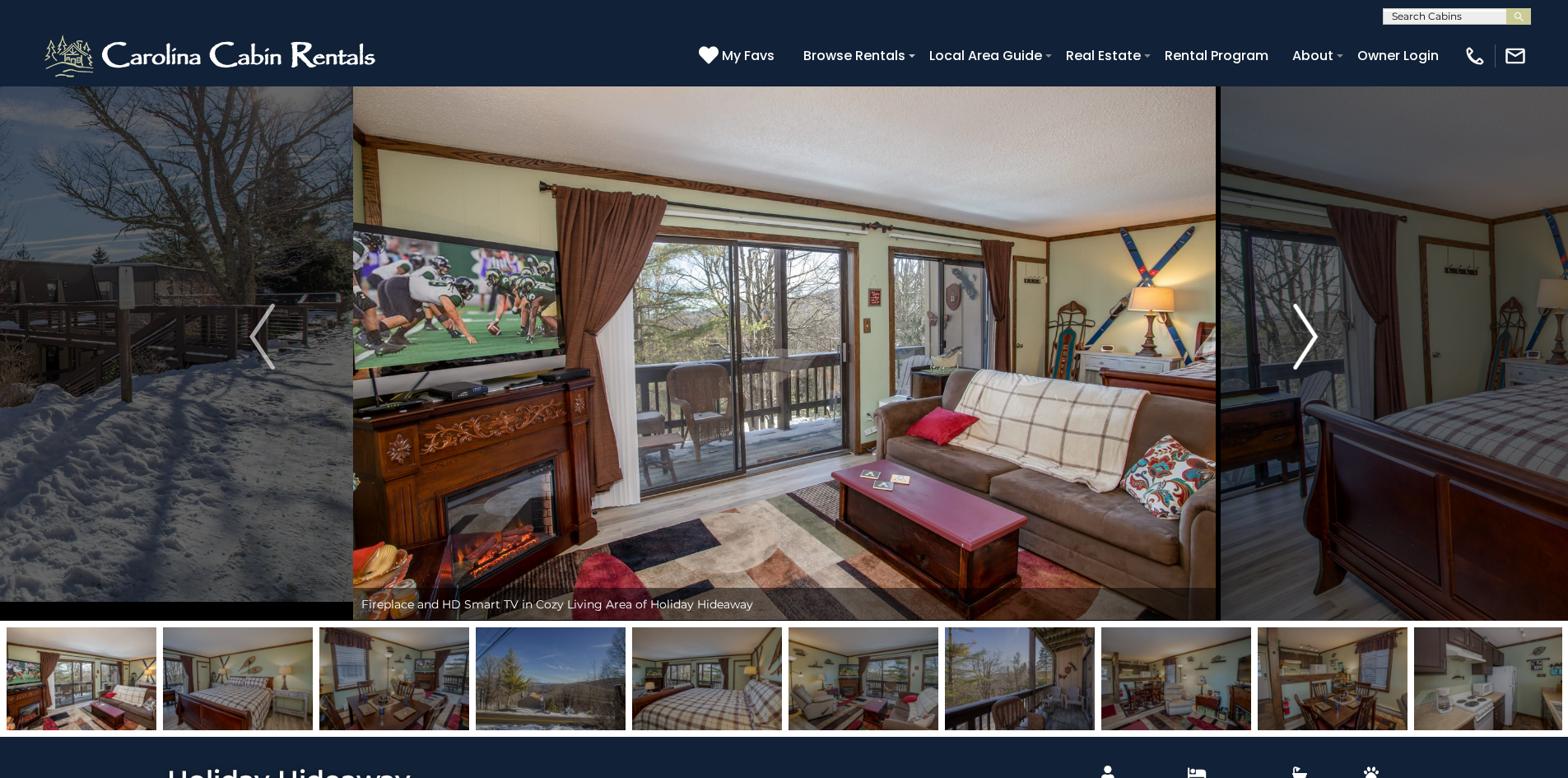
click at [1321, 338] on button "Next" at bounding box center [1305, 337] width 181 height 568
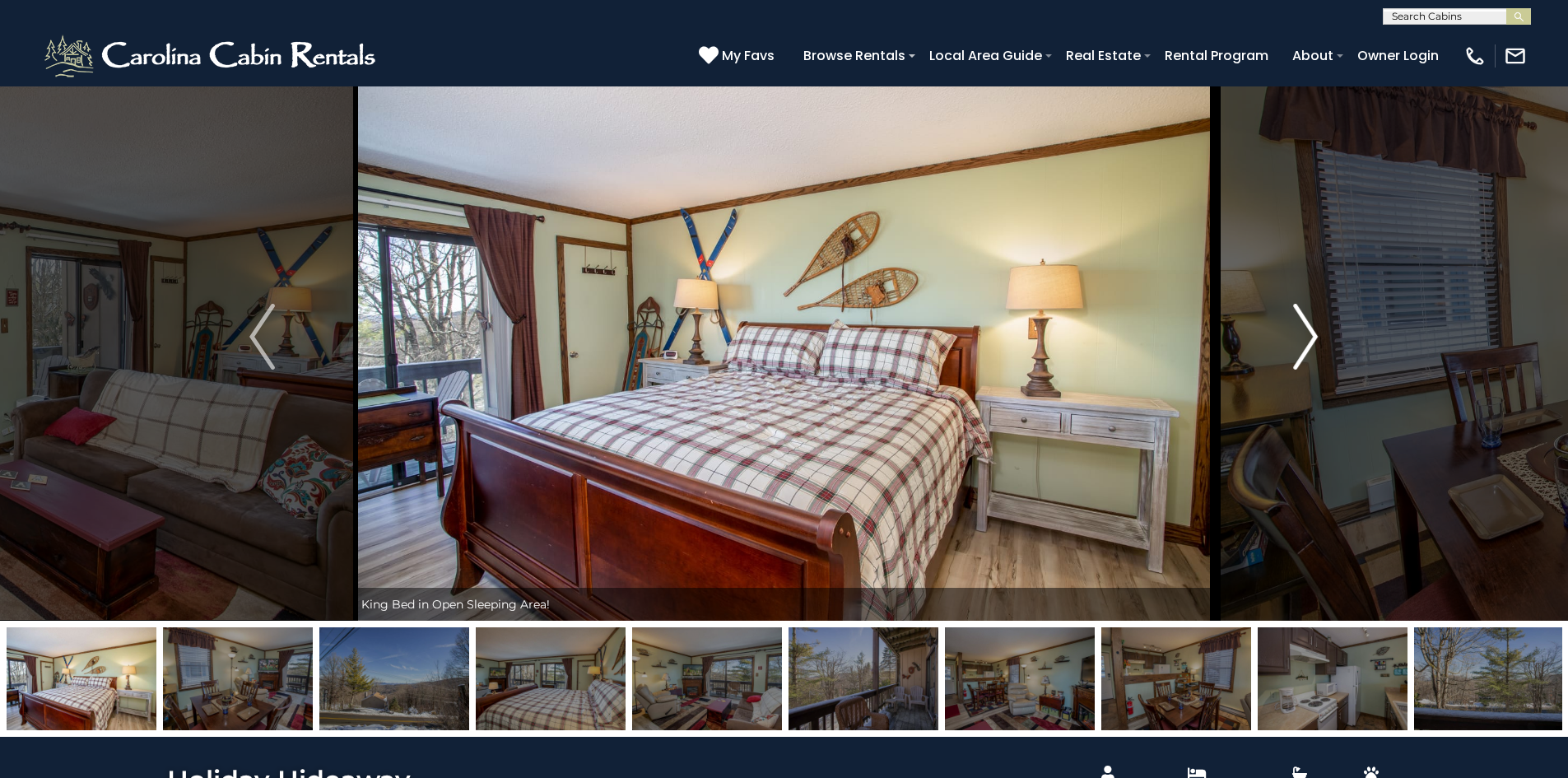
click at [1311, 333] on img "Next" at bounding box center [1305, 337] width 24 height 66
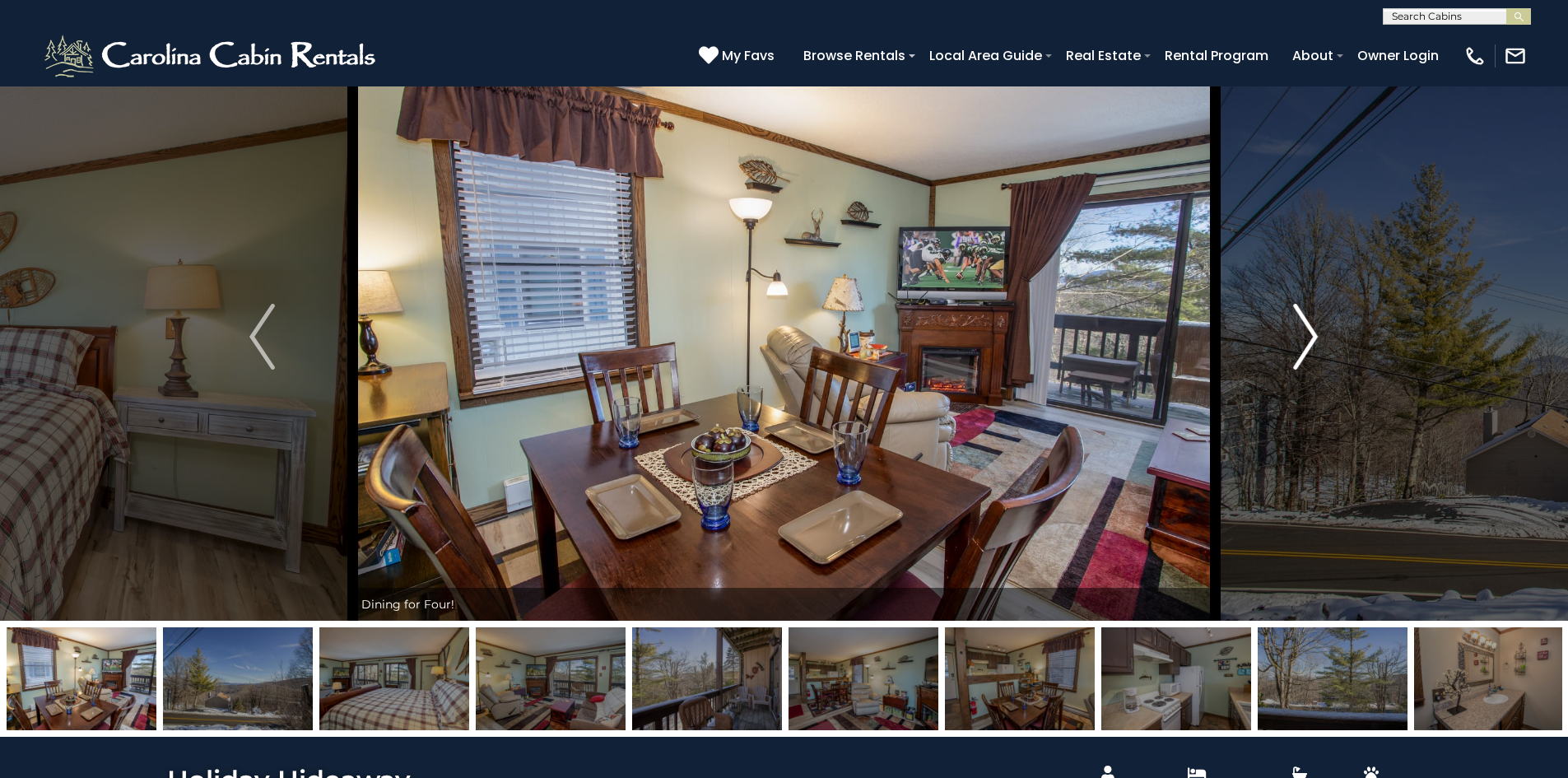
click at [1311, 333] on img "Next" at bounding box center [1305, 337] width 24 height 66
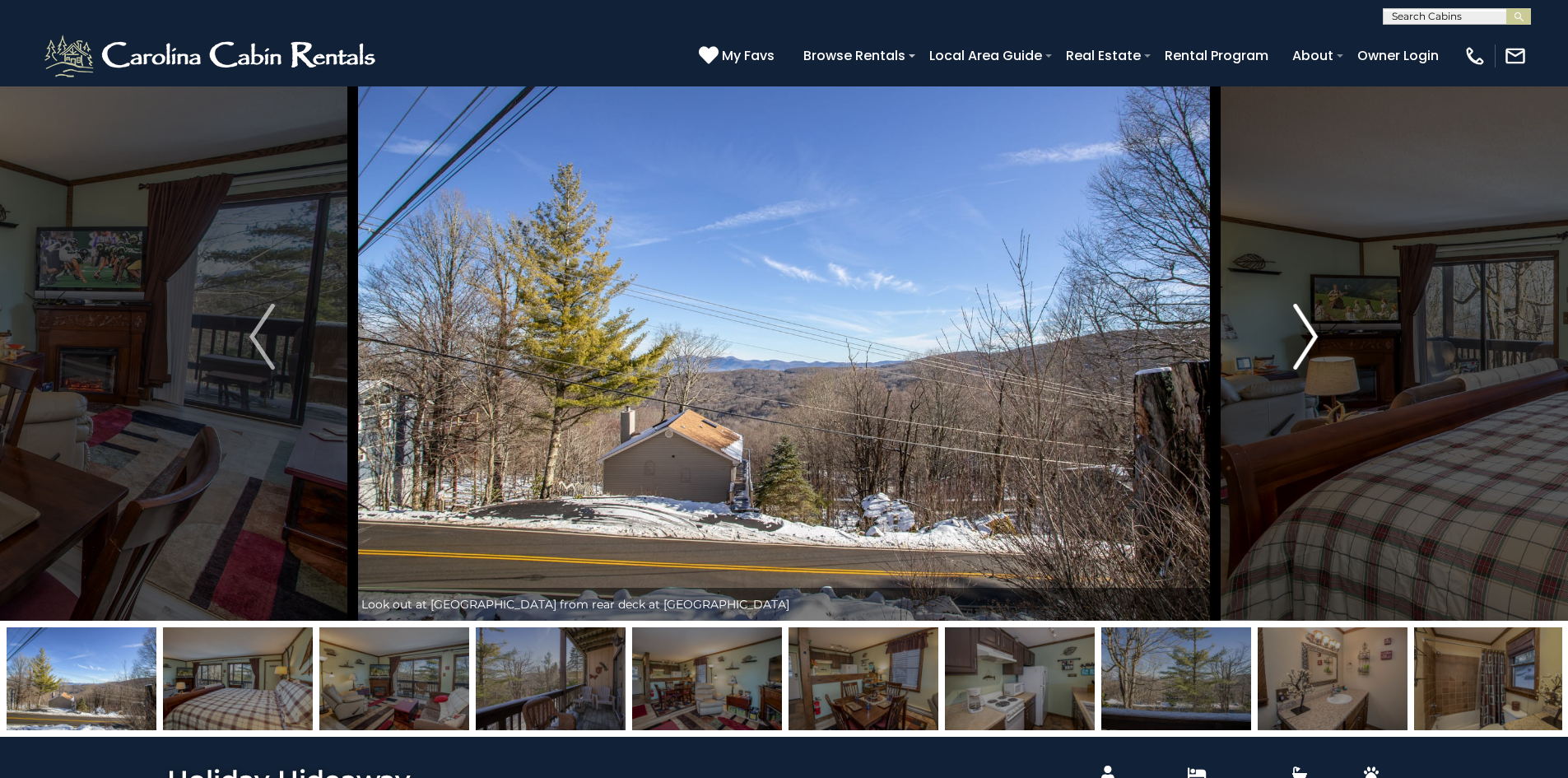
click at [1311, 333] on img "Next" at bounding box center [1305, 337] width 24 height 66
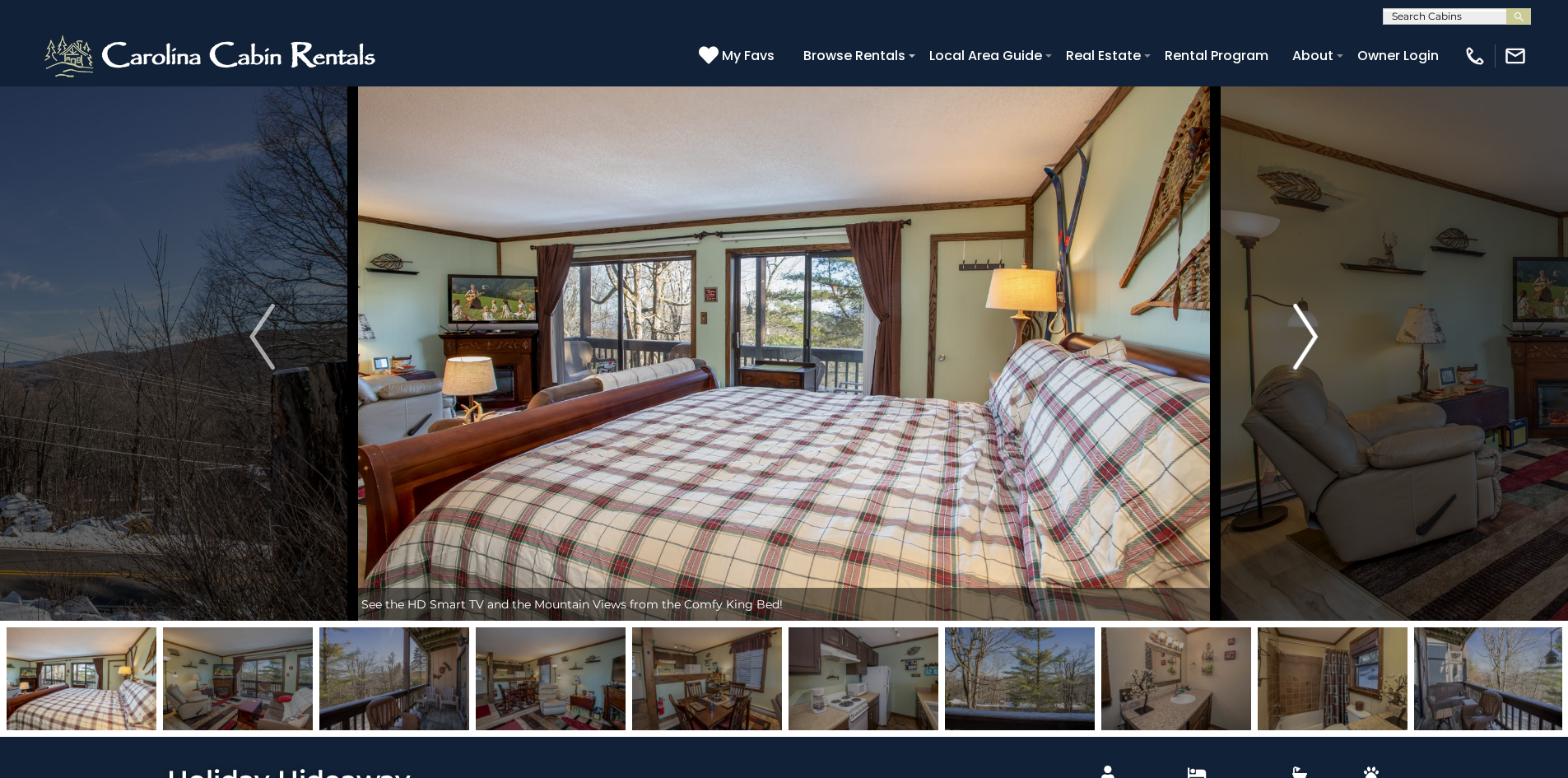
click at [1311, 333] on img "Next" at bounding box center [1305, 337] width 24 height 66
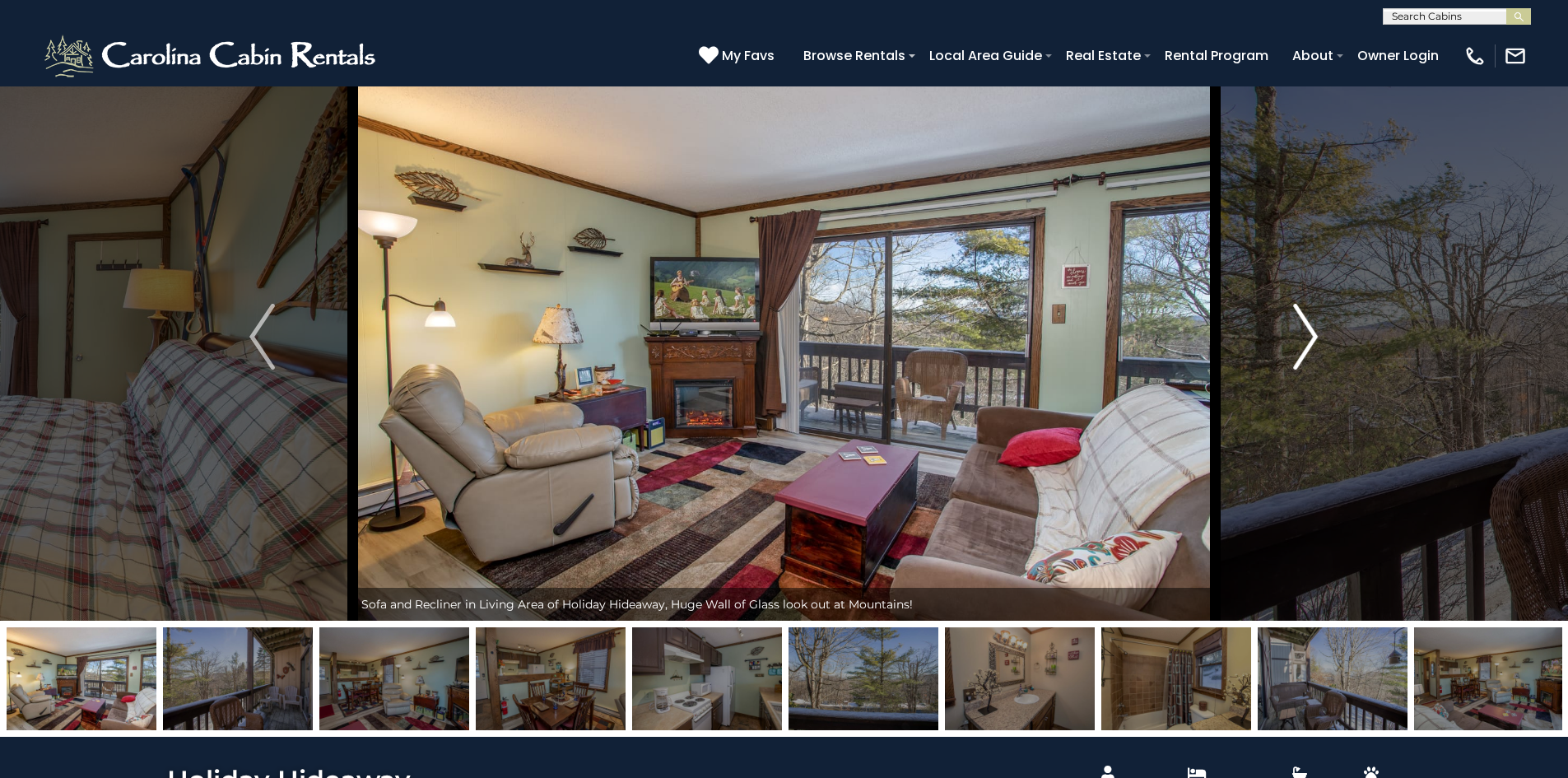
click at [1311, 333] on img "Next" at bounding box center [1305, 337] width 24 height 66
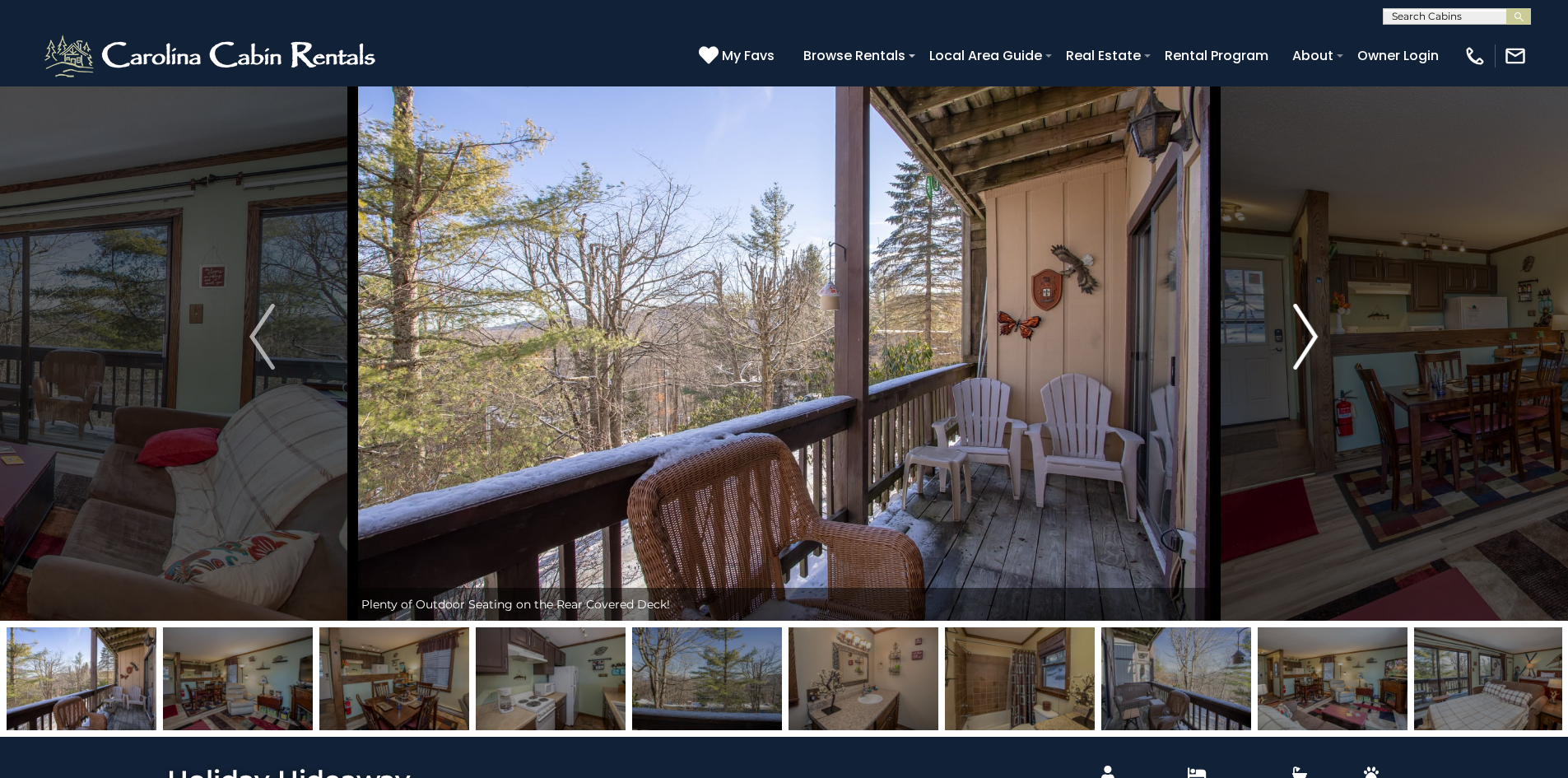
click at [1311, 333] on img "Next" at bounding box center [1305, 337] width 24 height 66
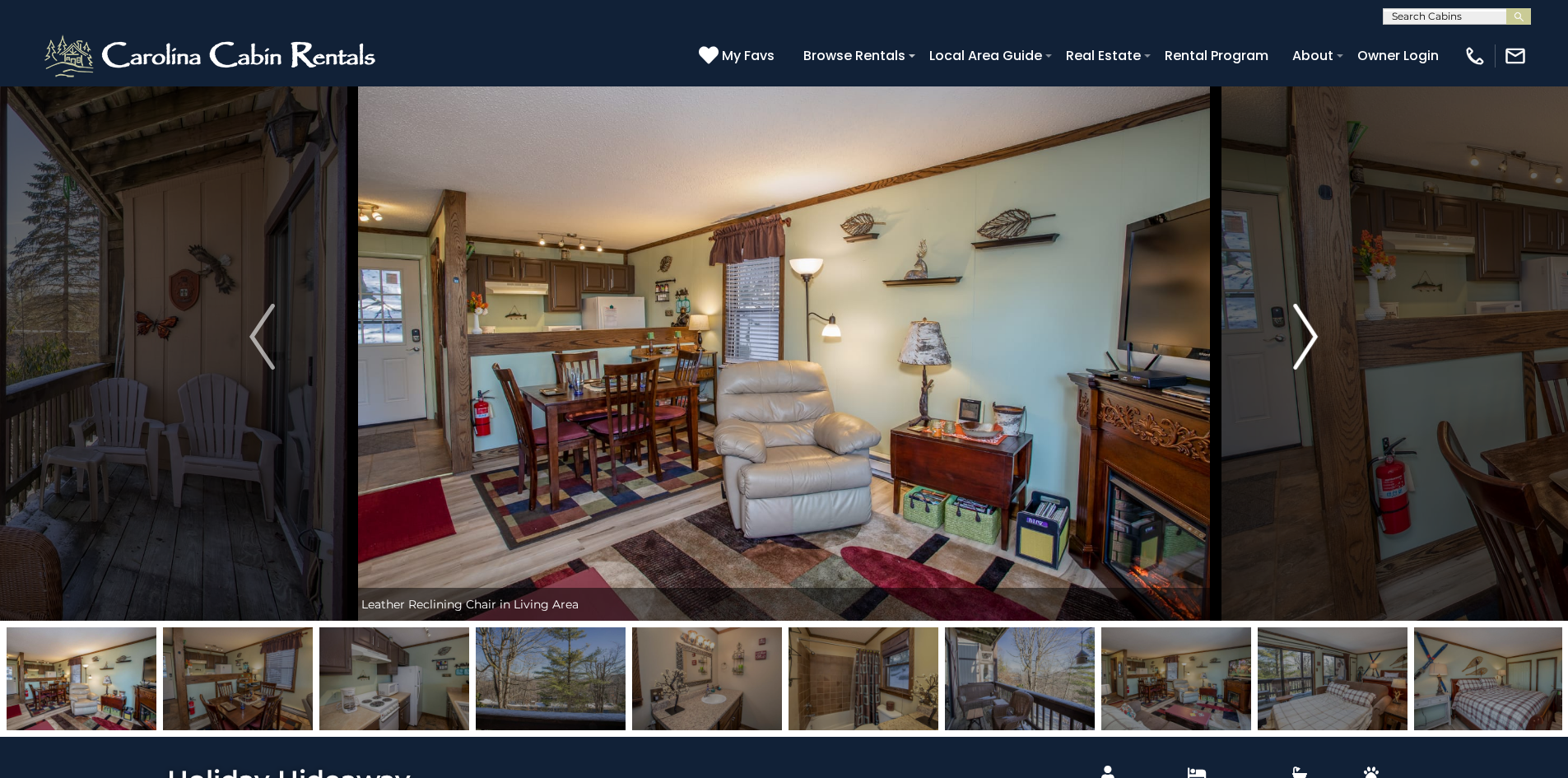
click at [1311, 333] on img "Next" at bounding box center [1305, 337] width 24 height 66
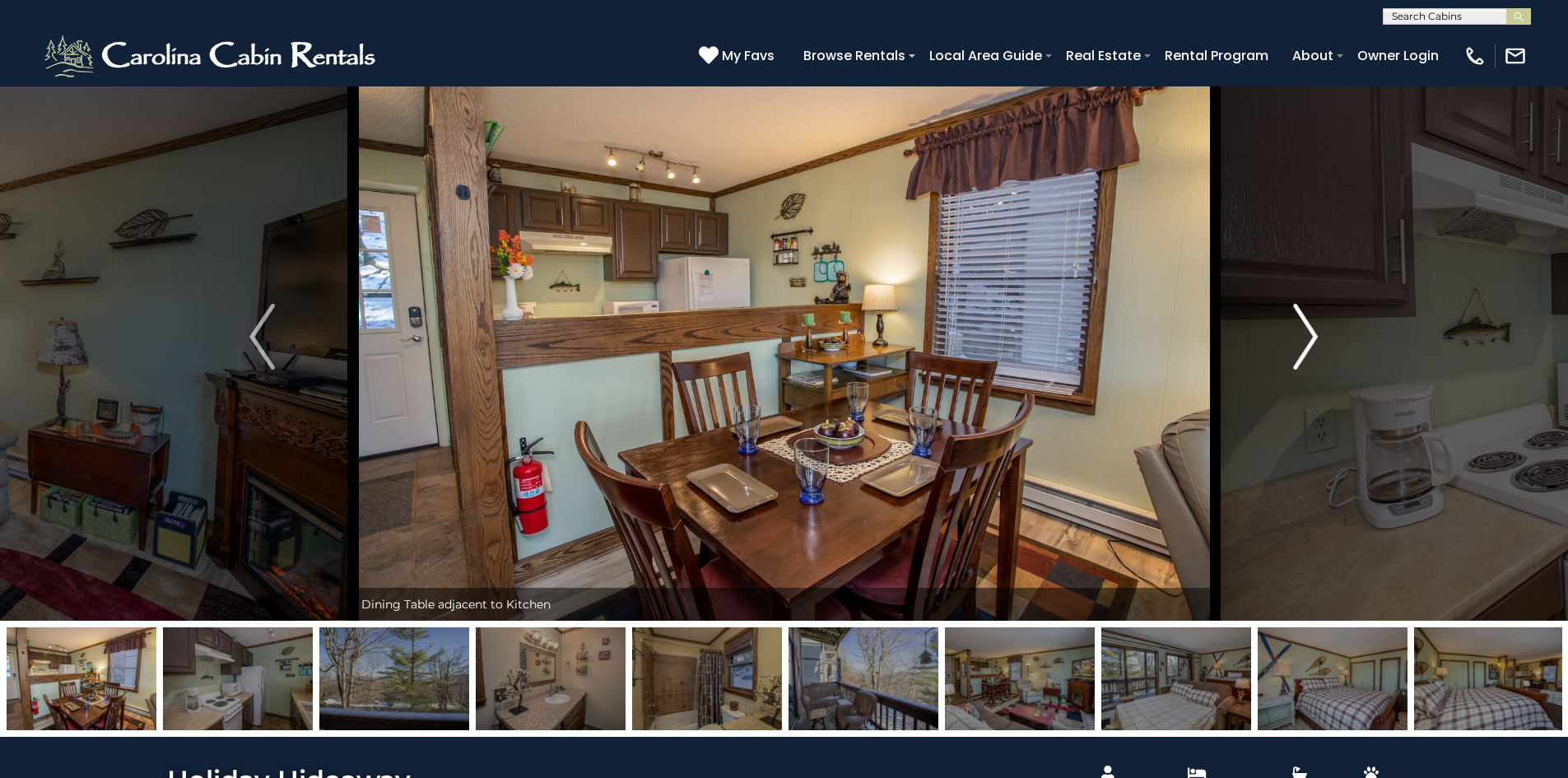
click at [1311, 333] on img "Next" at bounding box center [1305, 337] width 24 height 66
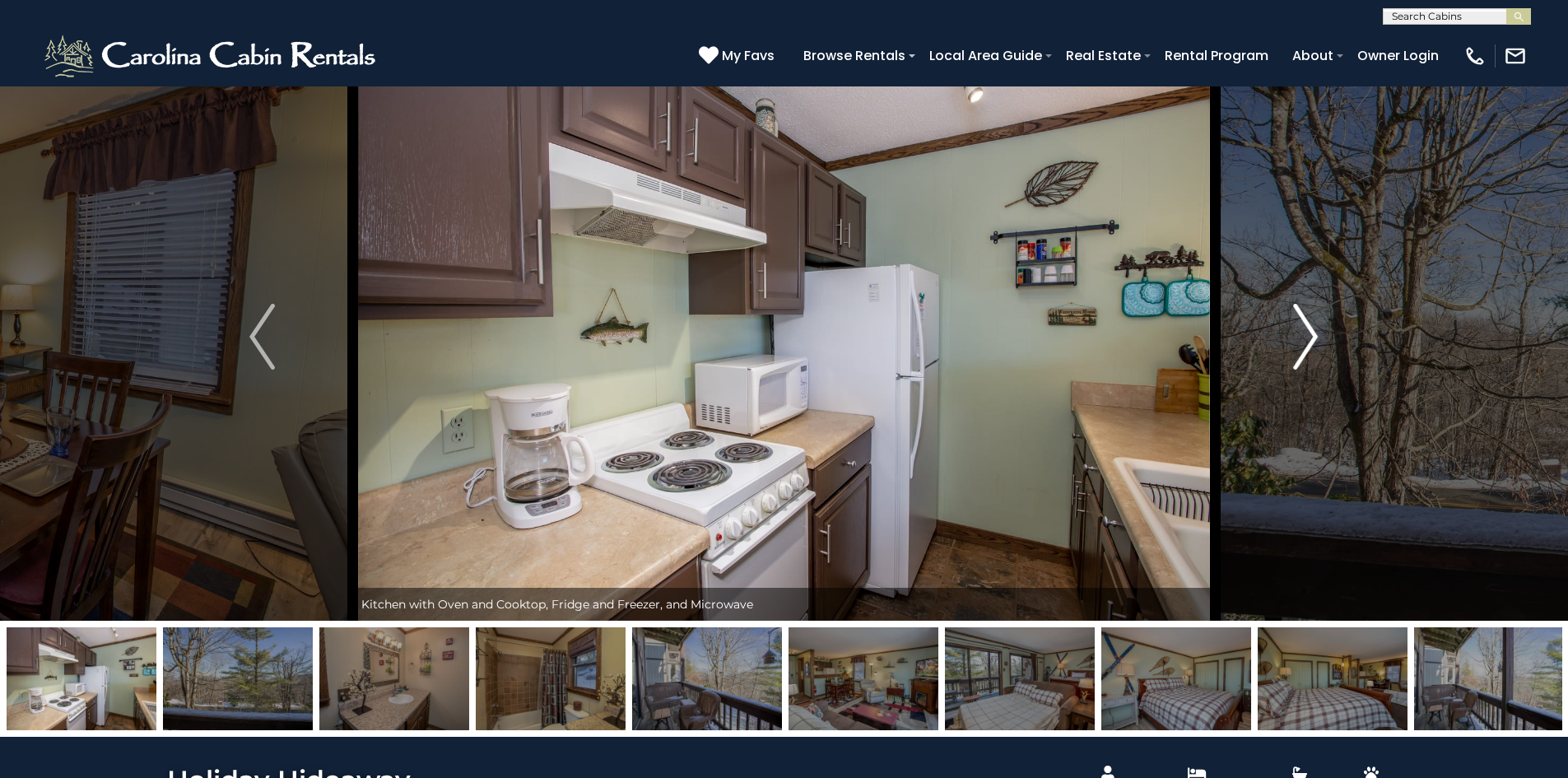
click at [1311, 333] on img "Next" at bounding box center [1305, 337] width 24 height 66
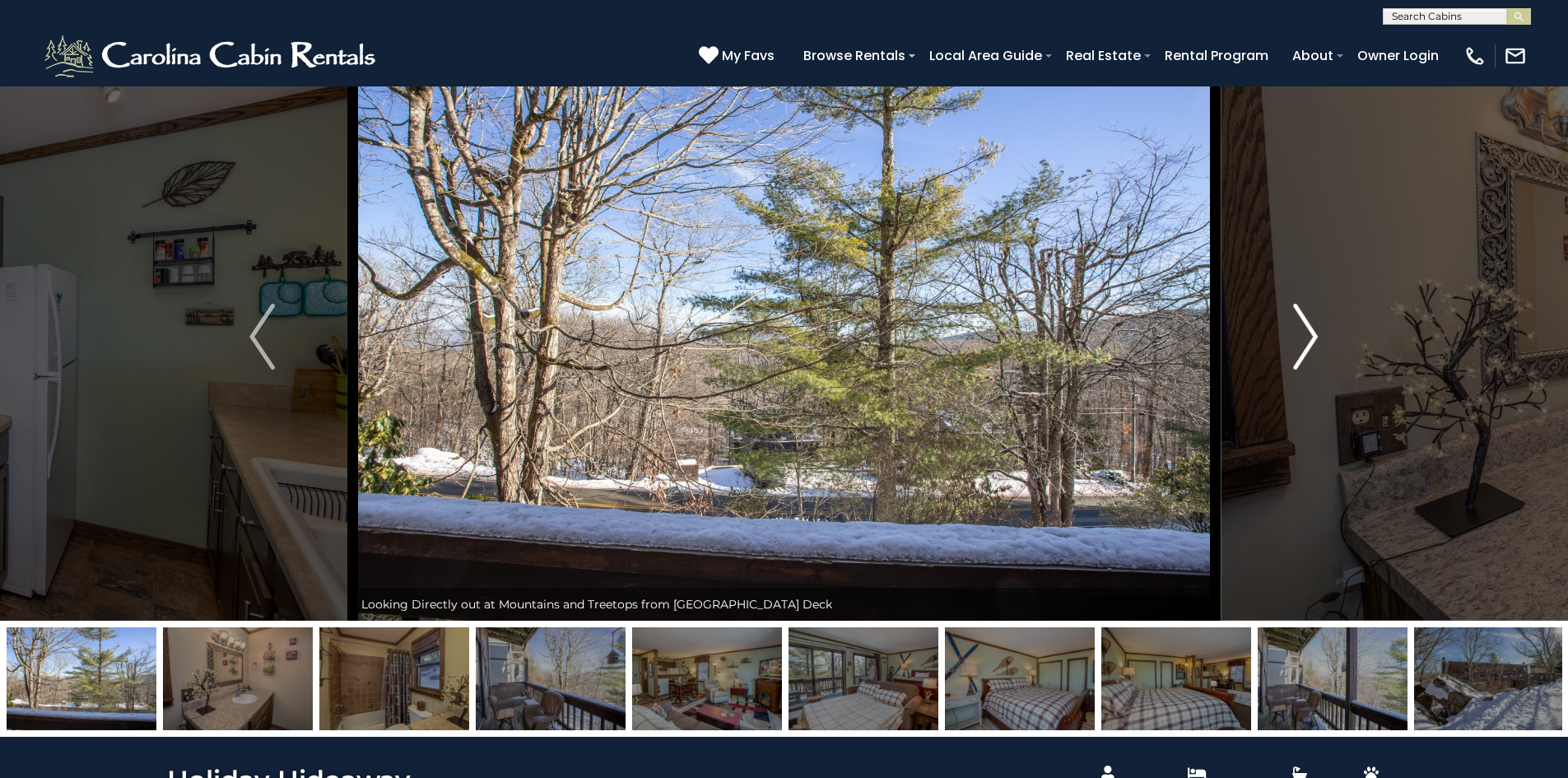
click at [1311, 333] on img "Next" at bounding box center [1305, 337] width 24 height 66
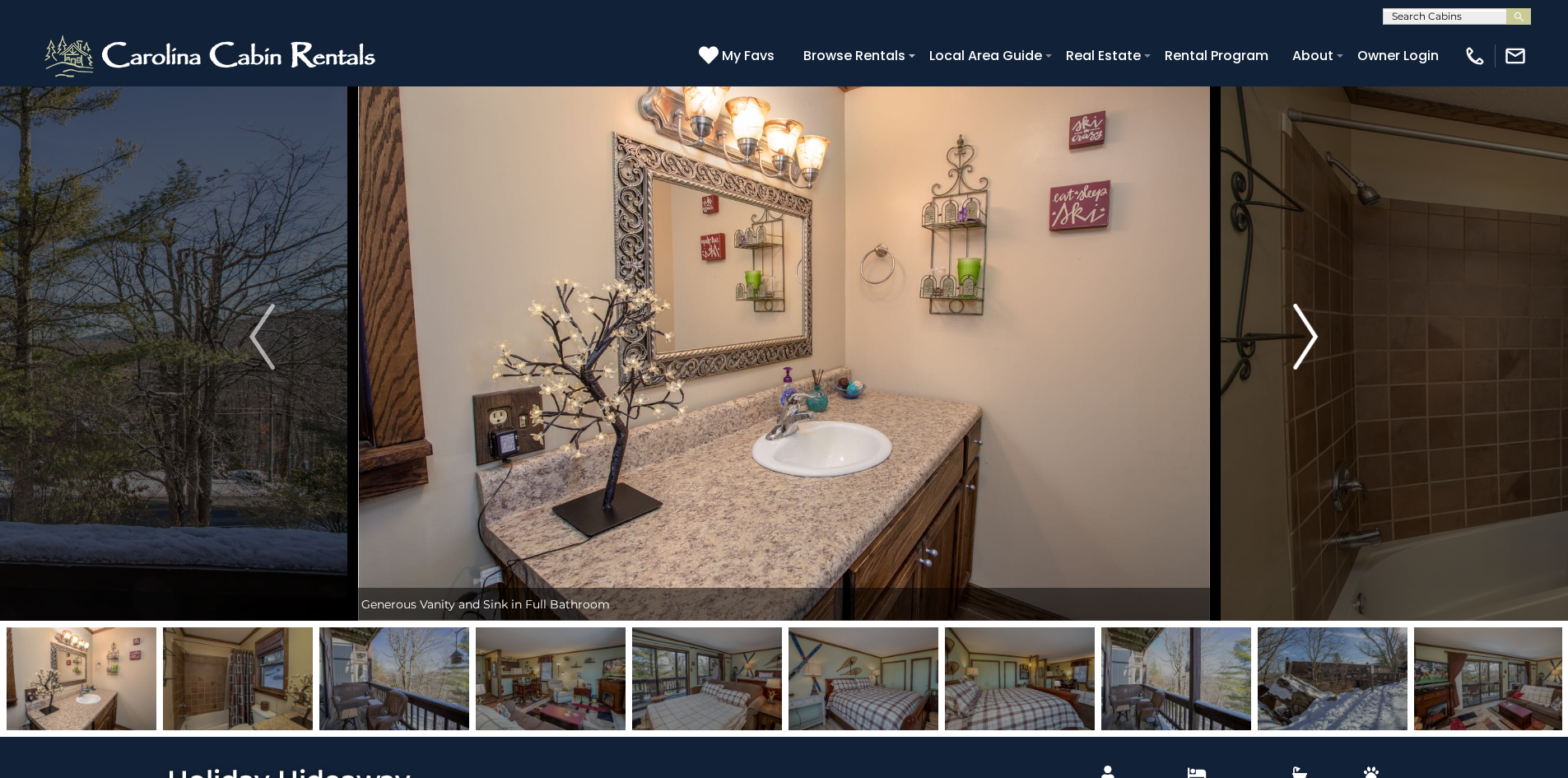
click at [1311, 333] on img "Next" at bounding box center [1305, 337] width 24 height 66
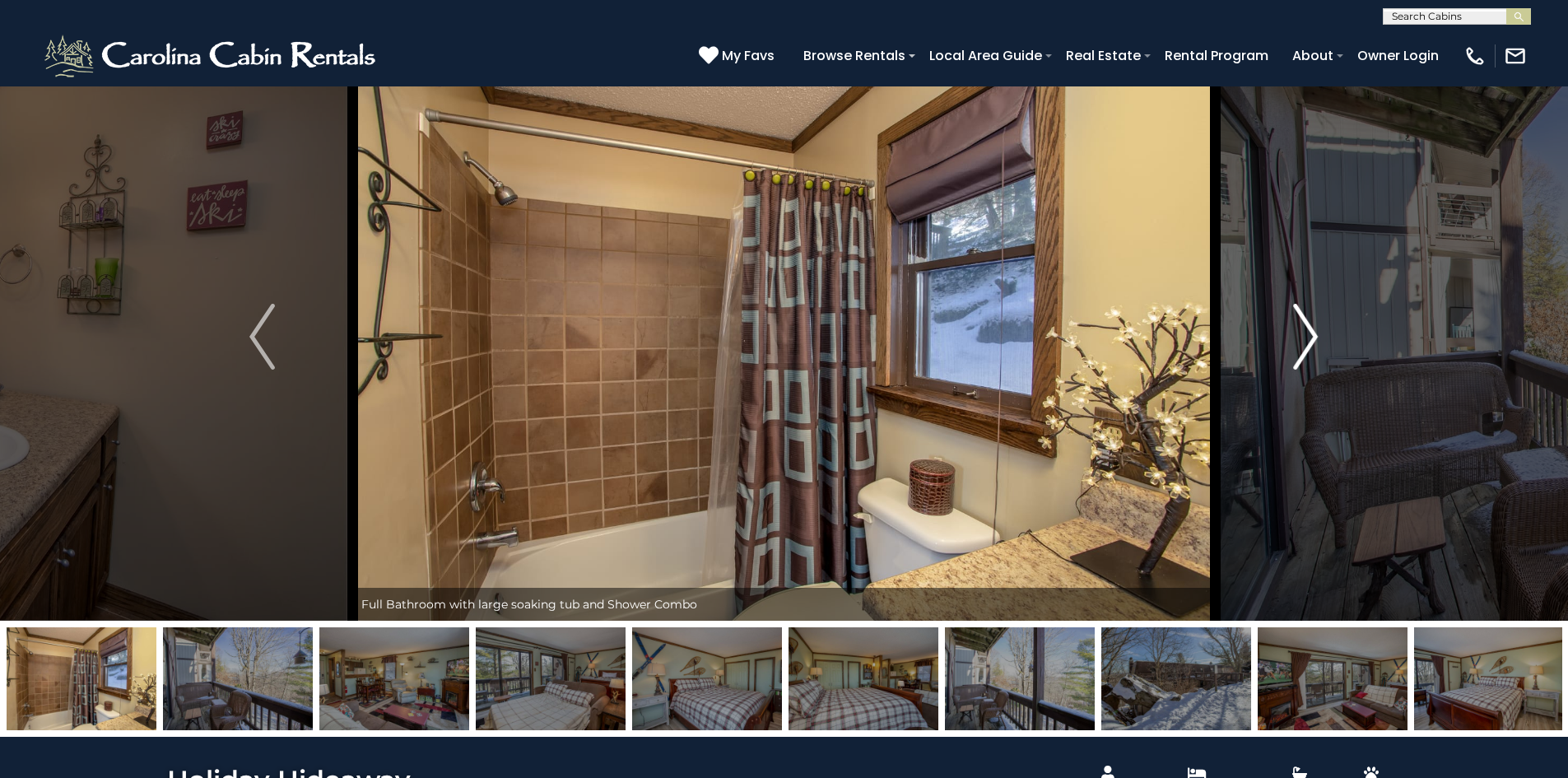
click at [1311, 333] on img "Next" at bounding box center [1305, 337] width 24 height 66
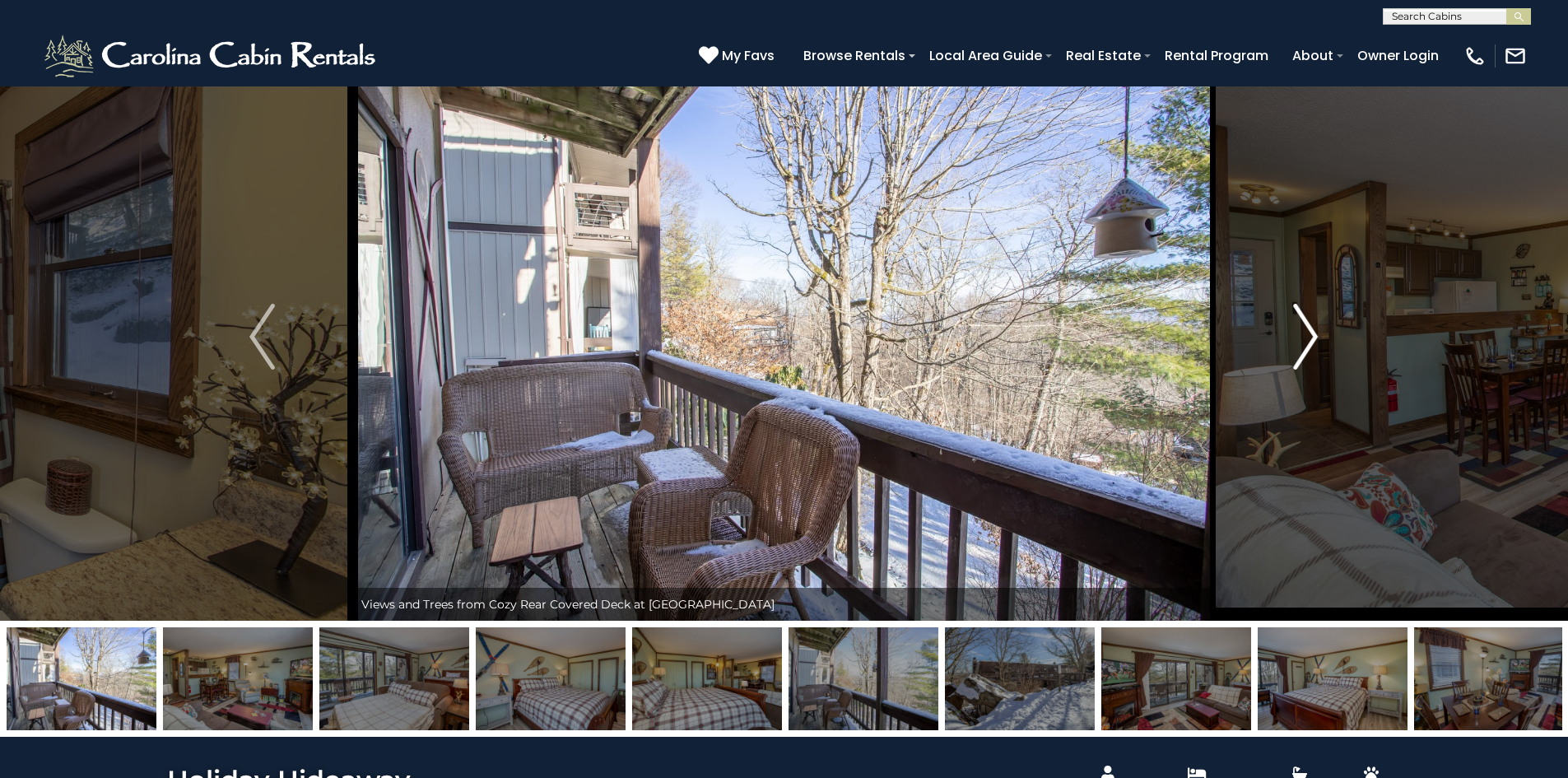
click at [1311, 333] on img "Next" at bounding box center [1305, 337] width 24 height 66
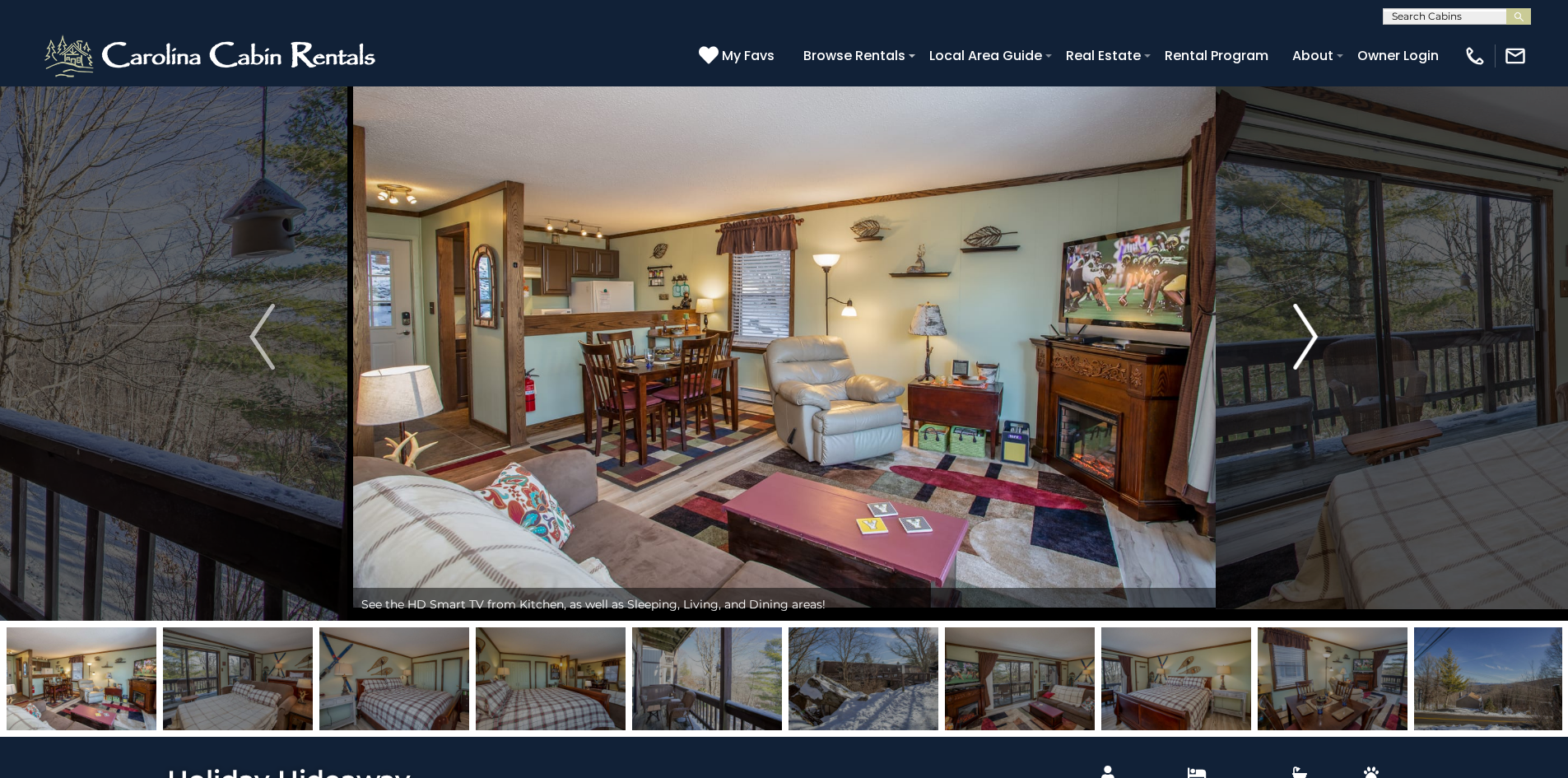
click at [1311, 333] on img "Next" at bounding box center [1305, 337] width 24 height 66
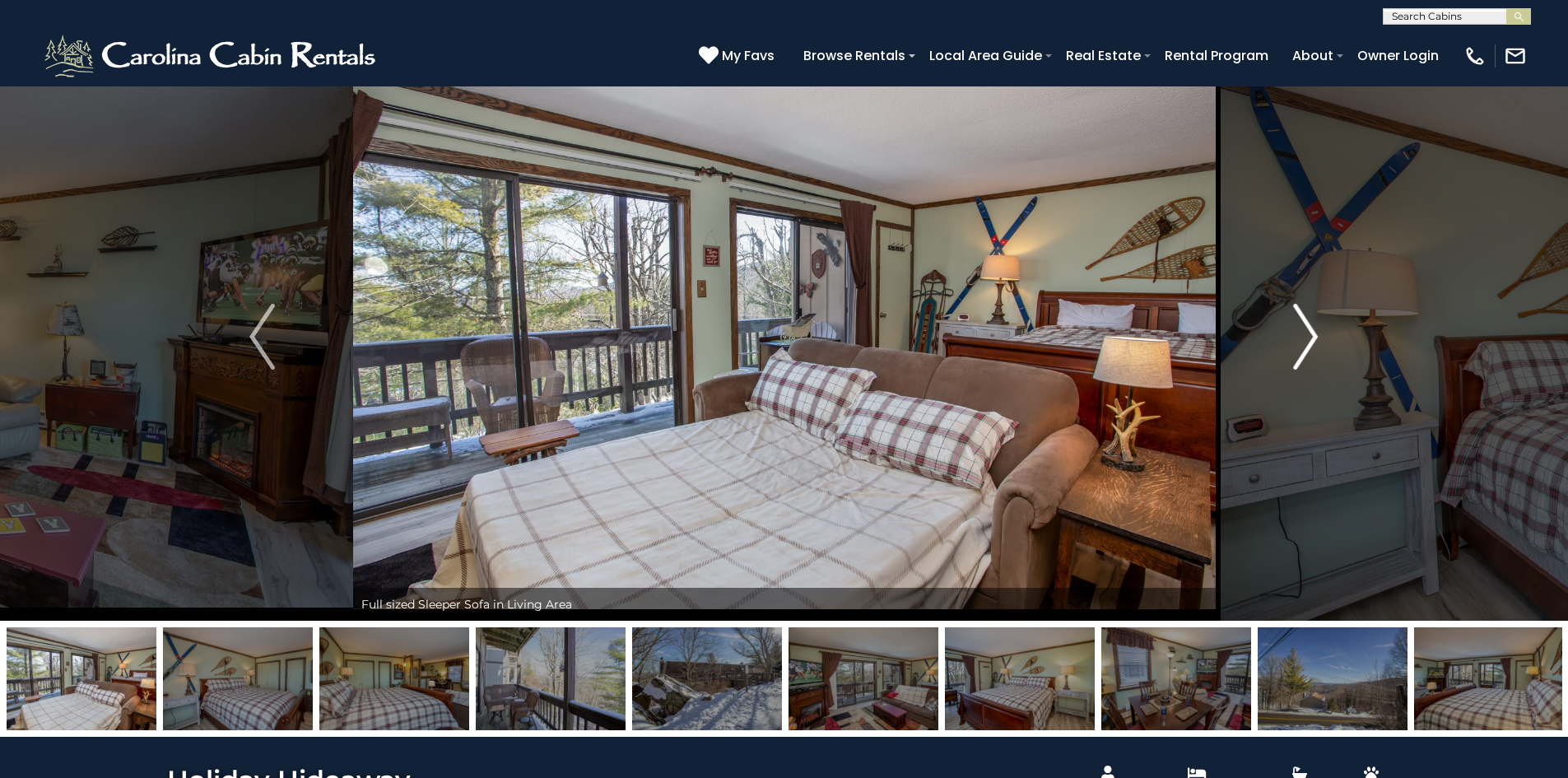
click at [1311, 333] on img "Next" at bounding box center [1305, 337] width 24 height 66
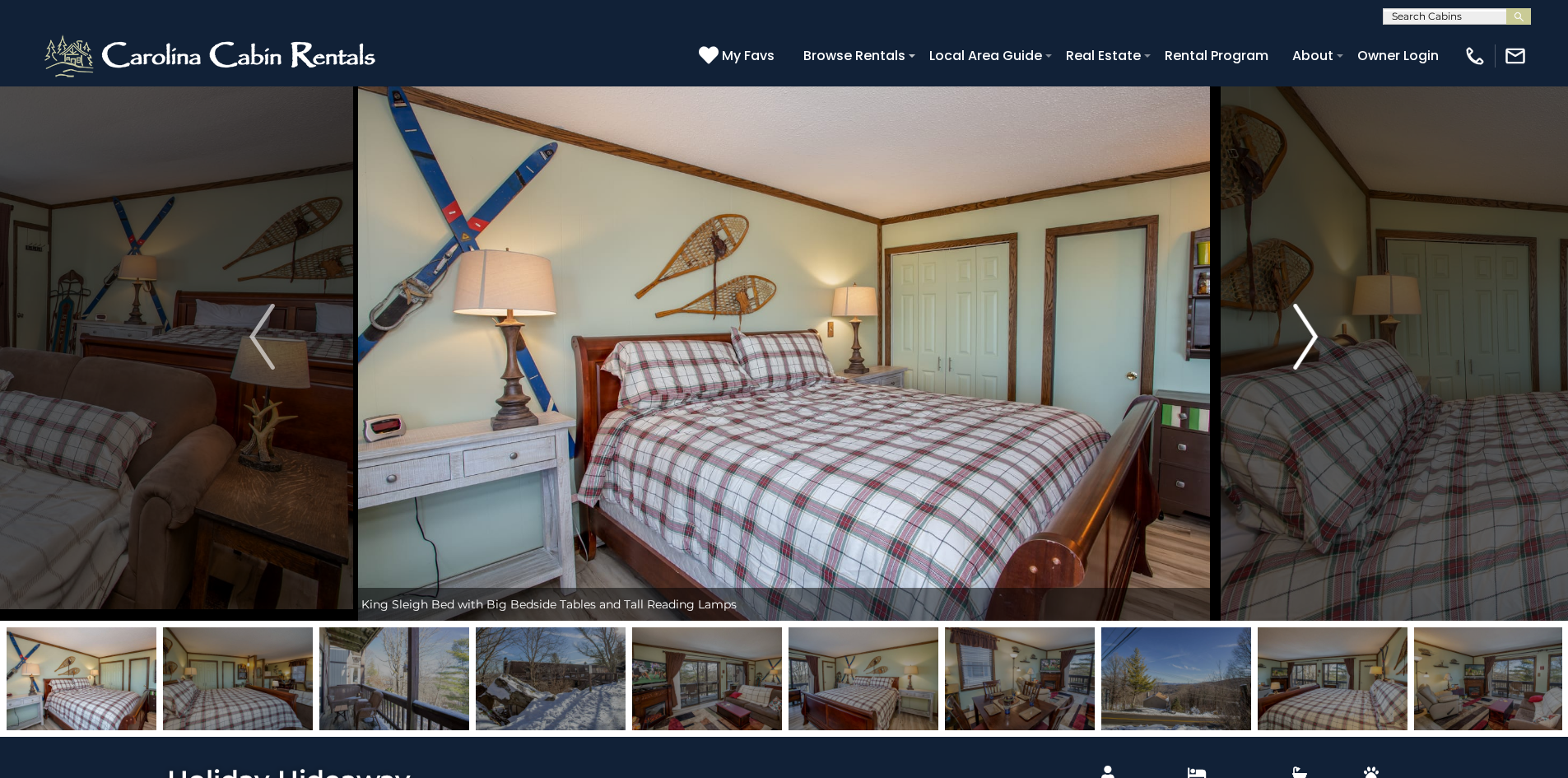
click at [1311, 333] on img "Next" at bounding box center [1305, 337] width 24 height 66
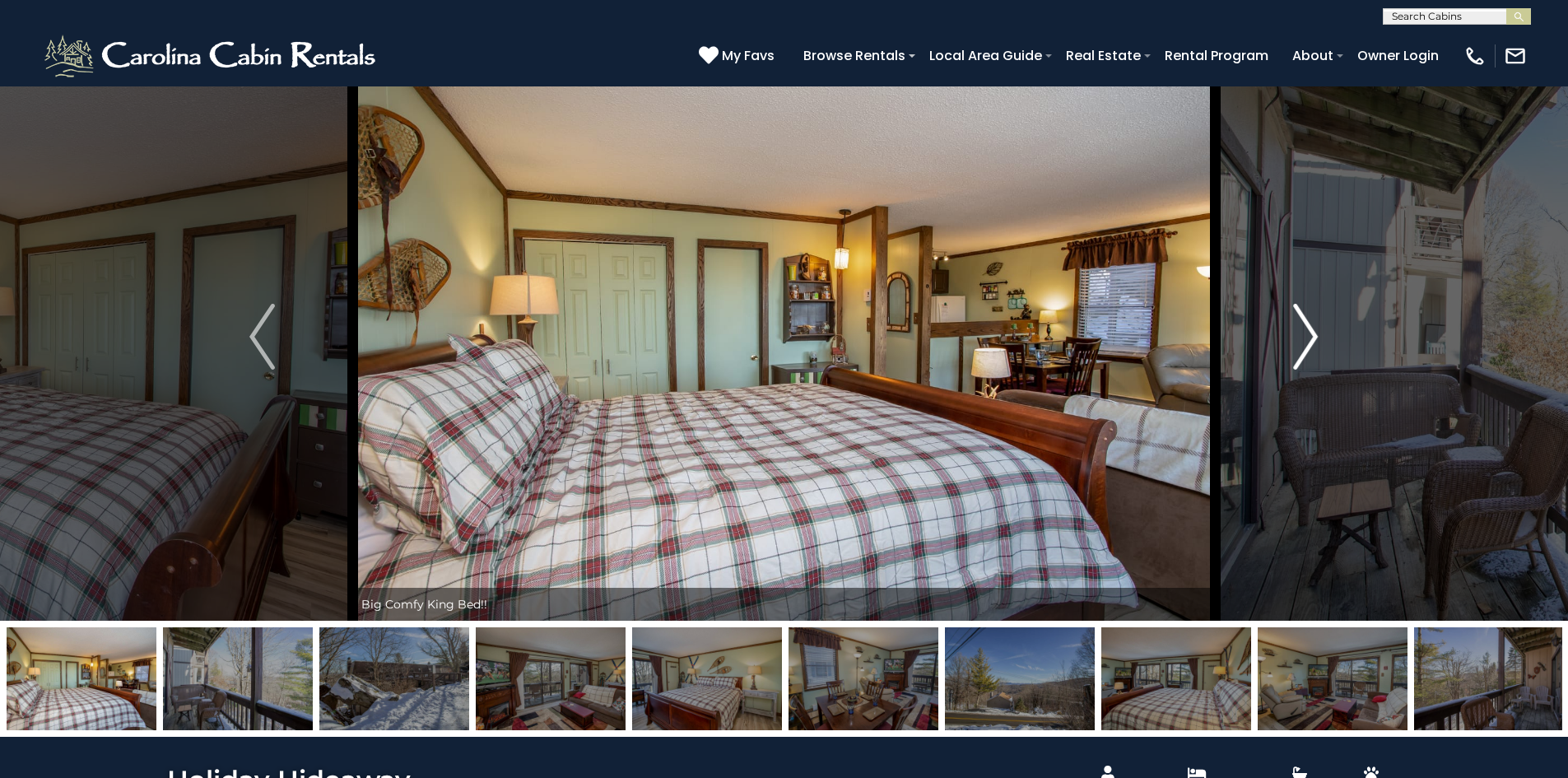
click at [1311, 333] on img "Next" at bounding box center [1305, 337] width 24 height 66
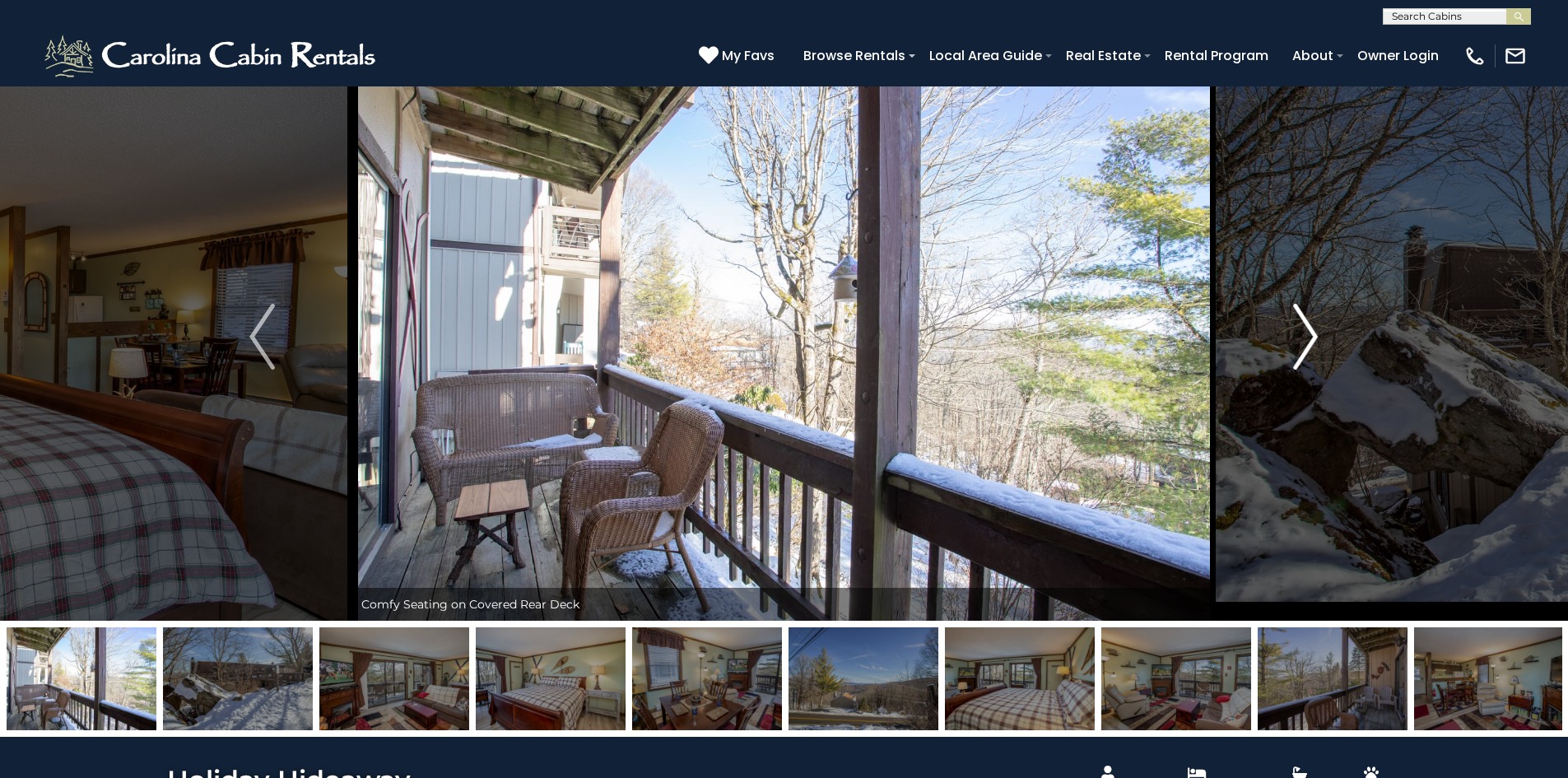
click at [1311, 333] on img "Next" at bounding box center [1305, 337] width 24 height 66
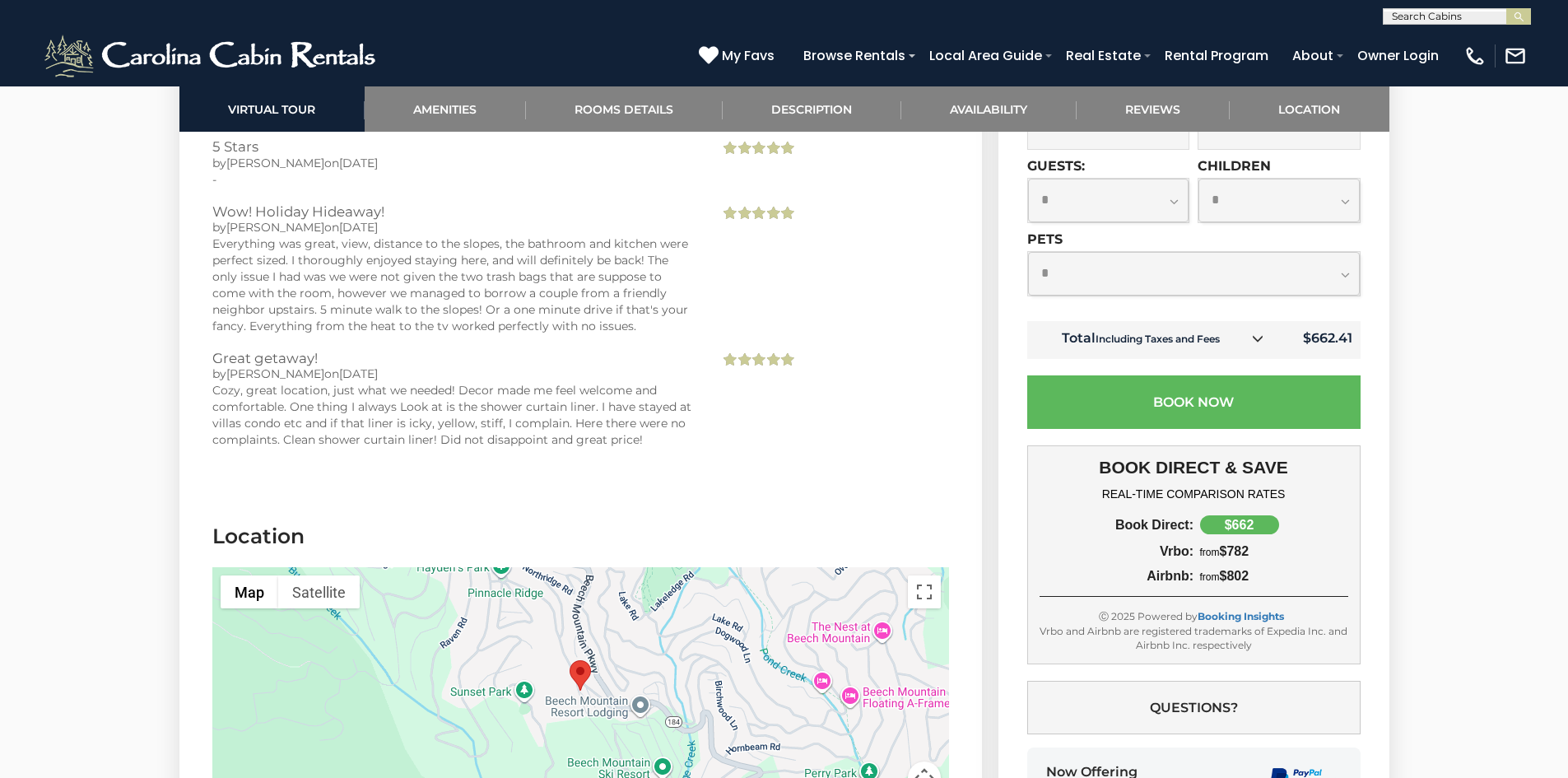
scroll to position [4314, 0]
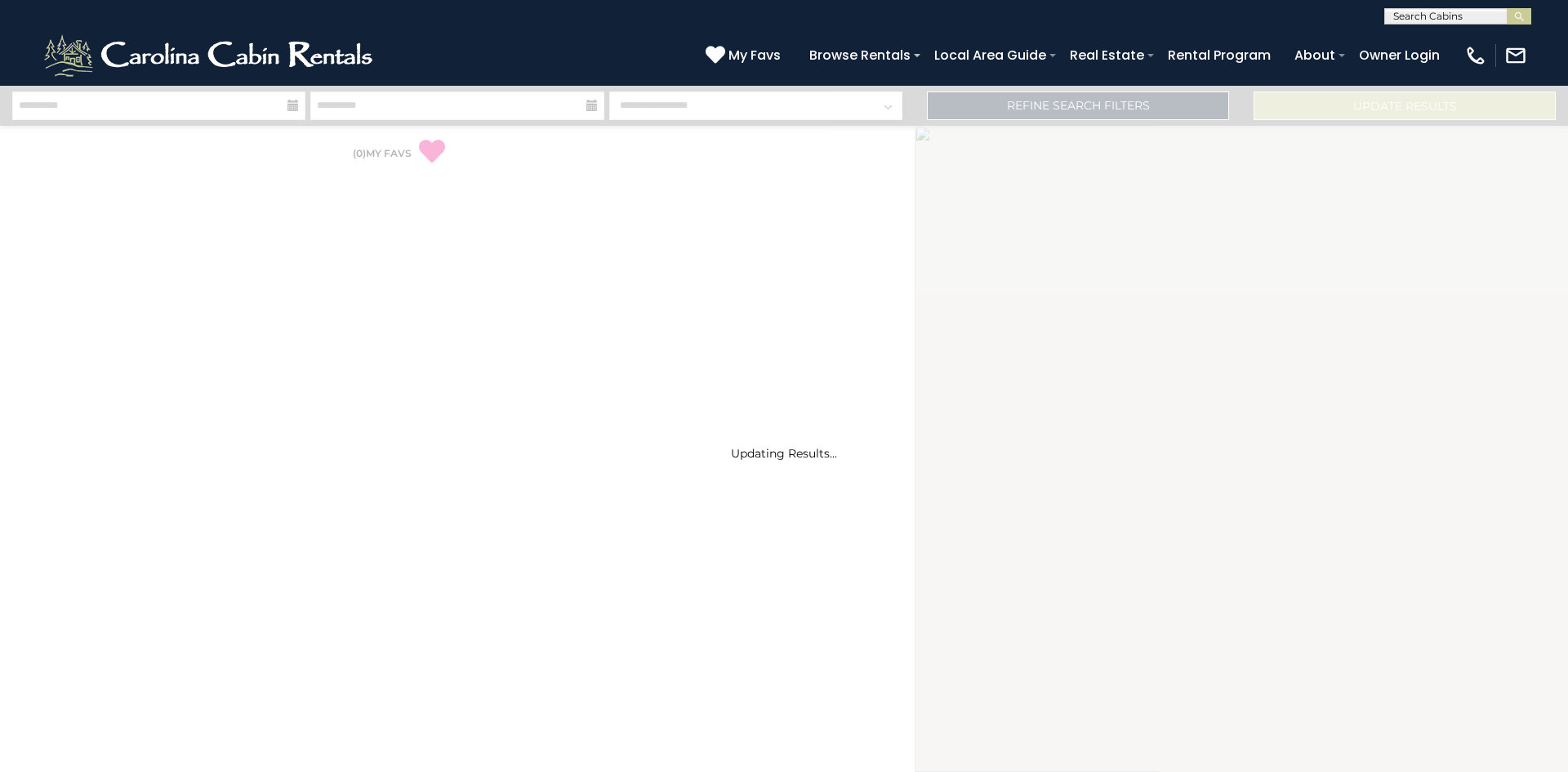
select select "*"
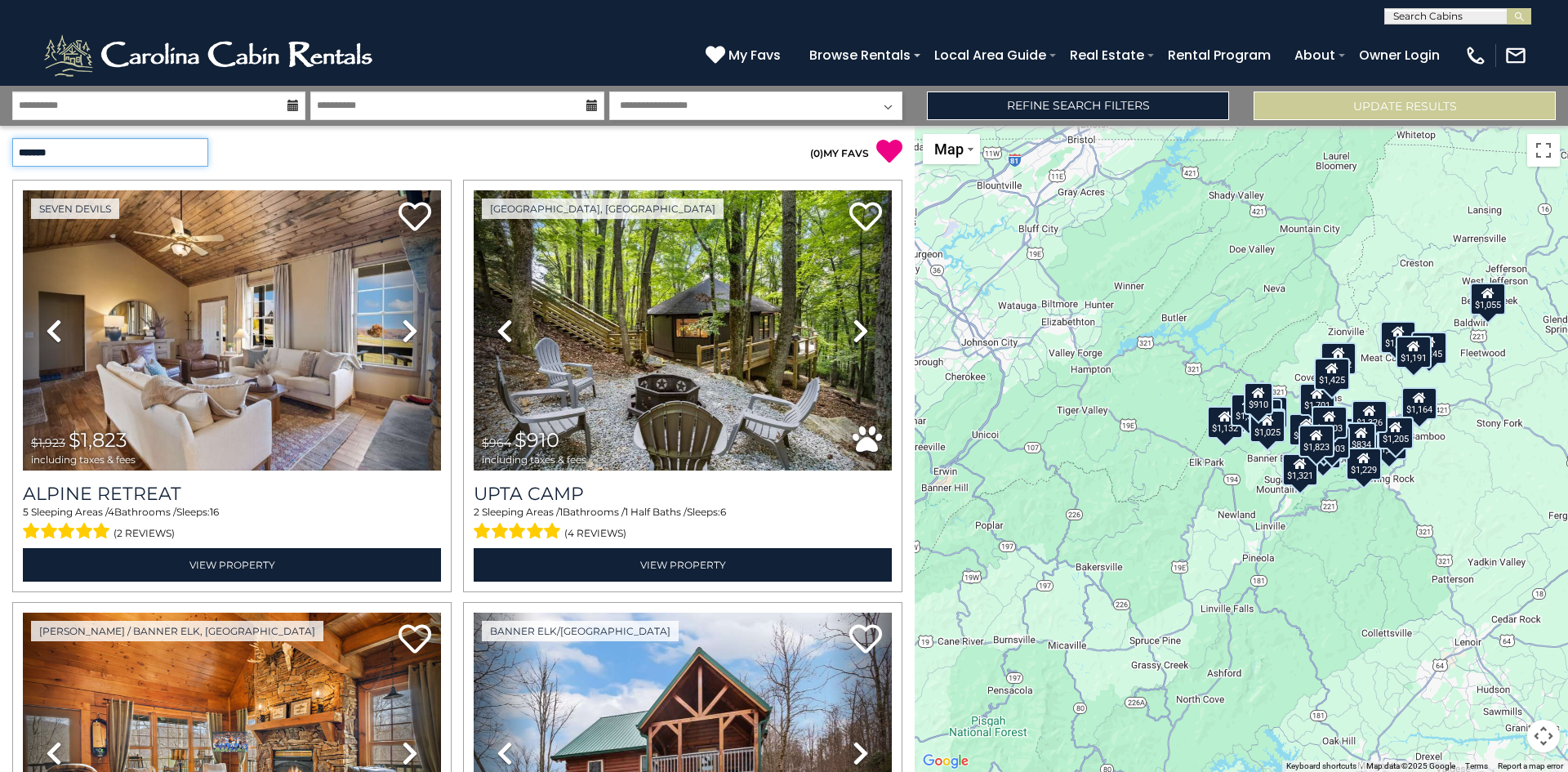
click at [198, 157] on select "**********" at bounding box center [110, 152] width 196 height 28
click at [13, 138] on select "**********" at bounding box center [110, 152] width 196 height 28
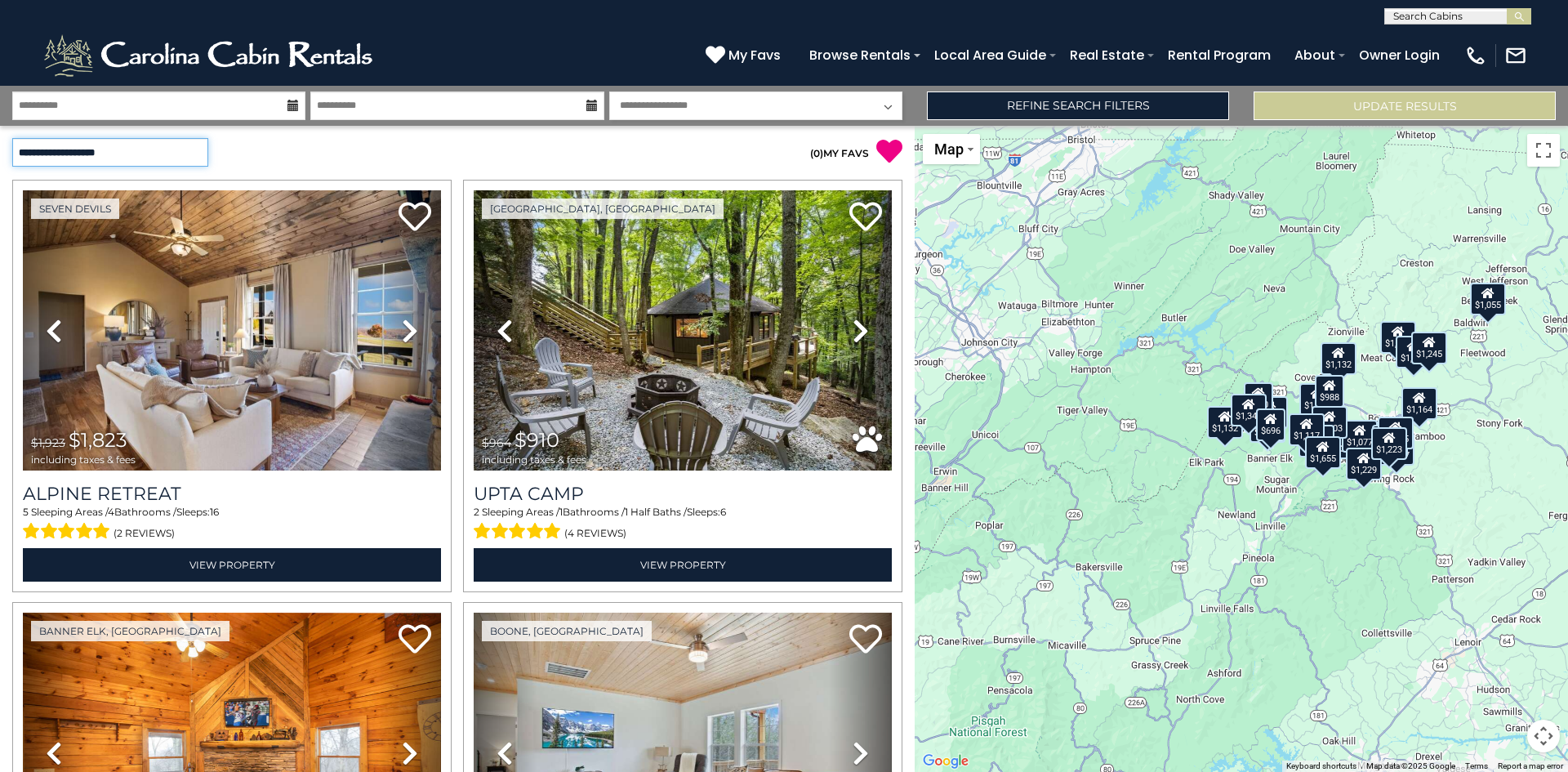
click at [129, 152] on select "**********" at bounding box center [110, 152] width 196 height 28
select select "*****"
click at [13, 138] on select "**********" at bounding box center [110, 152] width 196 height 28
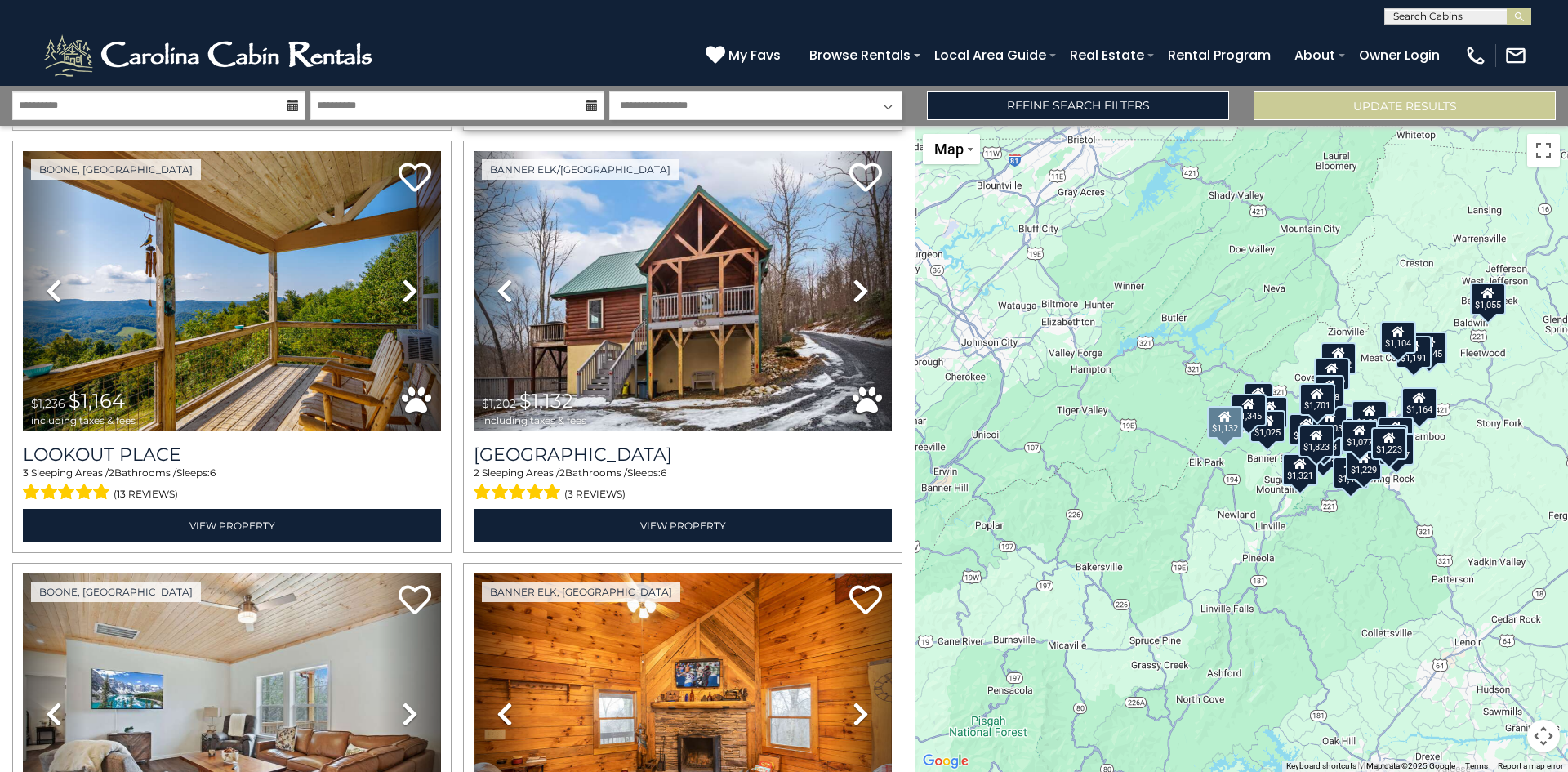
scroll to position [1633, 0]
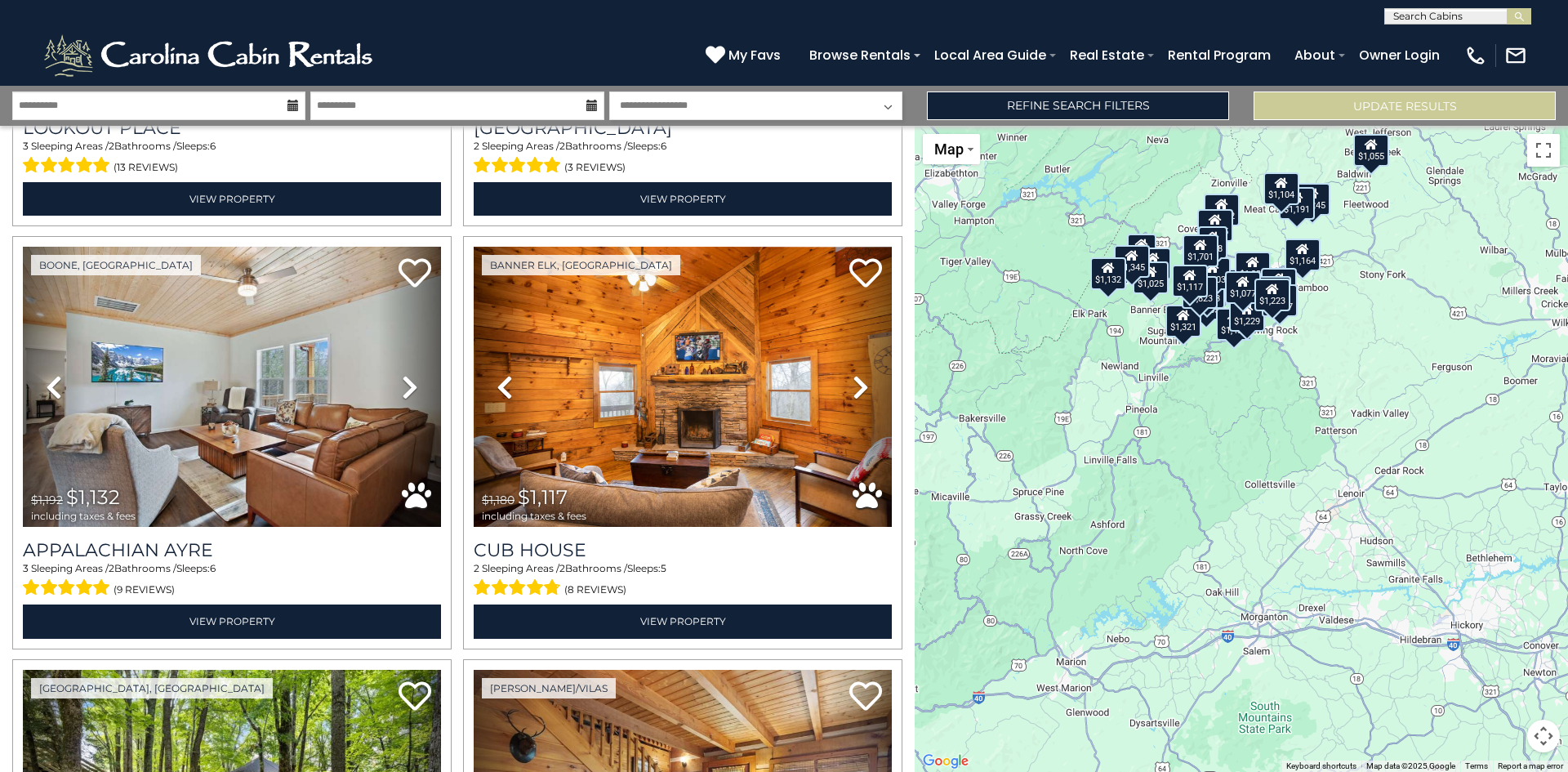
drag, startPoint x: 1393, startPoint y: 610, endPoint x: 1276, endPoint y: 459, distance: 191.0
click at [1276, 459] on div "$1,823 $1,655 $1,701 $1,345 $1,243 $1,223 $1,164 $1,132 $1,132 $1,117 $910 $1,4…" at bounding box center [1241, 449] width 653 height 646
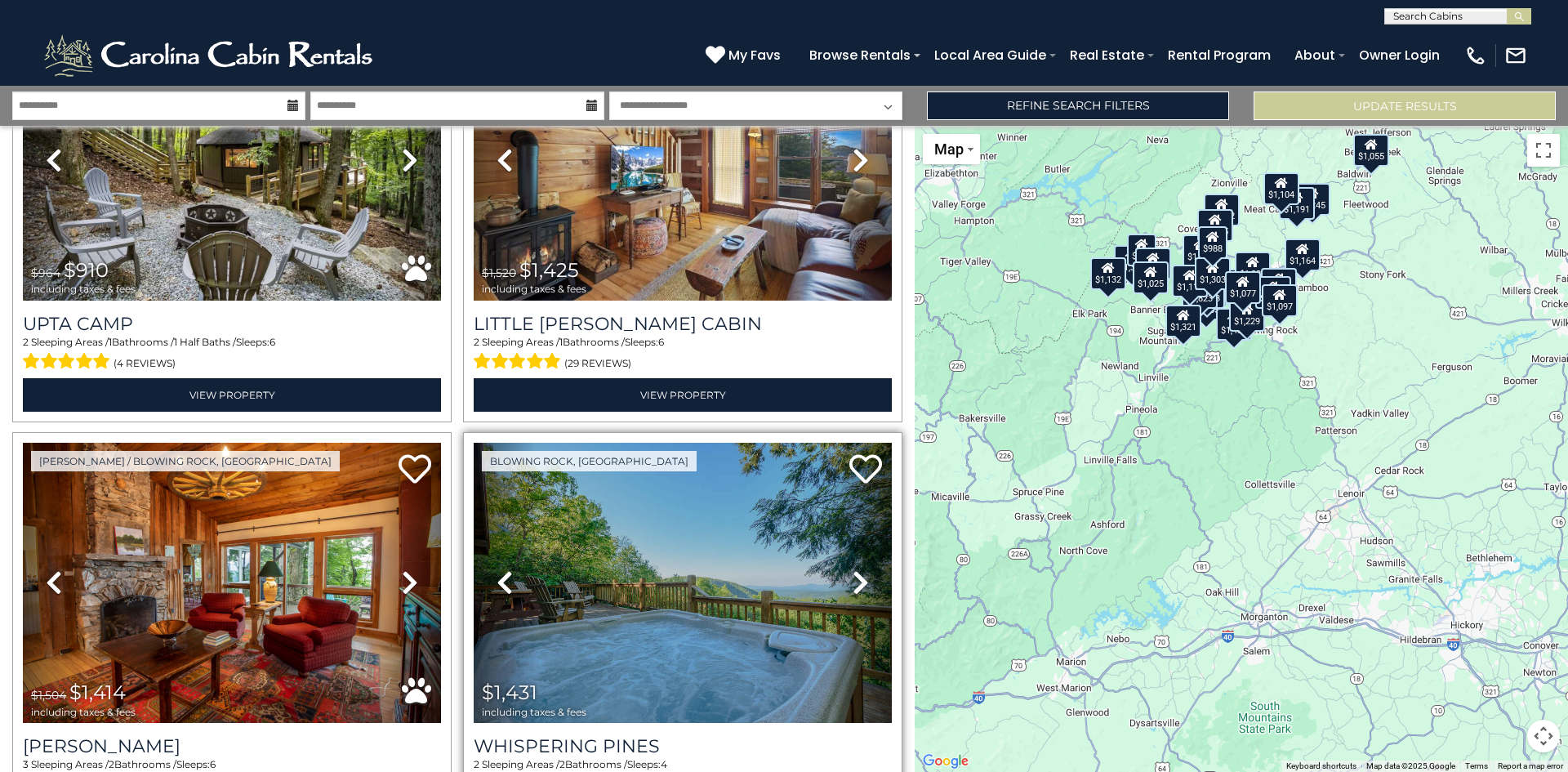
scroll to position [1957, 0]
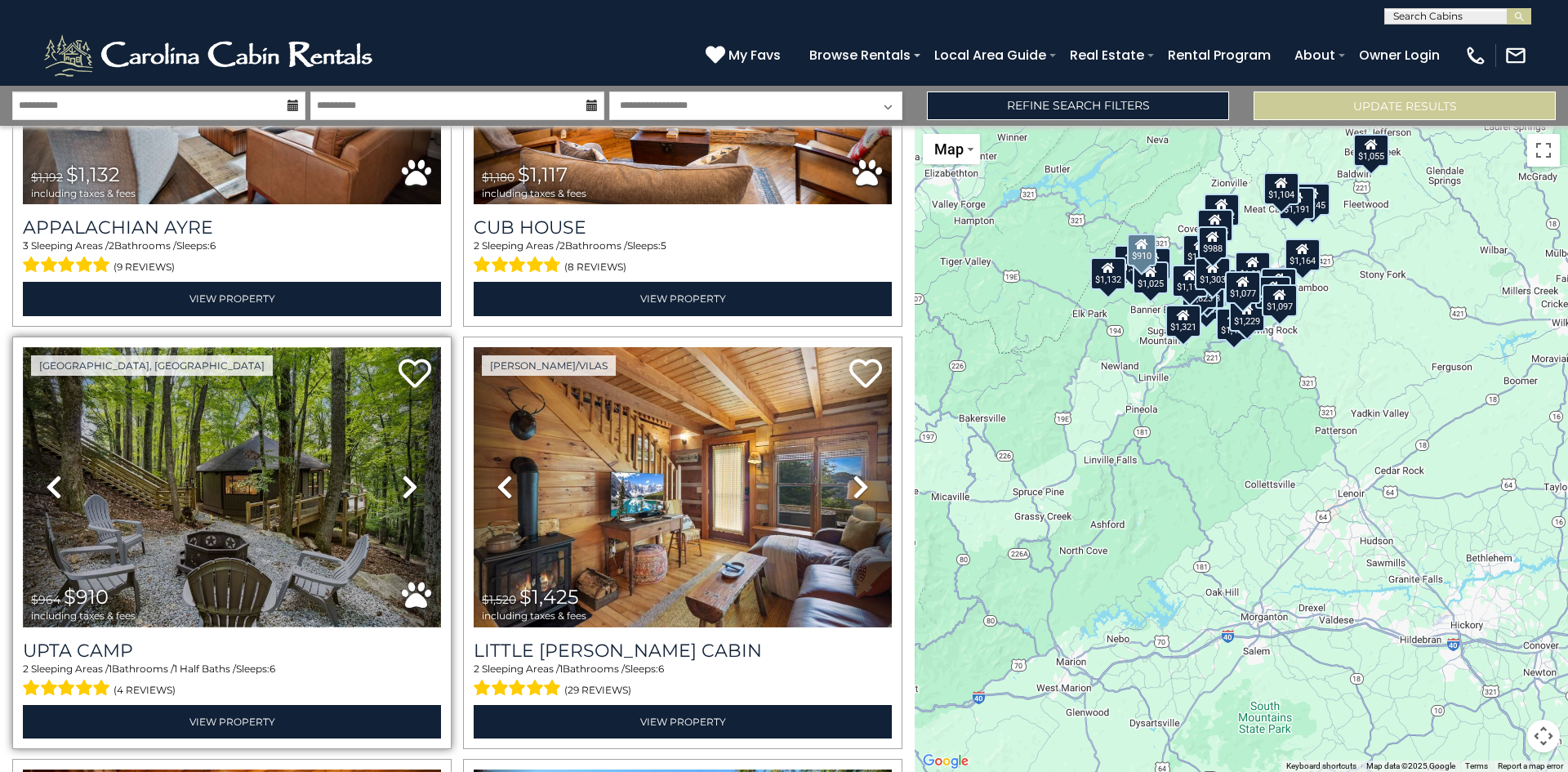
click at [273, 470] on img at bounding box center [231, 487] width 419 height 280
